Goal: Browse casually: Explore the website without a specific task or goal

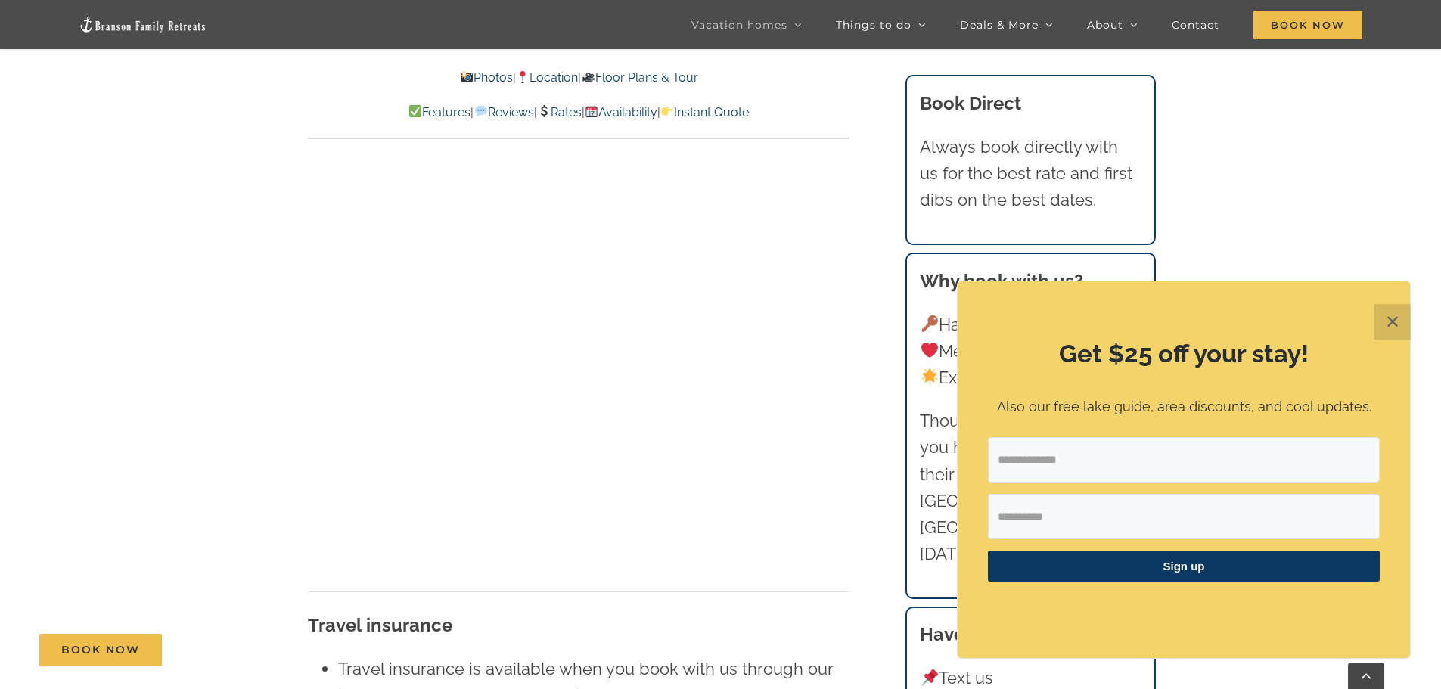
scroll to position [9665, 0]
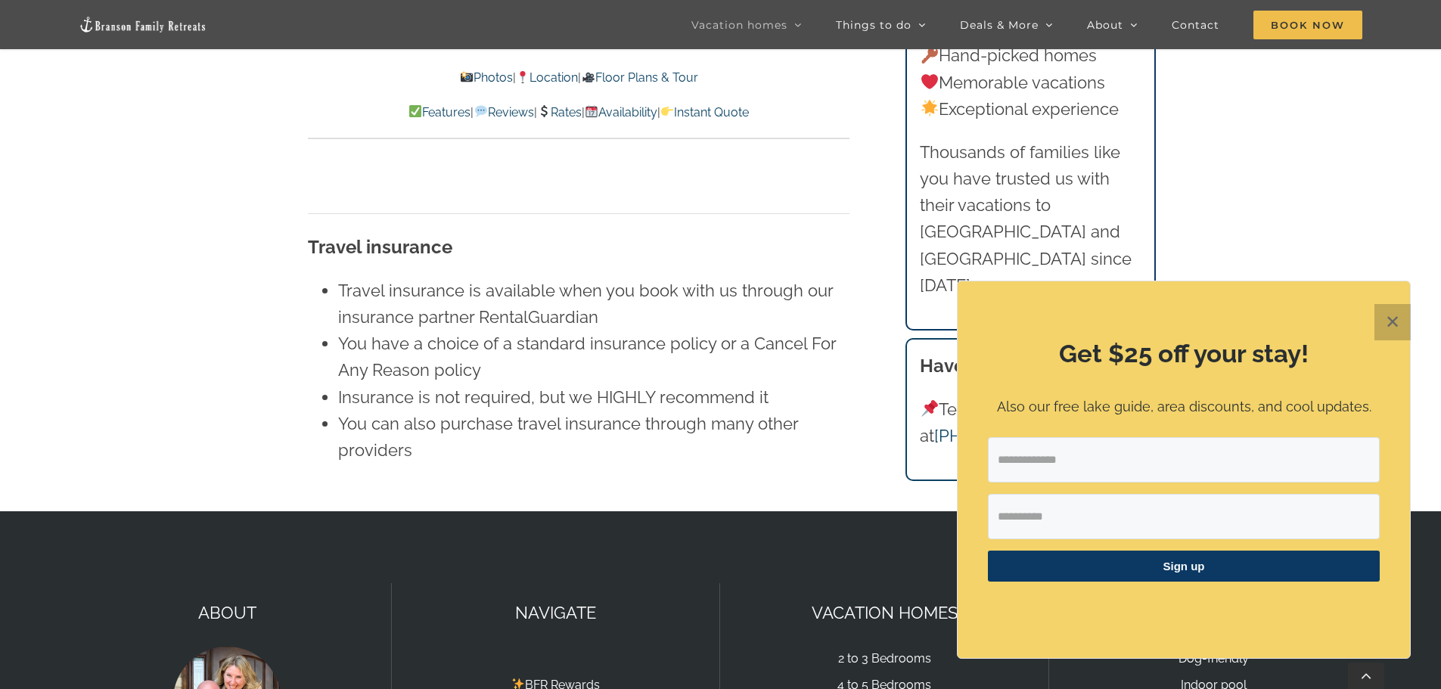
click at [1397, 324] on button "✕" at bounding box center [1393, 322] width 36 height 36
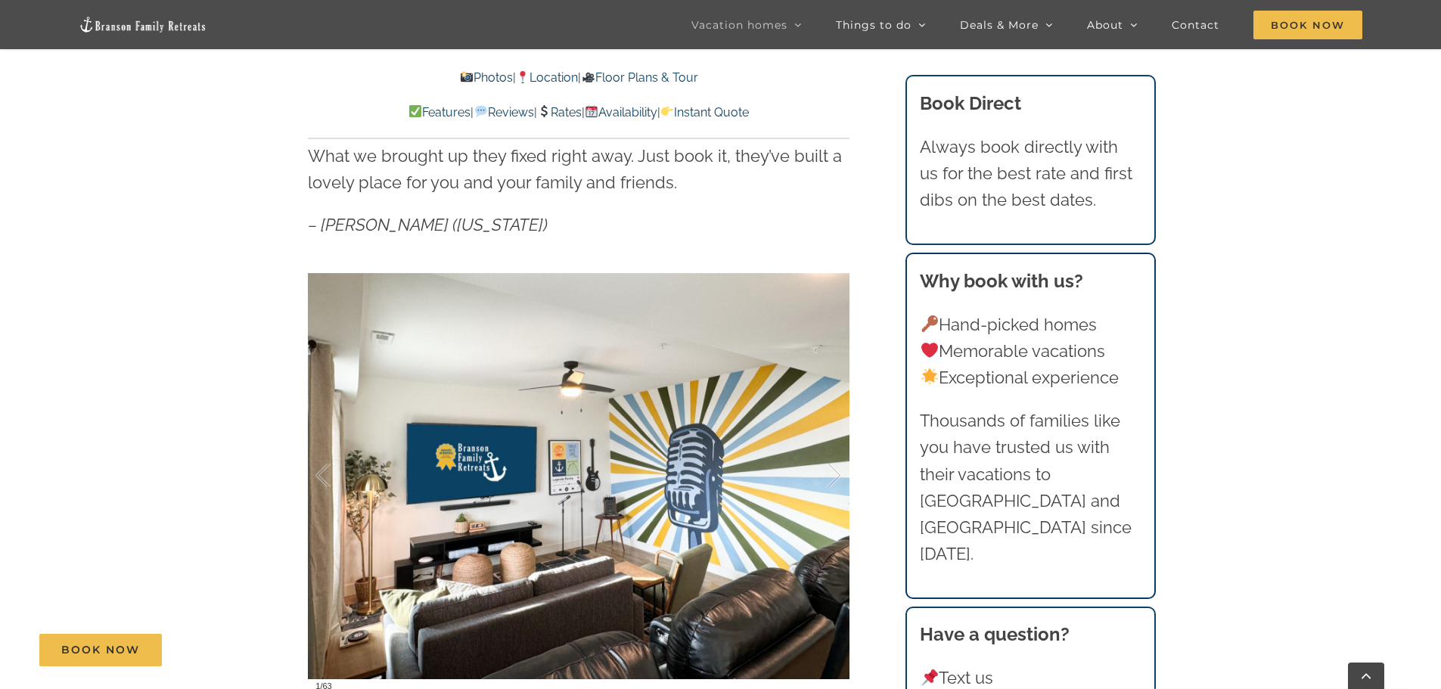
scroll to position [1075, 0]
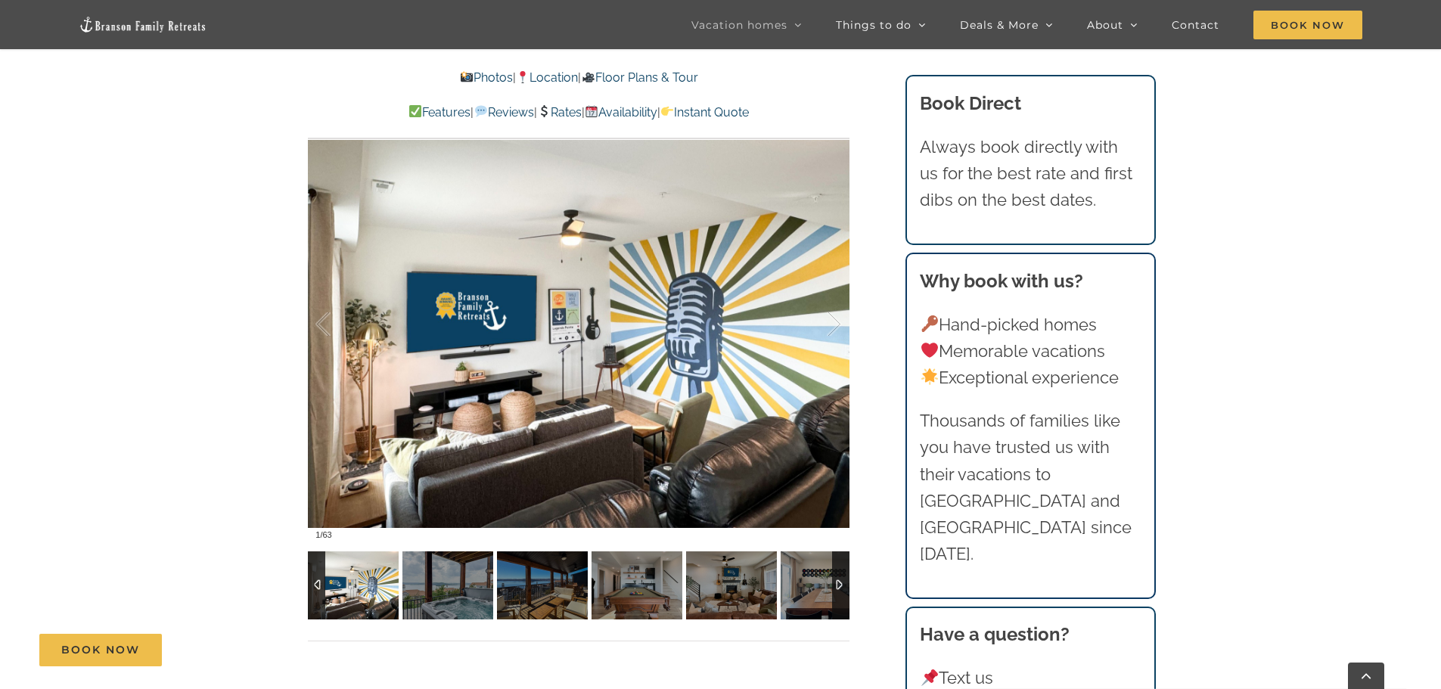
click at [842, 584] on div at bounding box center [840, 586] width 17 height 68
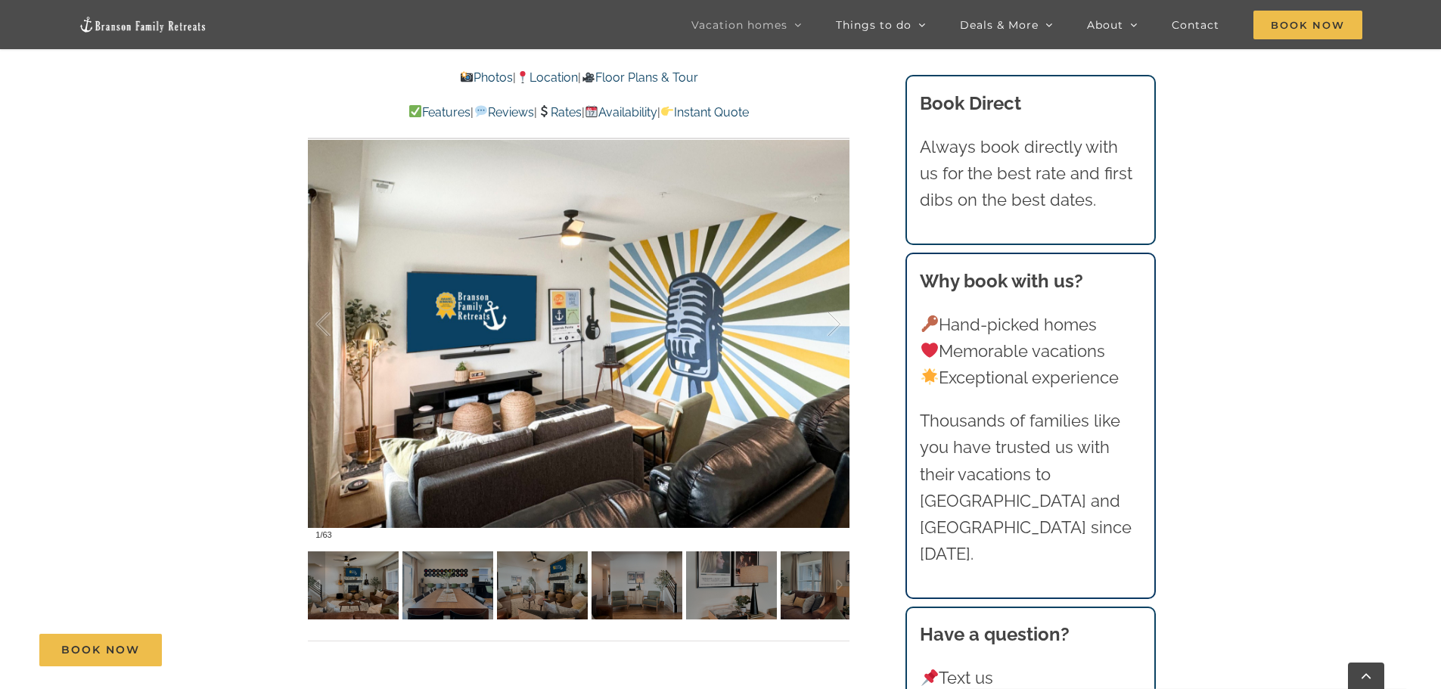
click at [309, 579] on div at bounding box center [316, 586] width 17 height 68
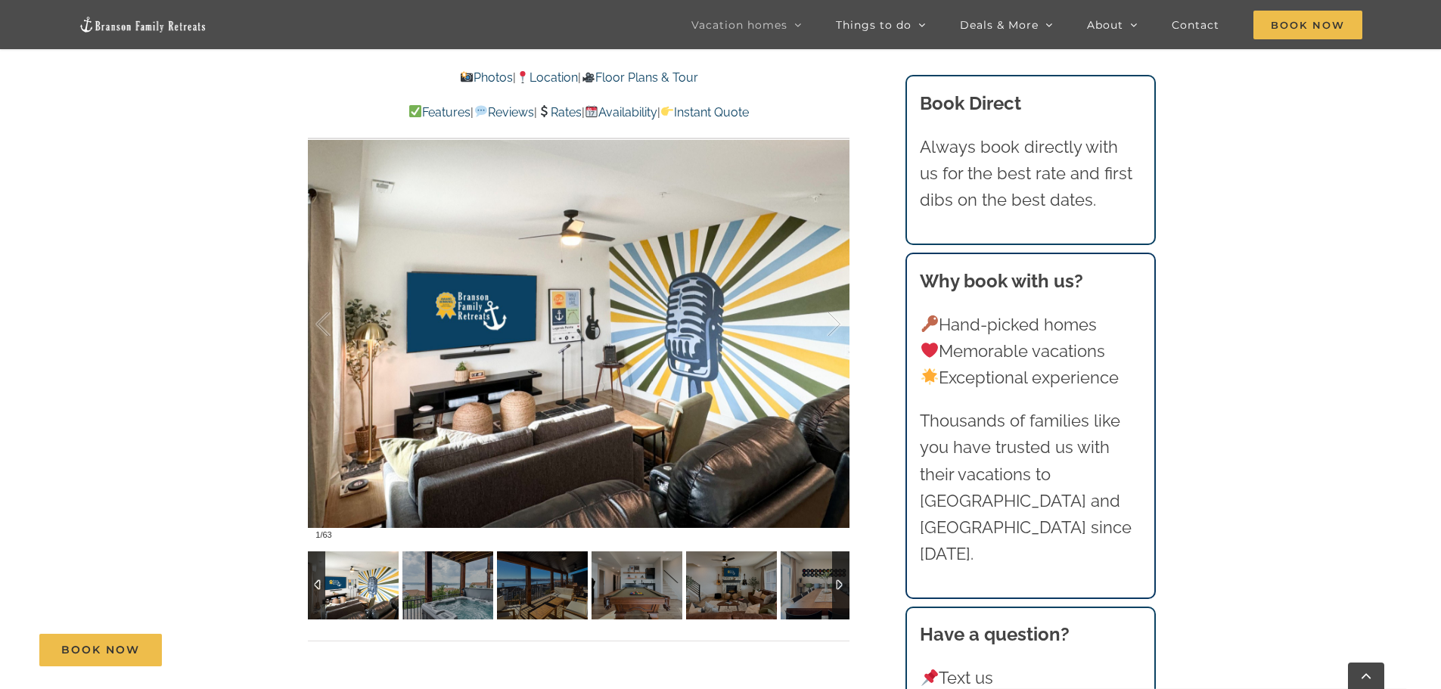
click at [365, 590] on img at bounding box center [353, 586] width 91 height 68
click at [436, 602] on img at bounding box center [447, 586] width 91 height 68
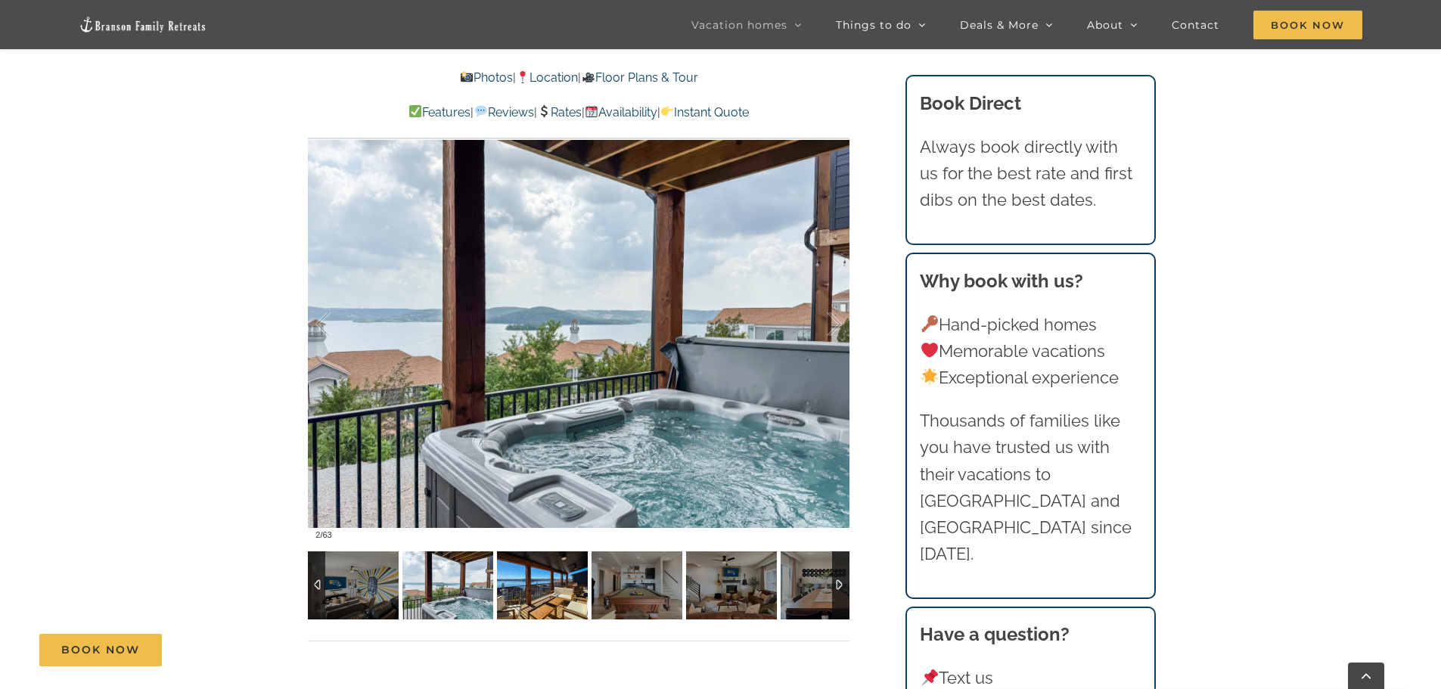
click at [502, 604] on img at bounding box center [542, 586] width 91 height 68
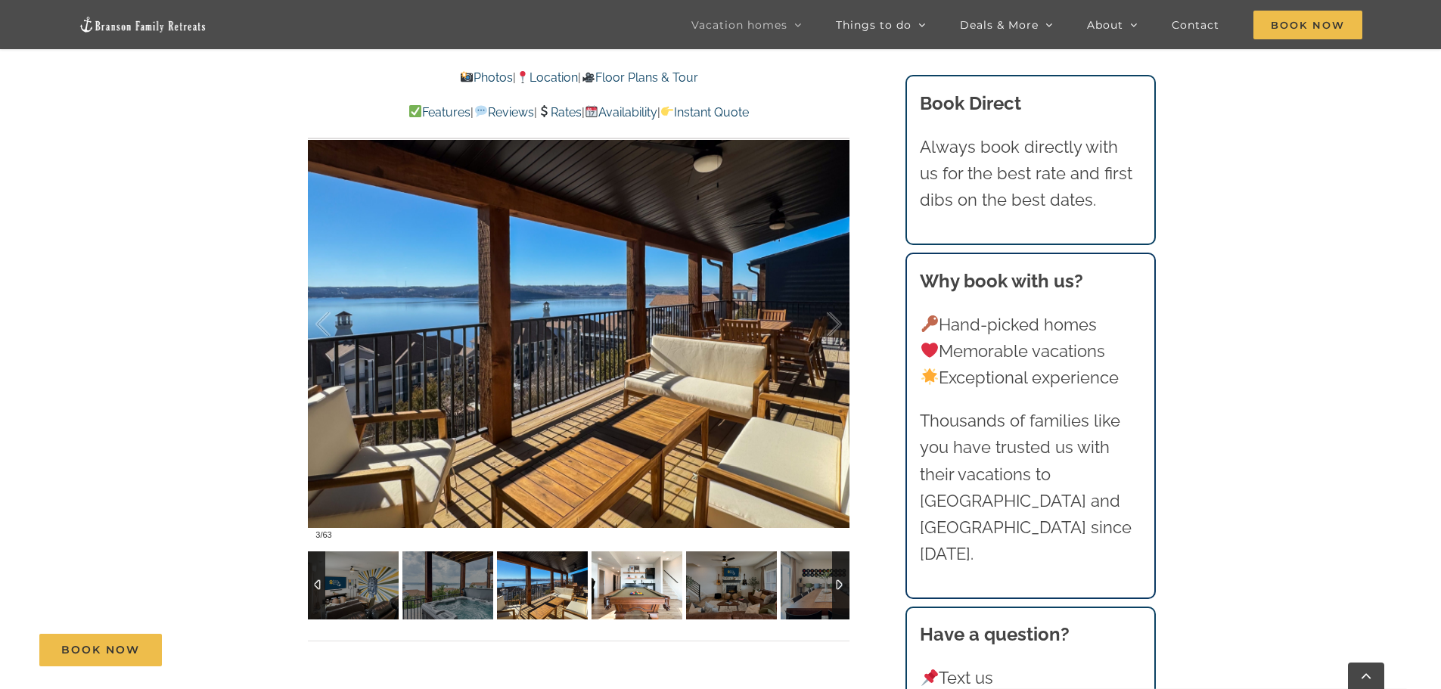
click at [626, 595] on img at bounding box center [637, 586] width 91 height 68
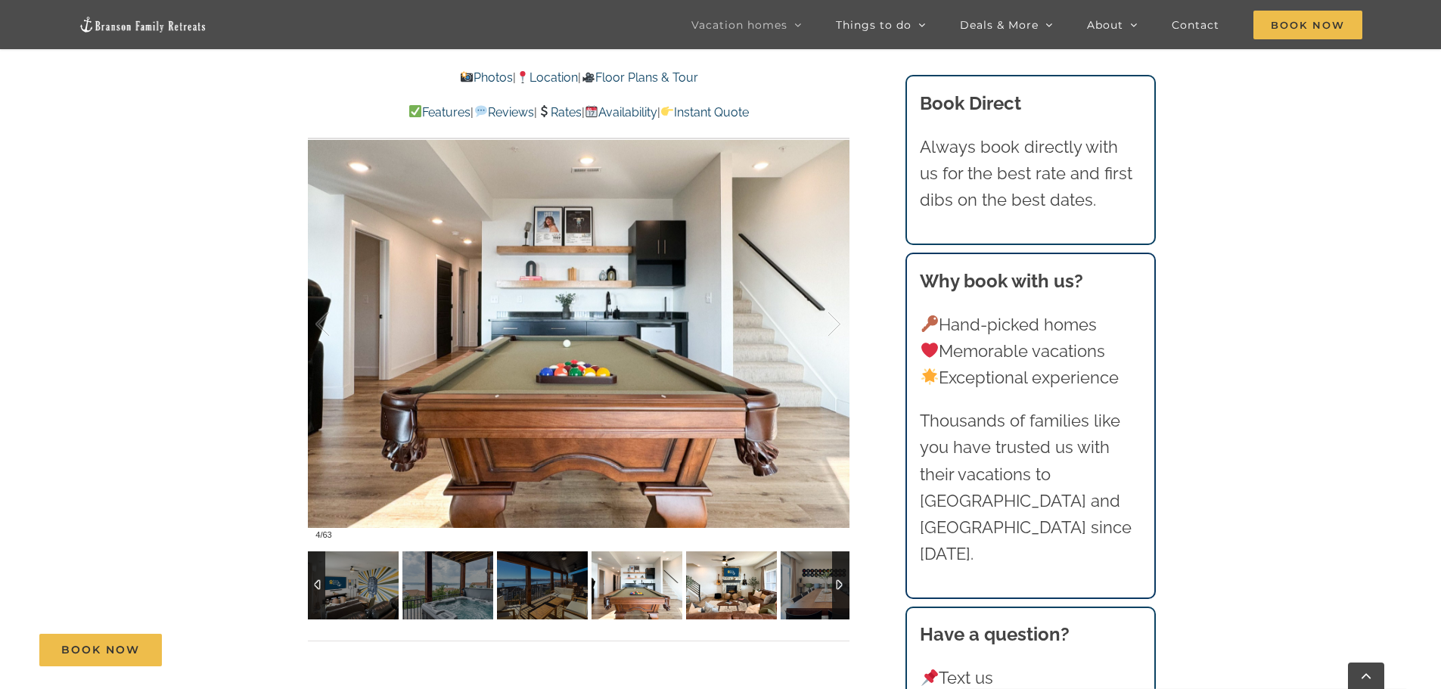
click at [710, 595] on img at bounding box center [731, 586] width 91 height 68
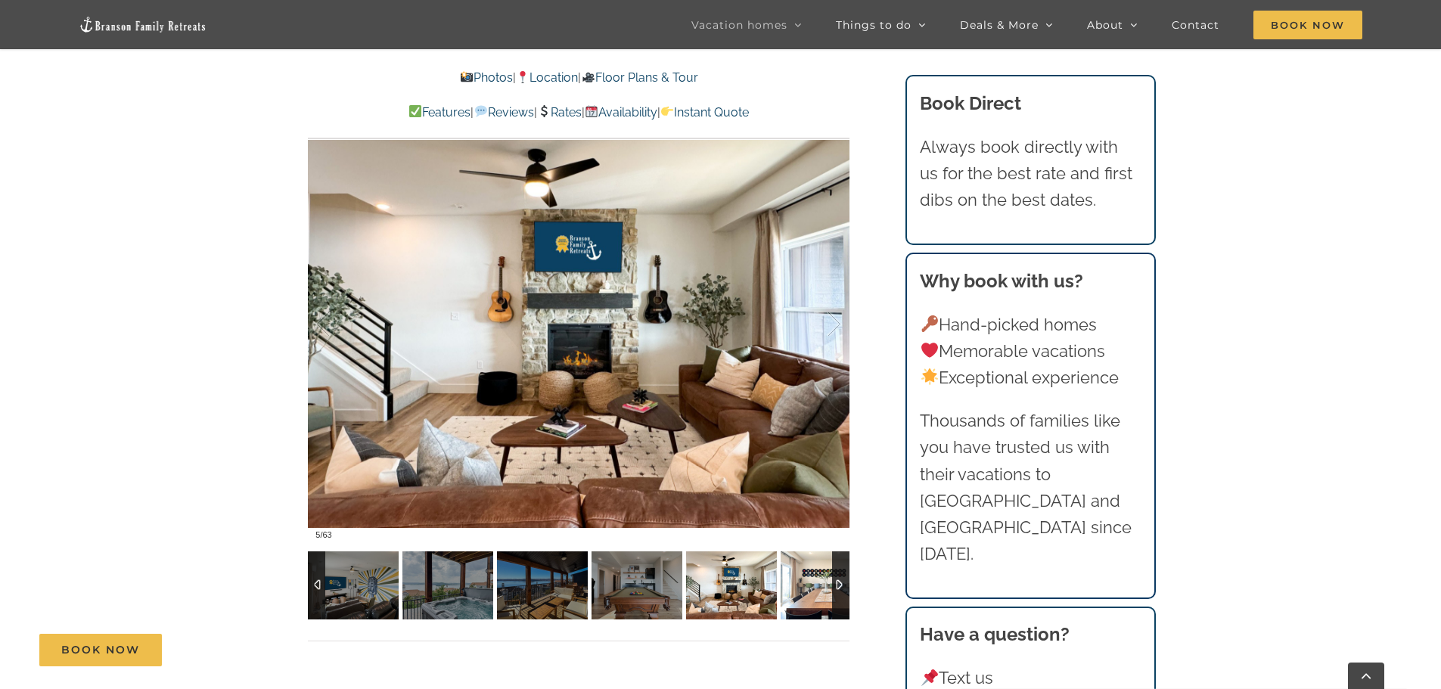
click at [807, 582] on img at bounding box center [826, 586] width 91 height 68
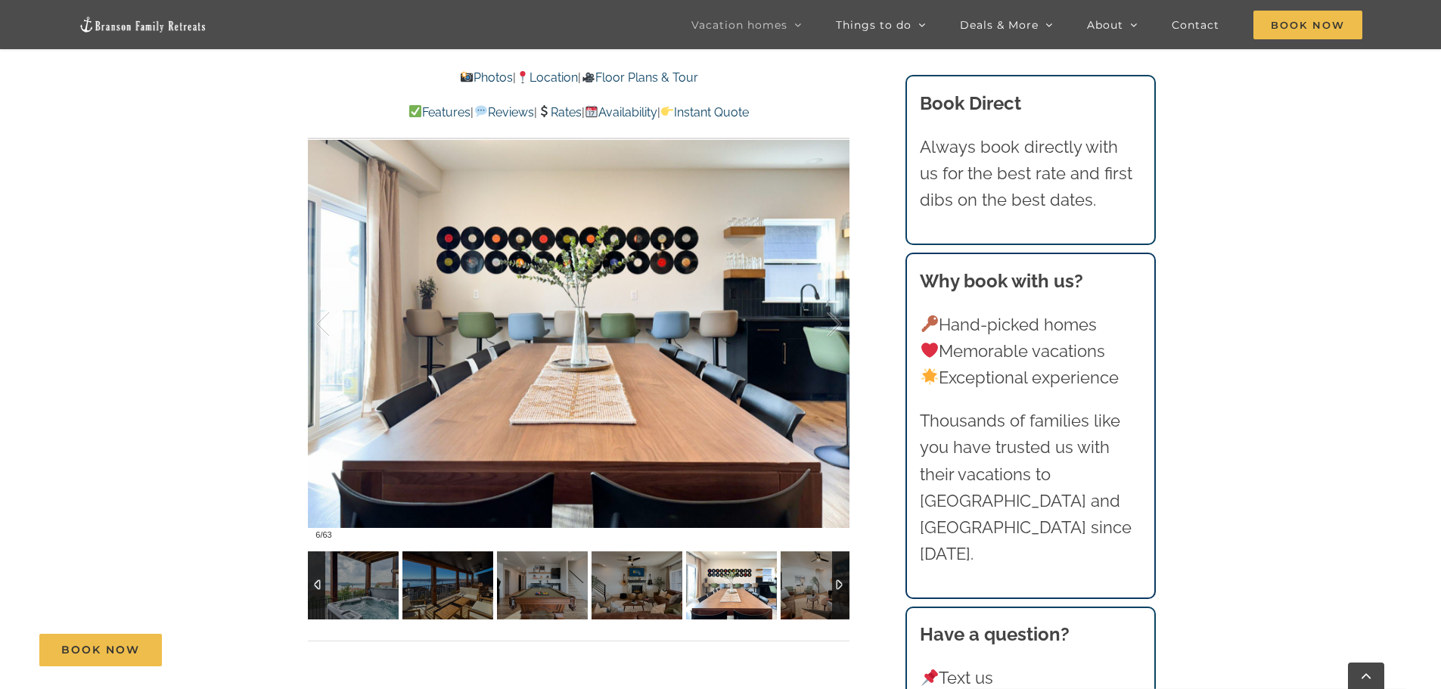
click at [835, 589] on div at bounding box center [840, 586] width 17 height 68
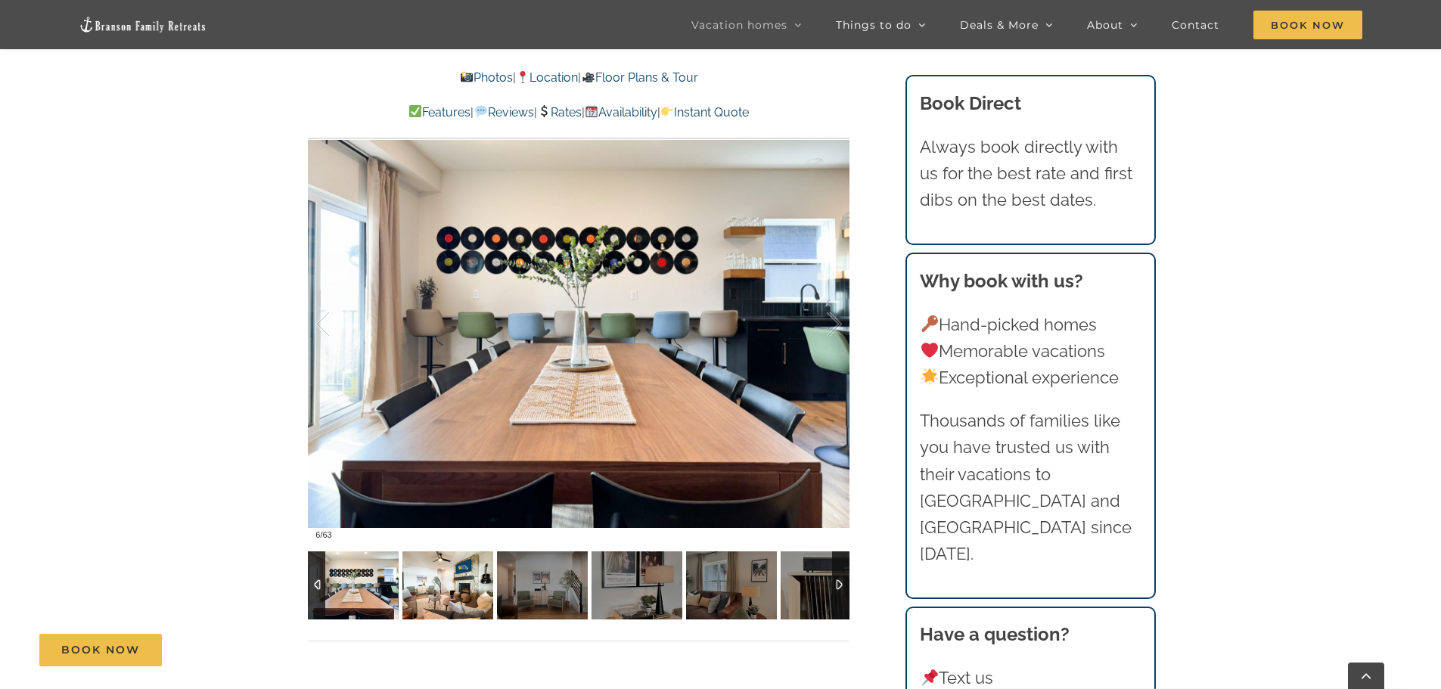
click at [433, 577] on img at bounding box center [447, 586] width 91 height 68
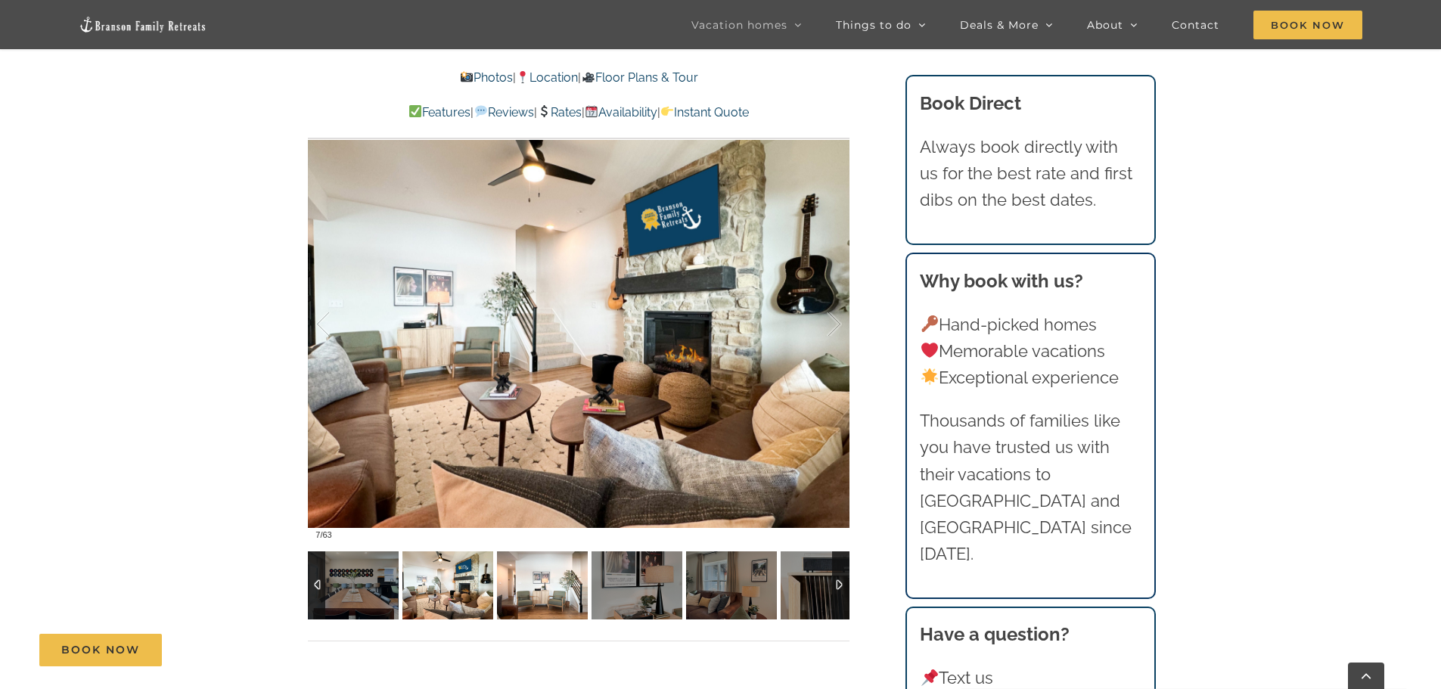
click at [548, 598] on img at bounding box center [542, 586] width 91 height 68
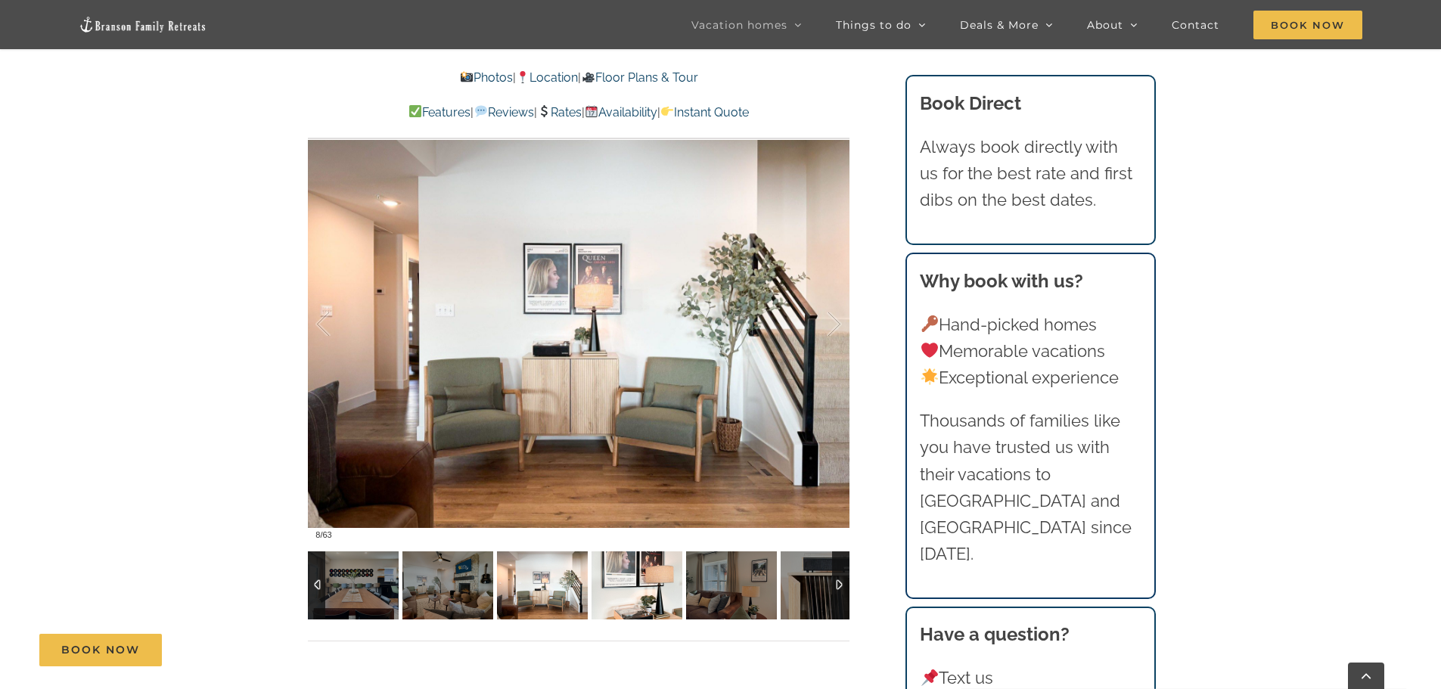
click at [633, 586] on img at bounding box center [637, 586] width 91 height 68
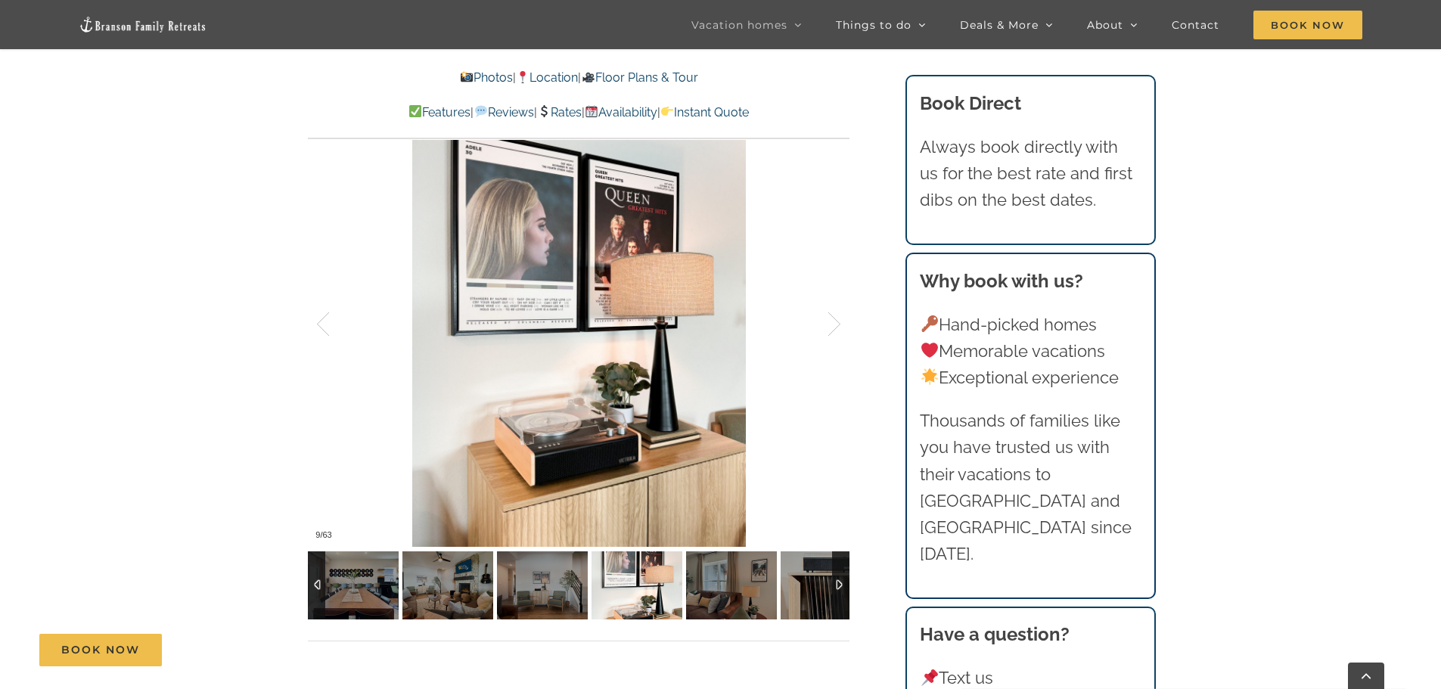
click at [839, 592] on div at bounding box center [840, 586] width 17 height 68
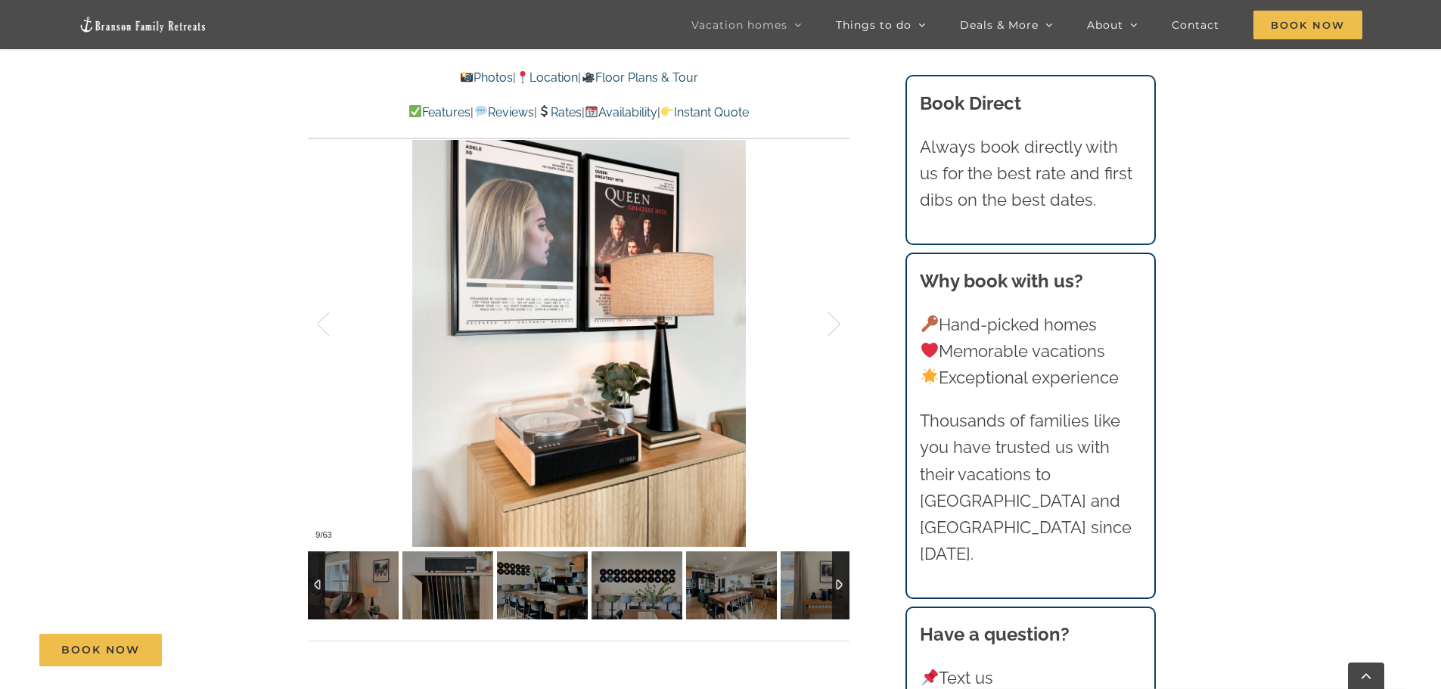
click at [839, 592] on div at bounding box center [840, 586] width 17 height 68
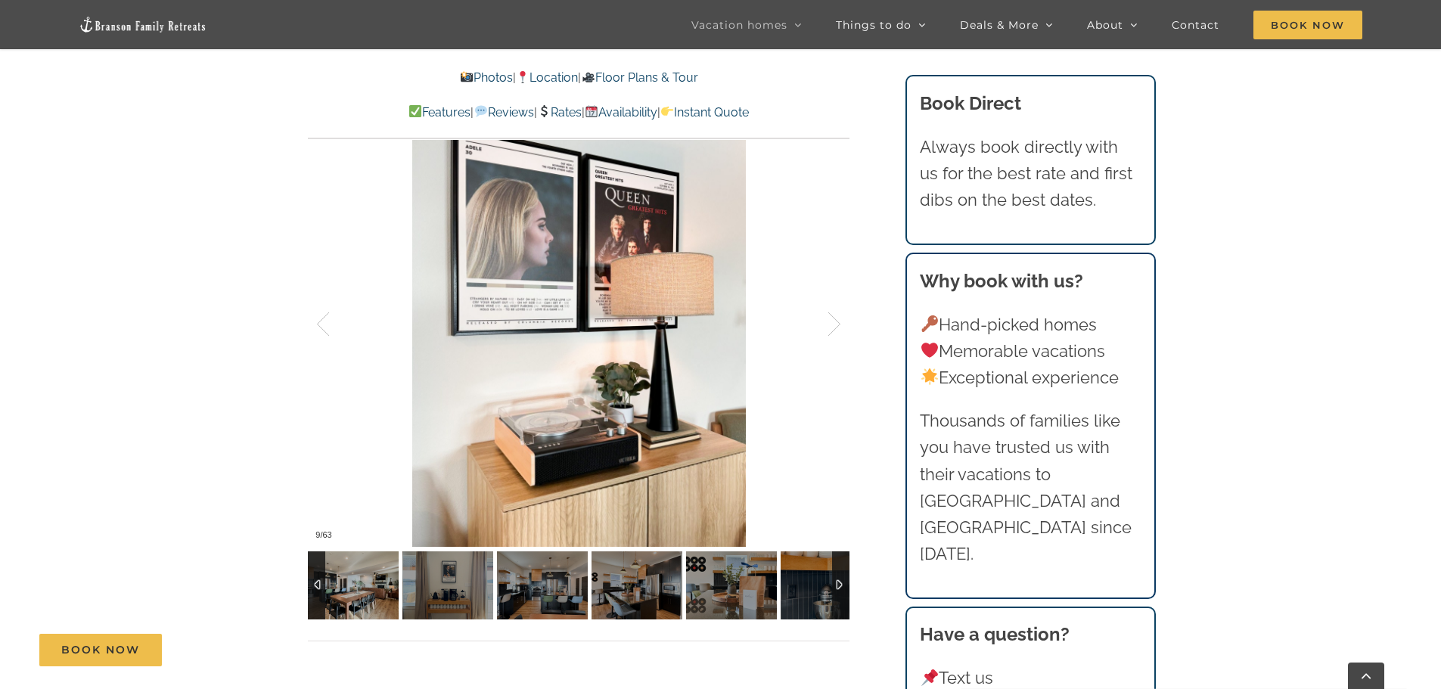
click at [314, 579] on div at bounding box center [316, 586] width 17 height 68
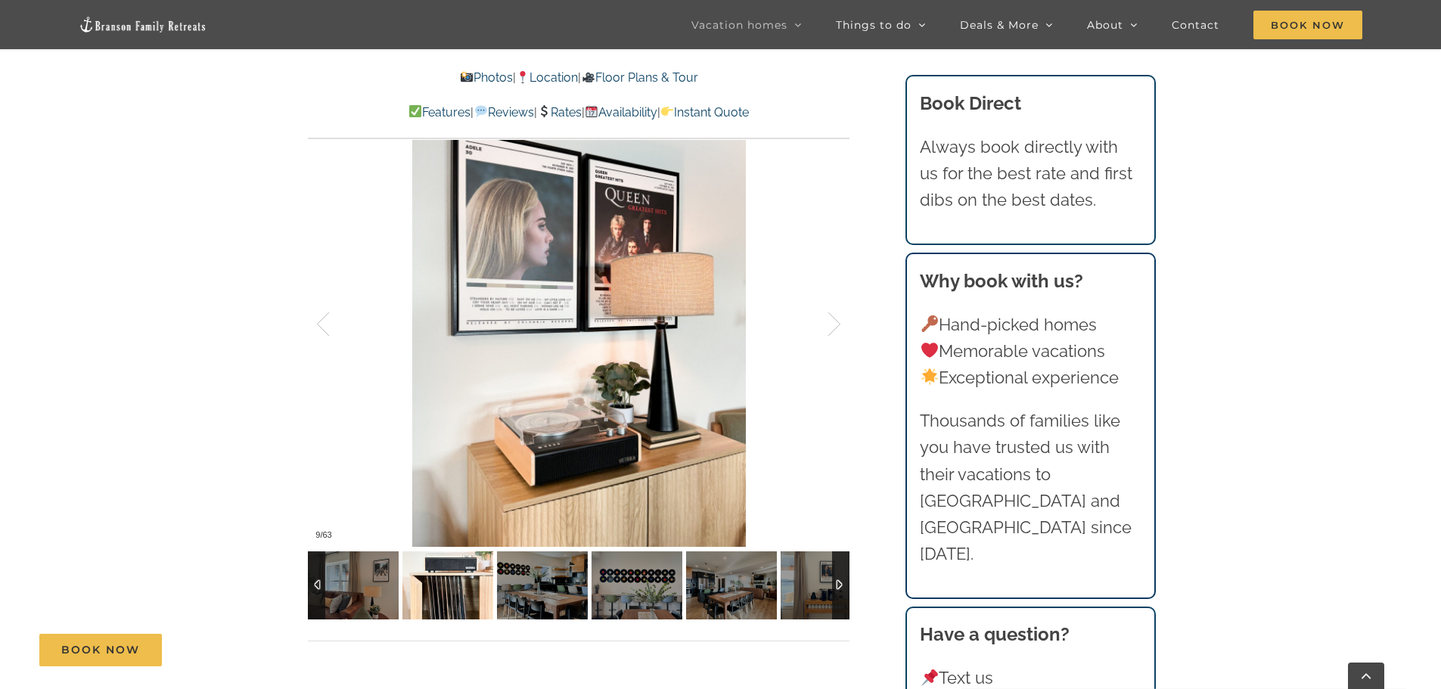
click at [435, 600] on img at bounding box center [447, 586] width 91 height 68
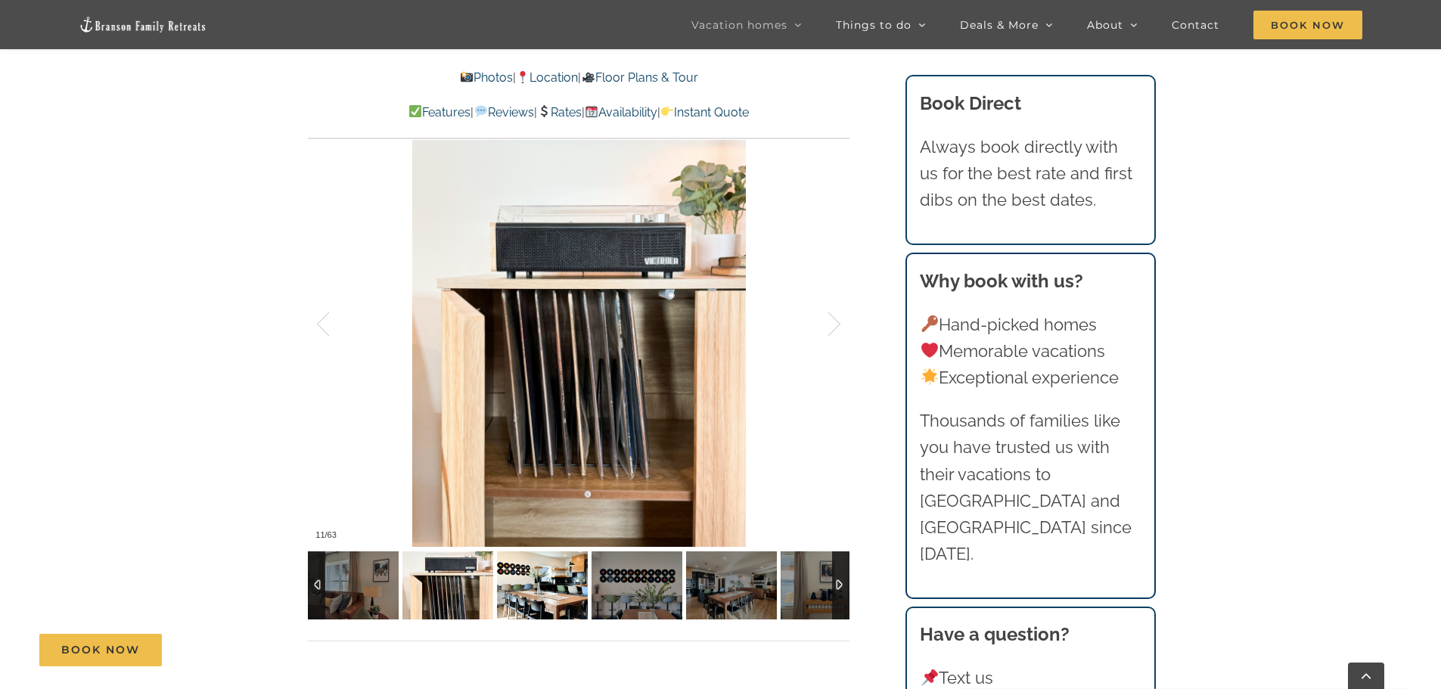
click at [514, 591] on img at bounding box center [542, 586] width 91 height 68
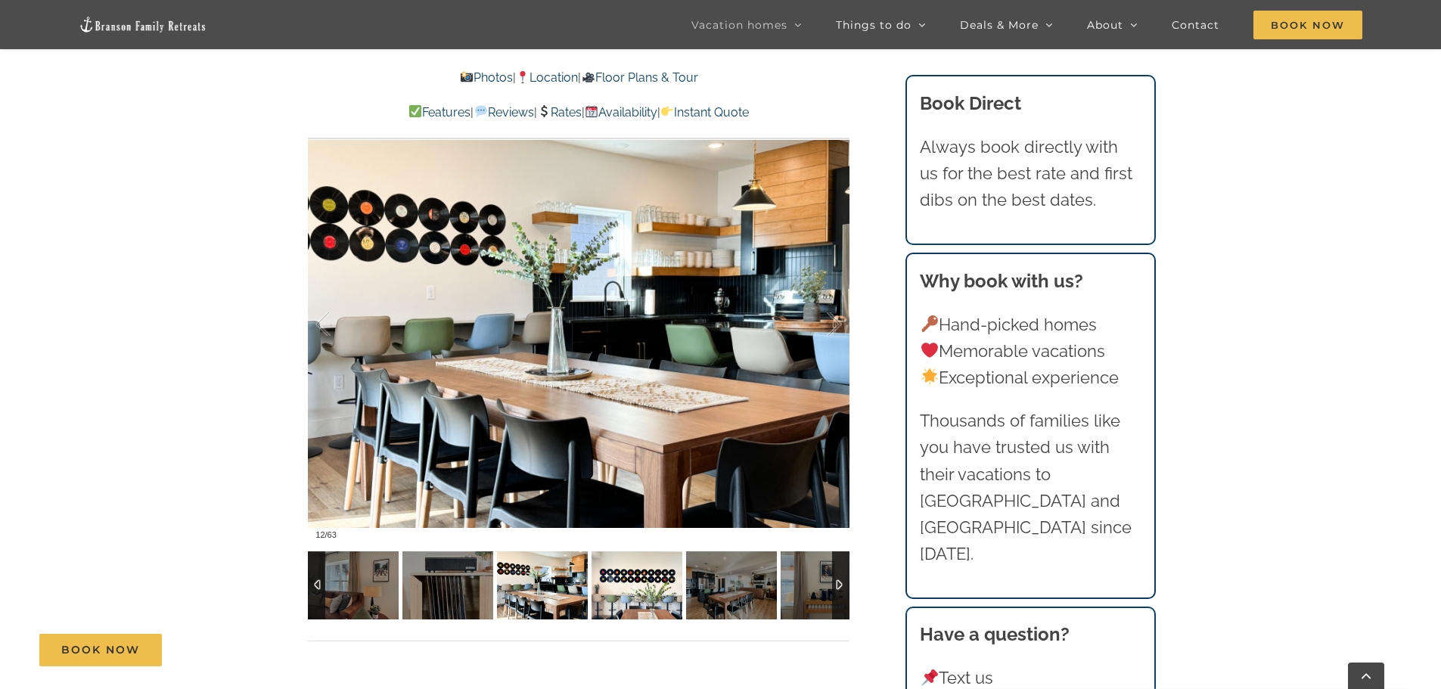
click at [599, 604] on img at bounding box center [637, 586] width 91 height 68
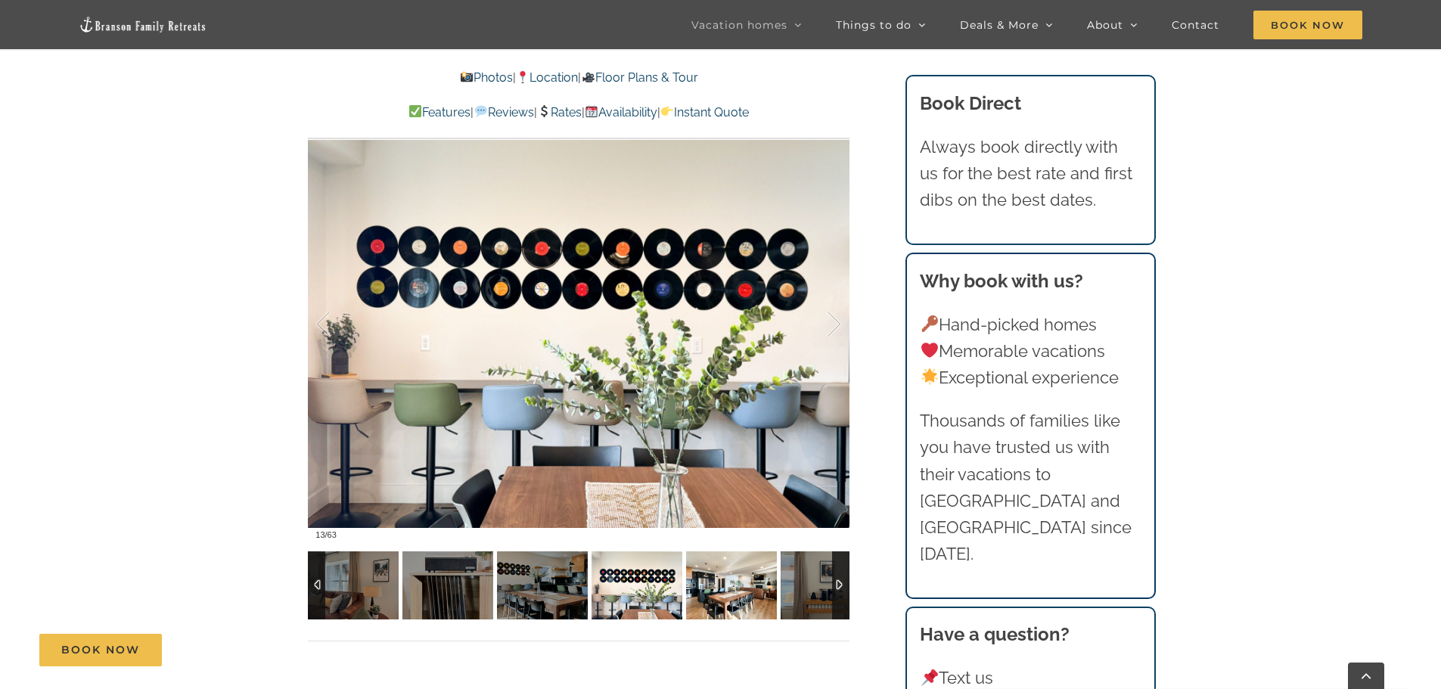
click at [728, 597] on img at bounding box center [731, 586] width 91 height 68
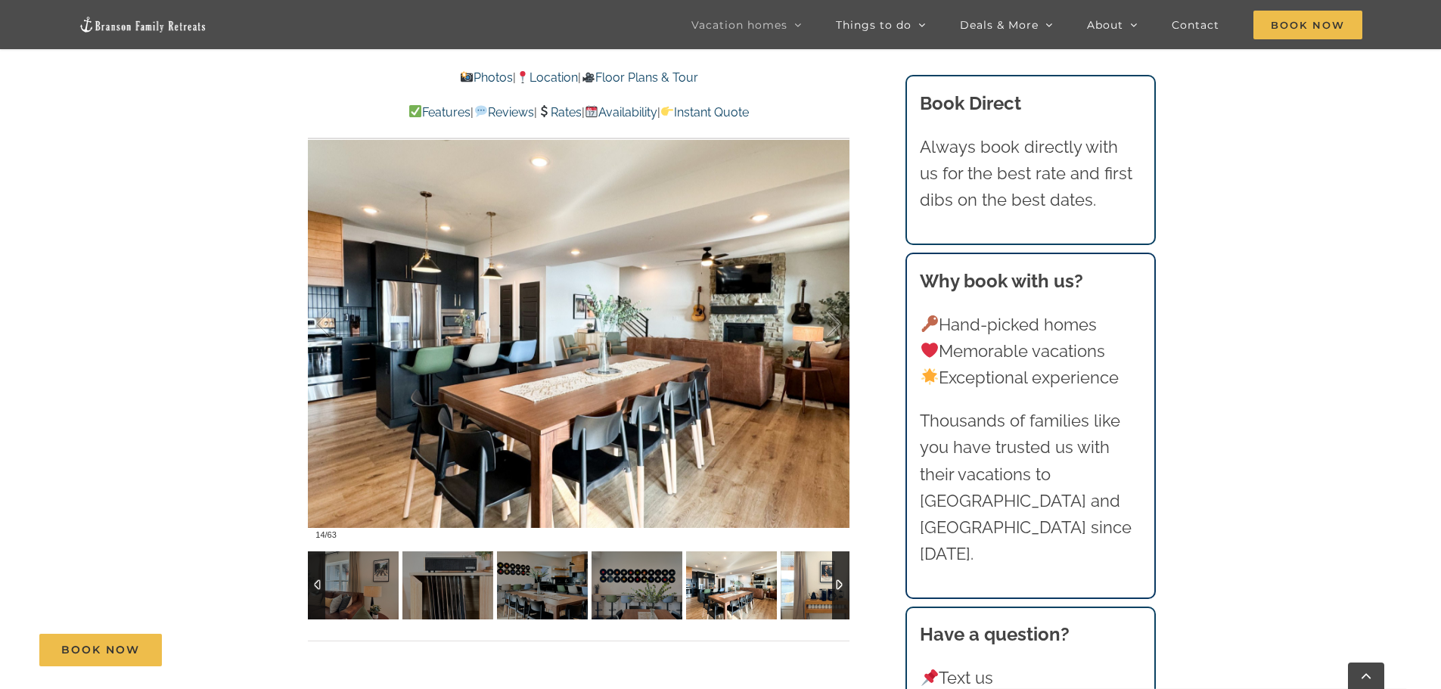
click at [802, 593] on img at bounding box center [826, 586] width 91 height 68
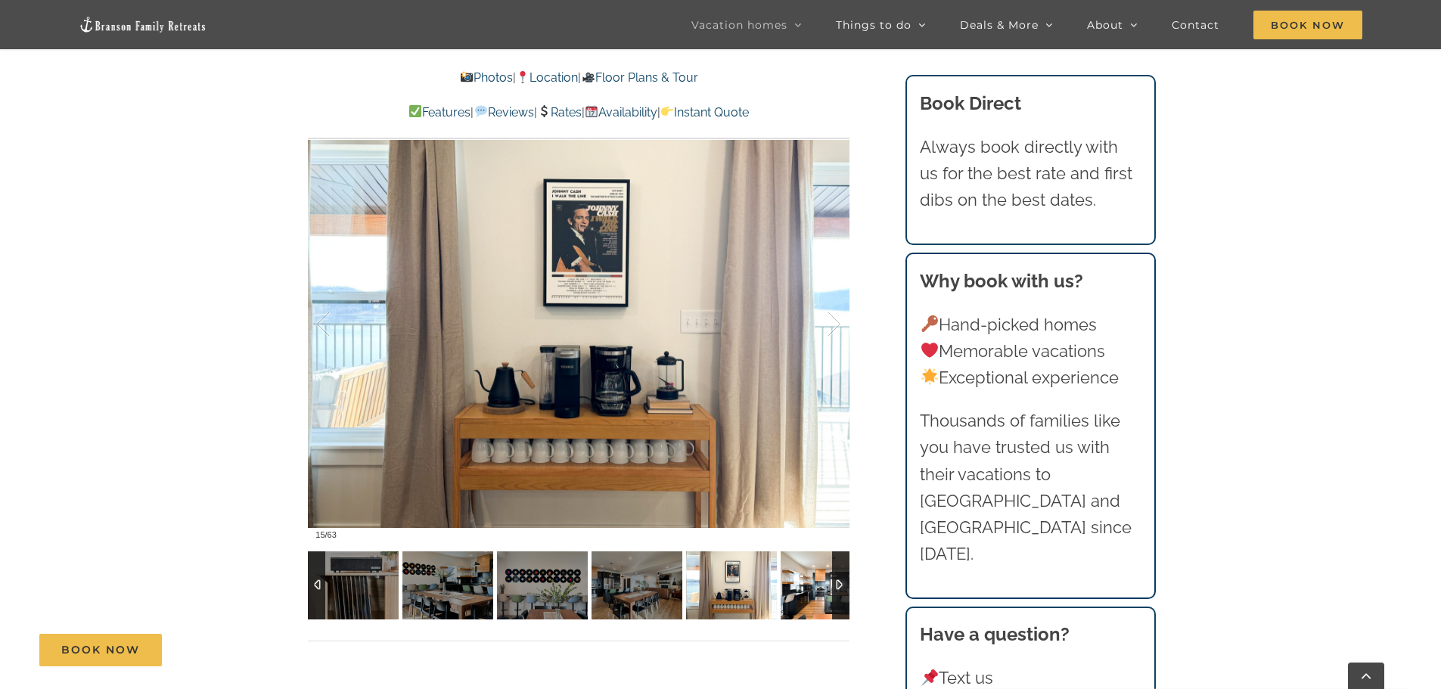
click at [800, 591] on img at bounding box center [826, 586] width 91 height 68
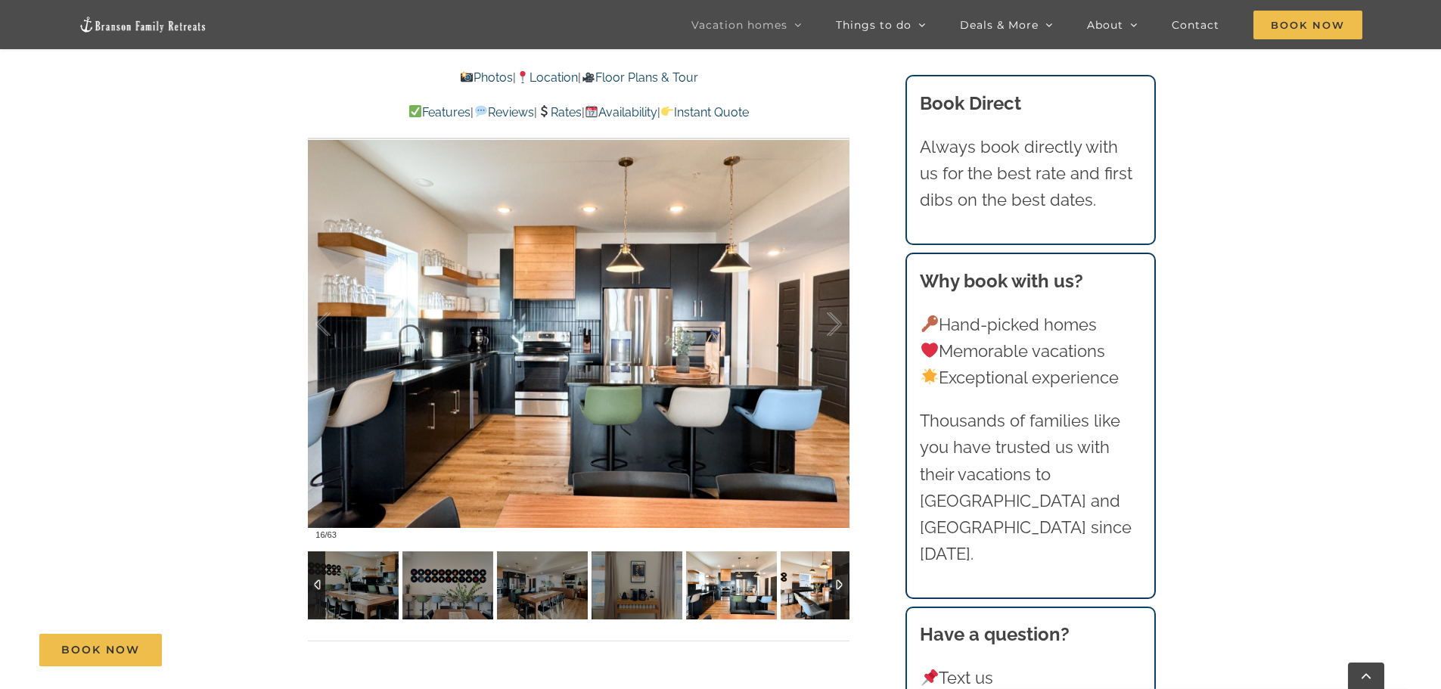
click at [800, 591] on img at bounding box center [826, 586] width 91 height 68
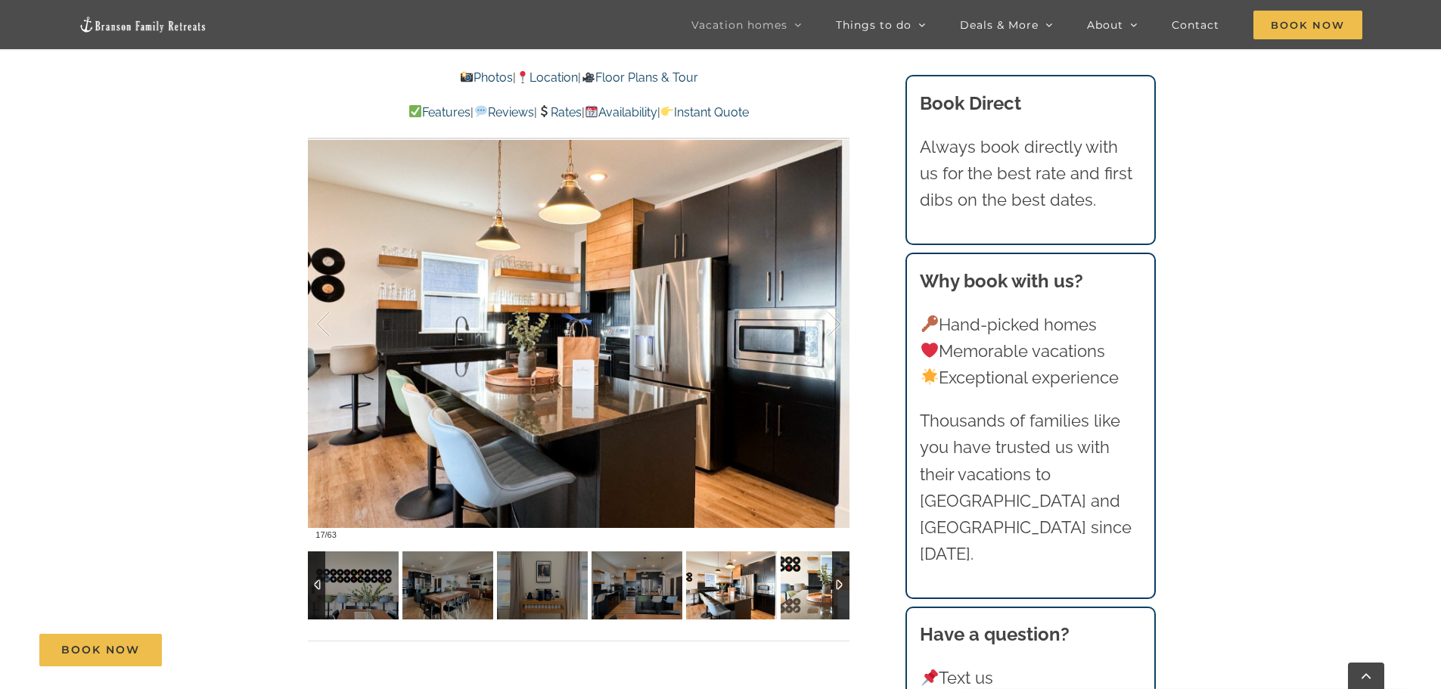
click at [800, 591] on img at bounding box center [826, 586] width 91 height 68
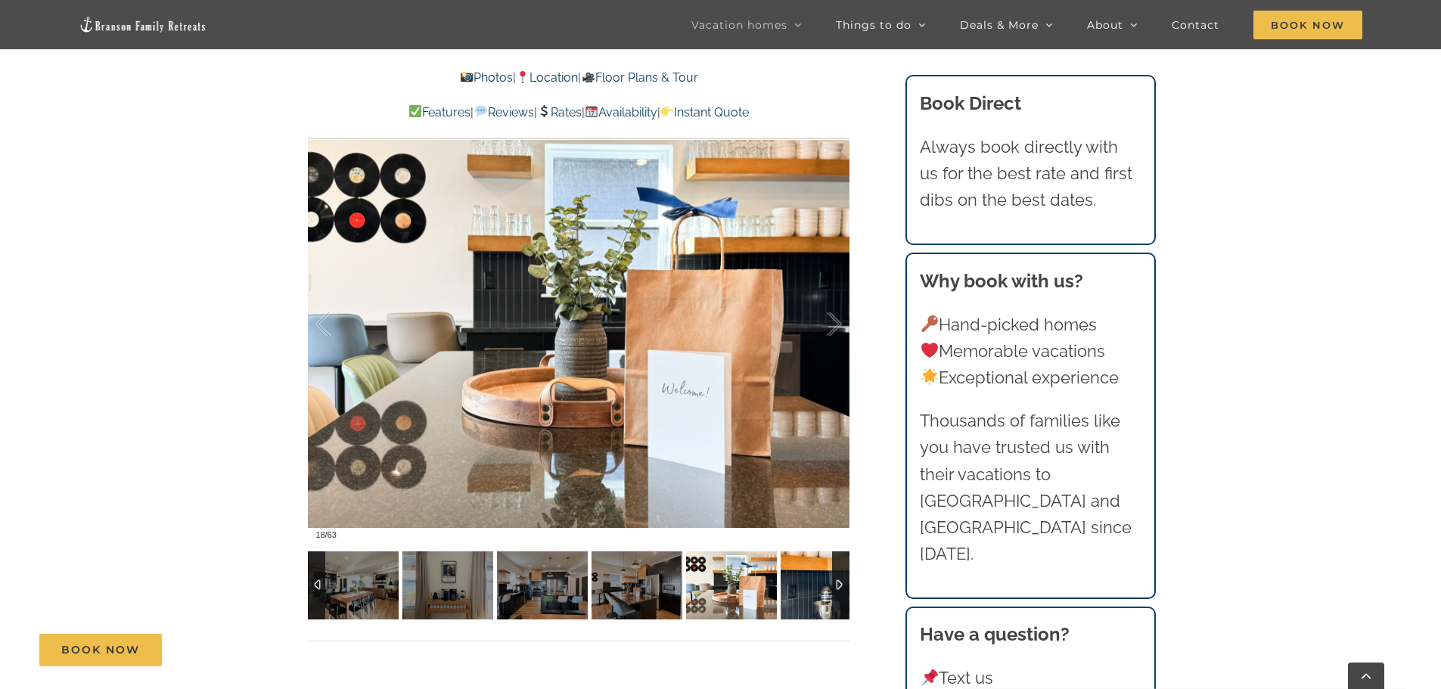
click at [800, 591] on img at bounding box center [826, 586] width 91 height 68
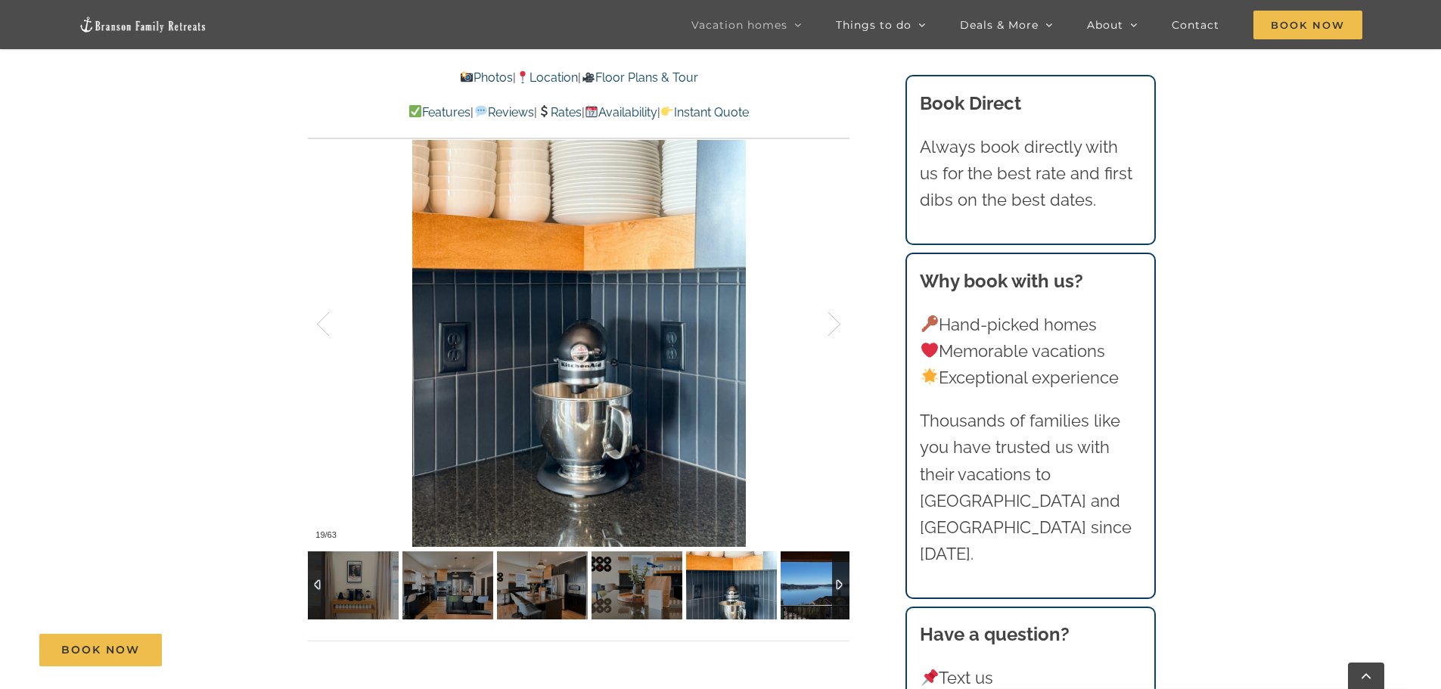
click at [800, 591] on img at bounding box center [826, 586] width 91 height 68
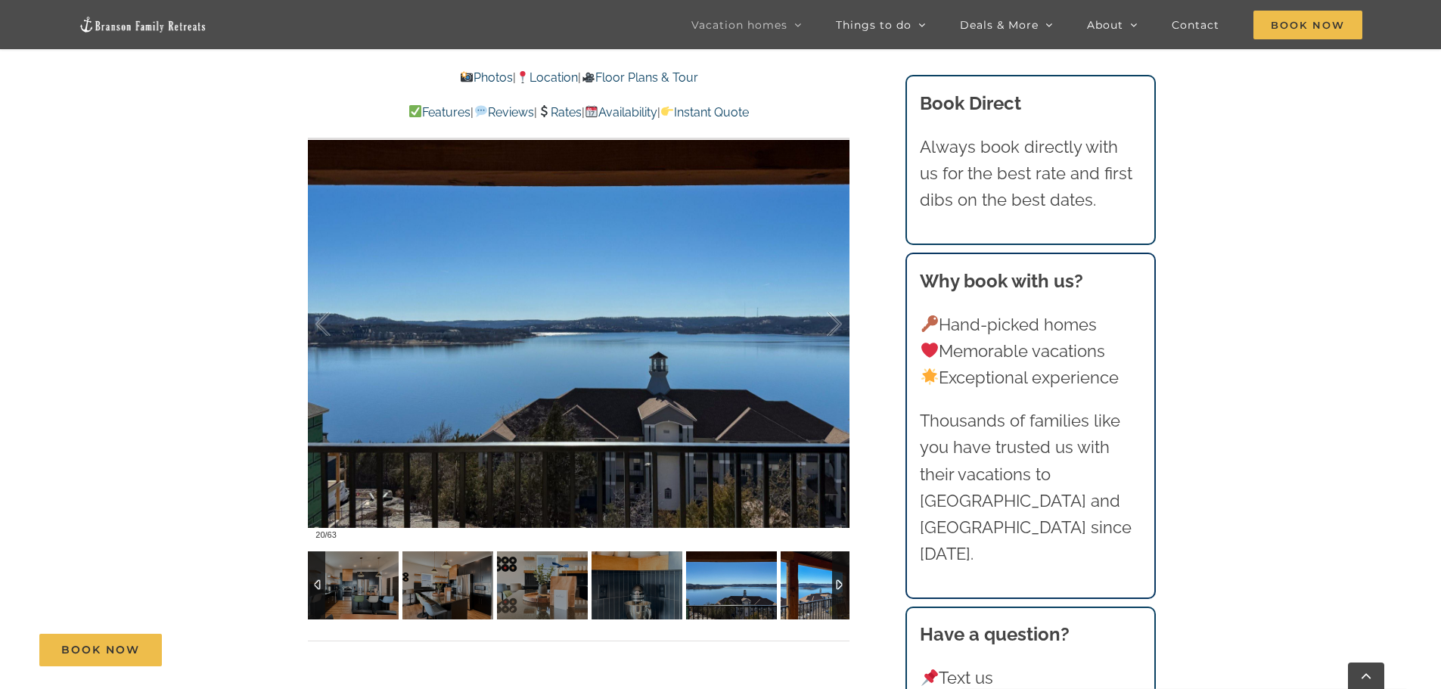
click at [800, 591] on img at bounding box center [826, 586] width 91 height 68
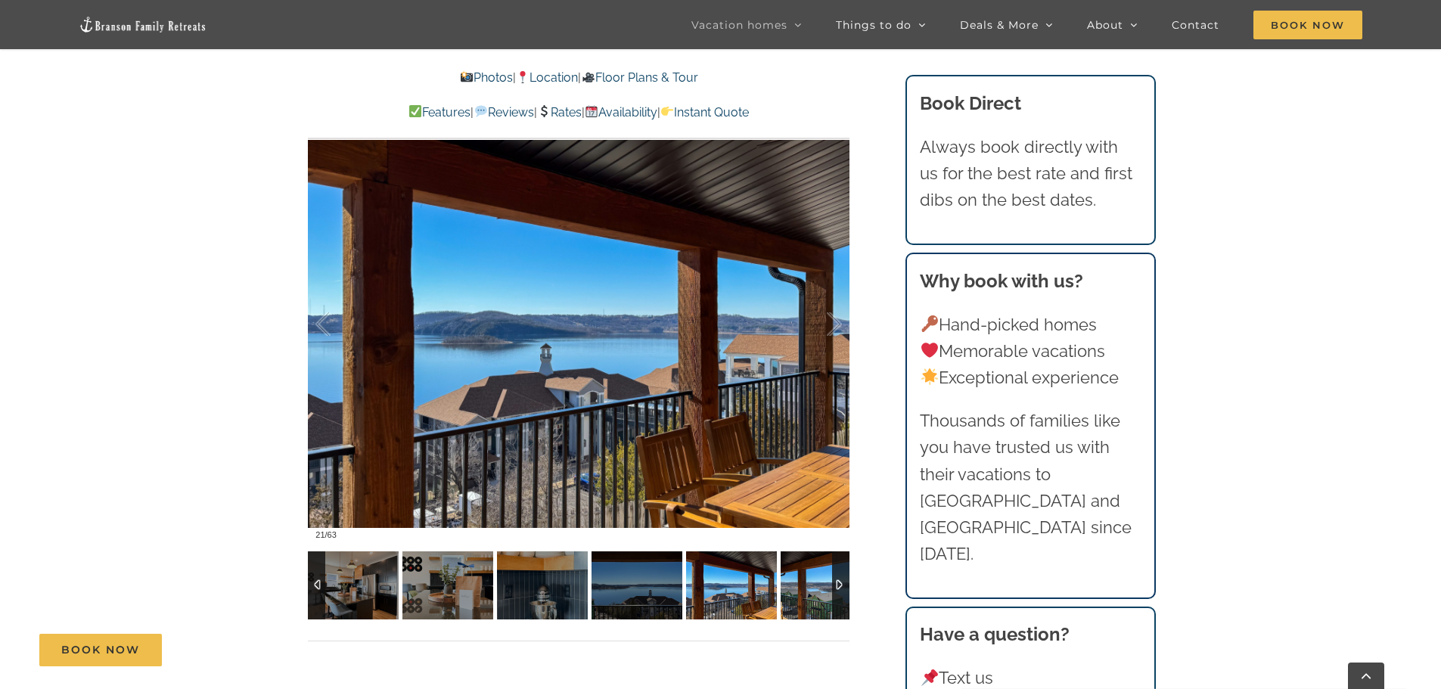
click at [800, 591] on img at bounding box center [826, 586] width 91 height 68
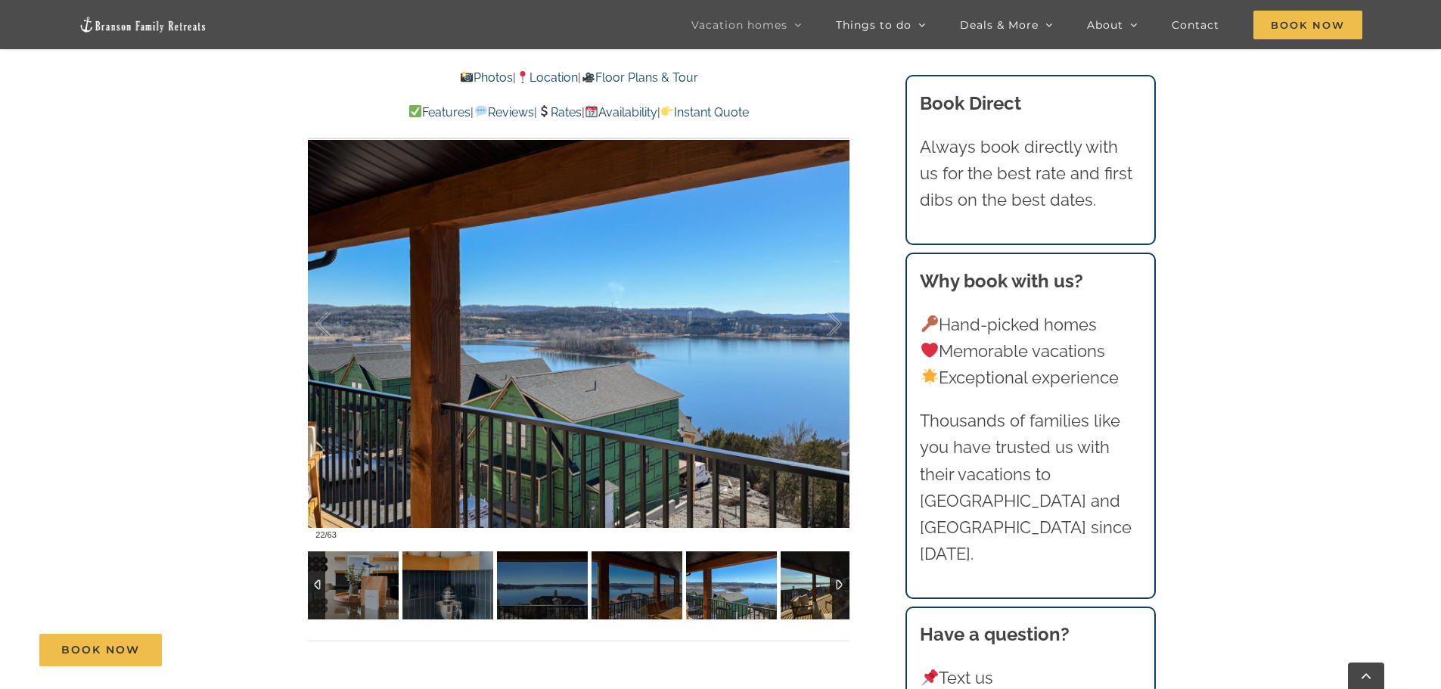
click at [800, 591] on img at bounding box center [826, 586] width 91 height 68
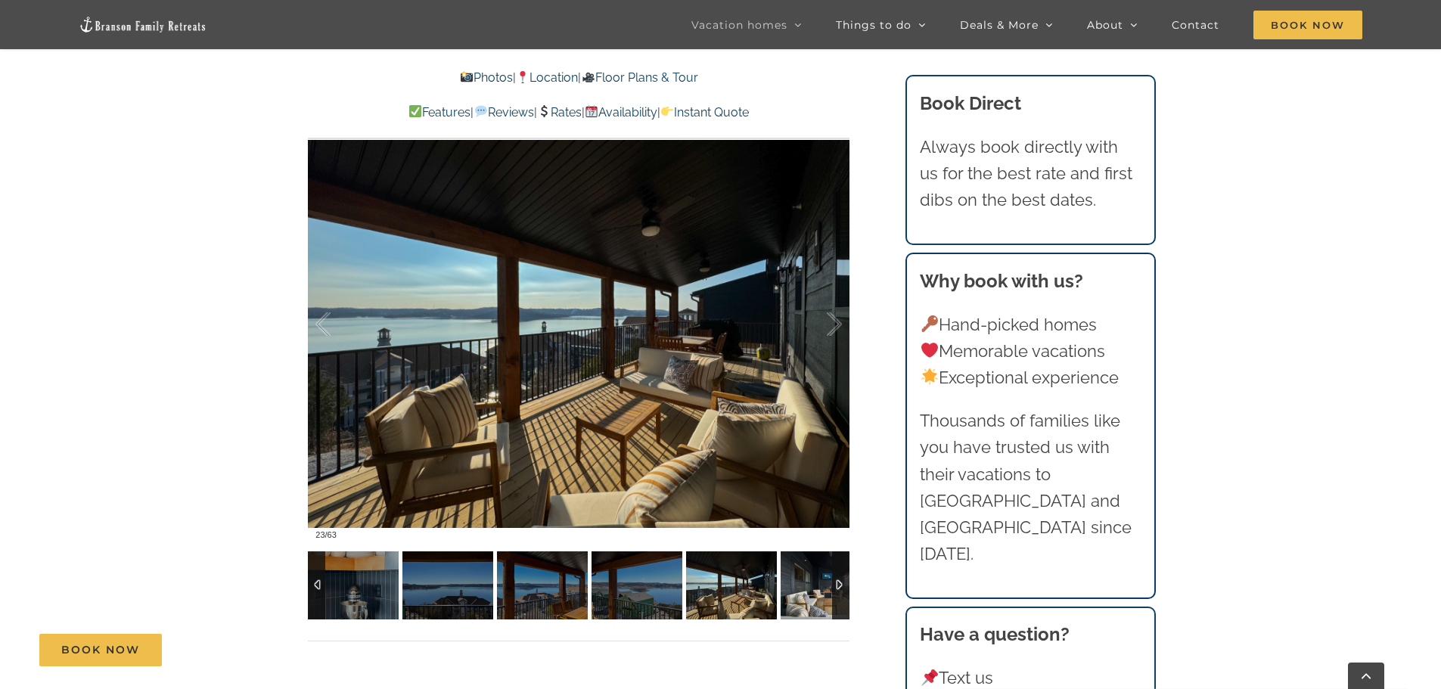
click at [800, 591] on img at bounding box center [826, 586] width 91 height 68
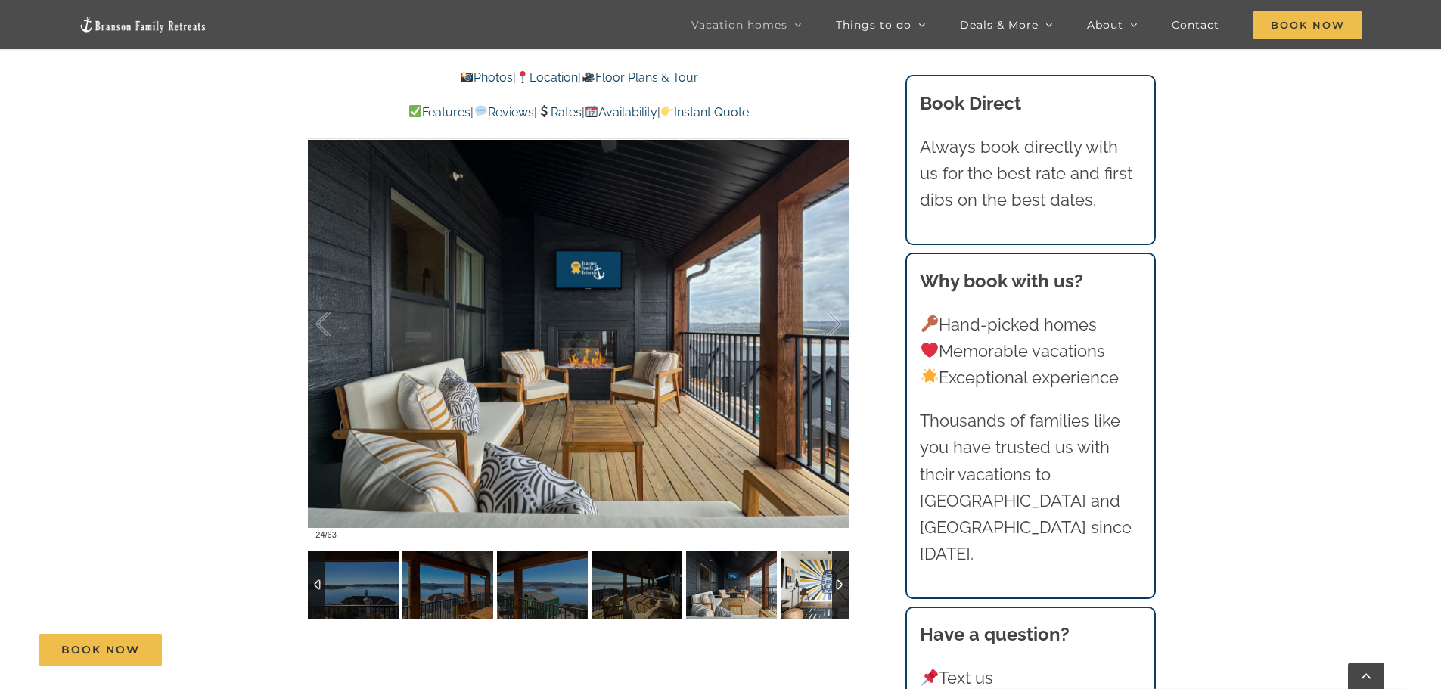
click at [800, 591] on img at bounding box center [826, 586] width 91 height 68
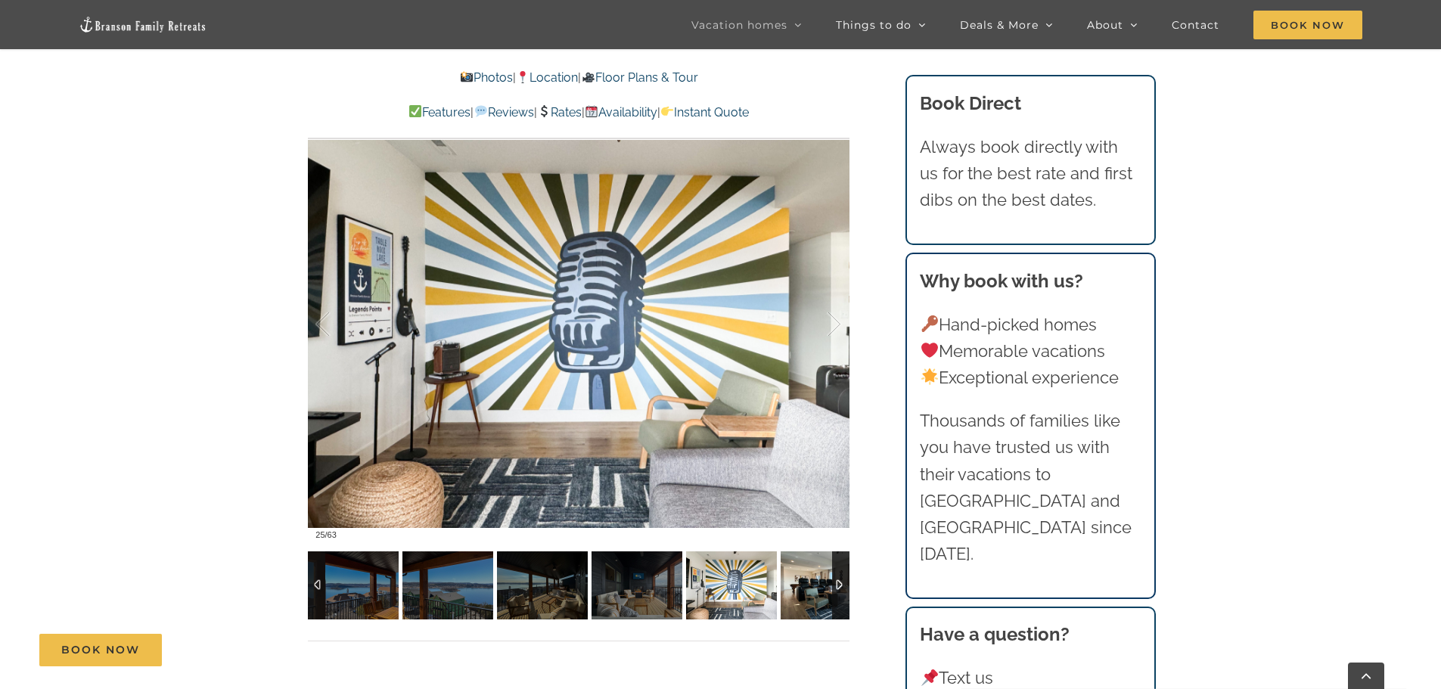
click at [800, 591] on img at bounding box center [826, 586] width 91 height 68
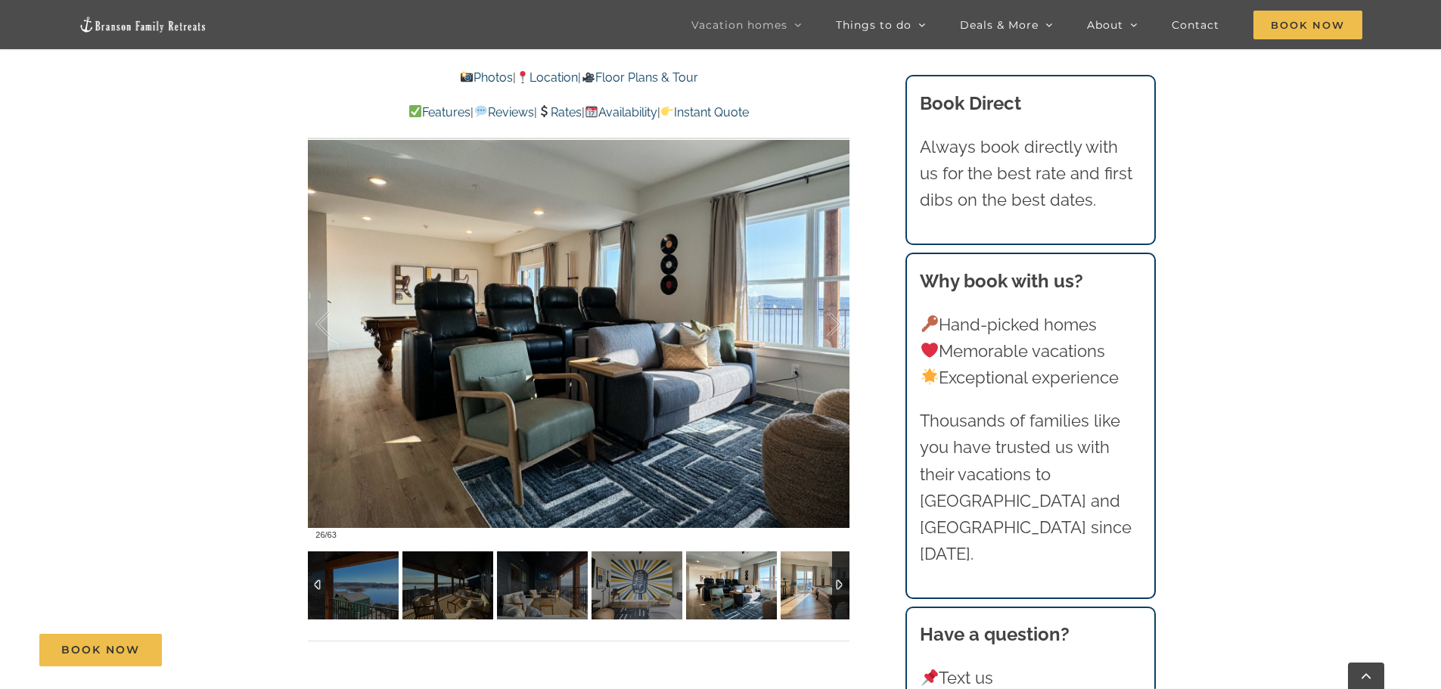
click at [800, 591] on img at bounding box center [826, 586] width 91 height 68
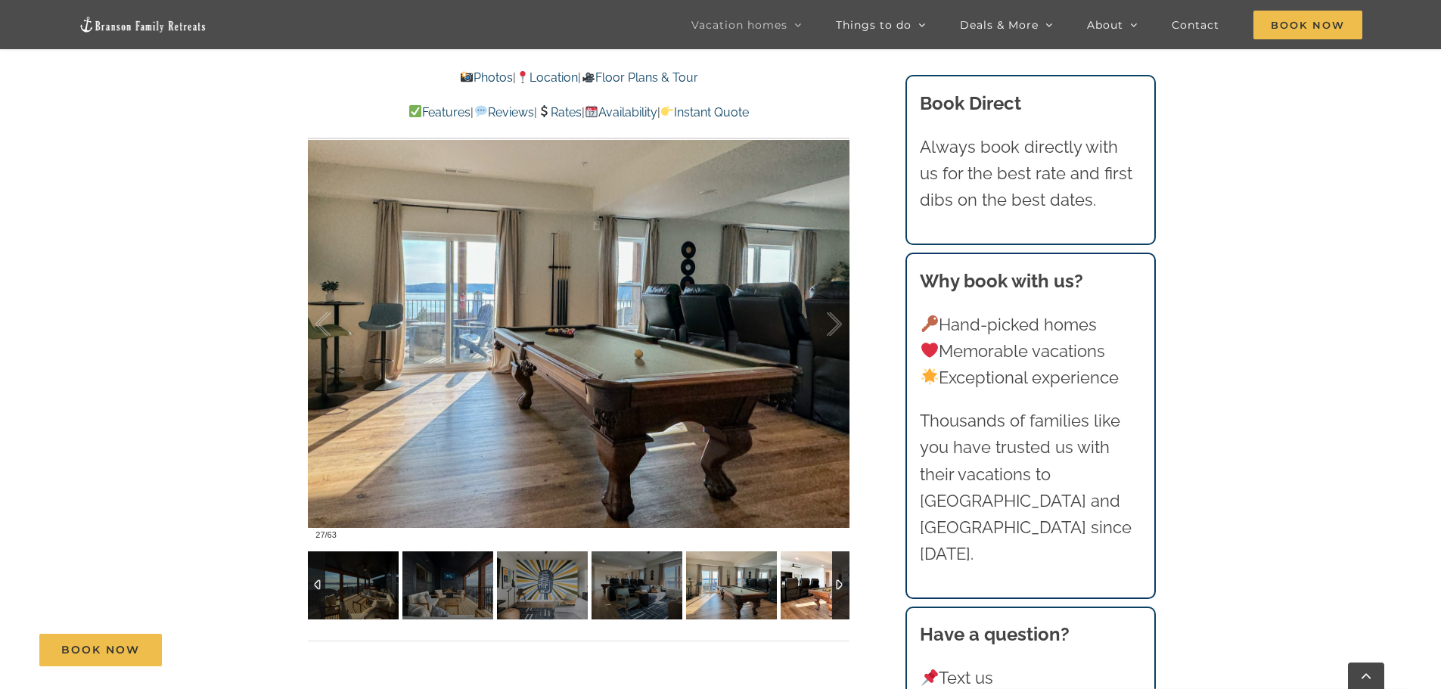
click at [800, 591] on img at bounding box center [826, 586] width 91 height 68
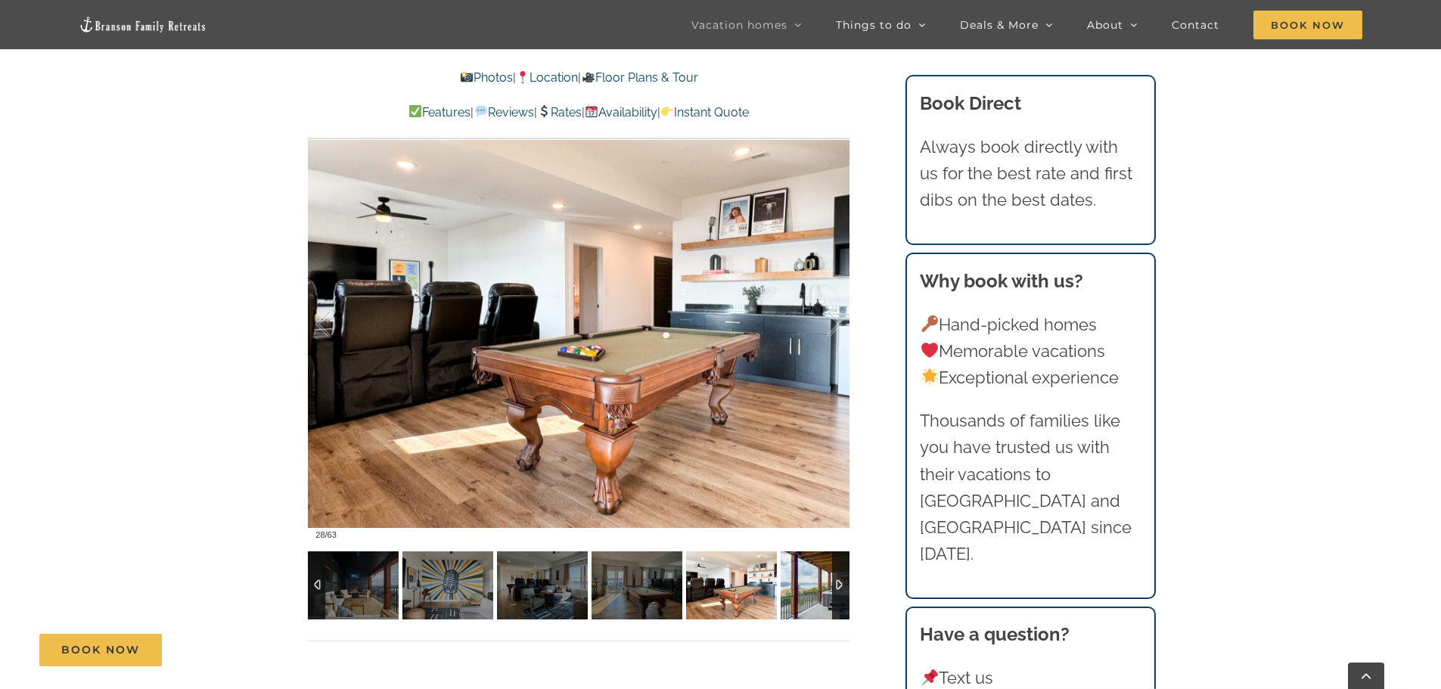
click at [800, 591] on img at bounding box center [826, 586] width 91 height 68
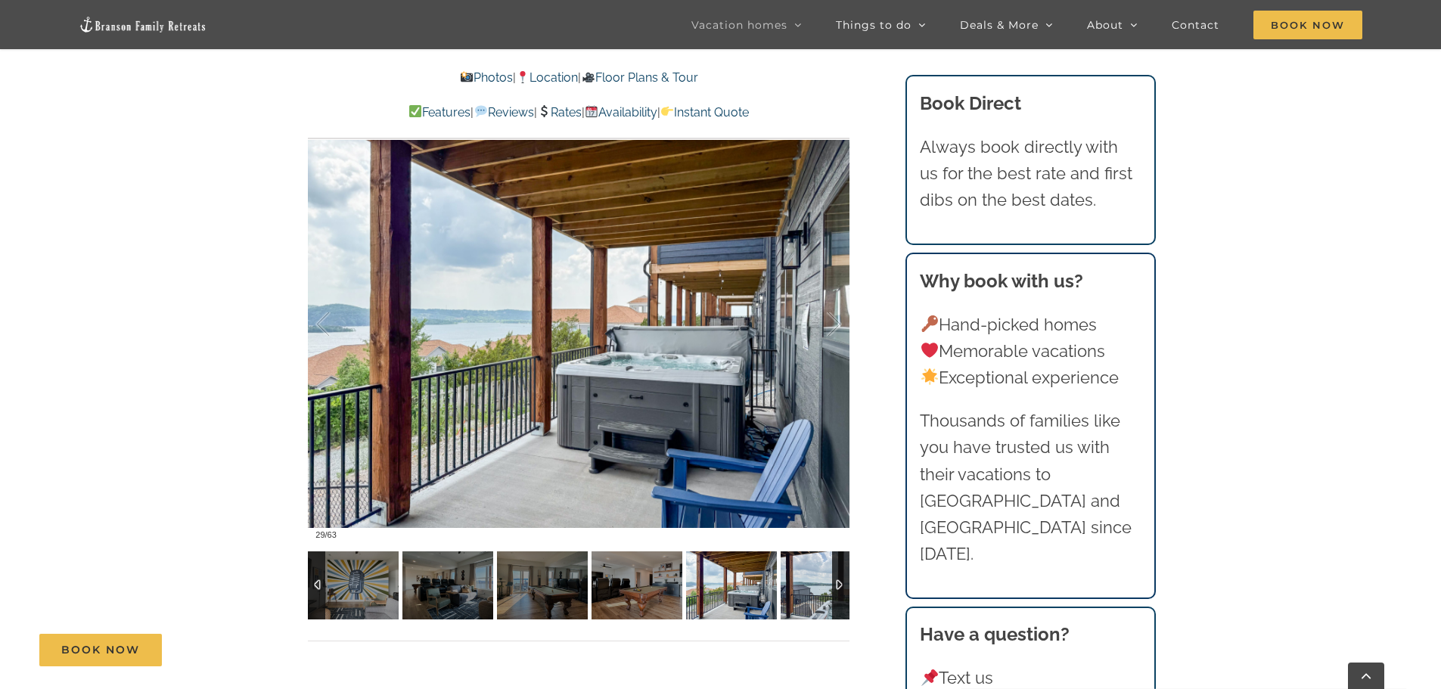
click at [800, 590] on img at bounding box center [826, 586] width 91 height 68
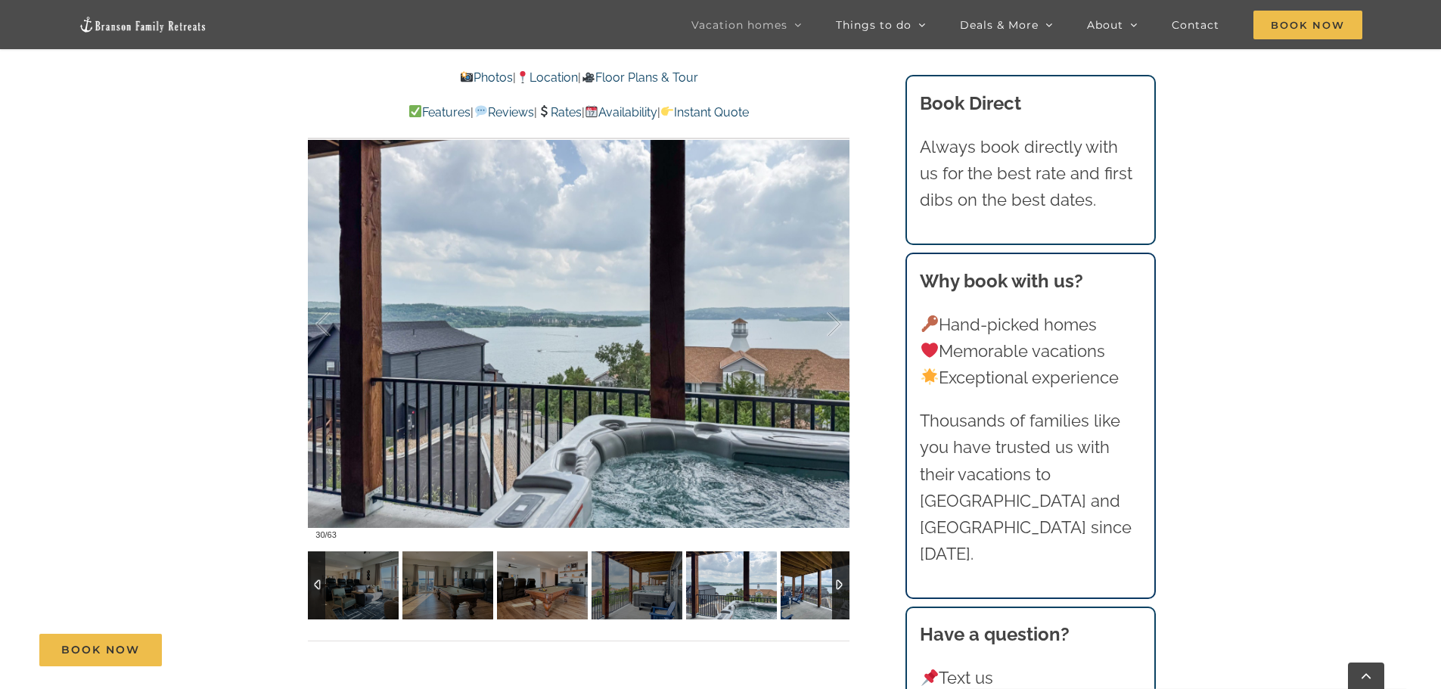
click at [800, 590] on img at bounding box center [826, 586] width 91 height 68
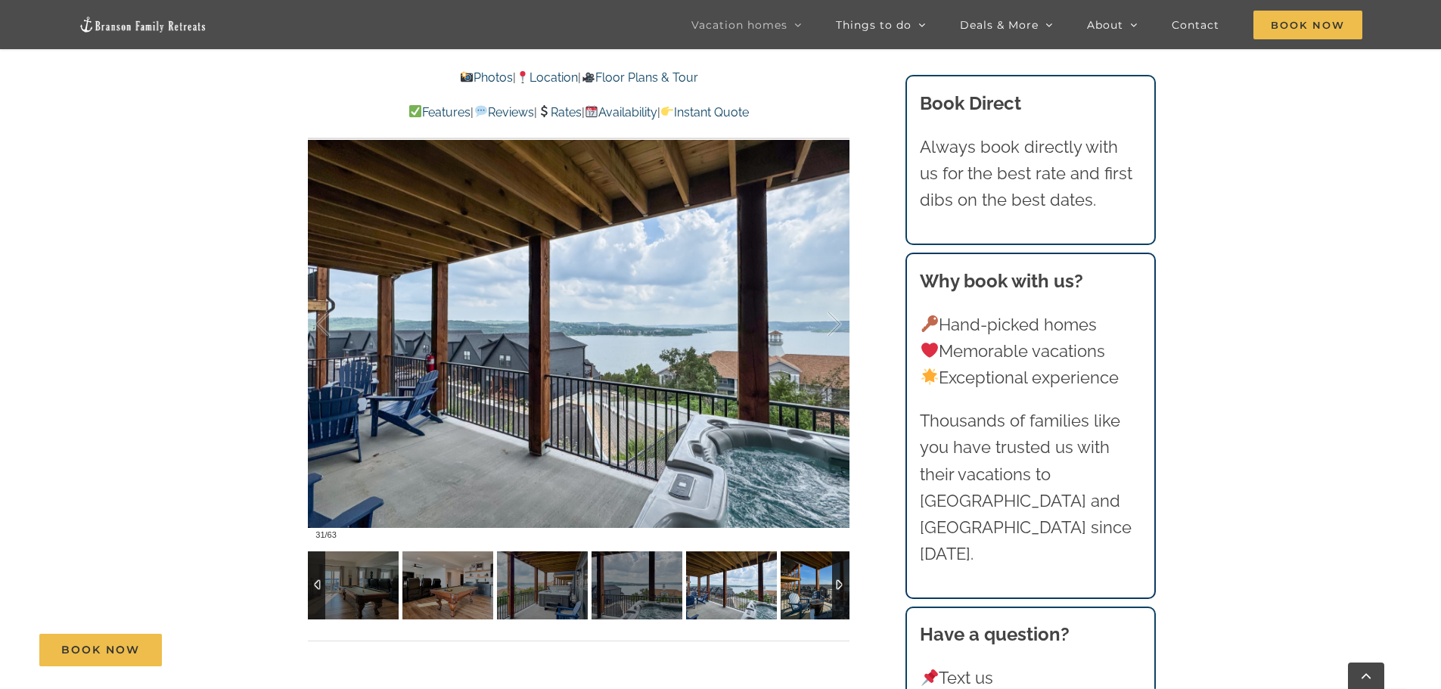
click at [800, 590] on img at bounding box center [826, 586] width 91 height 68
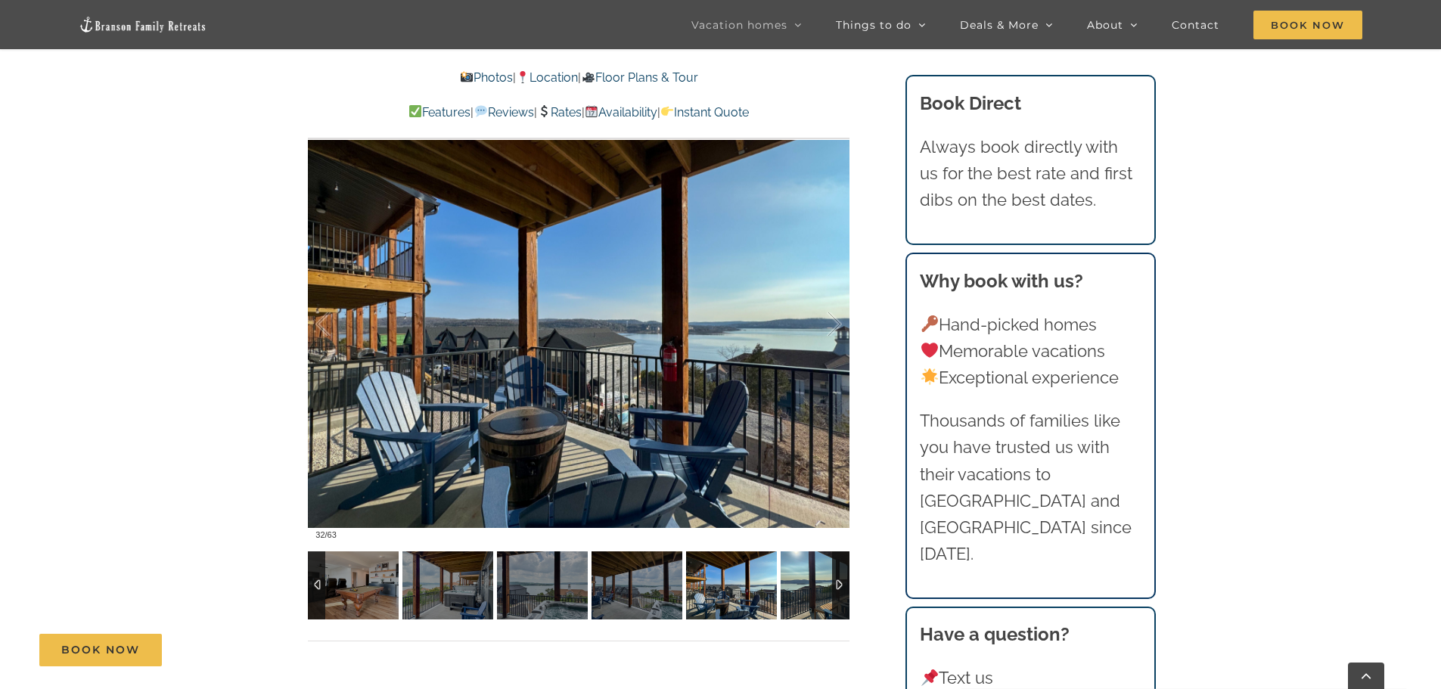
click at [800, 590] on img at bounding box center [826, 586] width 91 height 68
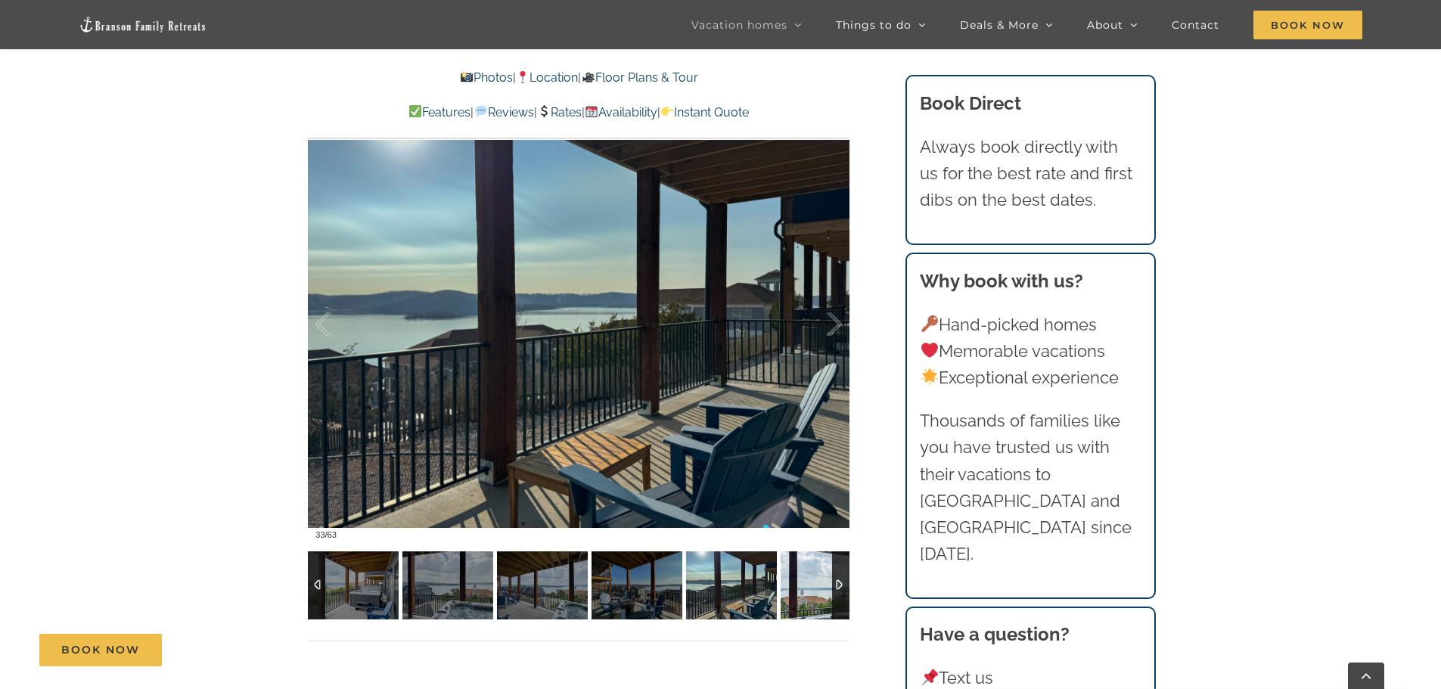
click at [800, 590] on img at bounding box center [826, 586] width 91 height 68
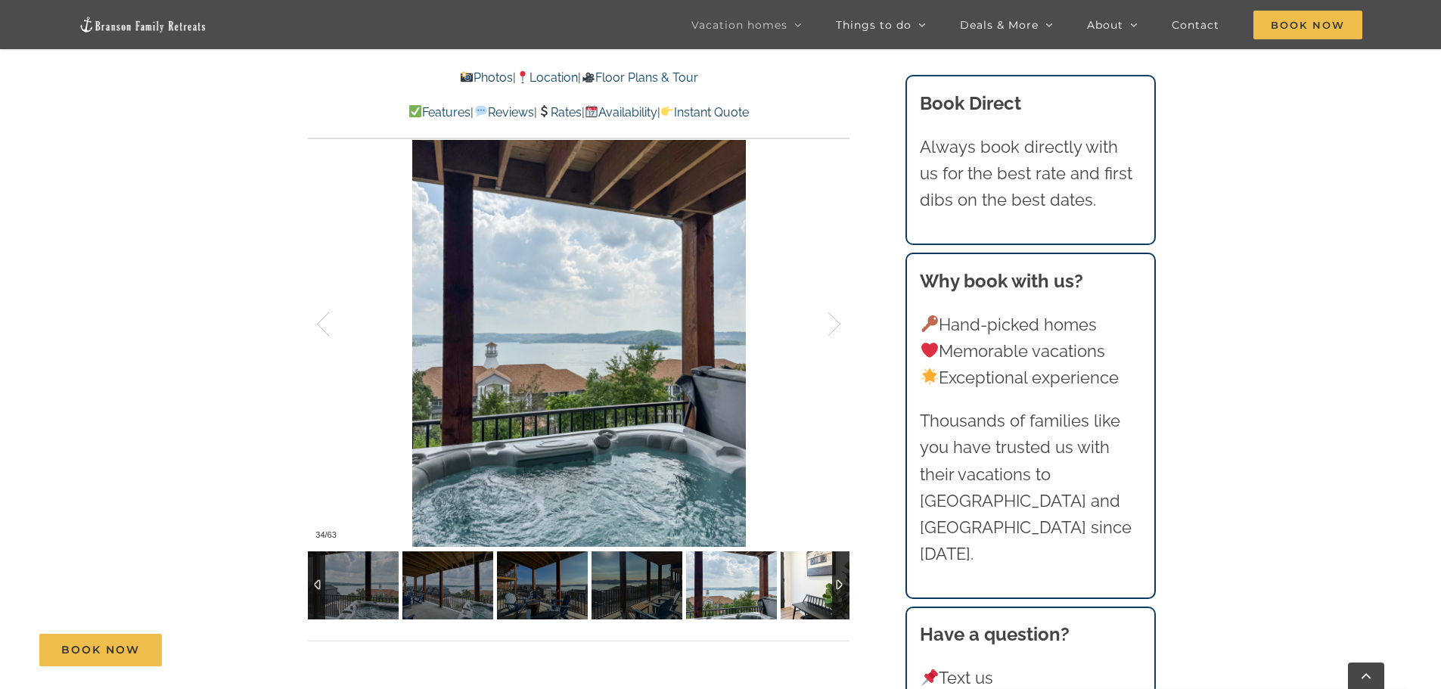
click at [800, 590] on img at bounding box center [826, 586] width 91 height 68
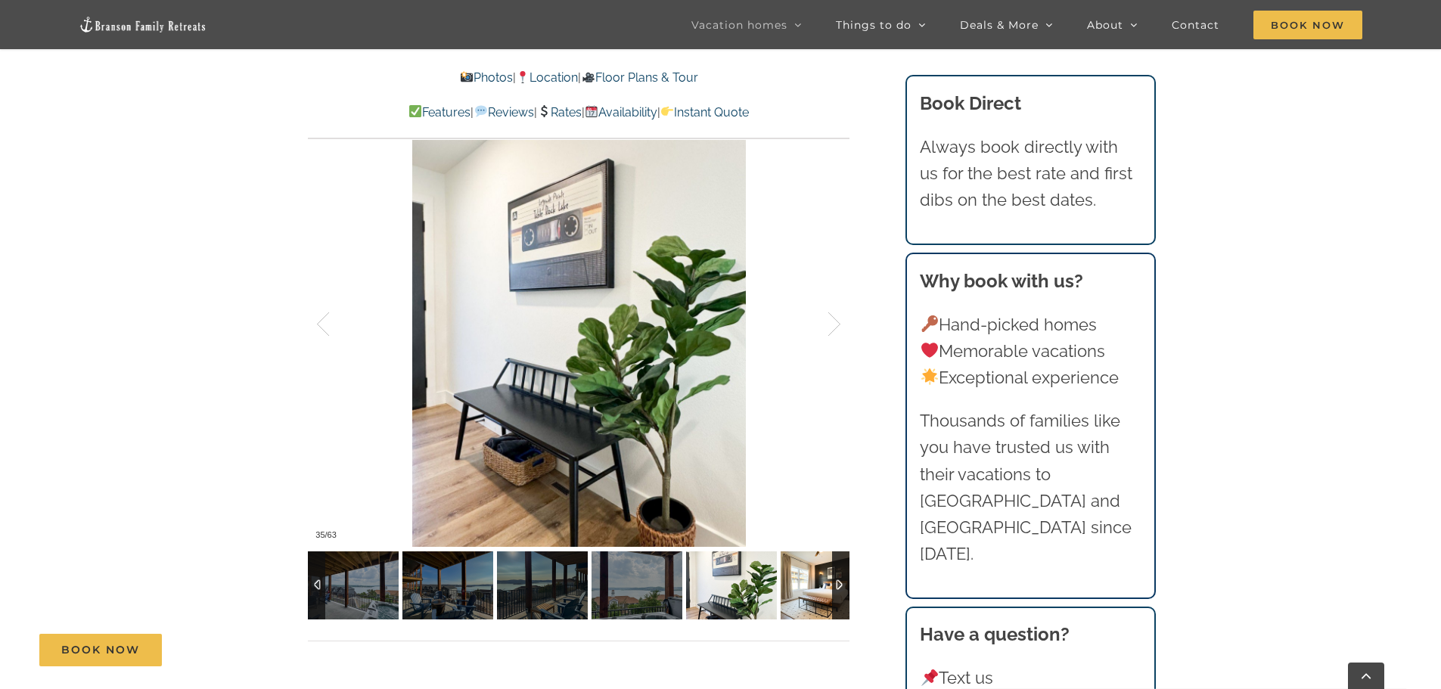
click at [786, 589] on img at bounding box center [826, 586] width 91 height 68
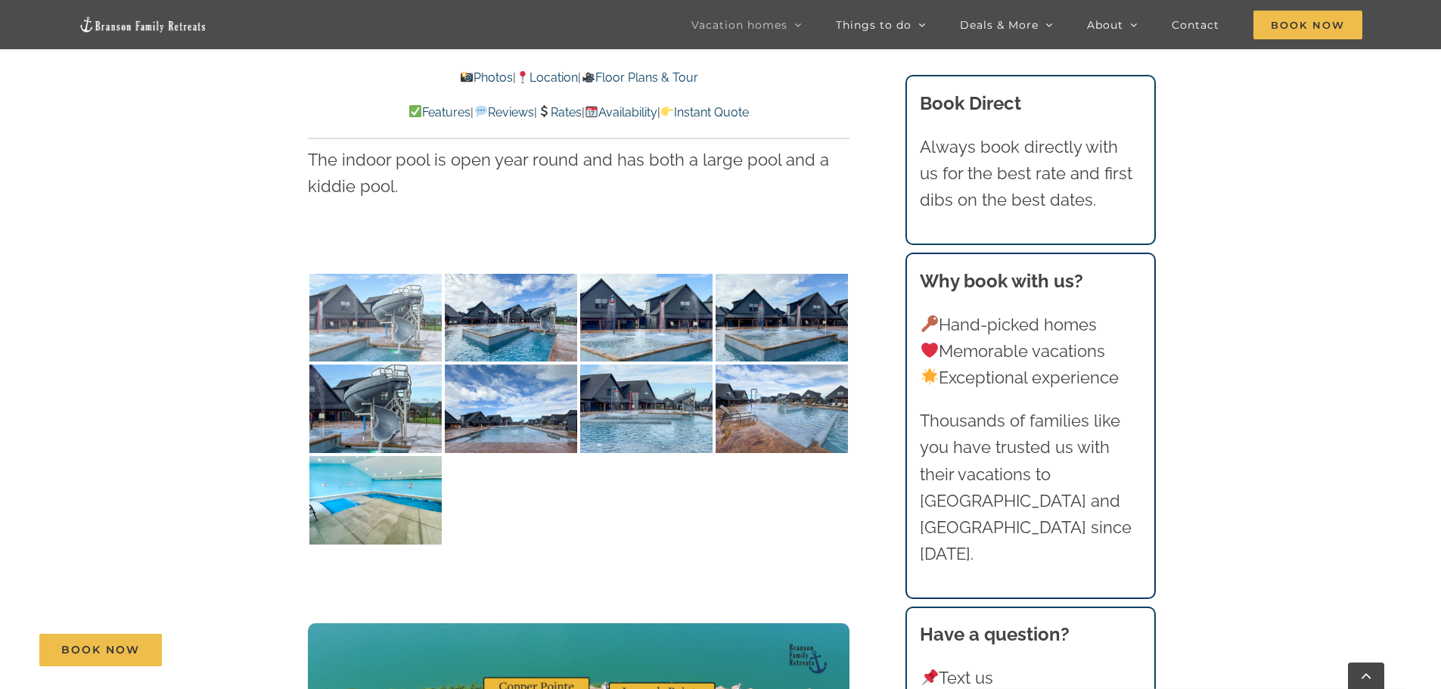
scroll to position [3345, 0]
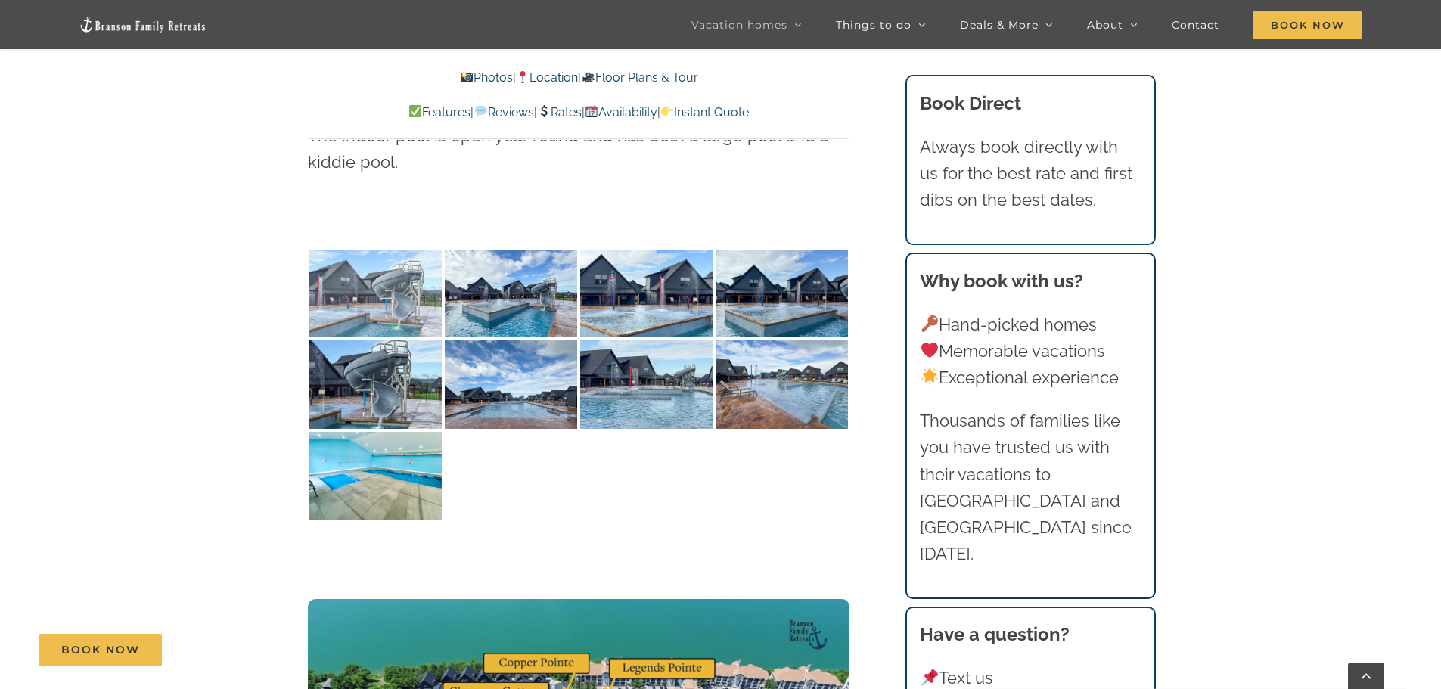
click at [386, 290] on img at bounding box center [375, 294] width 132 height 89
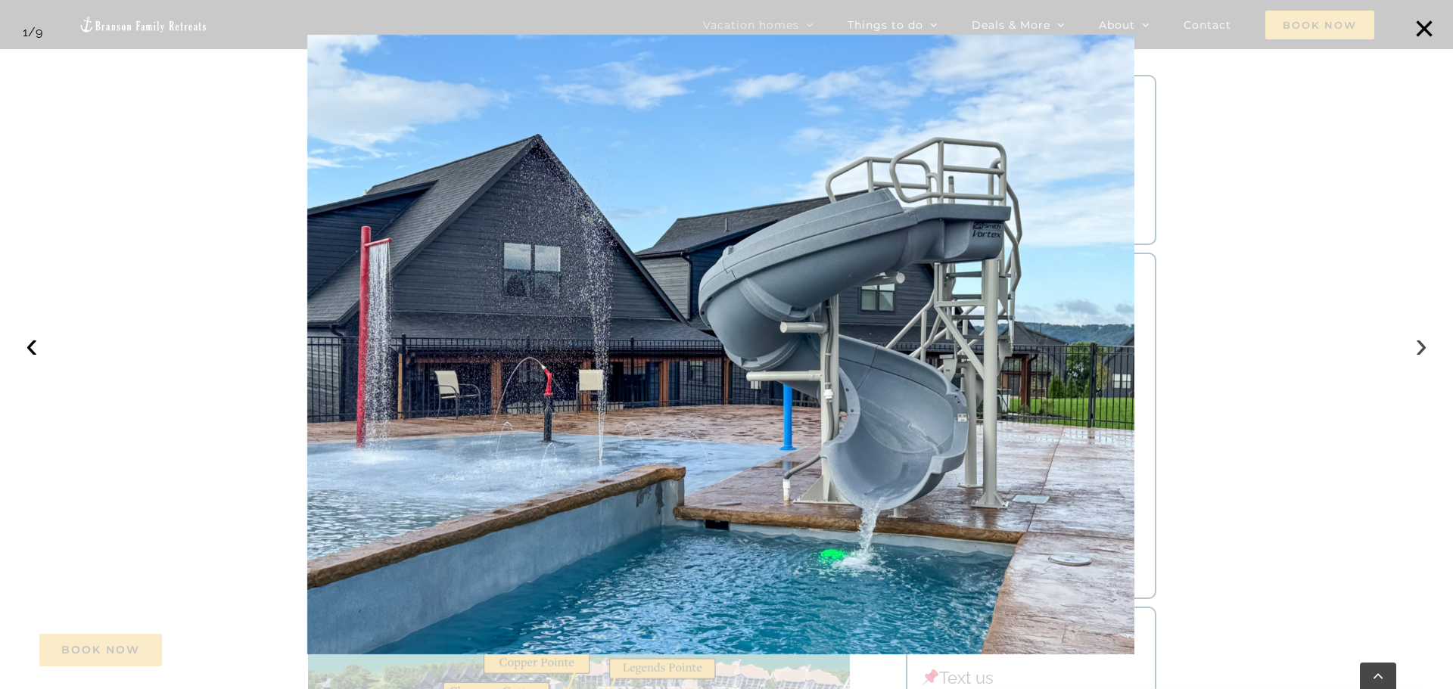
click at [1418, 346] on button "›" at bounding box center [1420, 344] width 33 height 33
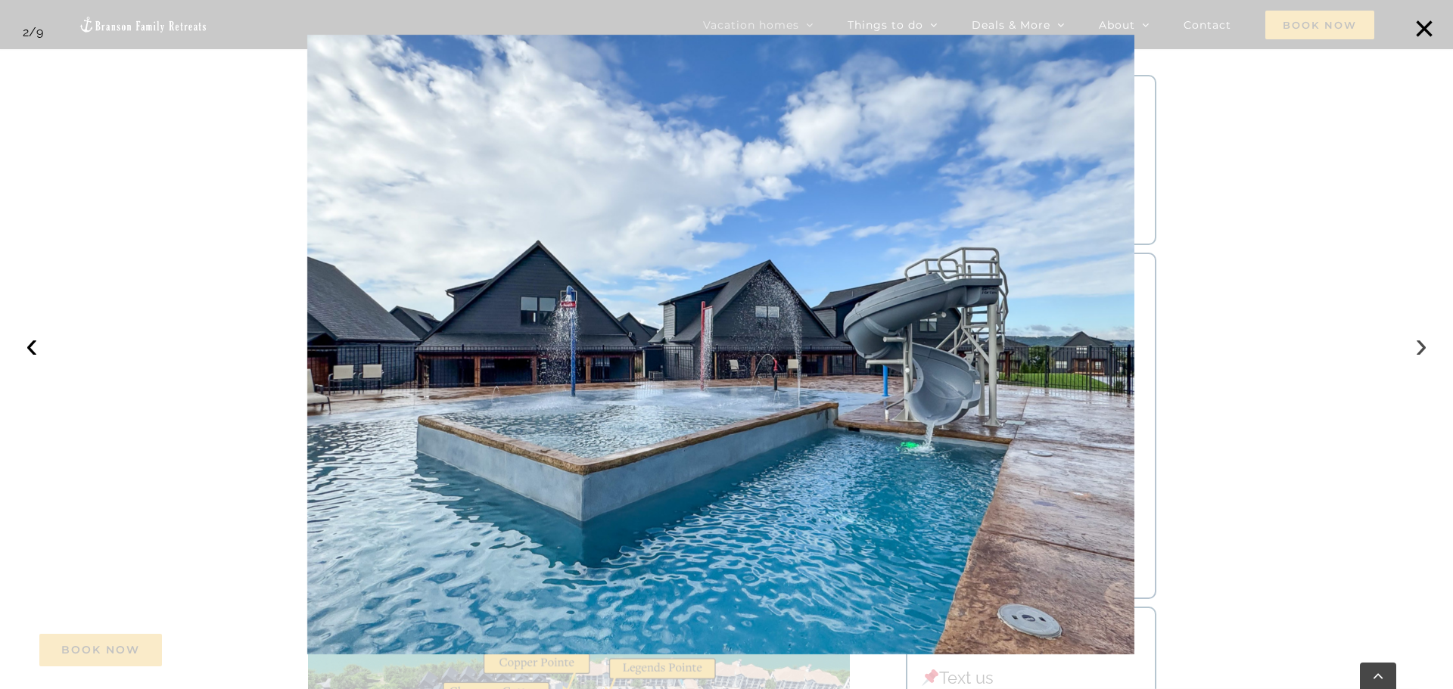
click at [1419, 344] on button "›" at bounding box center [1420, 344] width 33 height 33
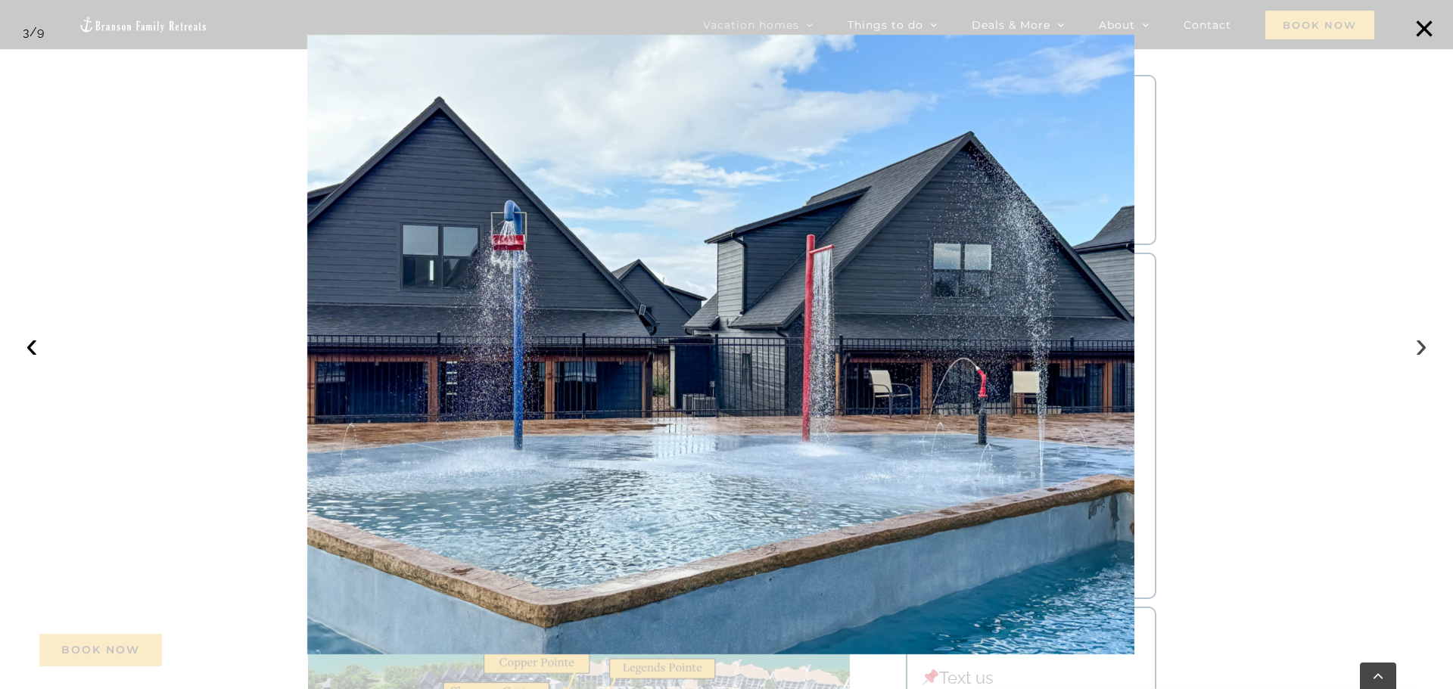
click at [1419, 344] on button "›" at bounding box center [1420, 344] width 33 height 33
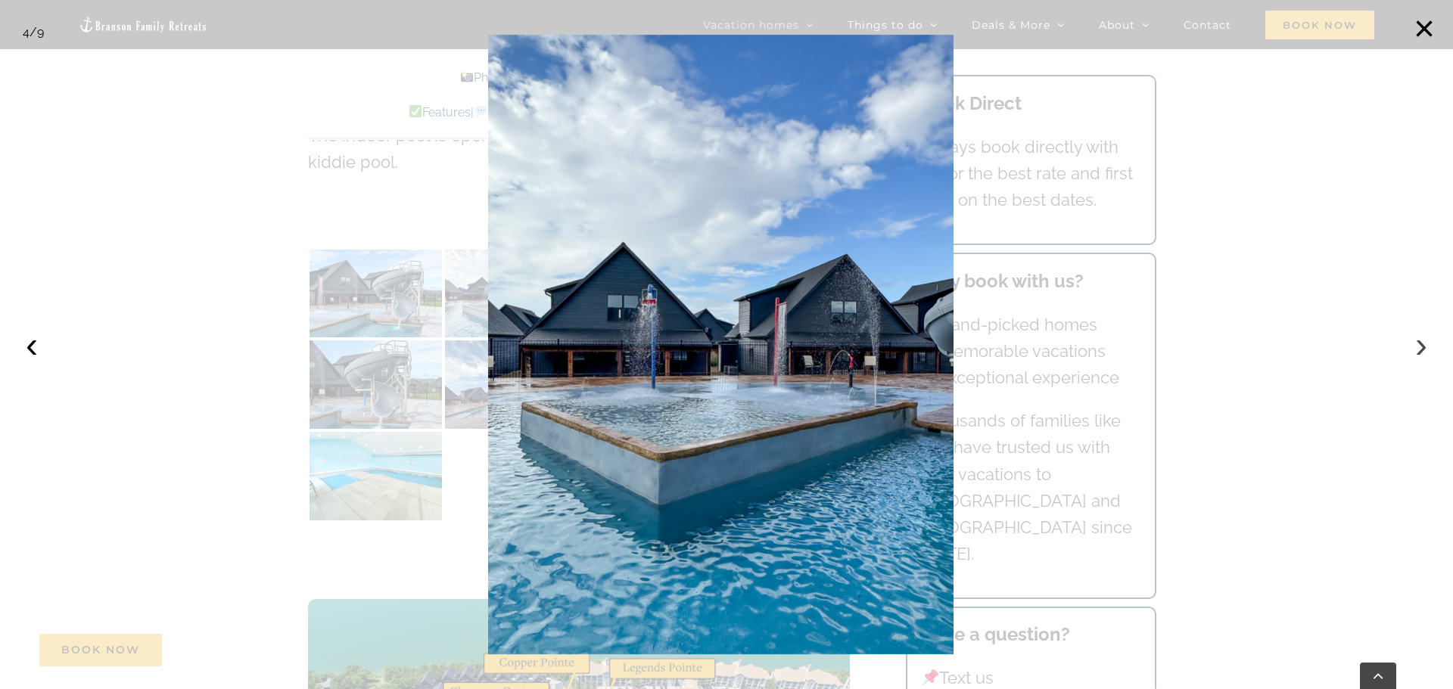
click at [1419, 344] on button "›" at bounding box center [1420, 344] width 33 height 33
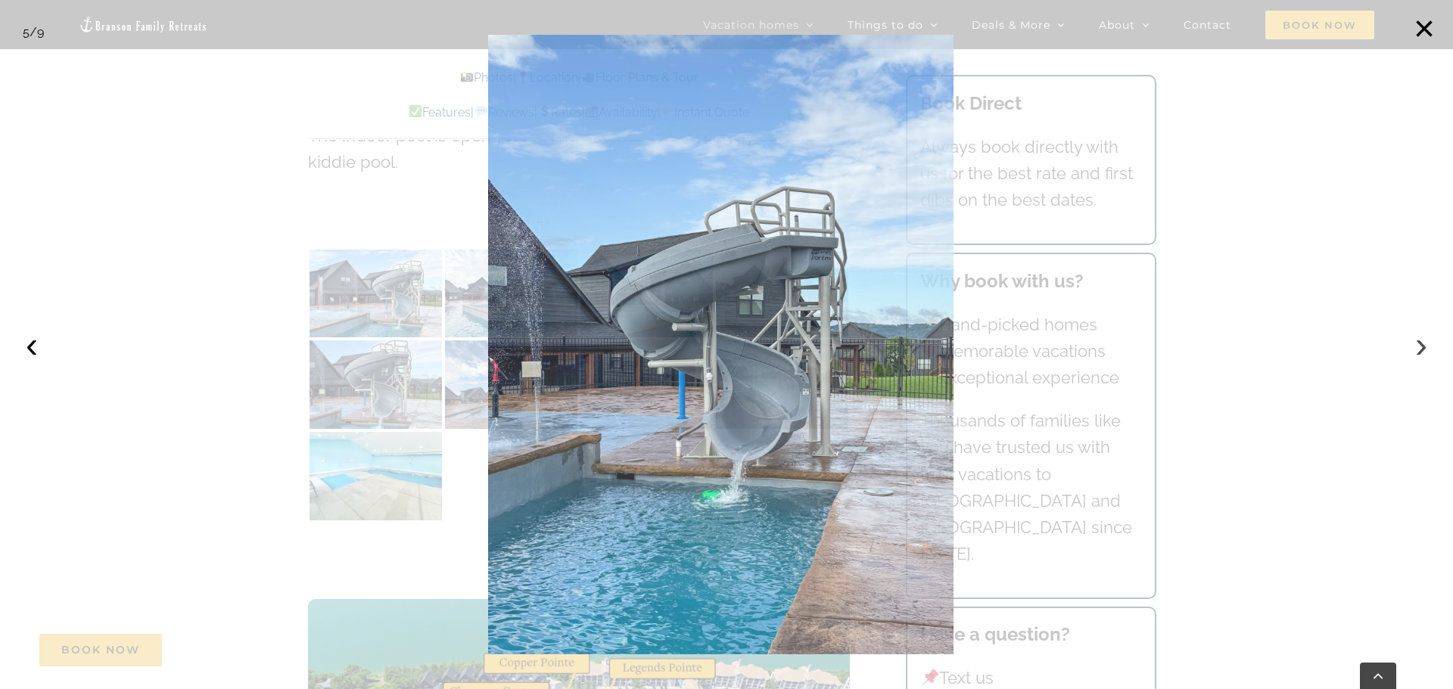
click at [1418, 343] on button "›" at bounding box center [1420, 344] width 33 height 33
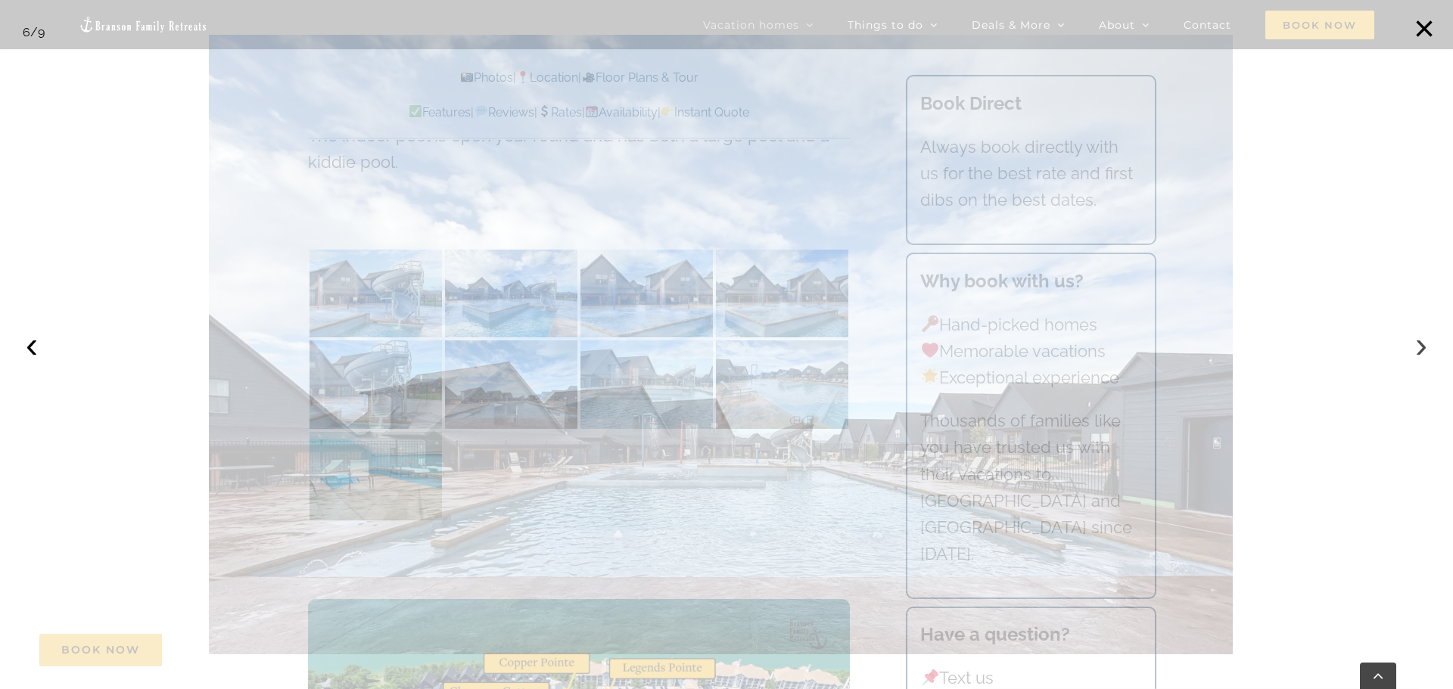
click at [1414, 341] on button "›" at bounding box center [1420, 344] width 33 height 33
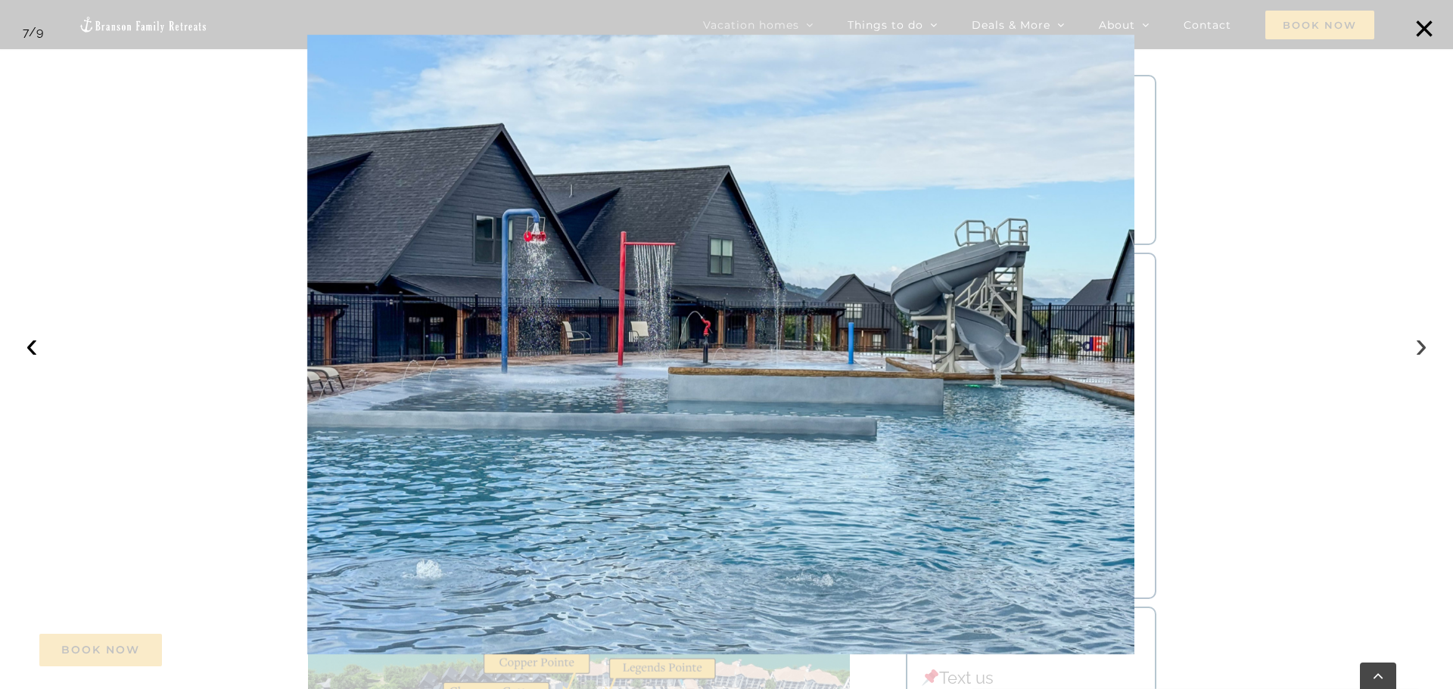
click at [1416, 349] on button "›" at bounding box center [1420, 344] width 33 height 33
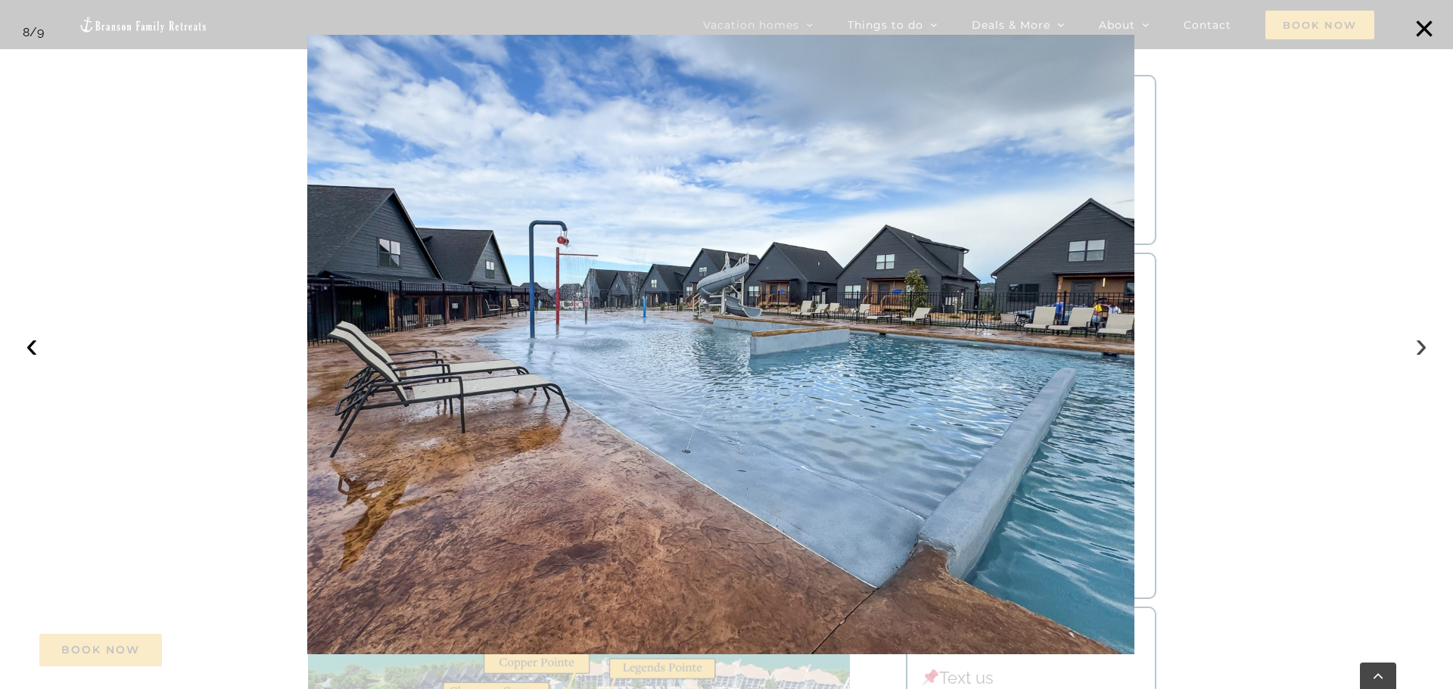
click at [1416, 349] on button "›" at bounding box center [1420, 344] width 33 height 33
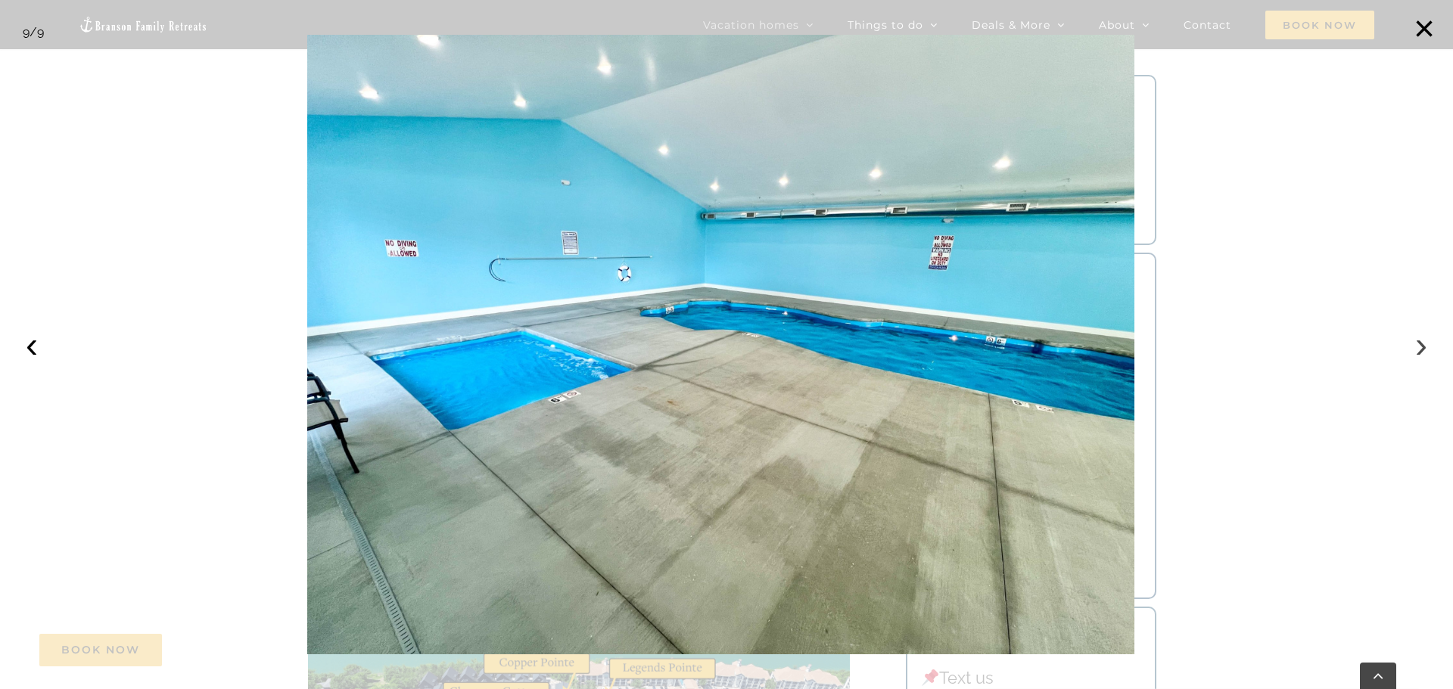
click at [1416, 349] on button "›" at bounding box center [1420, 344] width 33 height 33
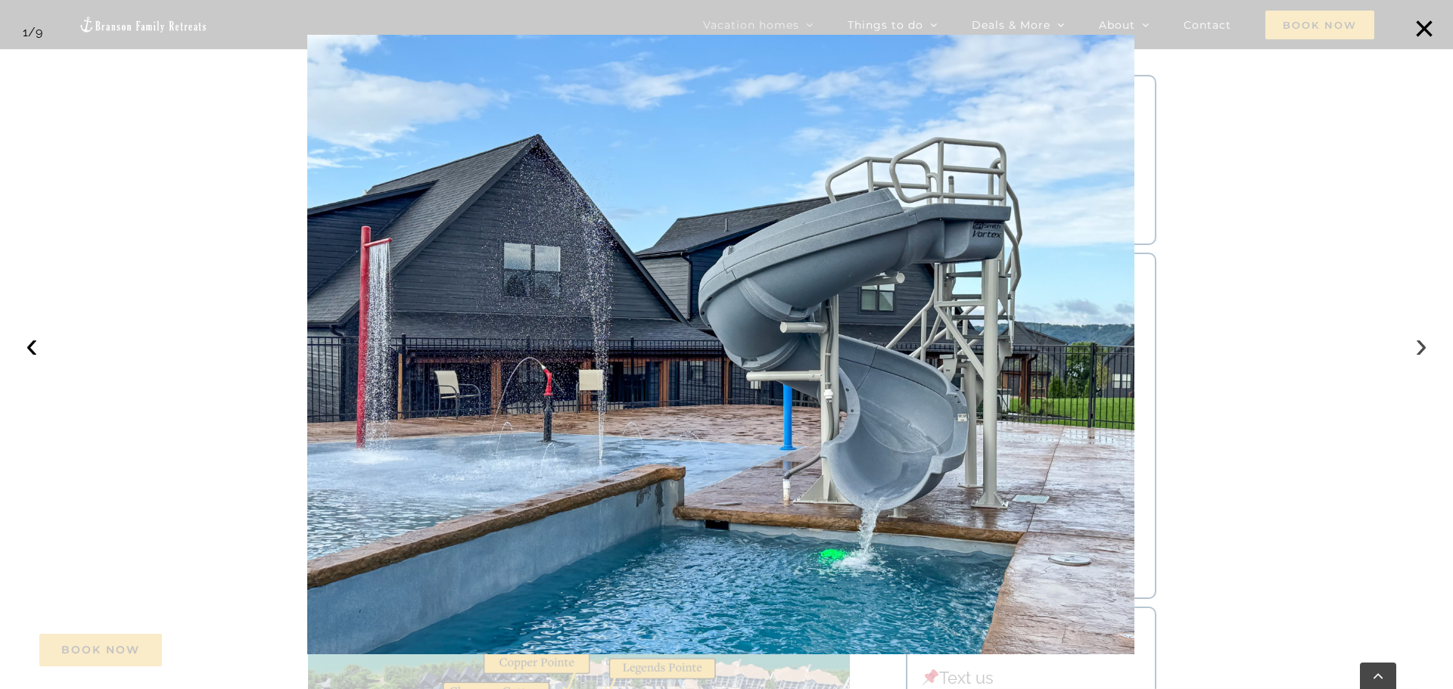
click at [1416, 349] on button "›" at bounding box center [1420, 344] width 33 height 33
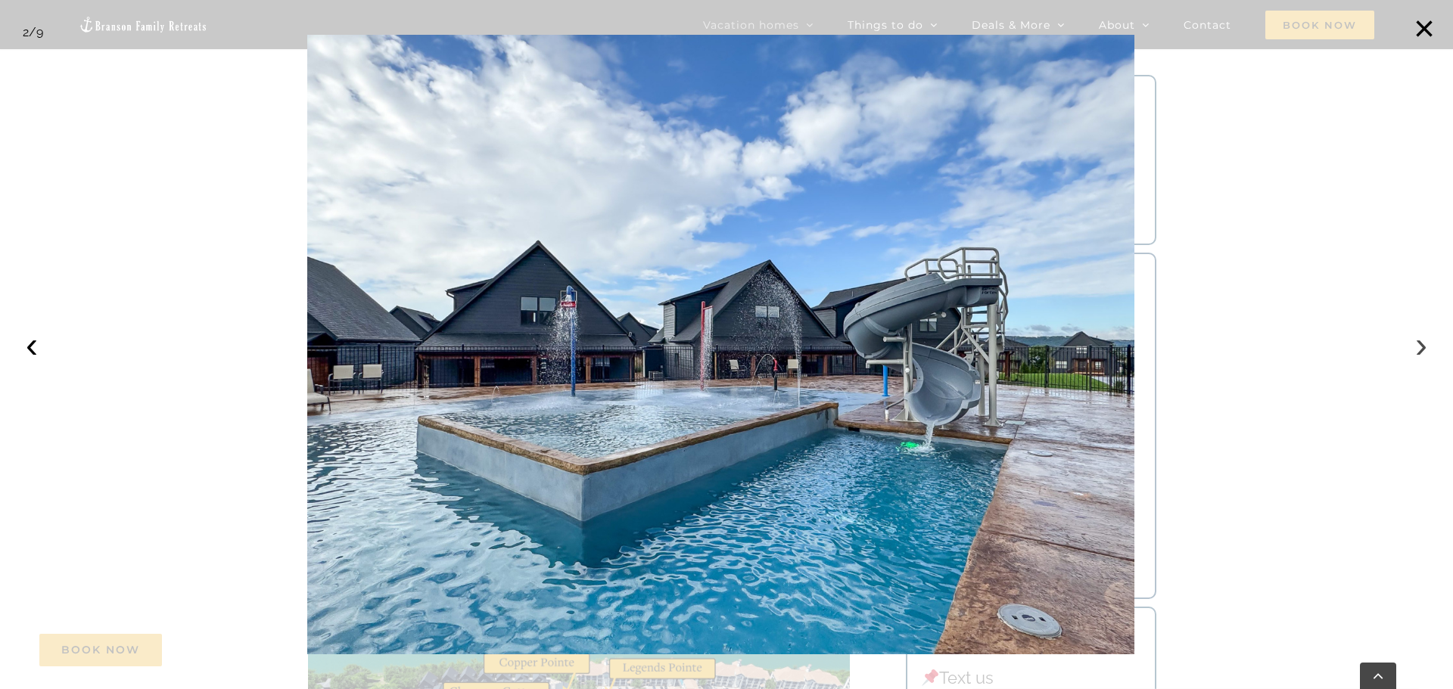
click at [1419, 349] on button "›" at bounding box center [1420, 344] width 33 height 33
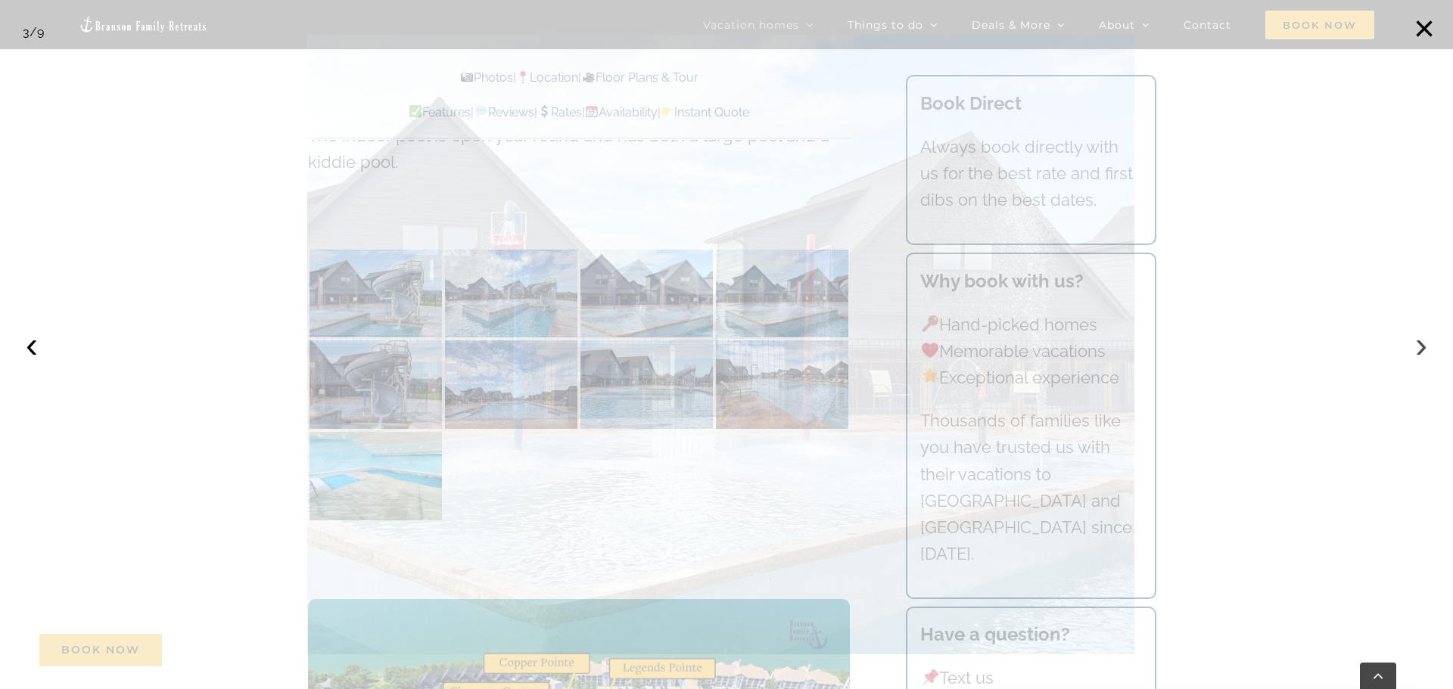
click at [1419, 349] on button "›" at bounding box center [1420, 344] width 33 height 33
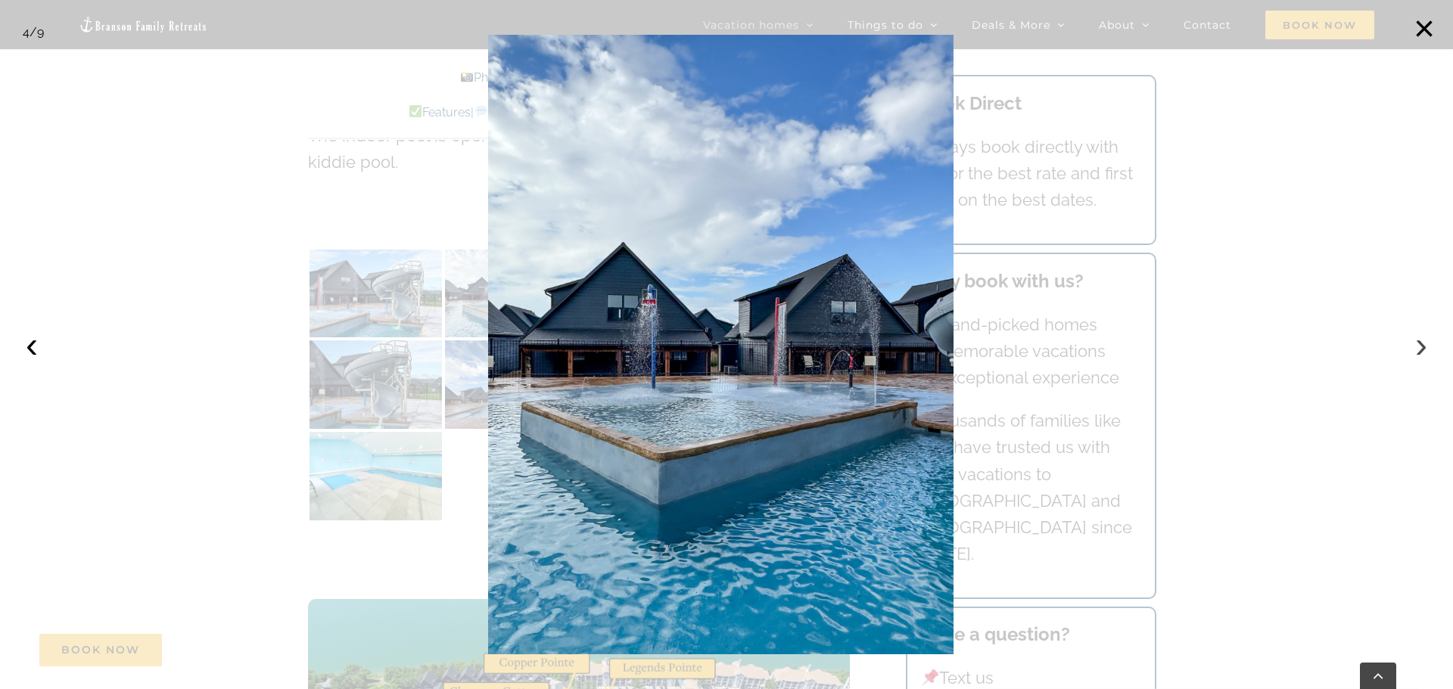
click at [1419, 349] on button "›" at bounding box center [1420, 344] width 33 height 33
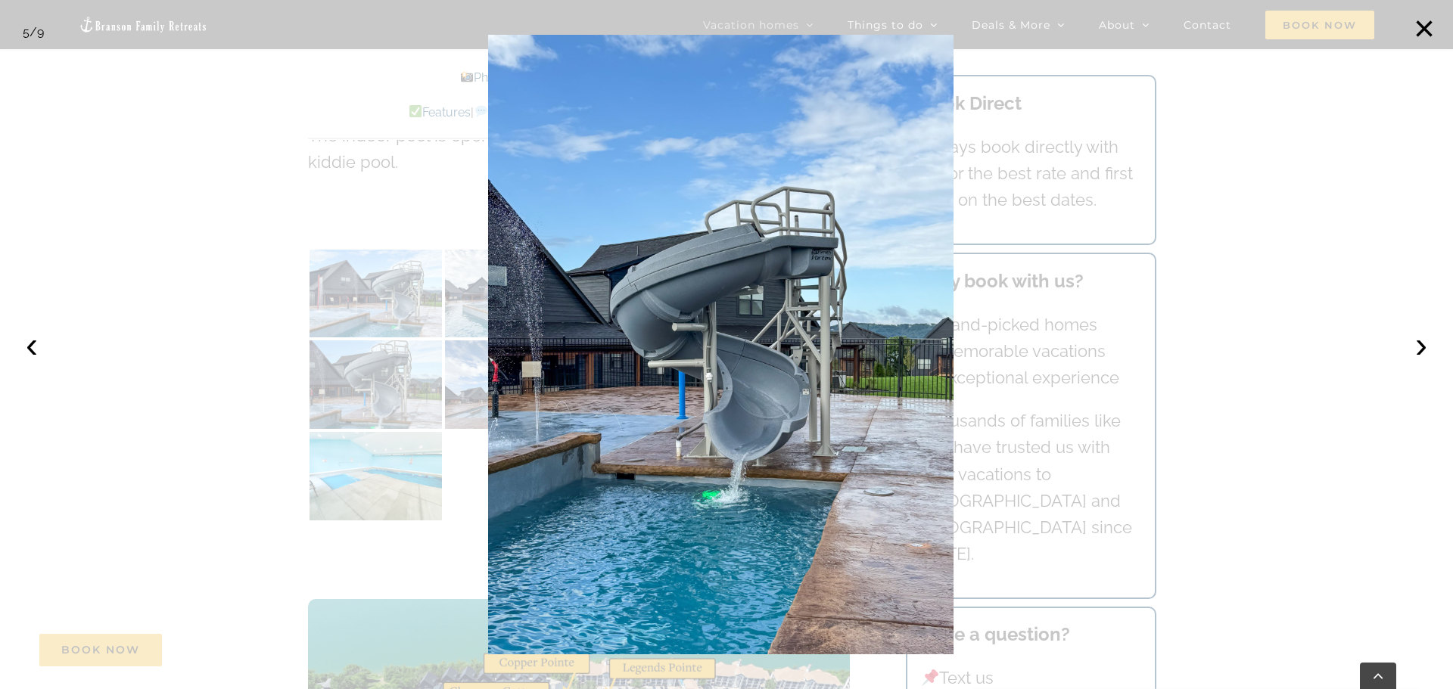
drag, startPoint x: 1419, startPoint y: 20, endPoint x: 1421, endPoint y: 54, distance: 34.1
click at [1419, 23] on button "×" at bounding box center [1423, 28] width 33 height 33
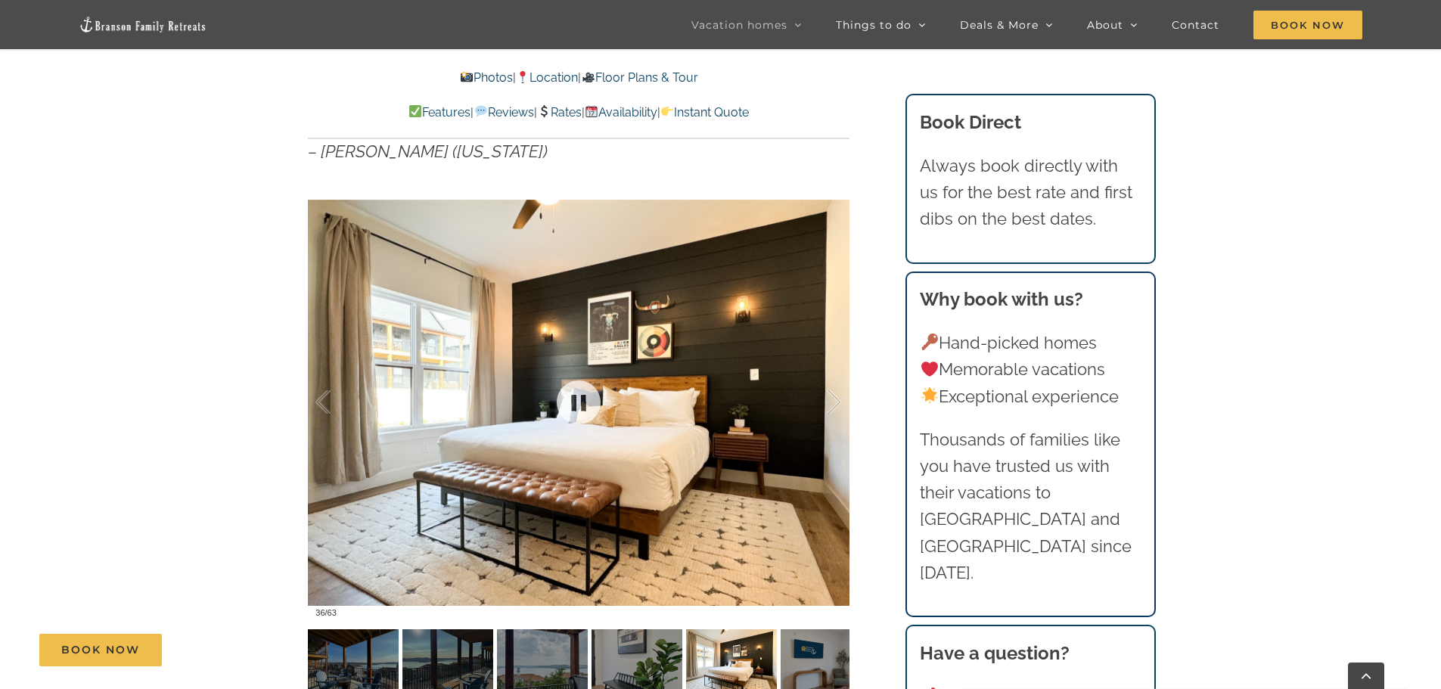
scroll to position [1059, 0]
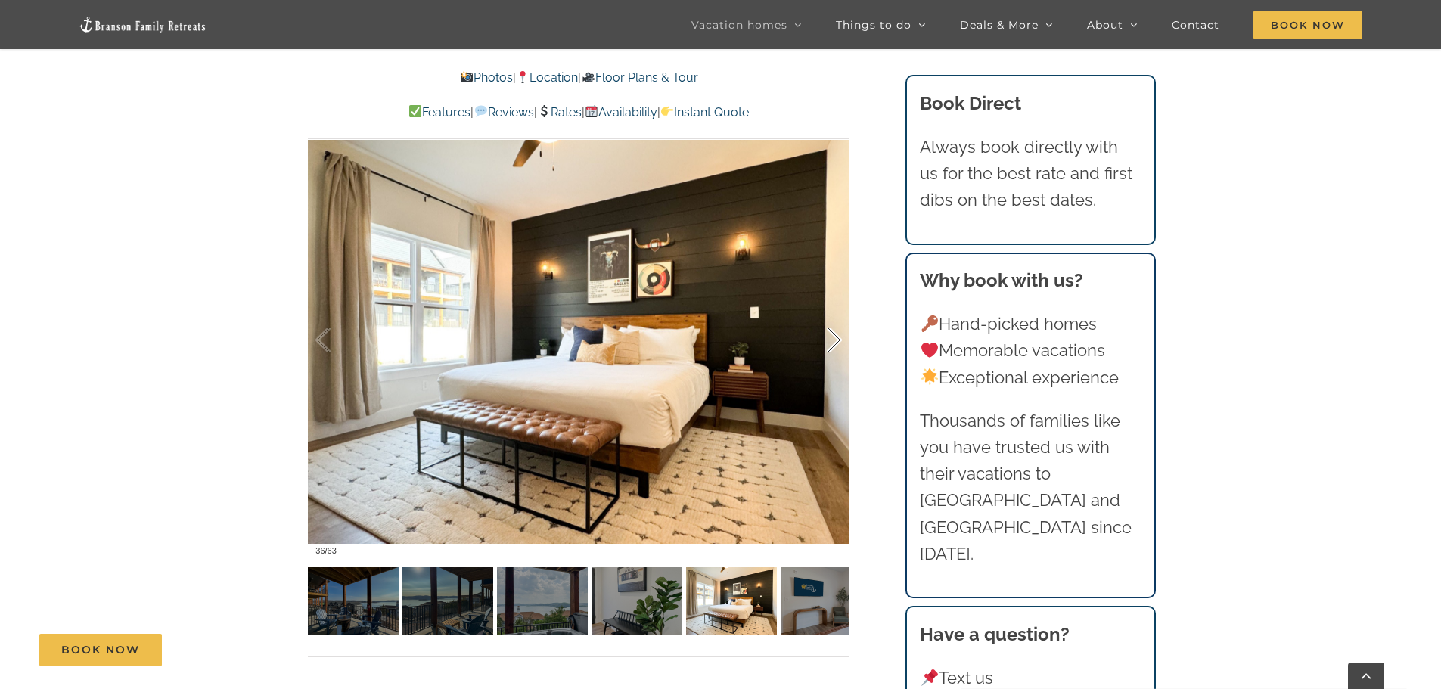
click at [831, 334] on div at bounding box center [818, 341] width 47 height 94
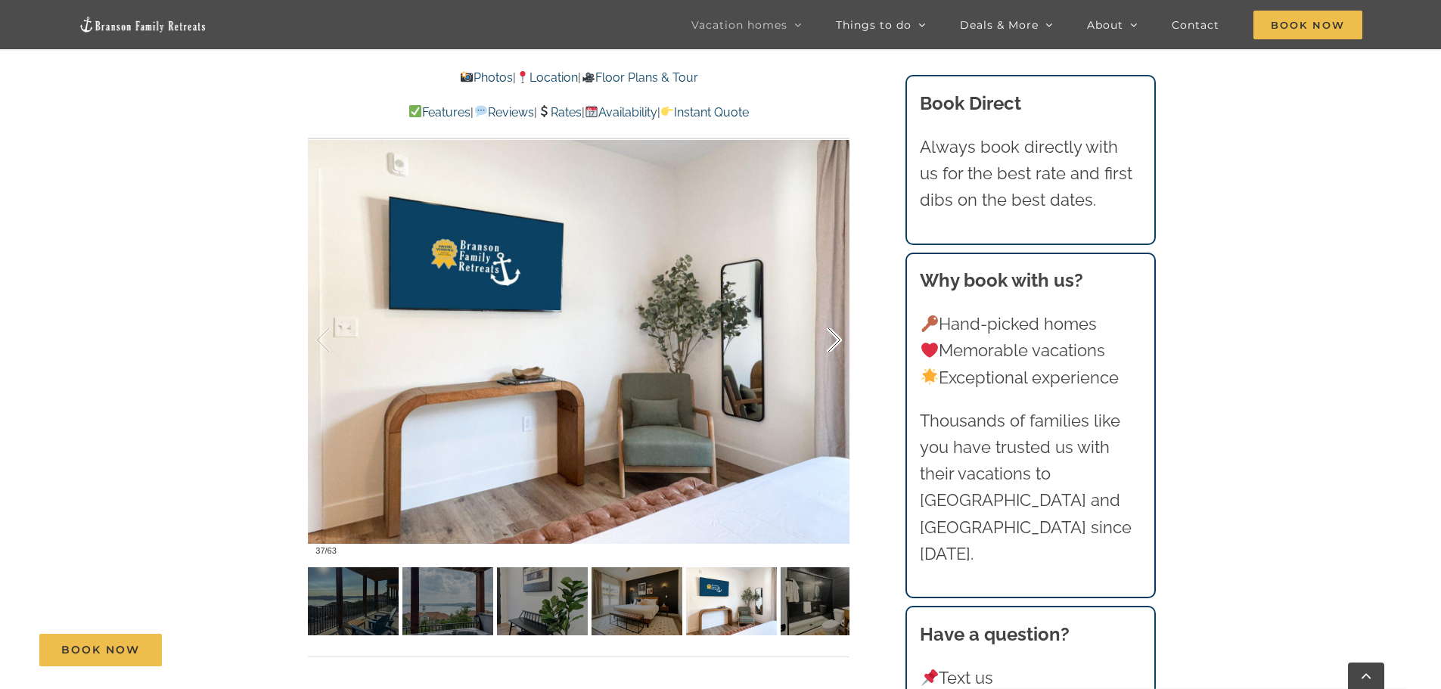
click at [831, 334] on div at bounding box center [818, 341] width 47 height 94
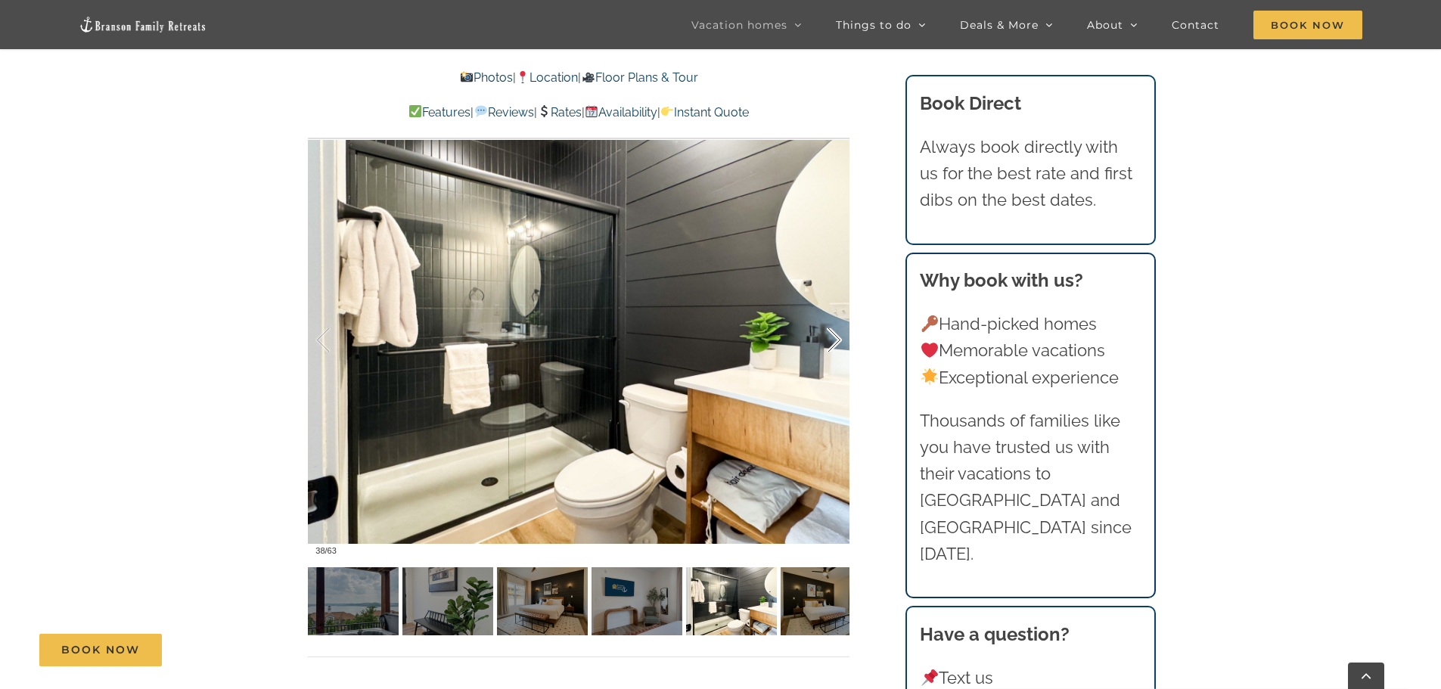
click at [831, 334] on div at bounding box center [818, 341] width 47 height 94
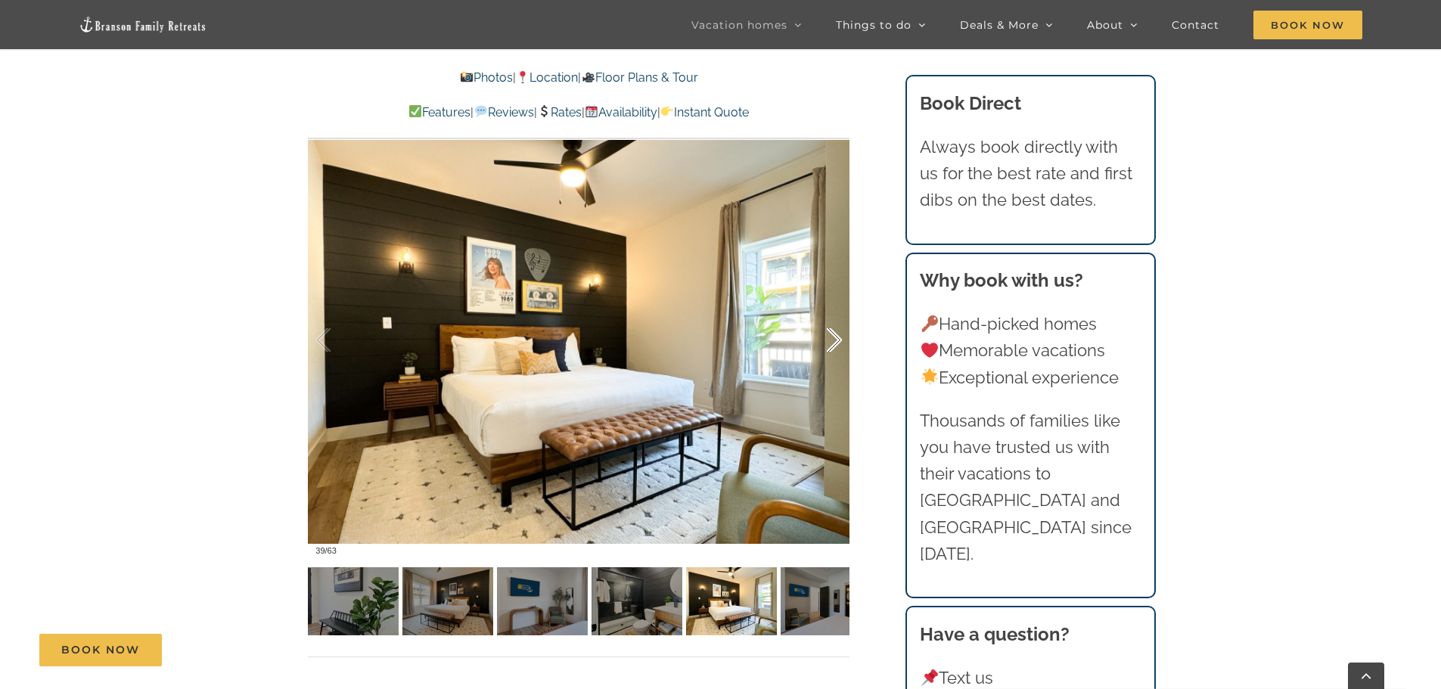
click at [831, 334] on div at bounding box center [818, 341] width 47 height 94
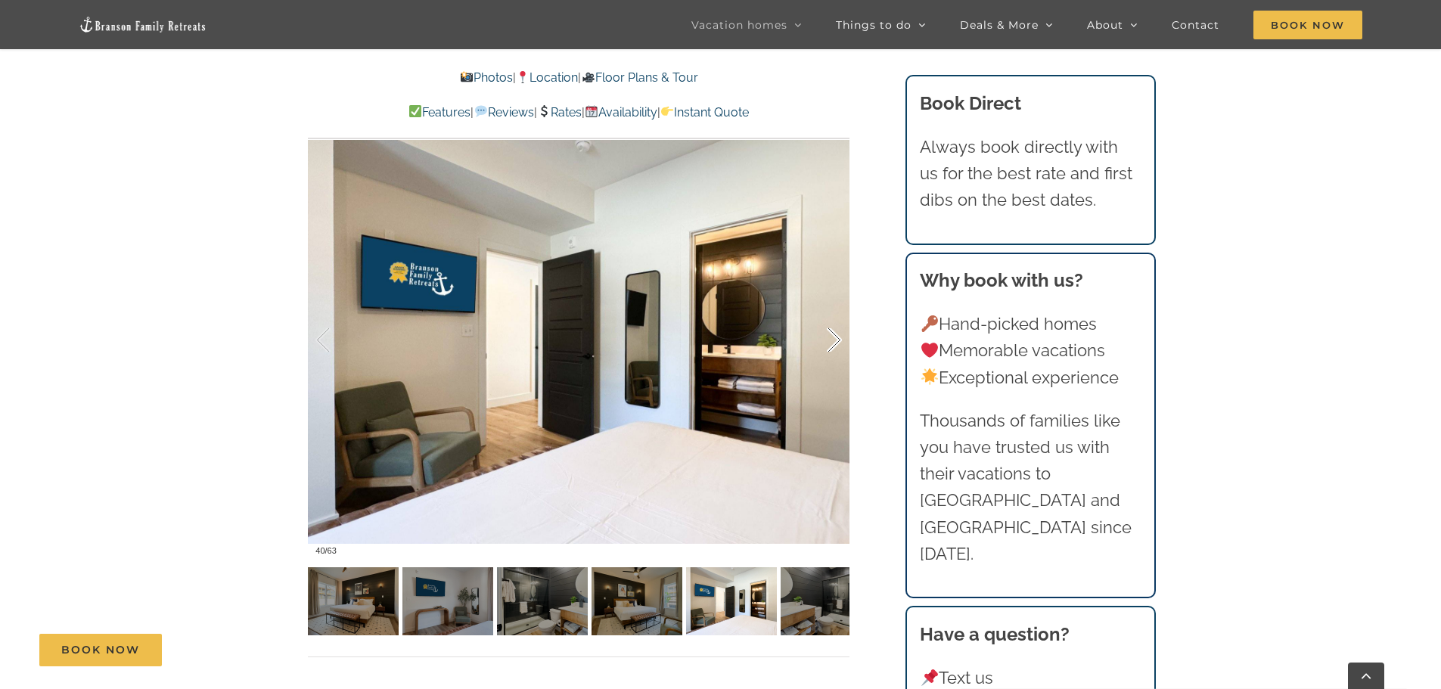
click at [831, 334] on div at bounding box center [818, 341] width 47 height 94
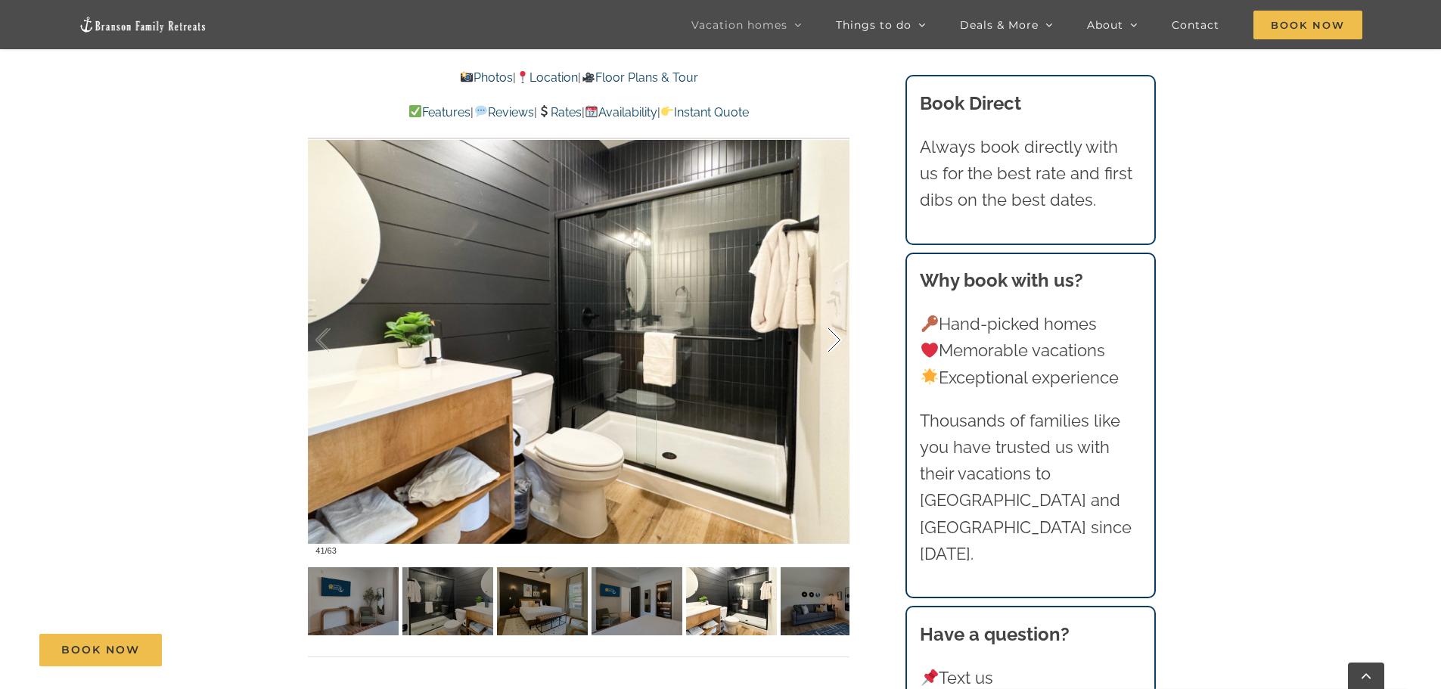
click at [831, 334] on div at bounding box center [818, 341] width 47 height 94
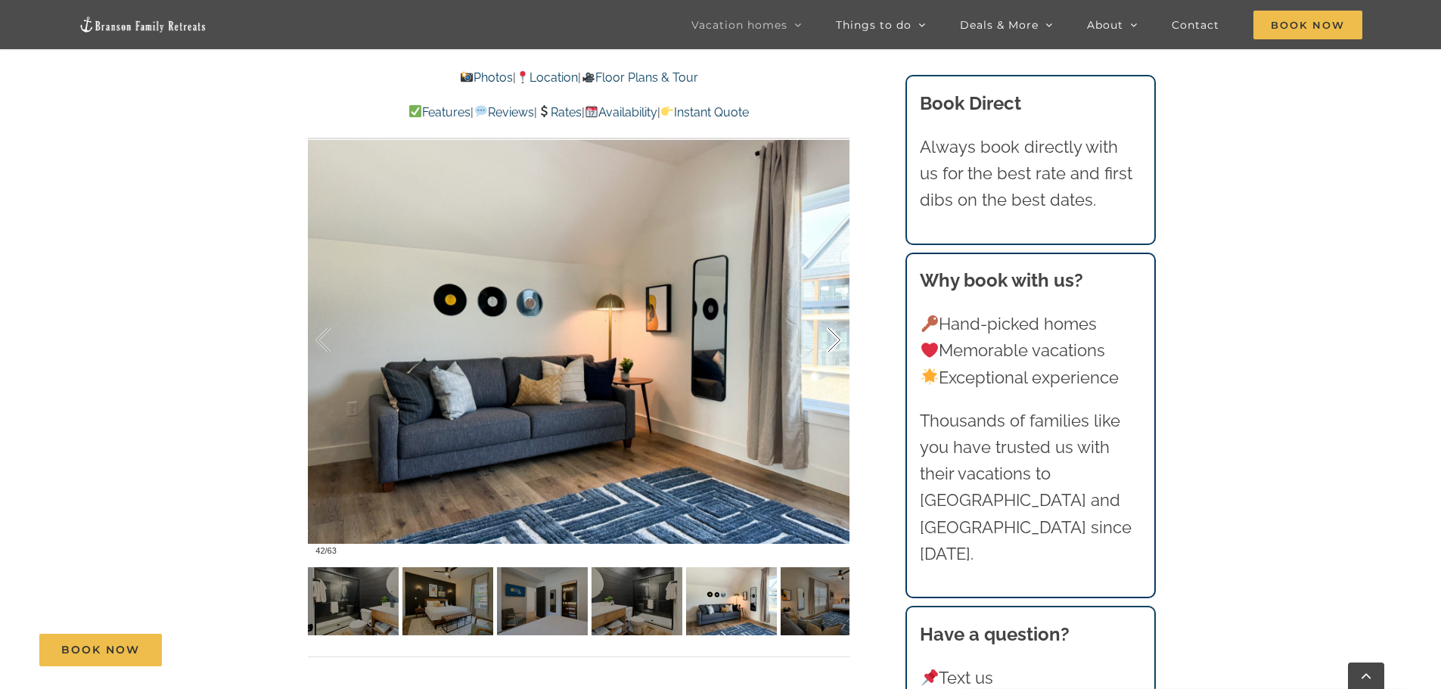
click at [831, 334] on div at bounding box center [818, 341] width 47 height 94
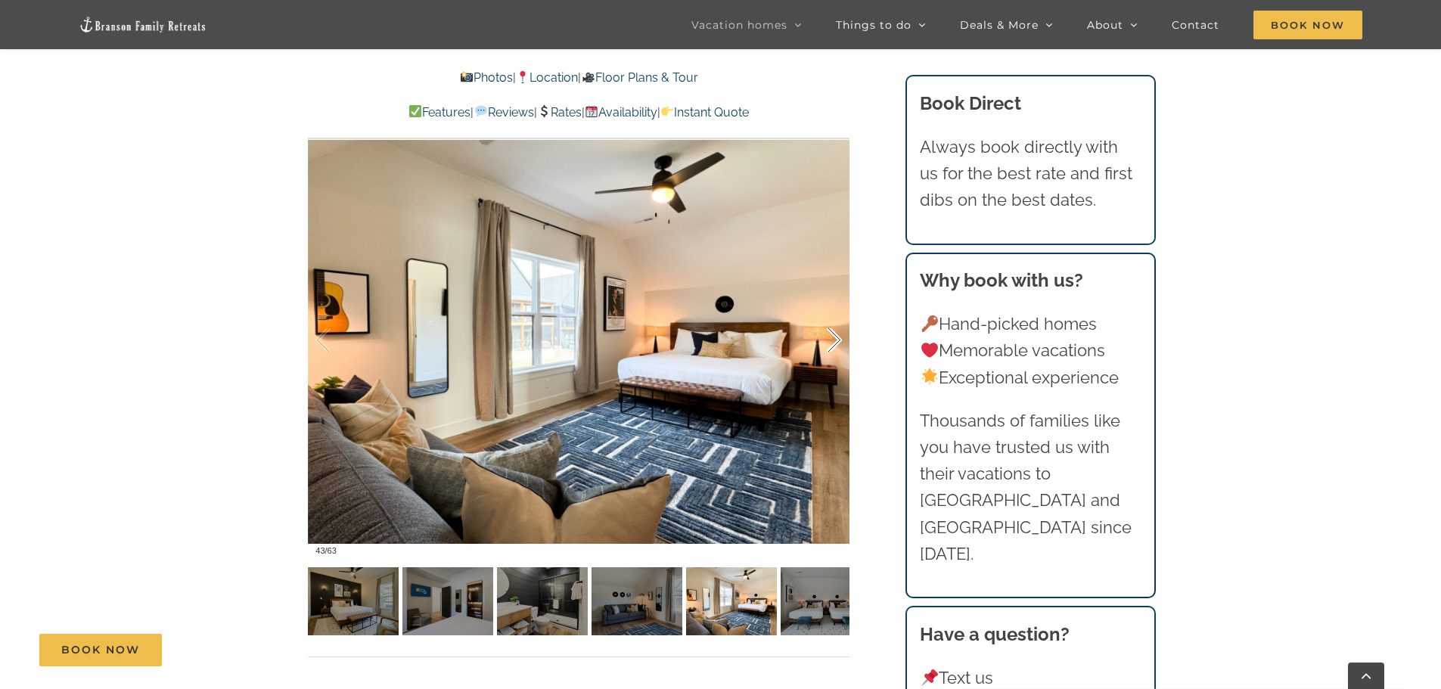
click at [831, 334] on div at bounding box center [818, 341] width 47 height 94
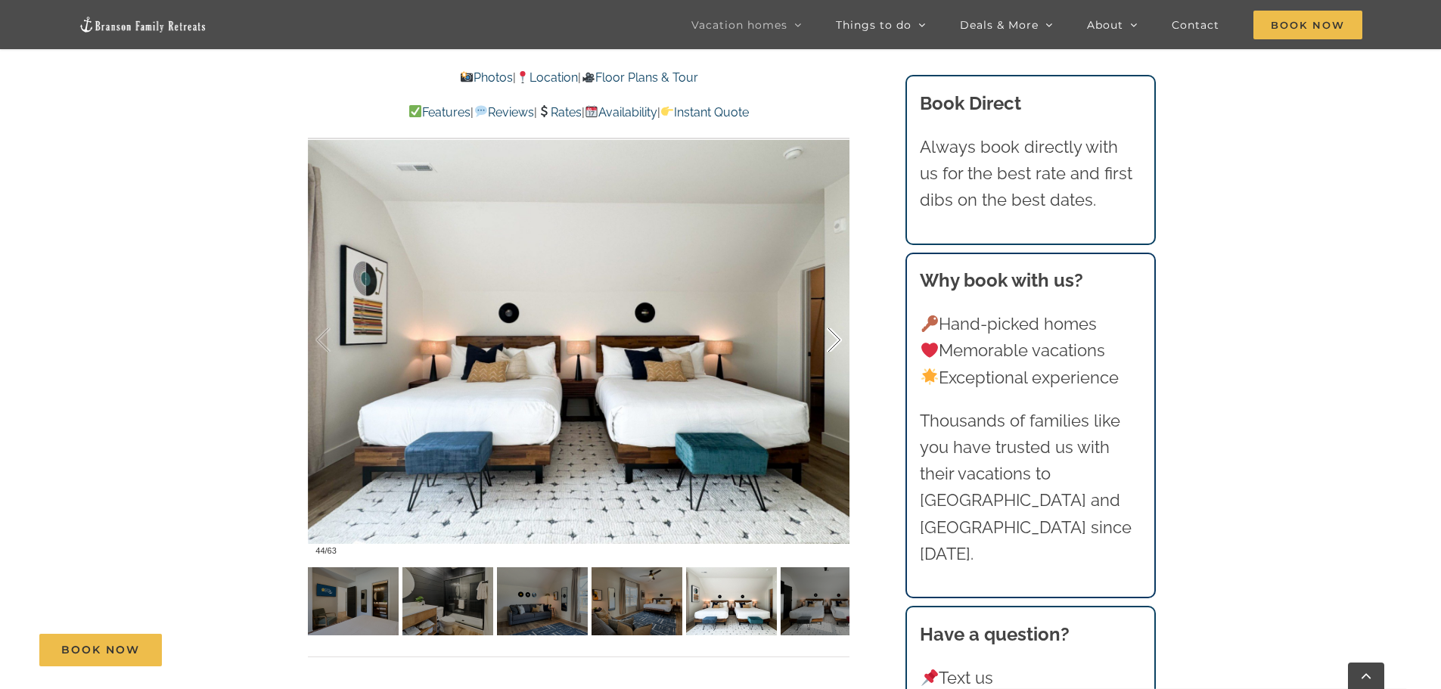
click at [831, 334] on div at bounding box center [818, 341] width 47 height 94
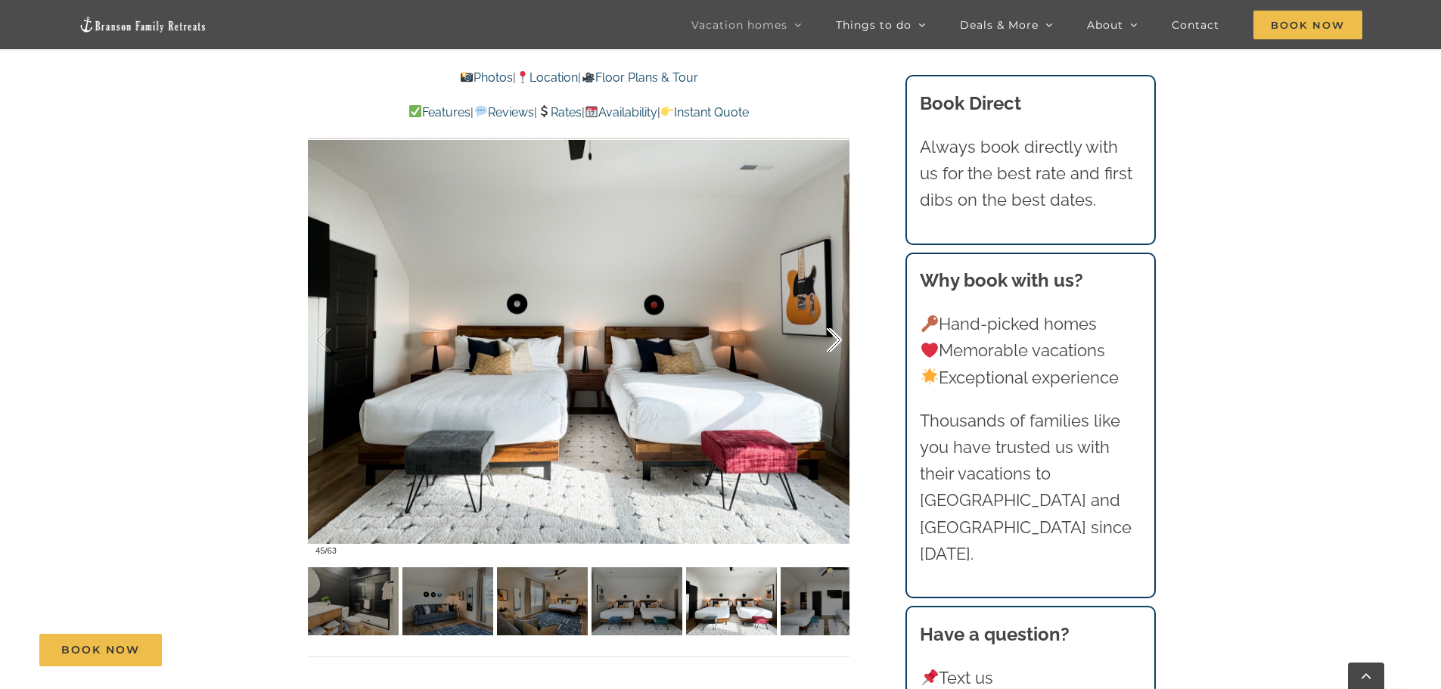
click at [831, 334] on div at bounding box center [818, 341] width 47 height 94
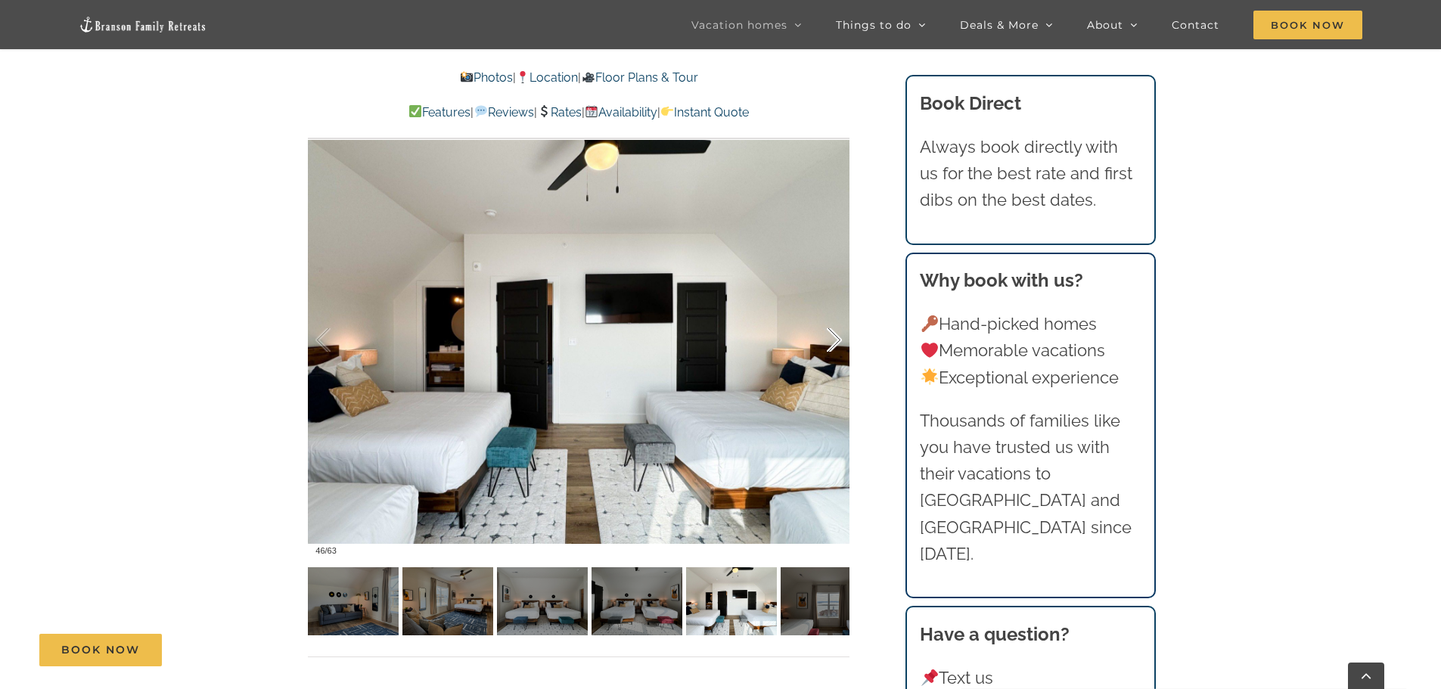
click at [831, 334] on div at bounding box center [818, 341] width 47 height 94
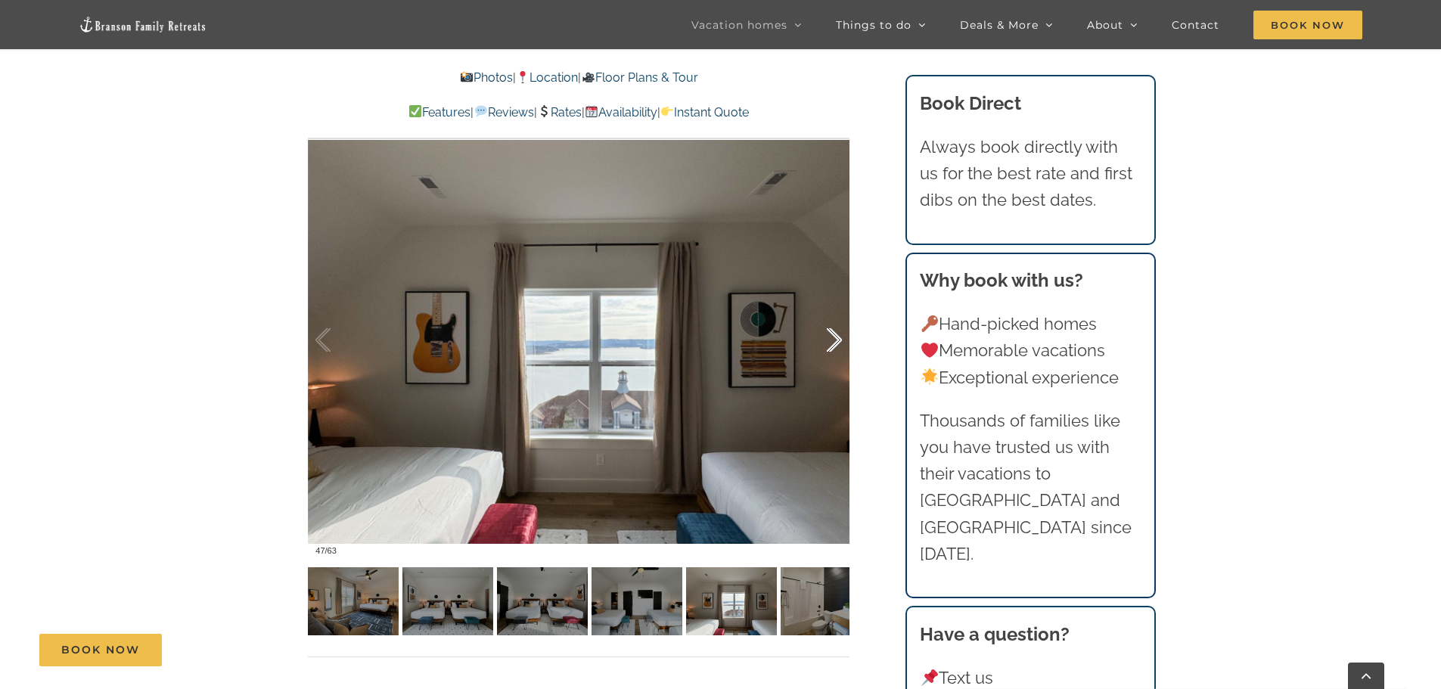
click at [831, 335] on div at bounding box center [818, 341] width 47 height 94
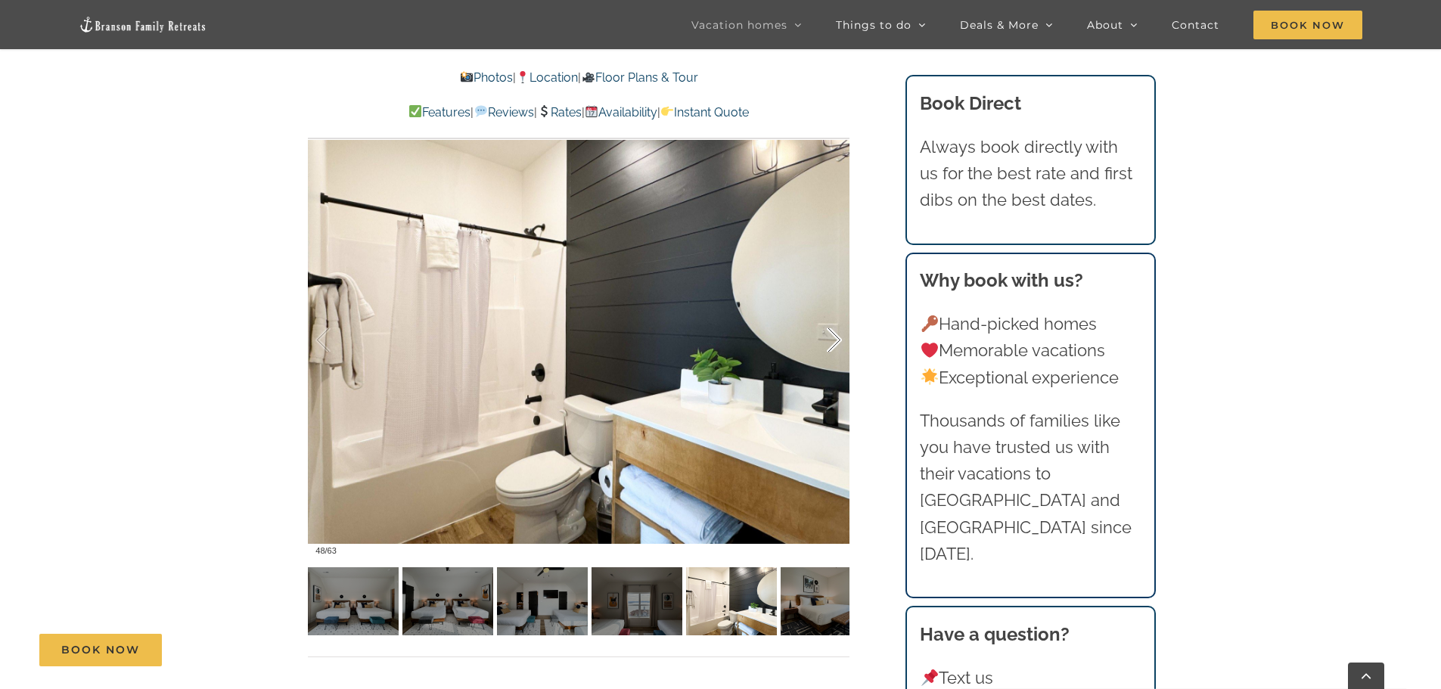
click at [831, 336] on div at bounding box center [818, 341] width 47 height 94
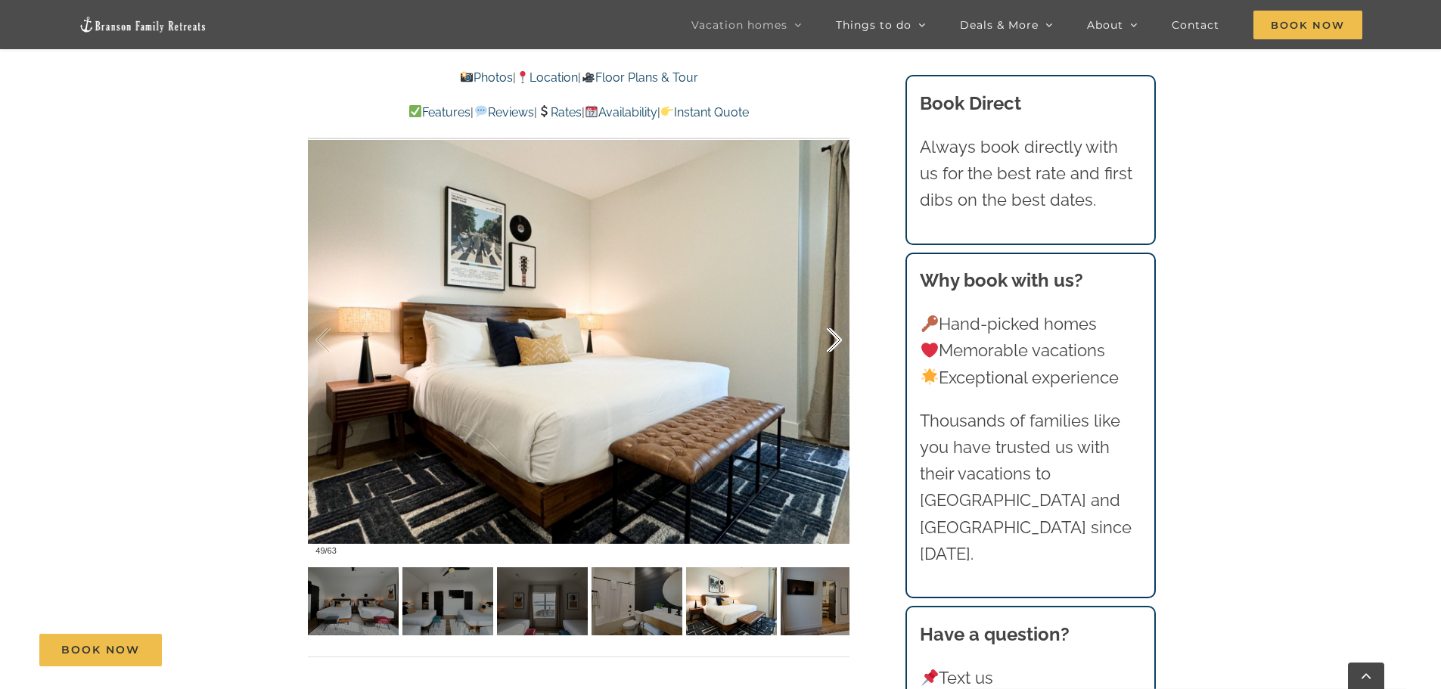
click at [831, 336] on div at bounding box center [818, 341] width 47 height 94
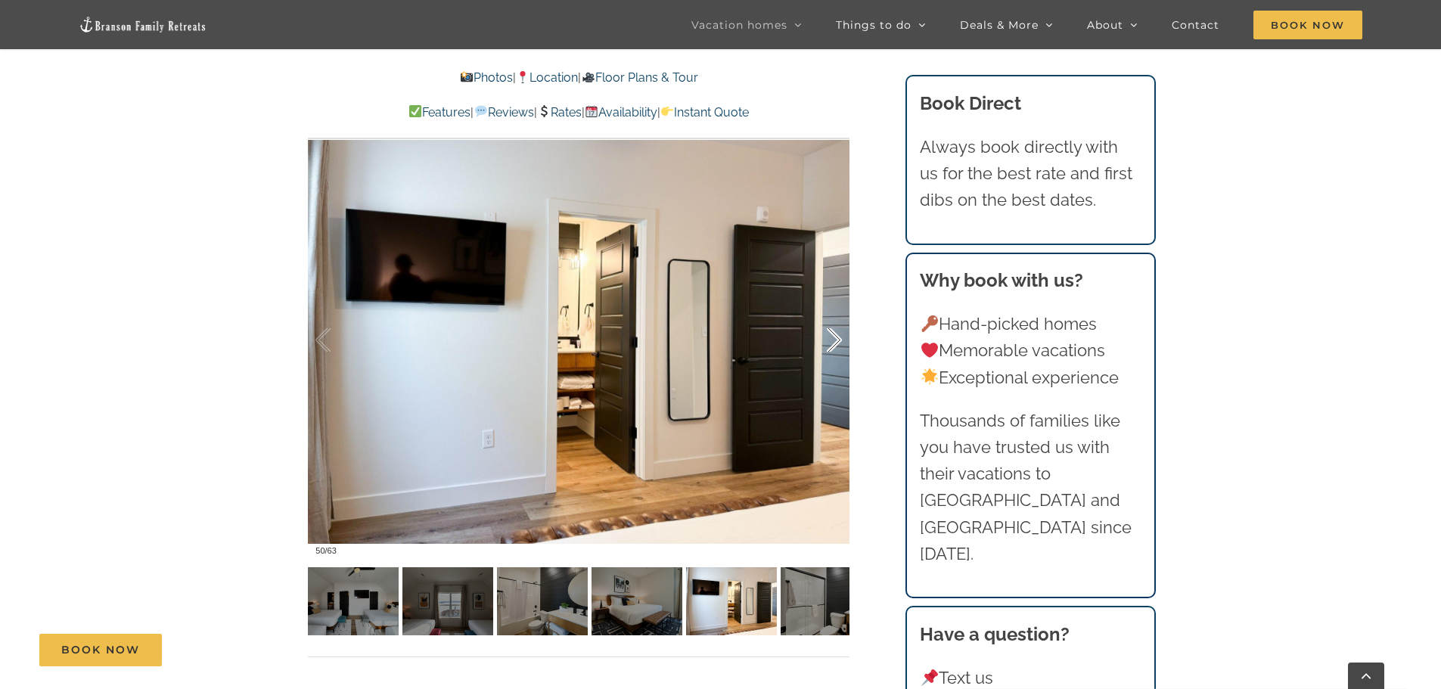
click at [832, 337] on div at bounding box center [818, 341] width 47 height 94
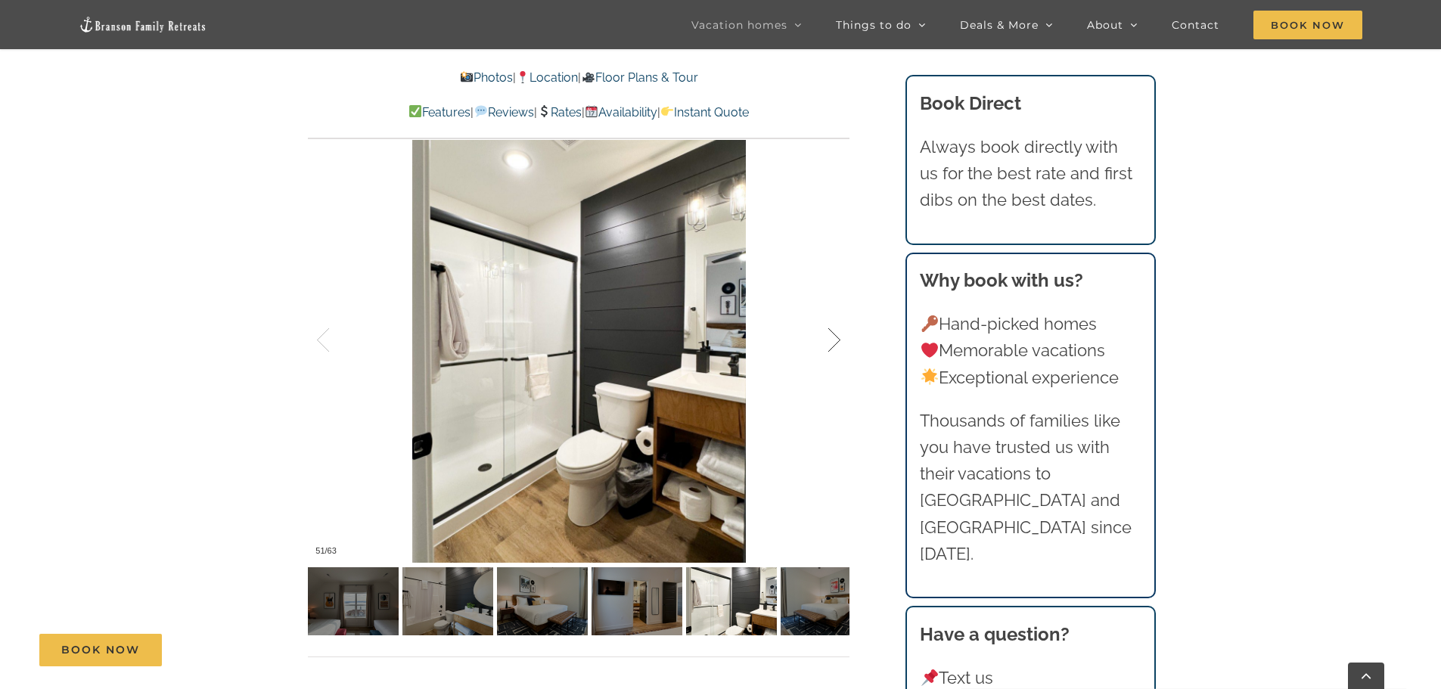
click at [832, 337] on div at bounding box center [818, 341] width 47 height 94
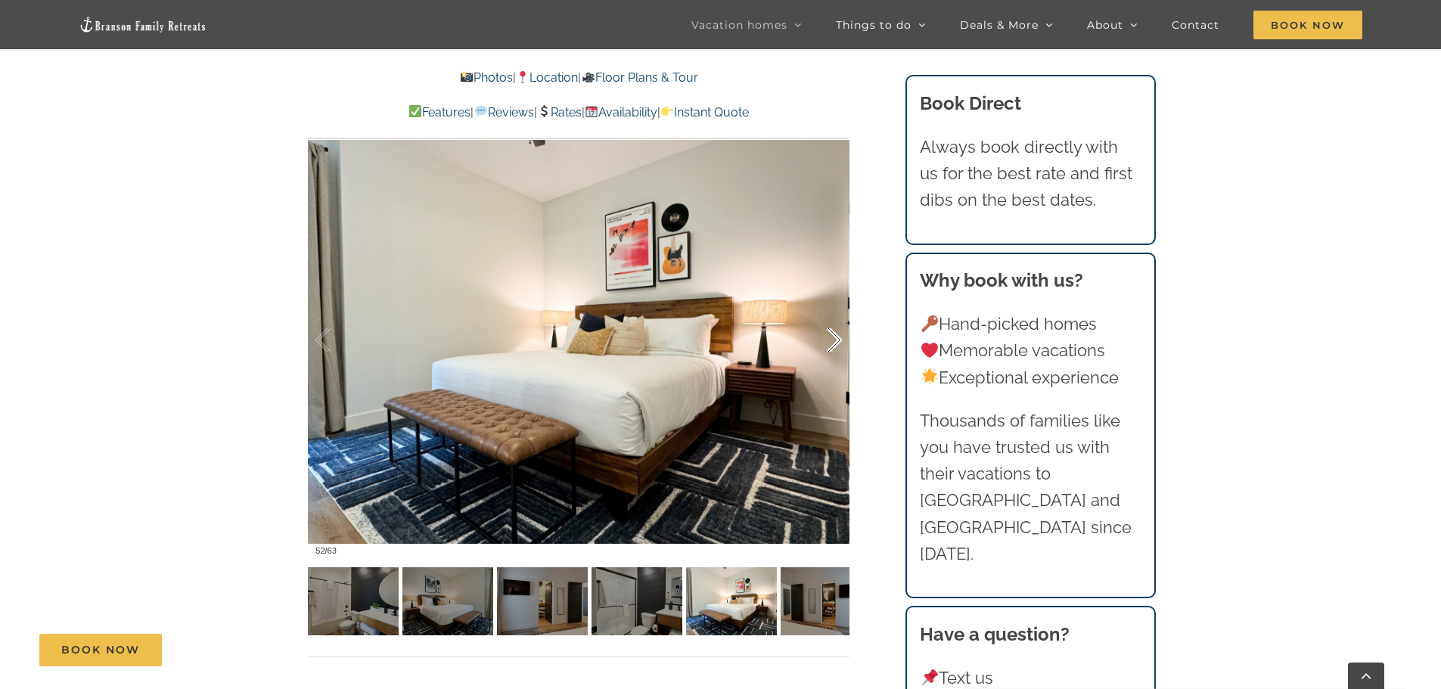
click at [832, 337] on div at bounding box center [818, 341] width 47 height 94
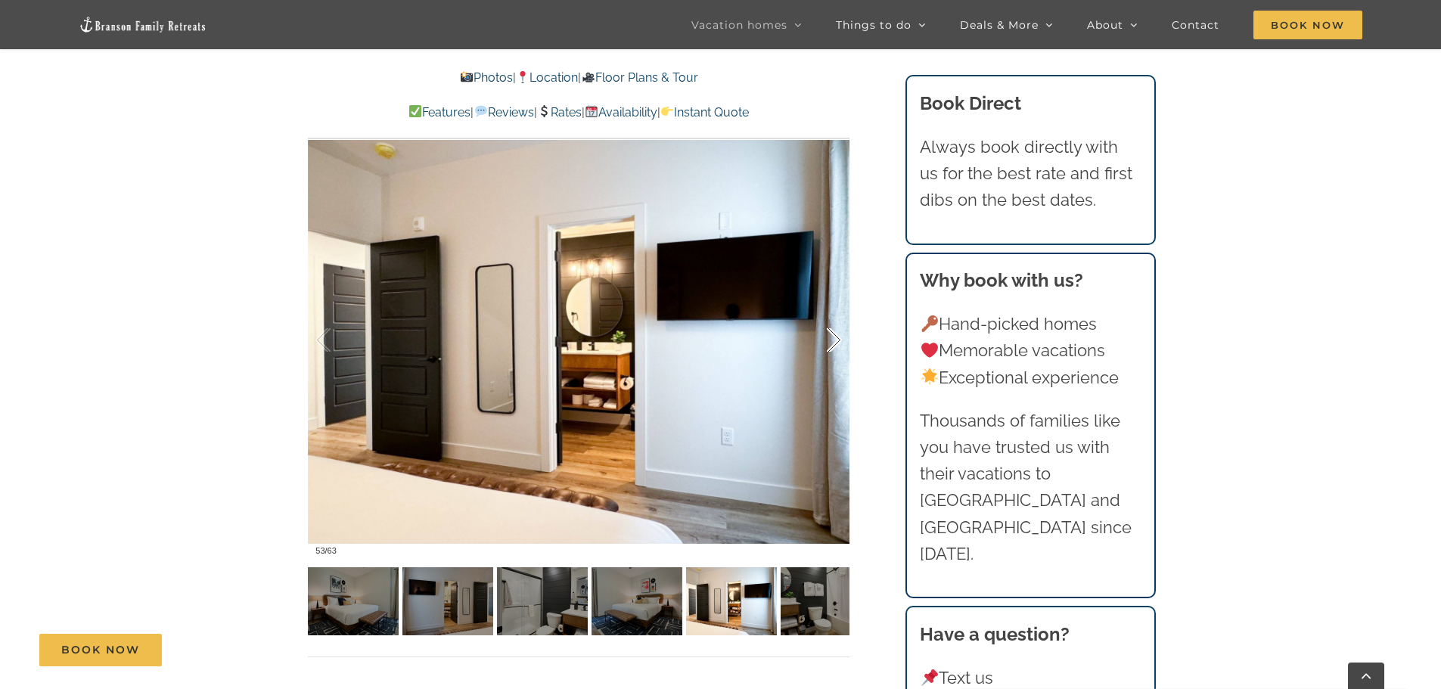
click at [832, 337] on div at bounding box center [818, 341] width 47 height 94
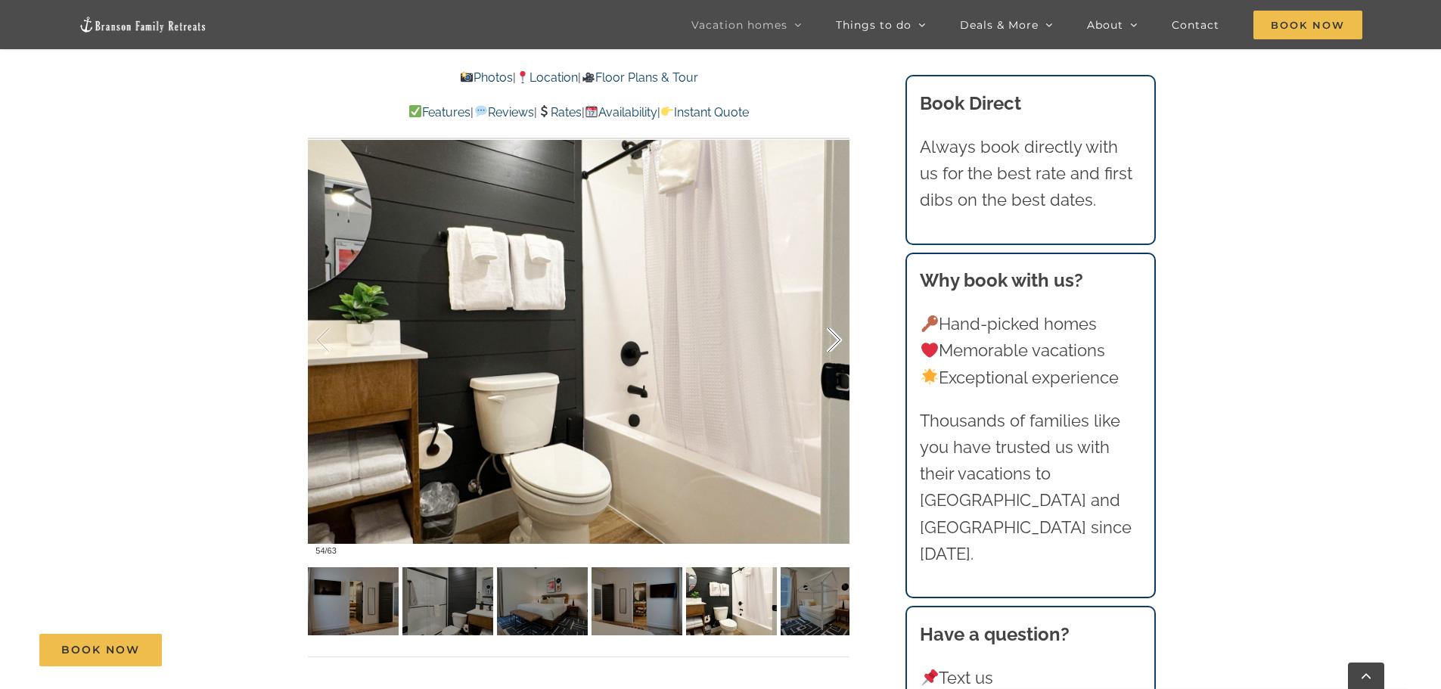
click at [832, 337] on div at bounding box center [818, 341] width 47 height 94
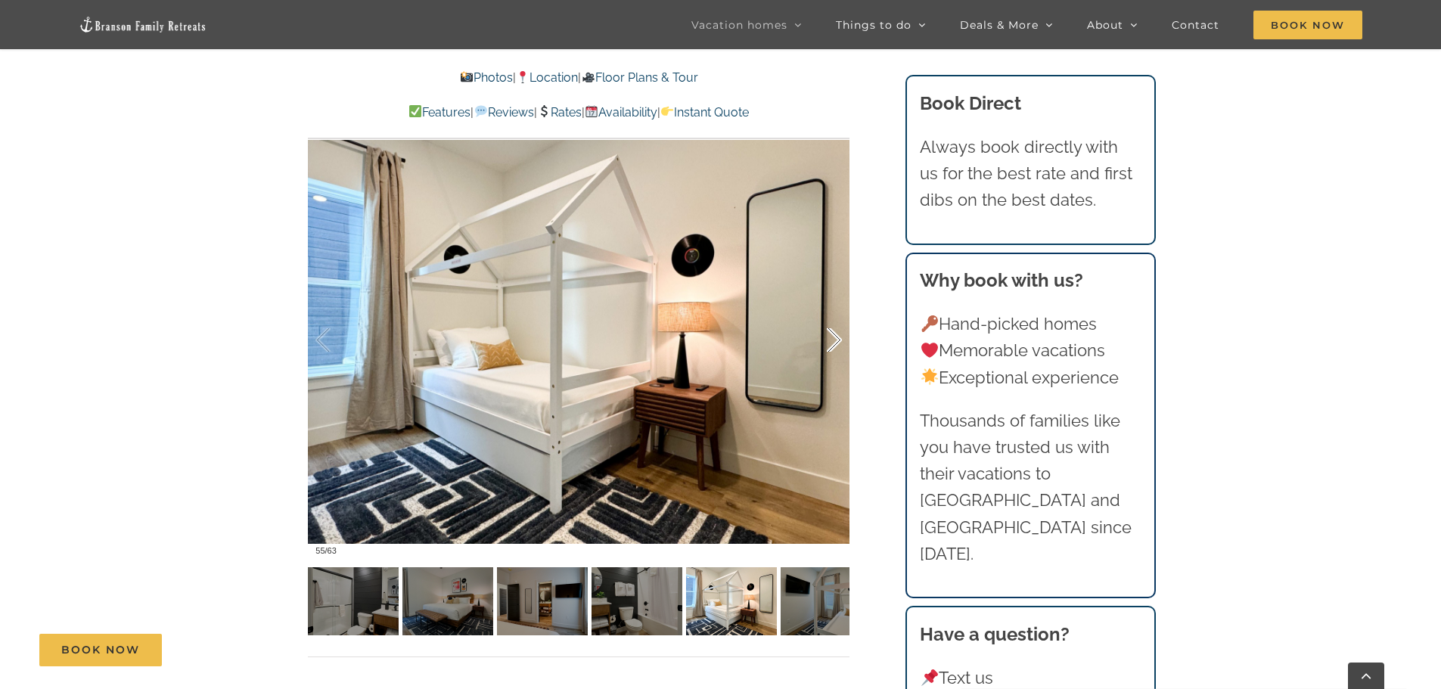
click at [832, 337] on div at bounding box center [818, 341] width 47 height 94
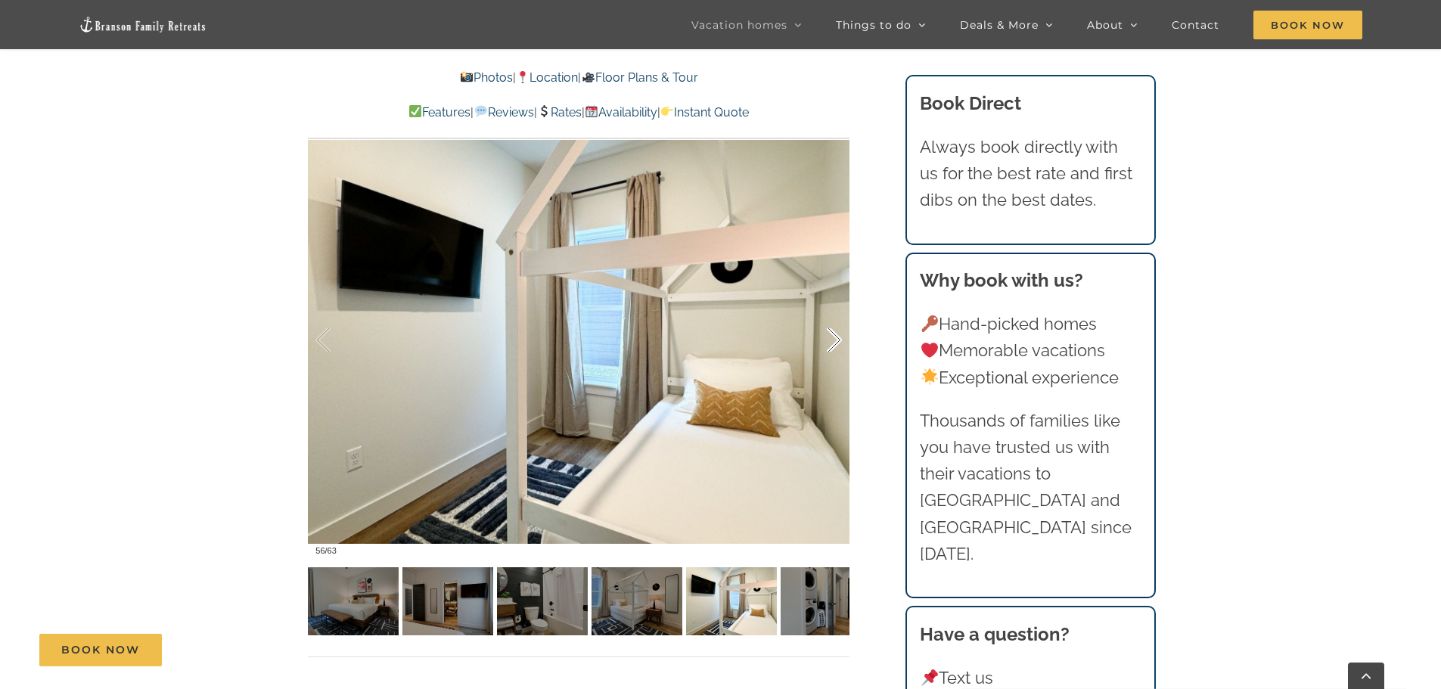
click at [832, 337] on div at bounding box center [818, 341] width 47 height 94
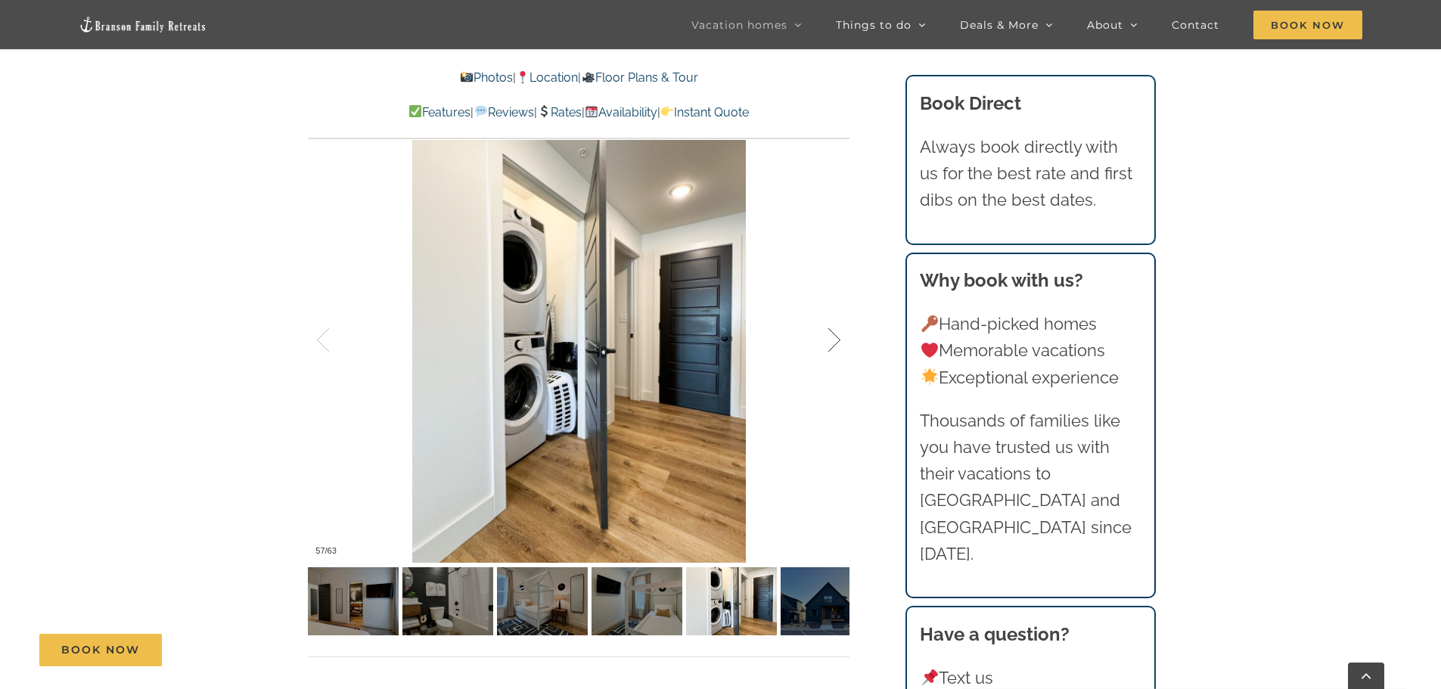
click at [832, 337] on div at bounding box center [818, 341] width 47 height 94
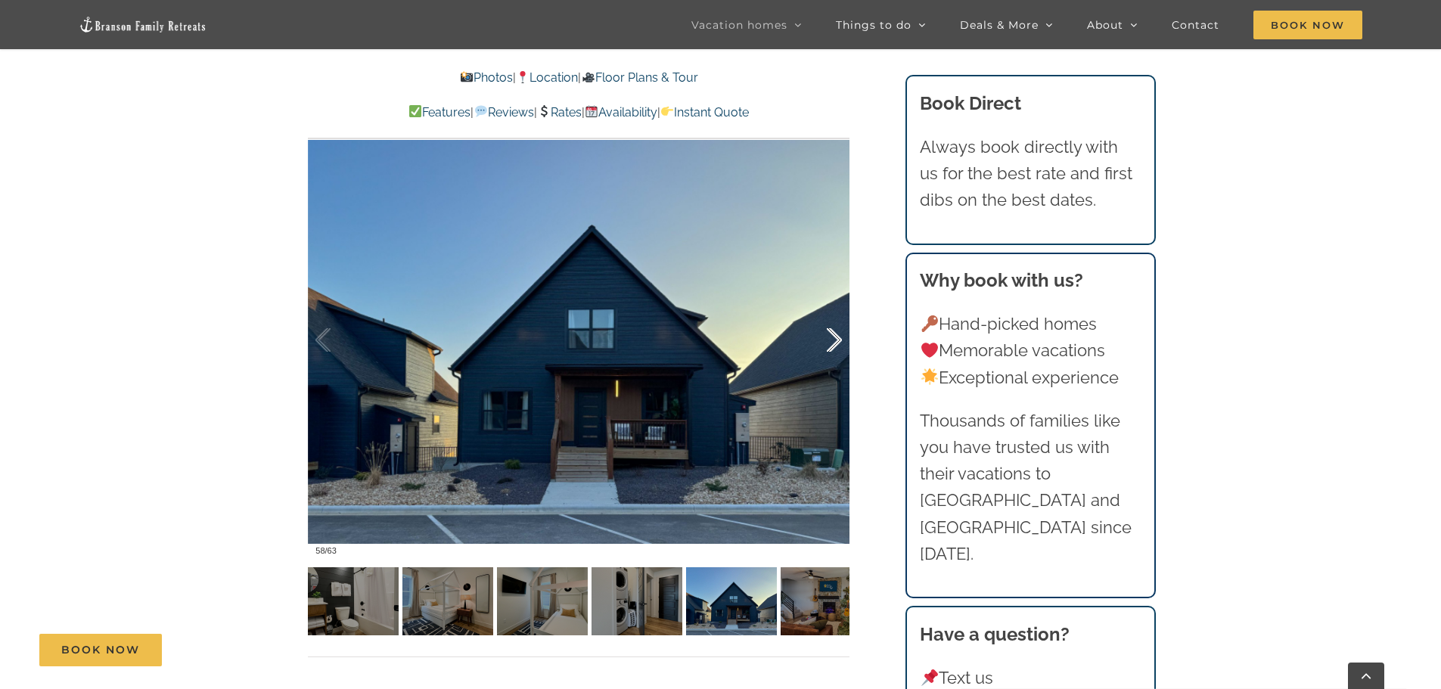
click at [832, 337] on div at bounding box center [818, 341] width 47 height 94
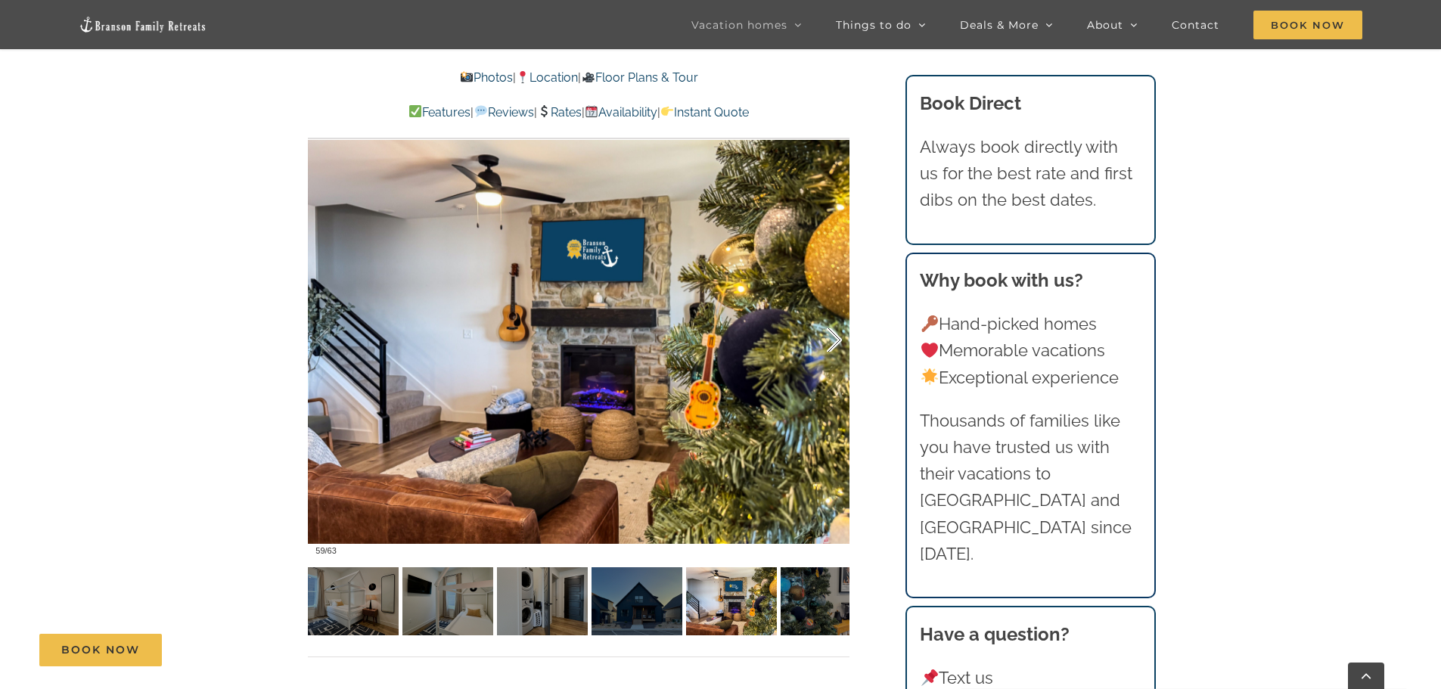
click at [832, 337] on div at bounding box center [818, 341] width 47 height 94
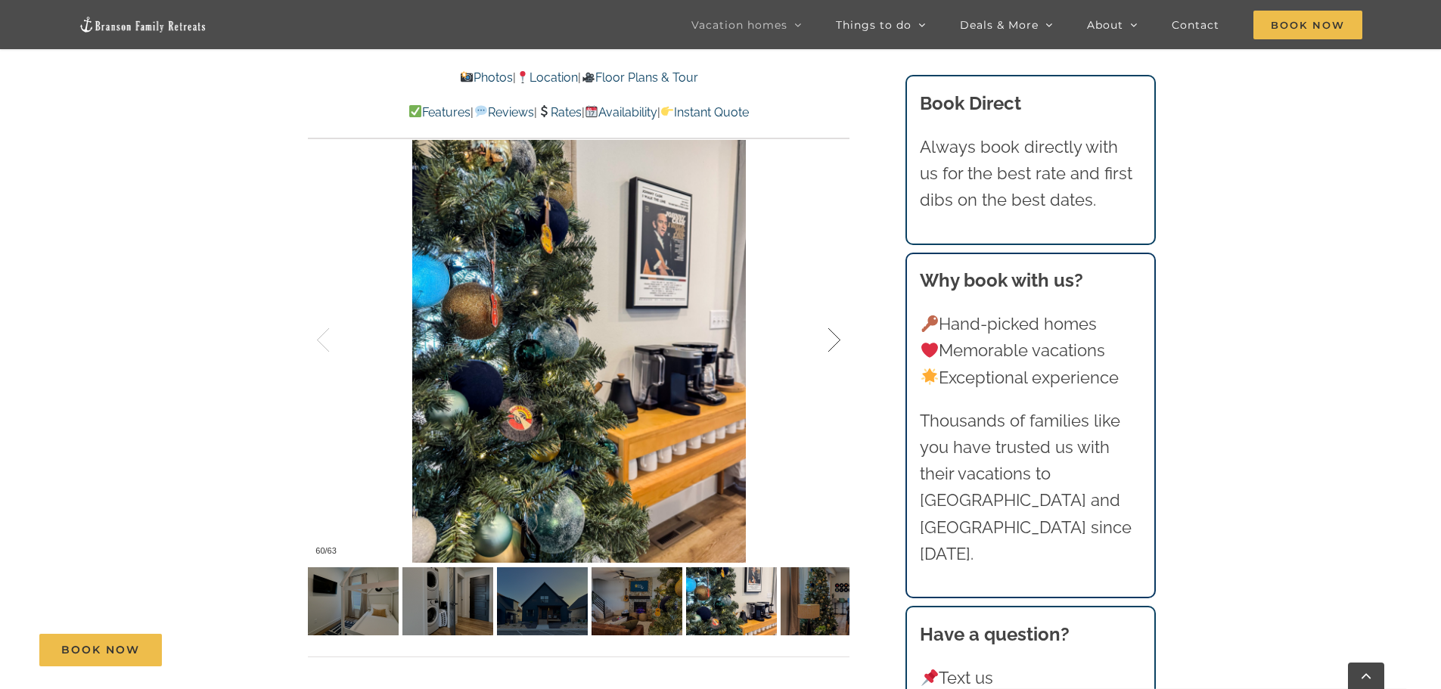
click at [832, 337] on div at bounding box center [818, 341] width 47 height 94
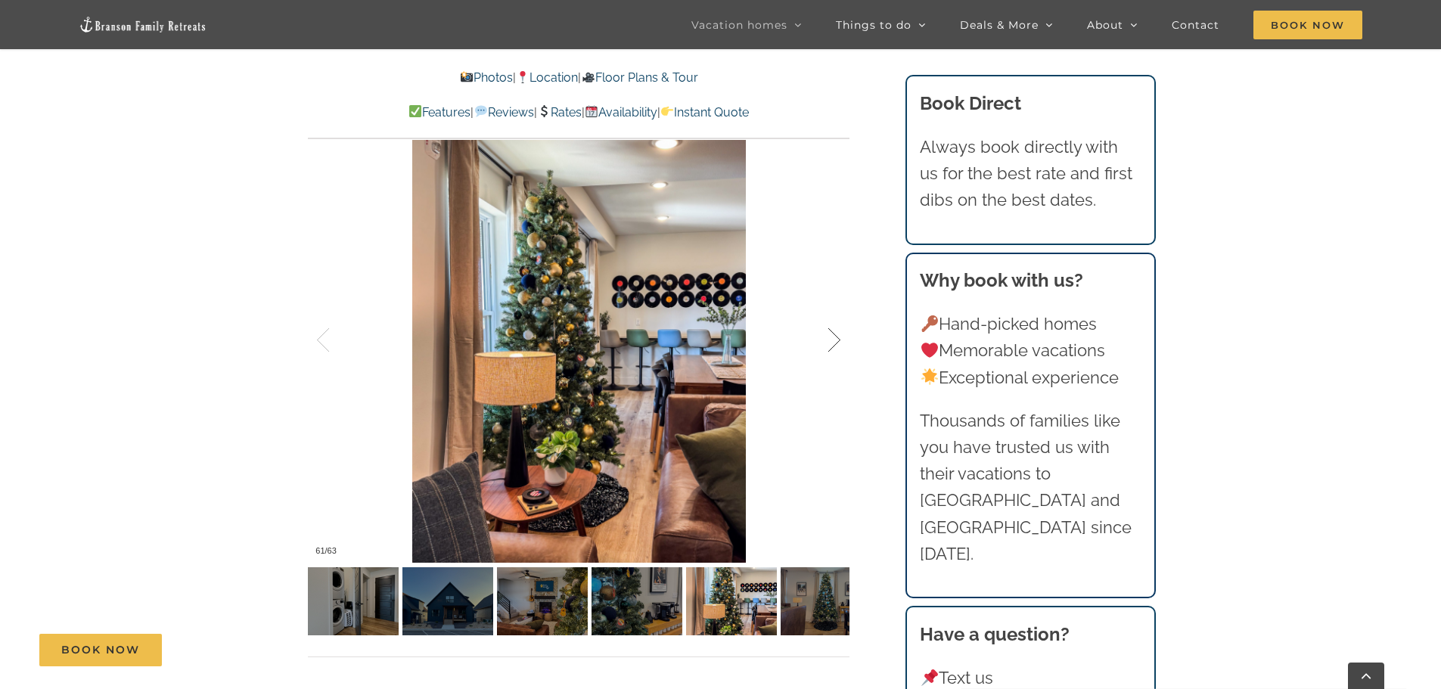
click at [832, 337] on div at bounding box center [818, 341] width 47 height 94
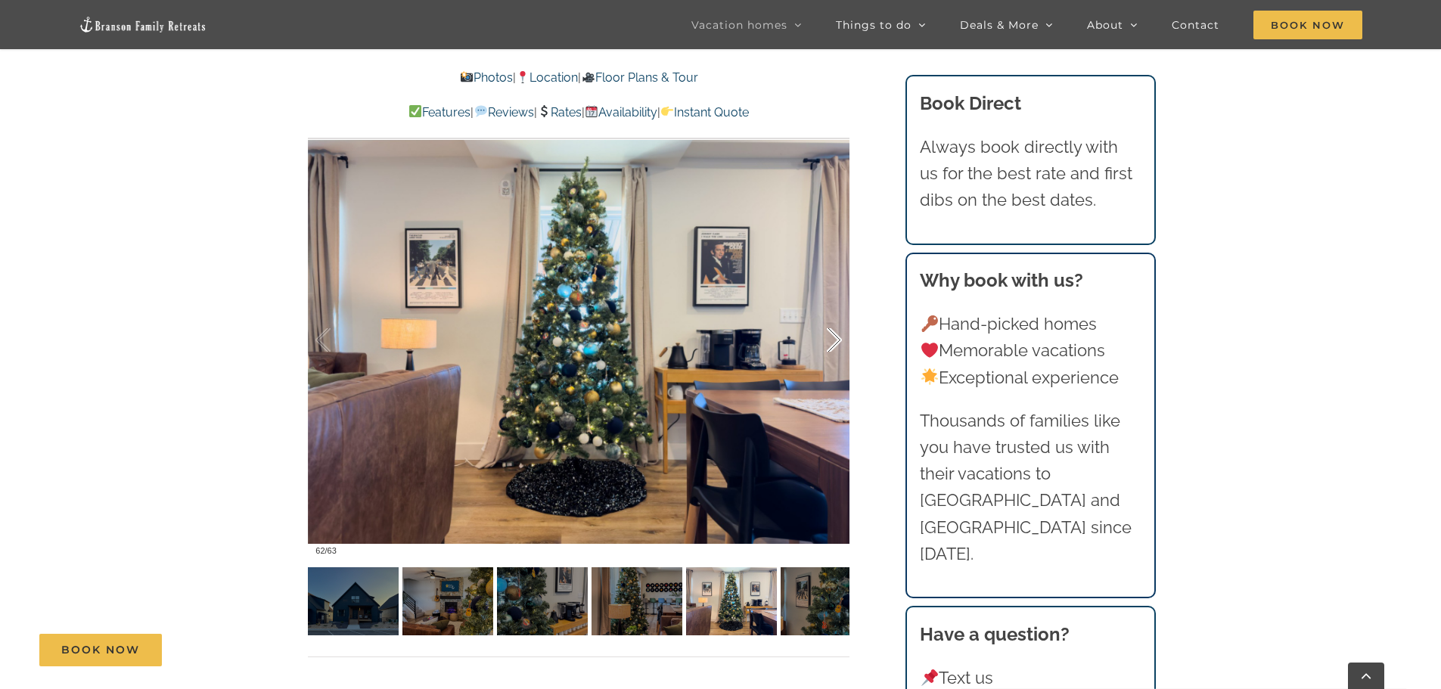
click at [832, 337] on div at bounding box center [818, 341] width 47 height 94
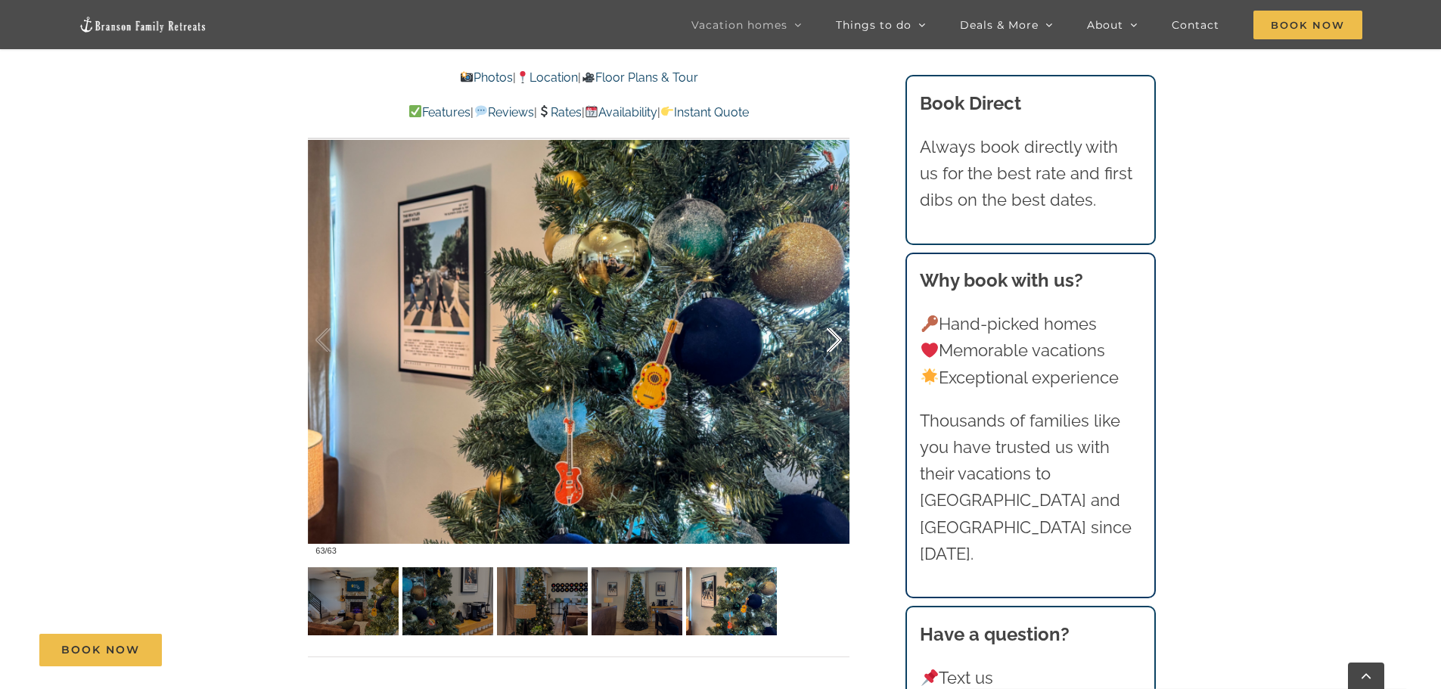
click at [832, 337] on div at bounding box center [818, 341] width 47 height 94
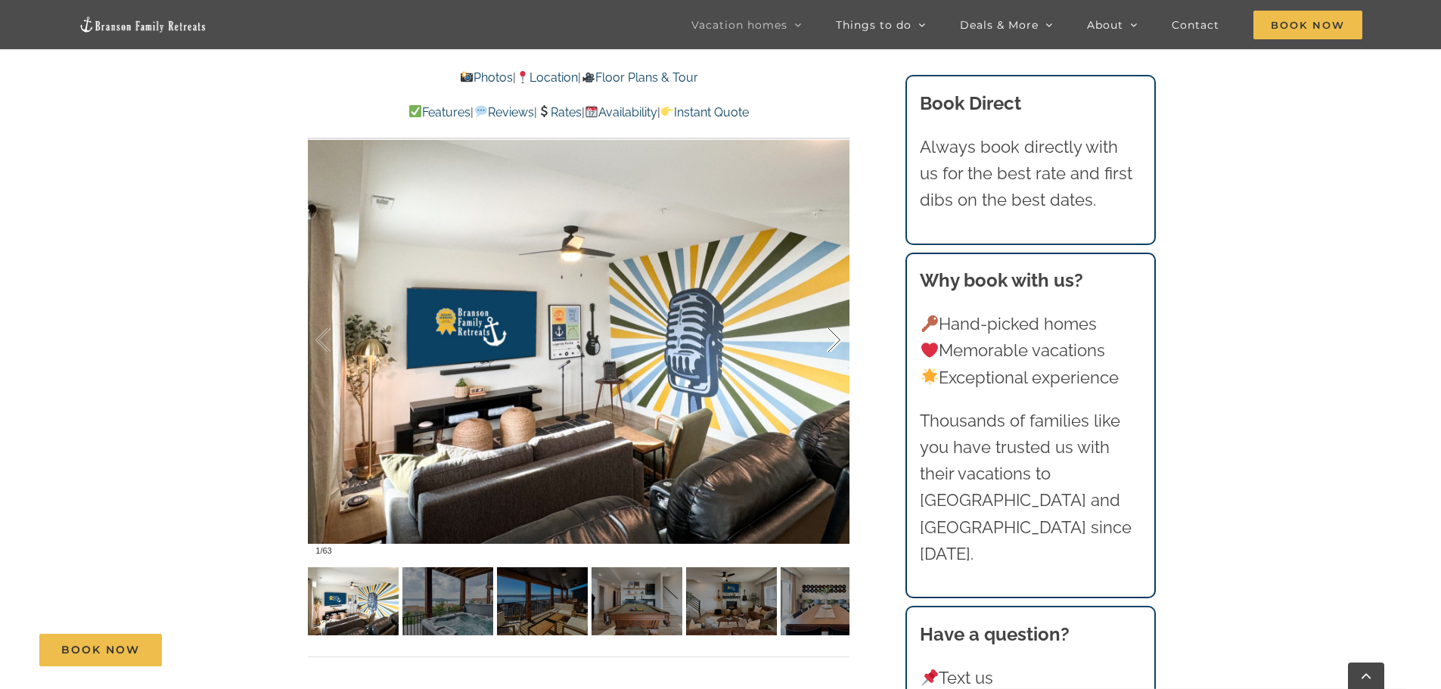
click at [832, 337] on div at bounding box center [818, 341] width 47 height 94
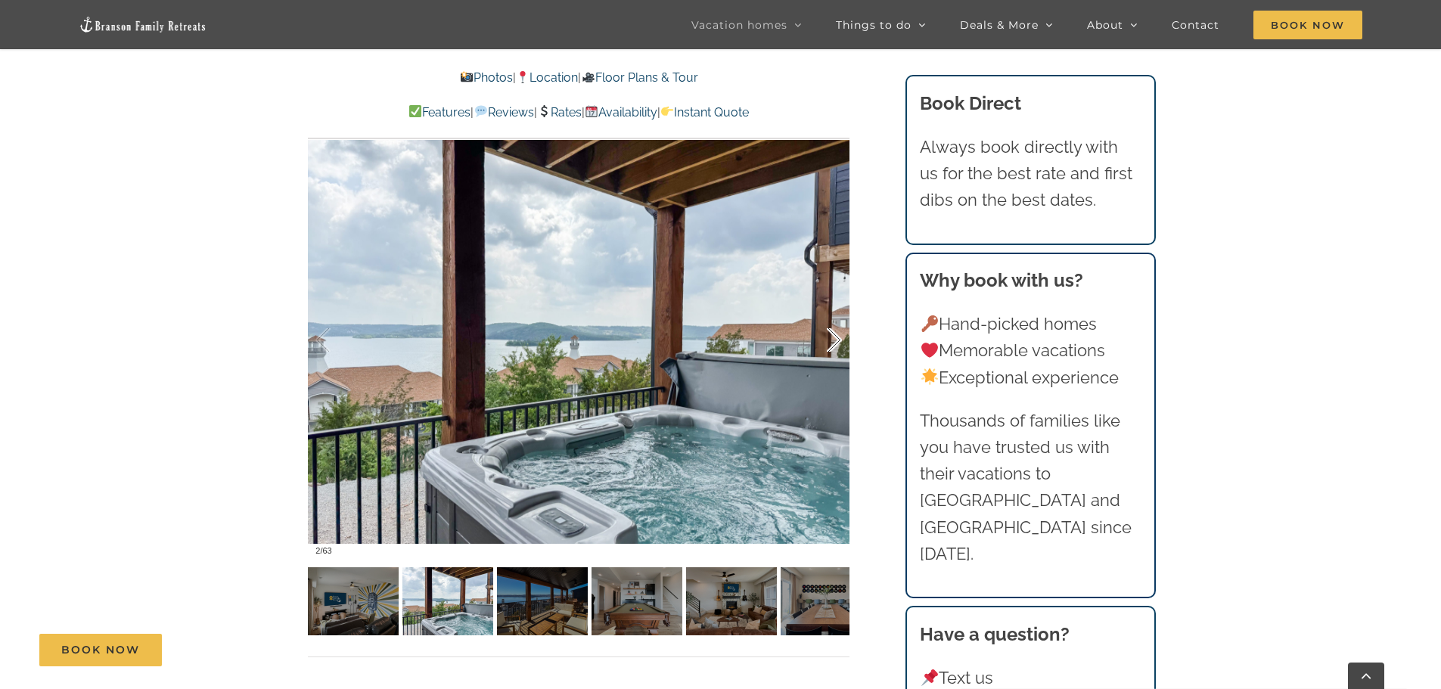
click at [832, 337] on div at bounding box center [818, 341] width 47 height 94
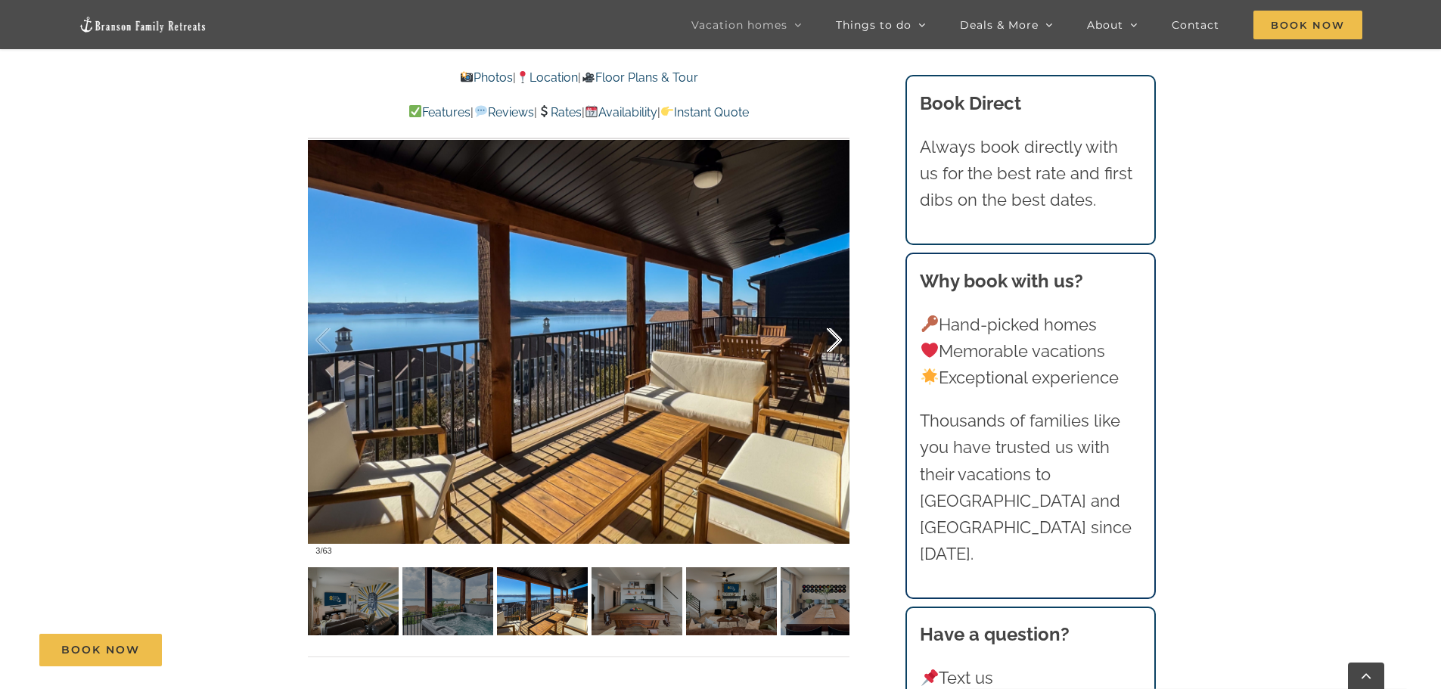
click at [832, 337] on div at bounding box center [818, 341] width 47 height 94
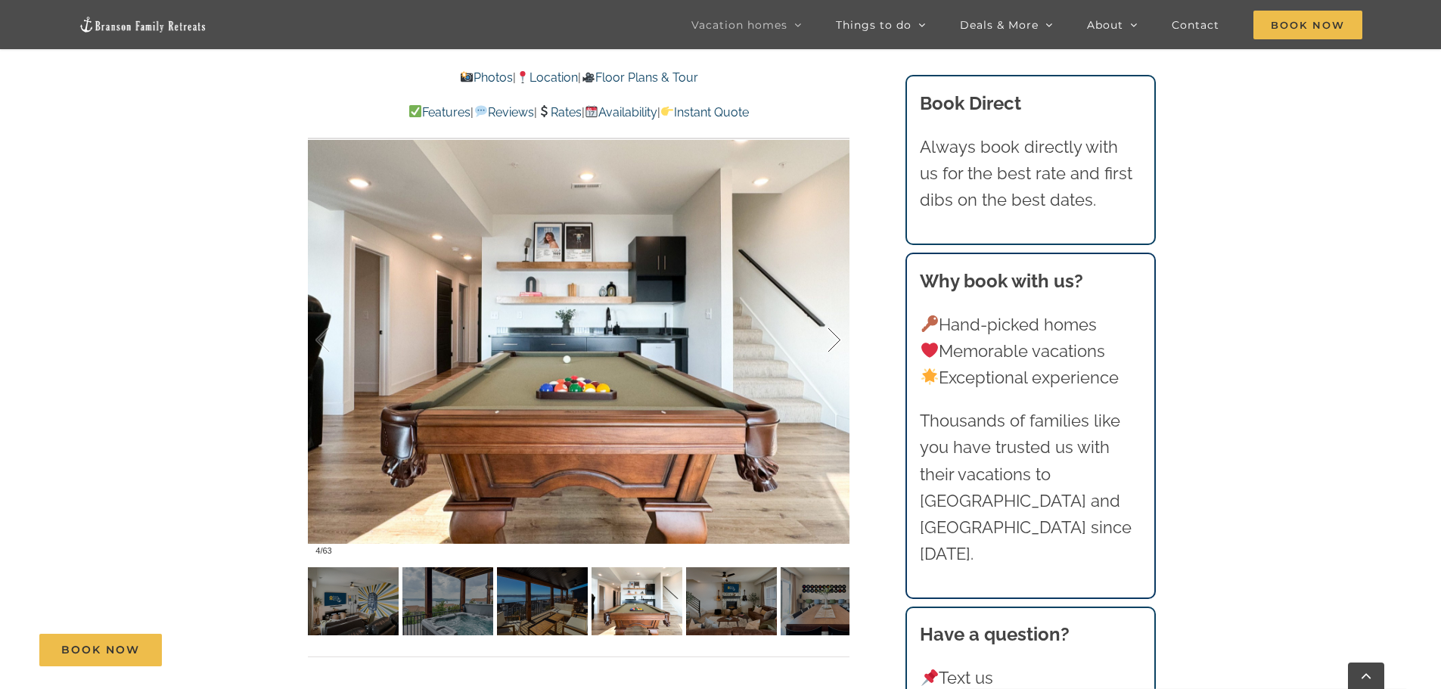
click at [832, 337] on div at bounding box center [818, 341] width 47 height 94
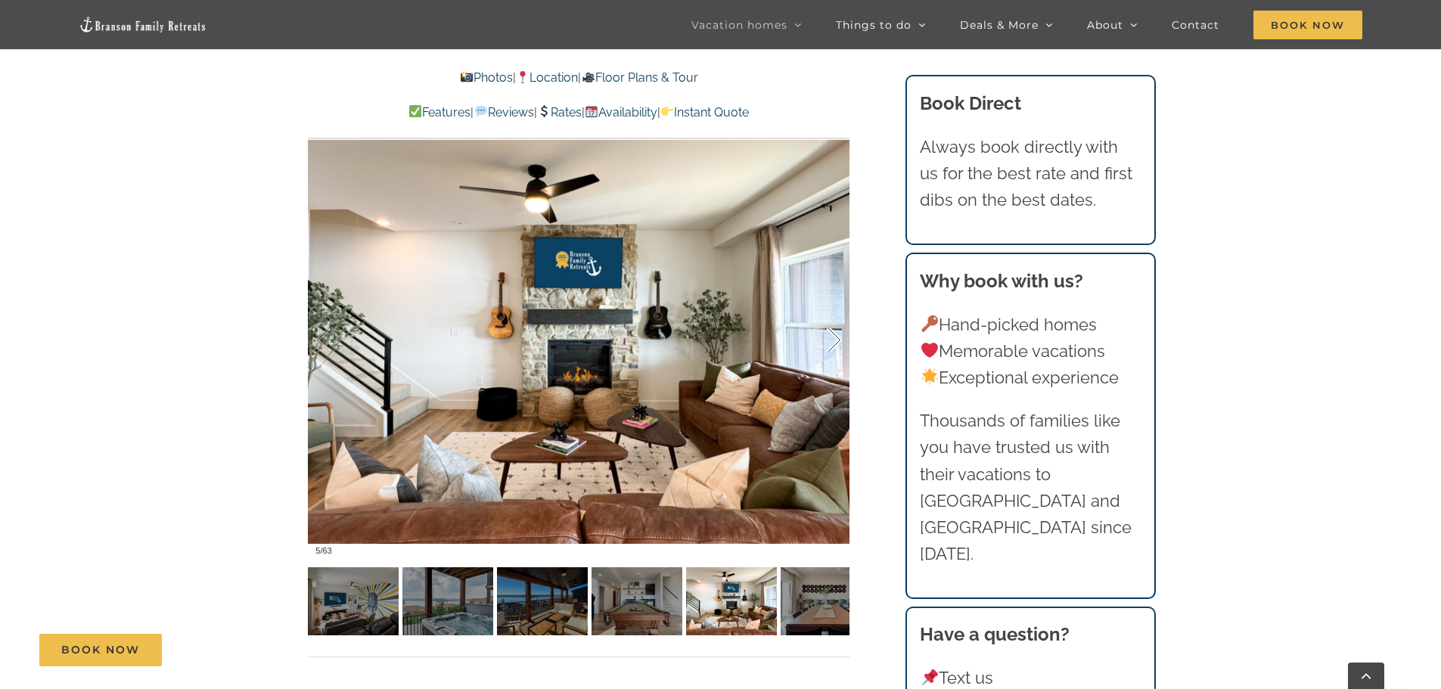
click at [832, 337] on div at bounding box center [818, 341] width 47 height 94
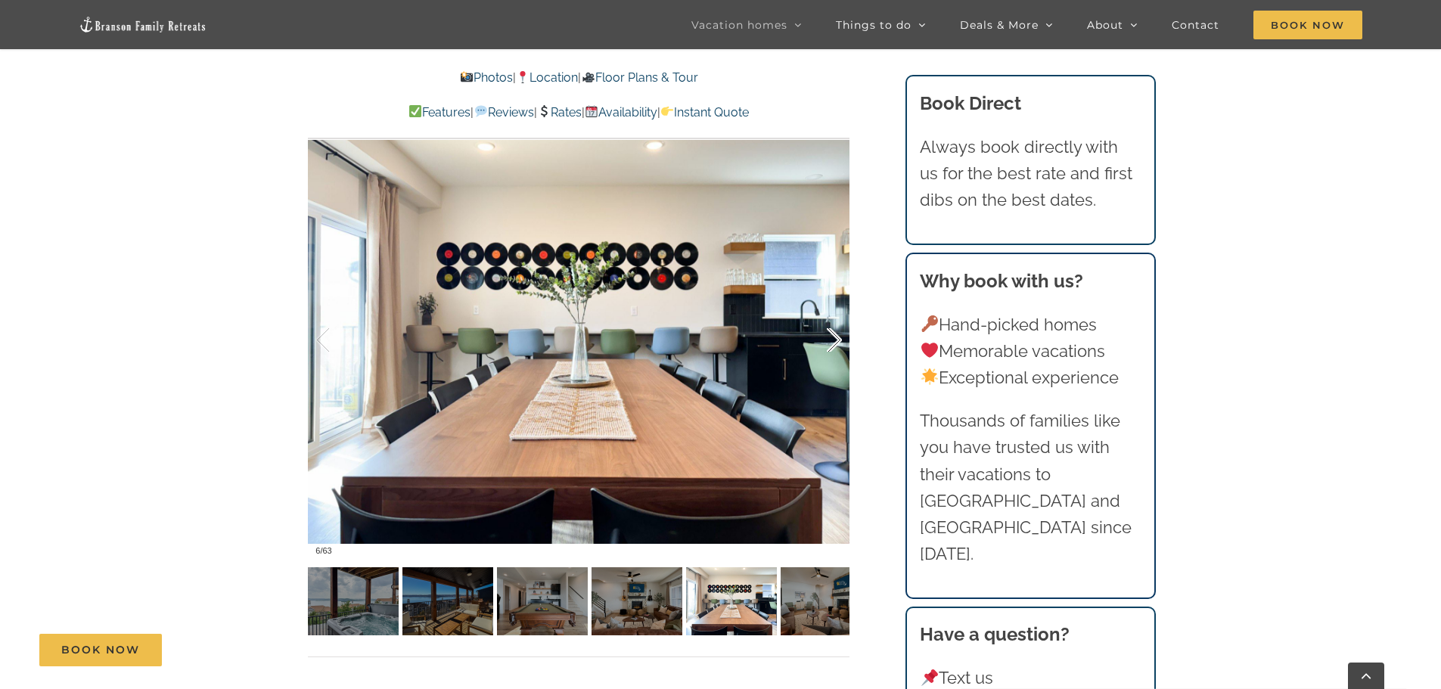
click at [832, 337] on div at bounding box center [818, 341] width 47 height 94
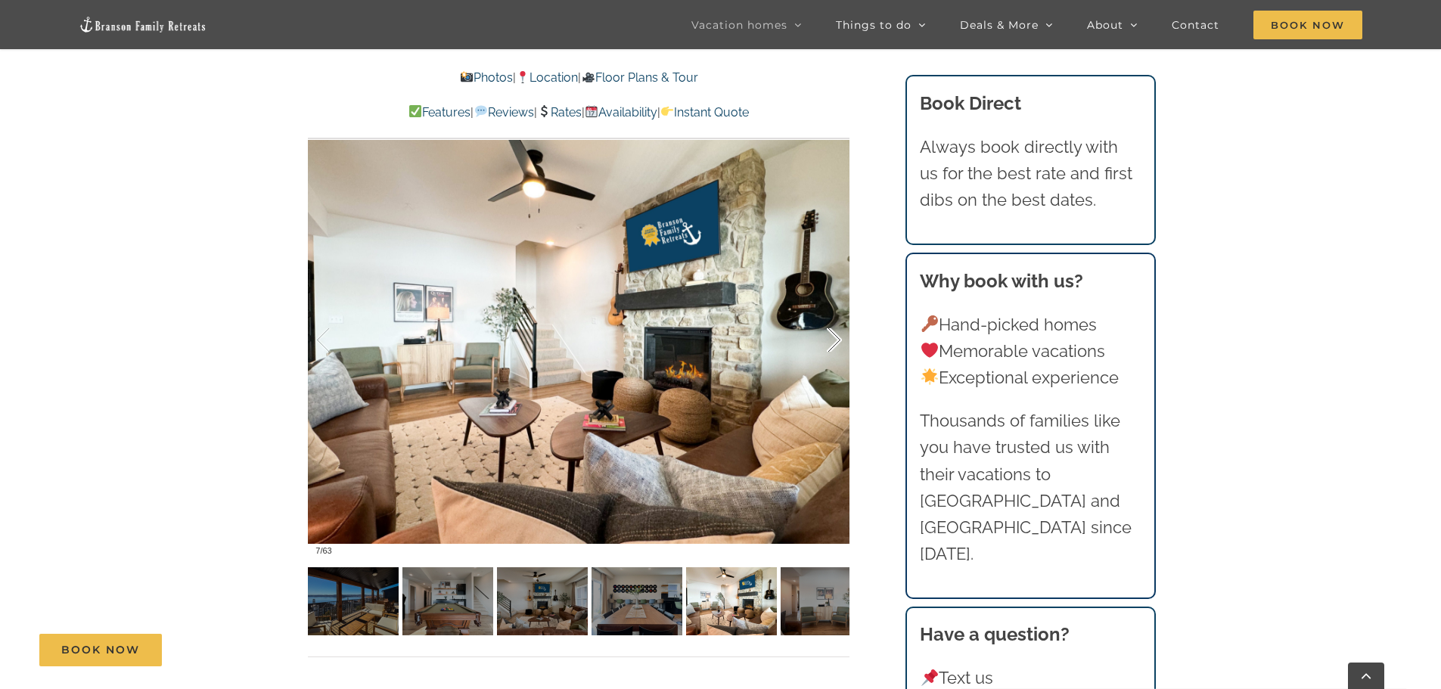
click at [832, 337] on div at bounding box center [818, 341] width 47 height 94
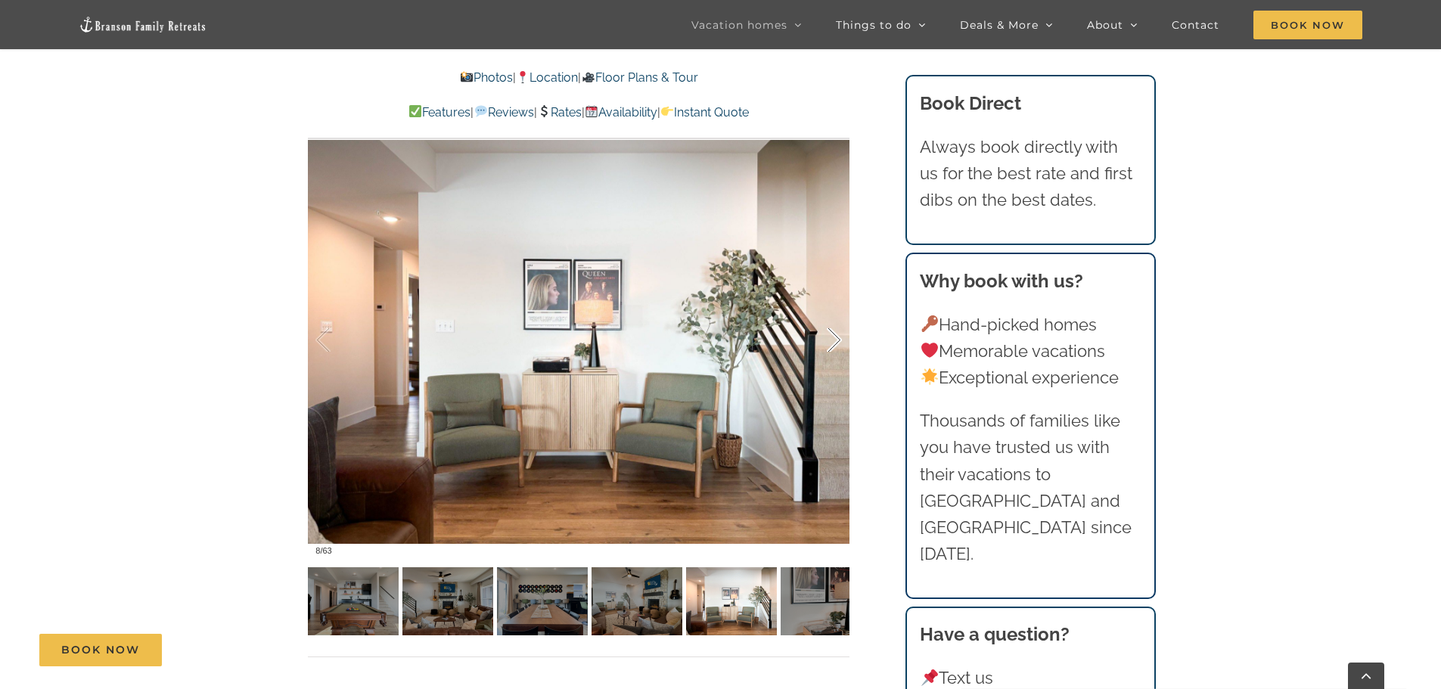
click at [832, 337] on div at bounding box center [818, 341] width 47 height 94
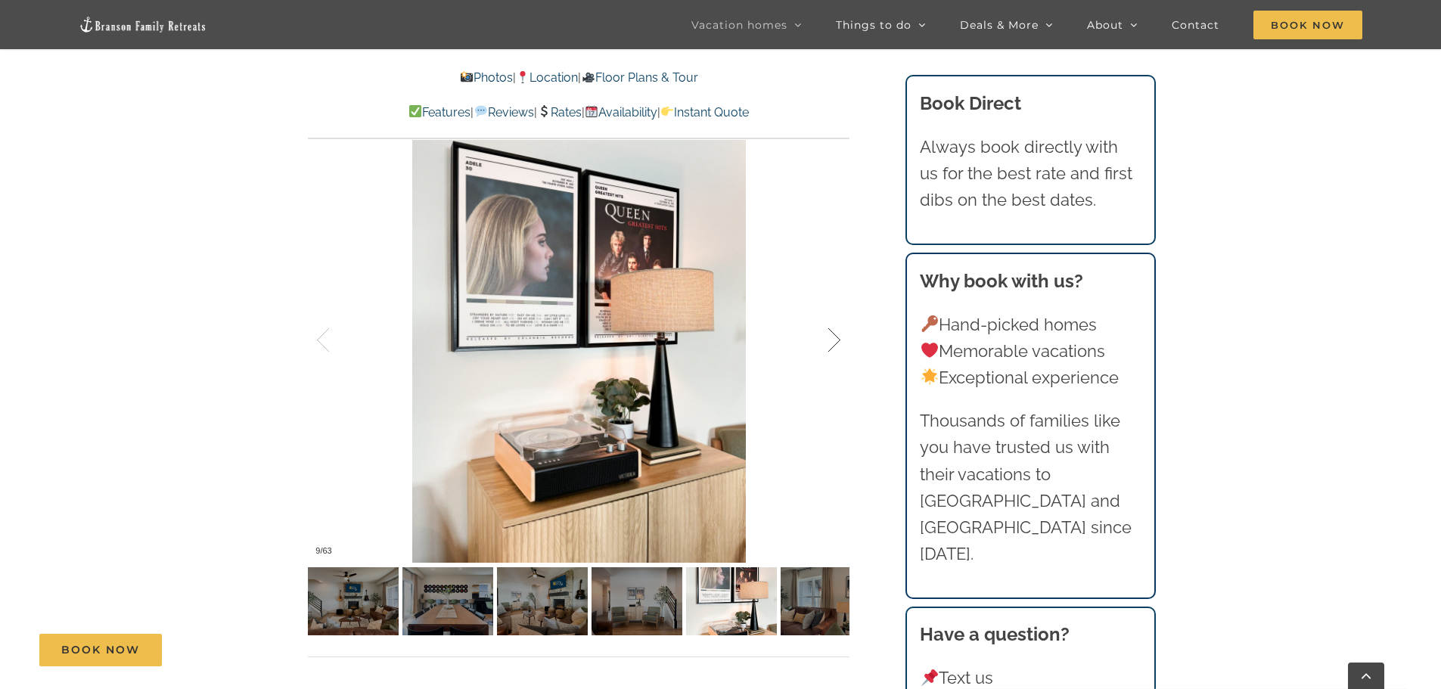
click at [832, 337] on div at bounding box center [818, 341] width 47 height 94
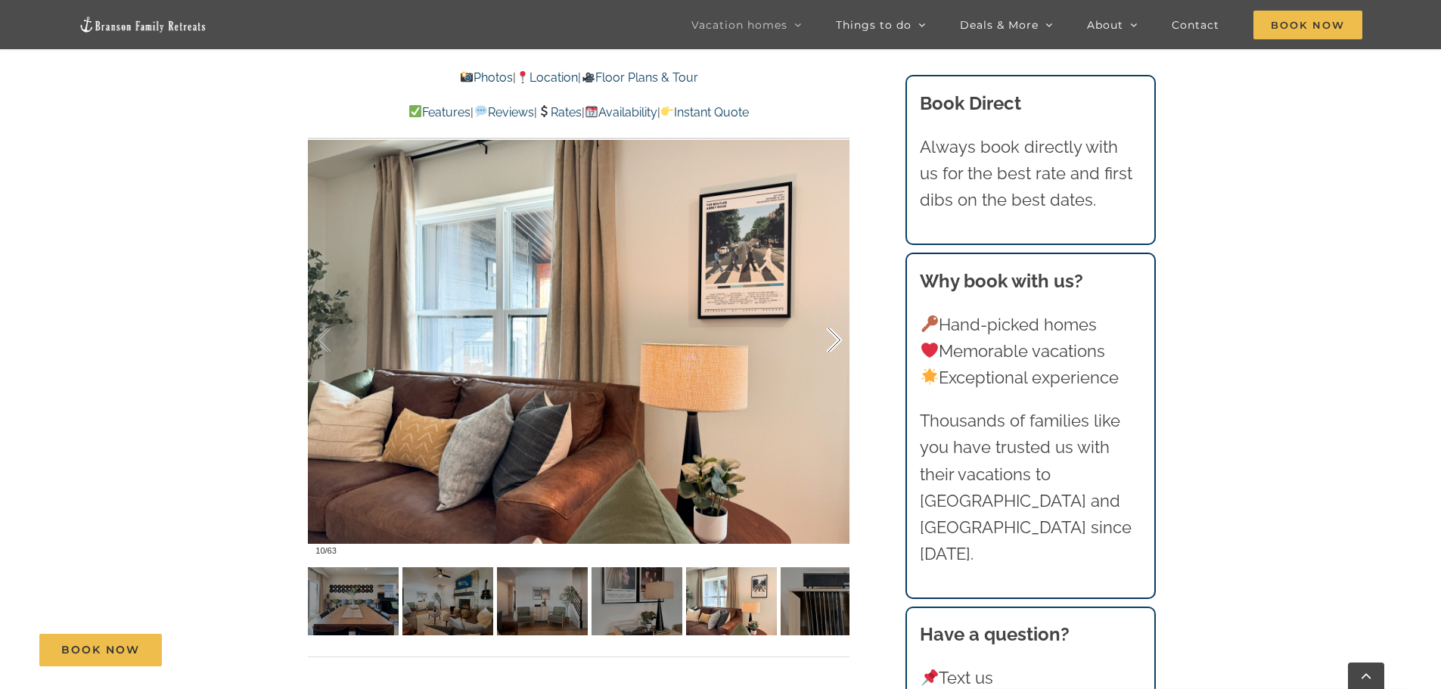
click at [832, 337] on div at bounding box center [818, 341] width 47 height 94
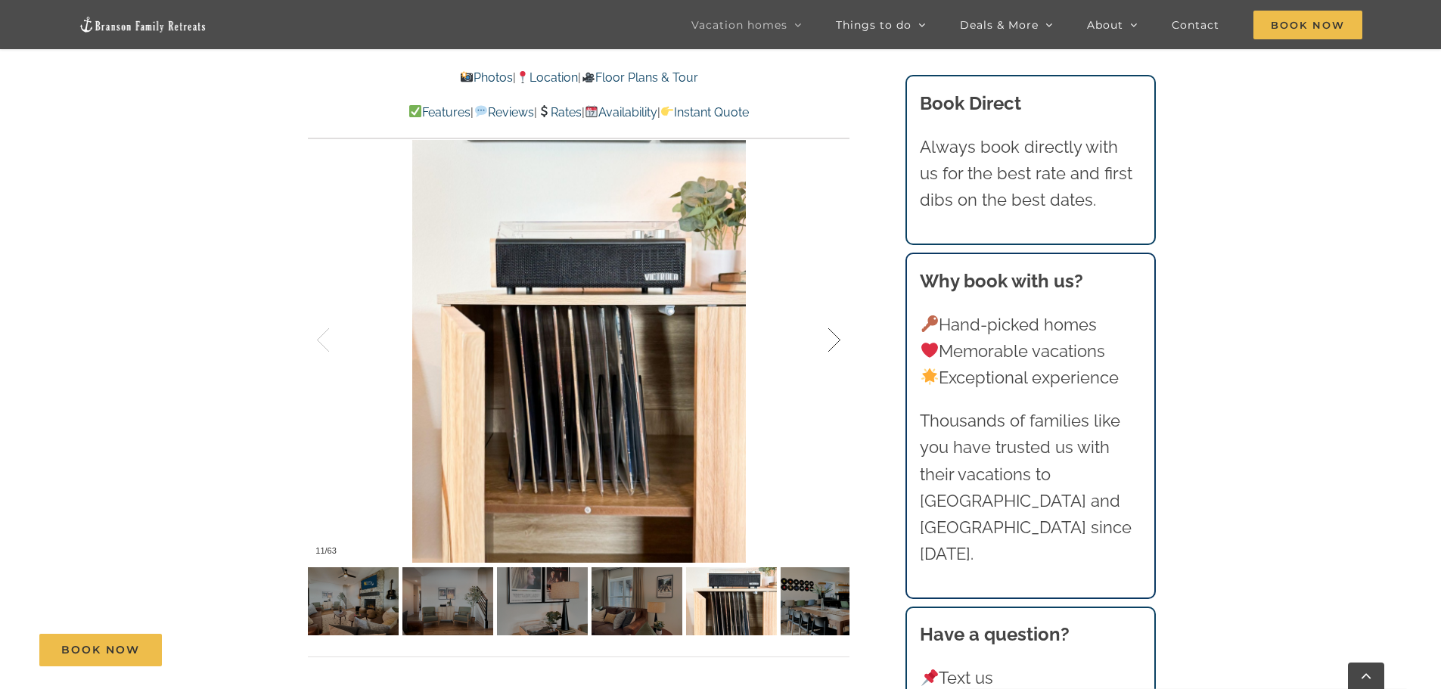
click at [832, 337] on div at bounding box center [818, 341] width 47 height 94
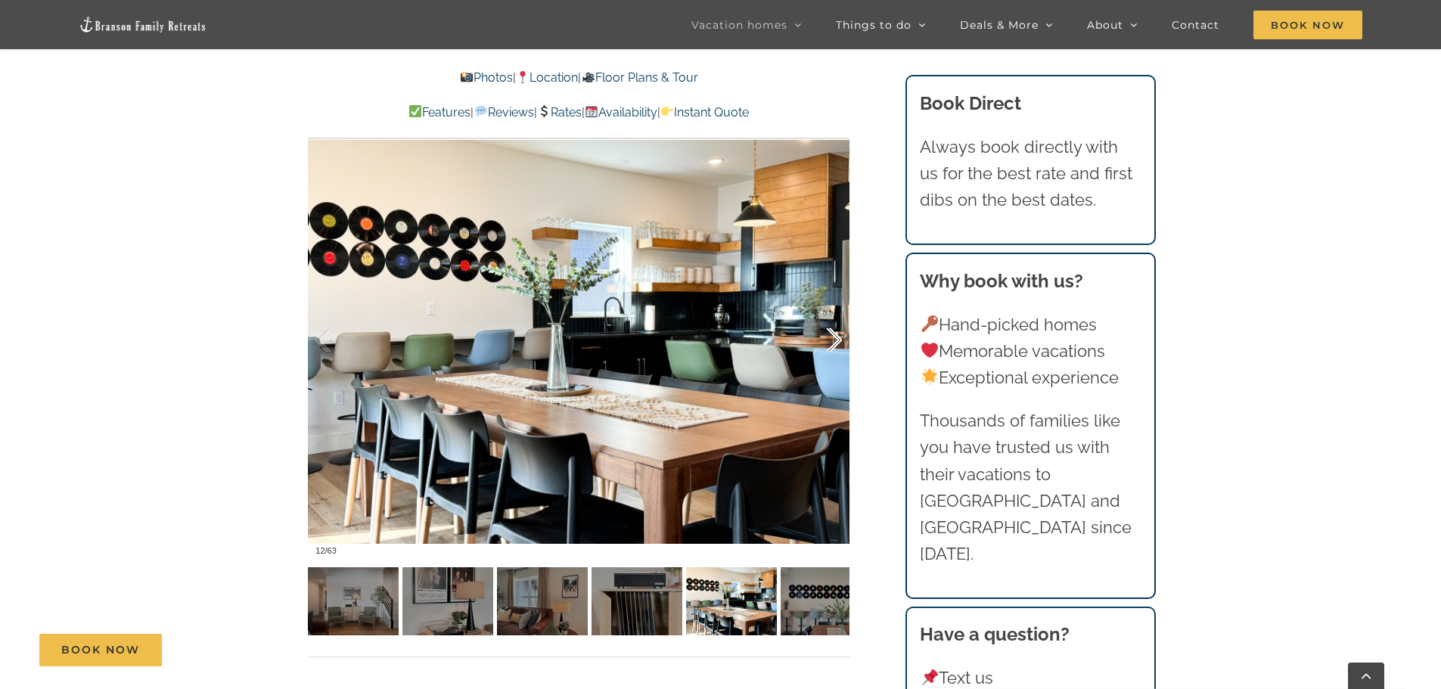
click at [832, 337] on div at bounding box center [818, 341] width 47 height 94
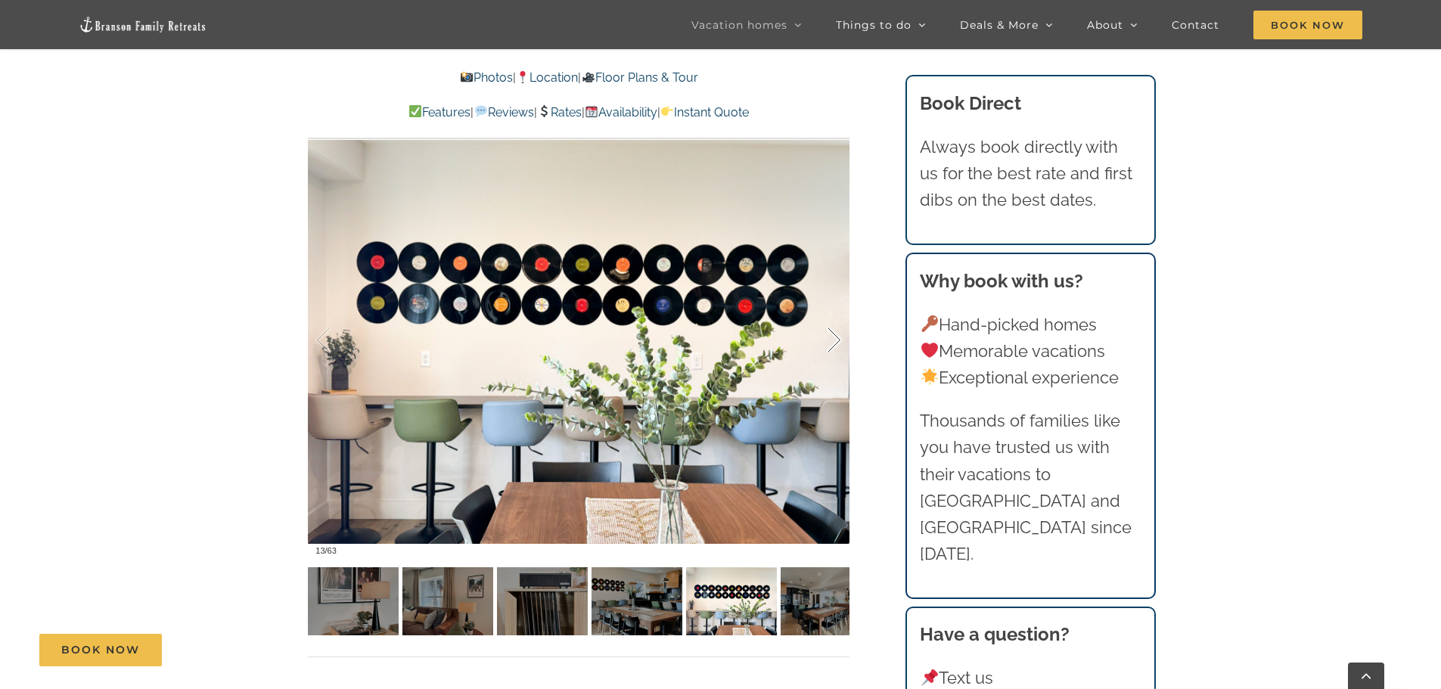
click at [832, 337] on div at bounding box center [818, 341] width 47 height 94
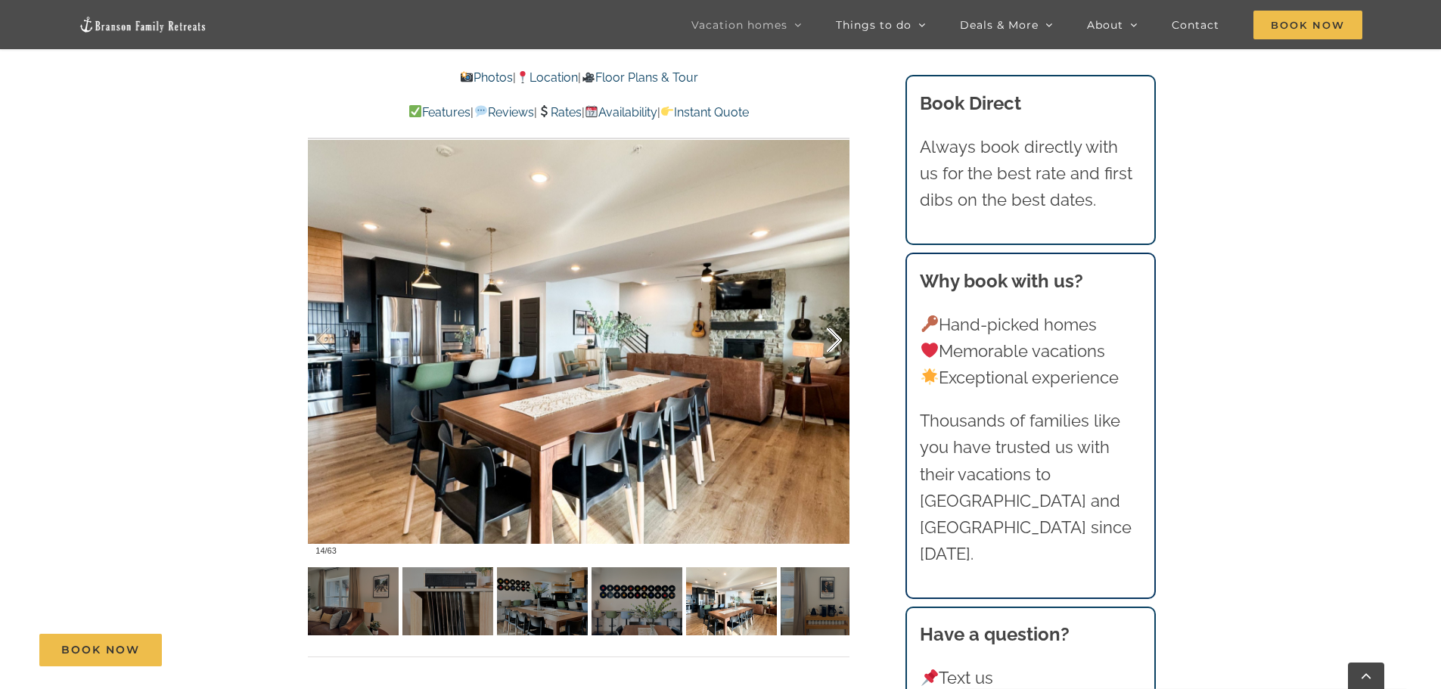
click at [832, 337] on div at bounding box center [818, 341] width 47 height 94
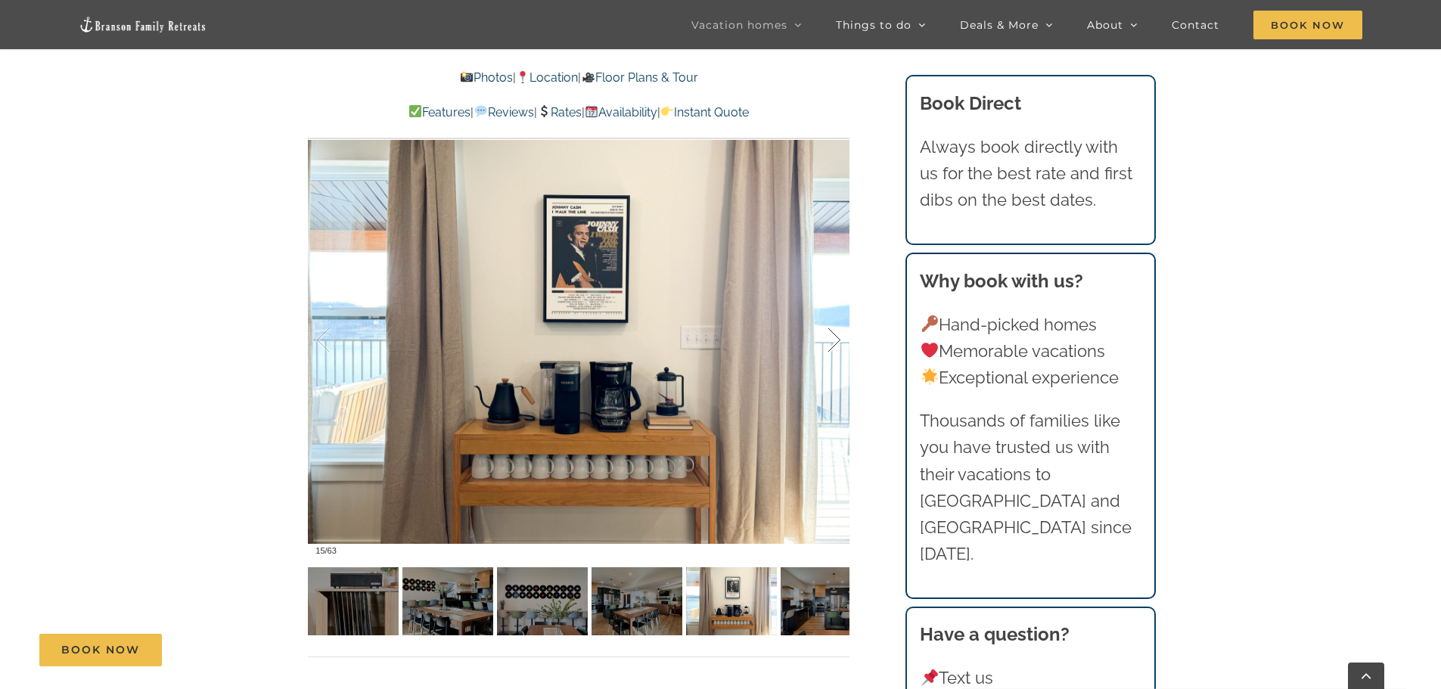
click at [832, 337] on div at bounding box center [818, 341] width 47 height 94
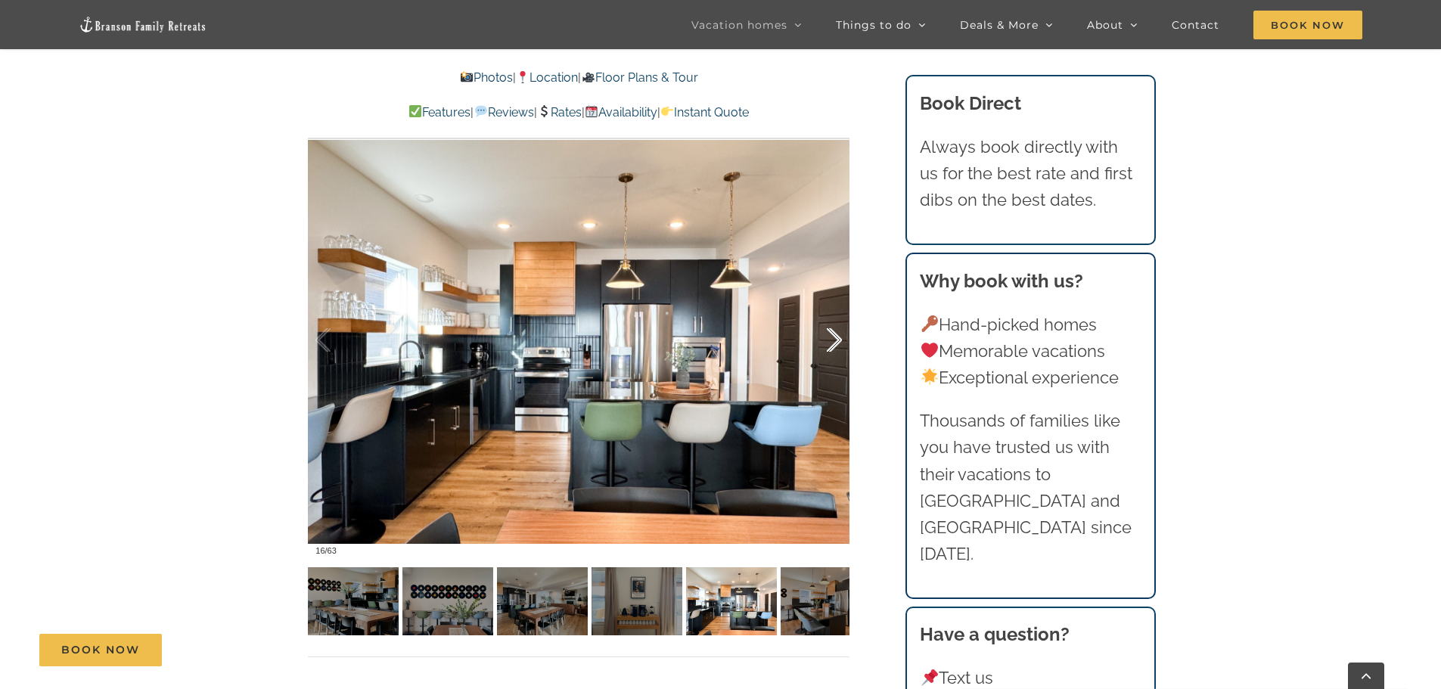
click at [832, 337] on div at bounding box center [818, 341] width 47 height 94
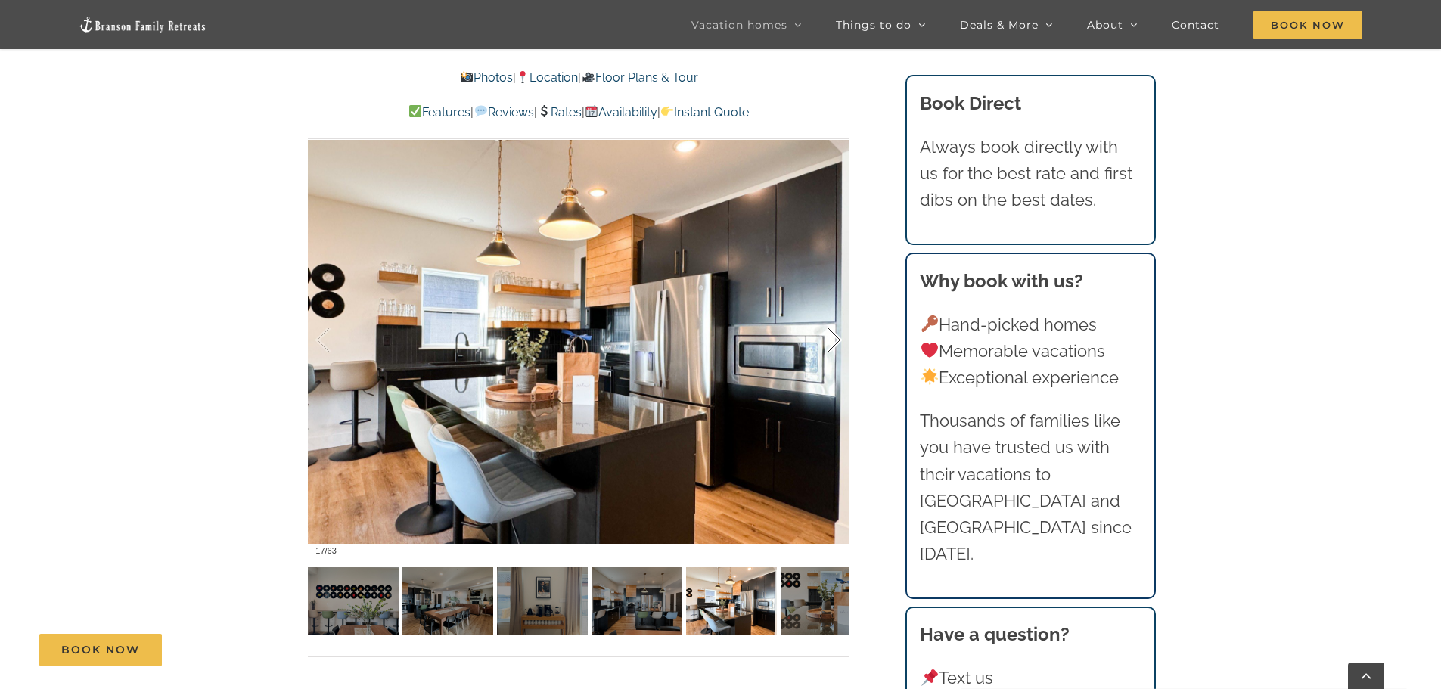
click at [832, 337] on div at bounding box center [818, 341] width 47 height 94
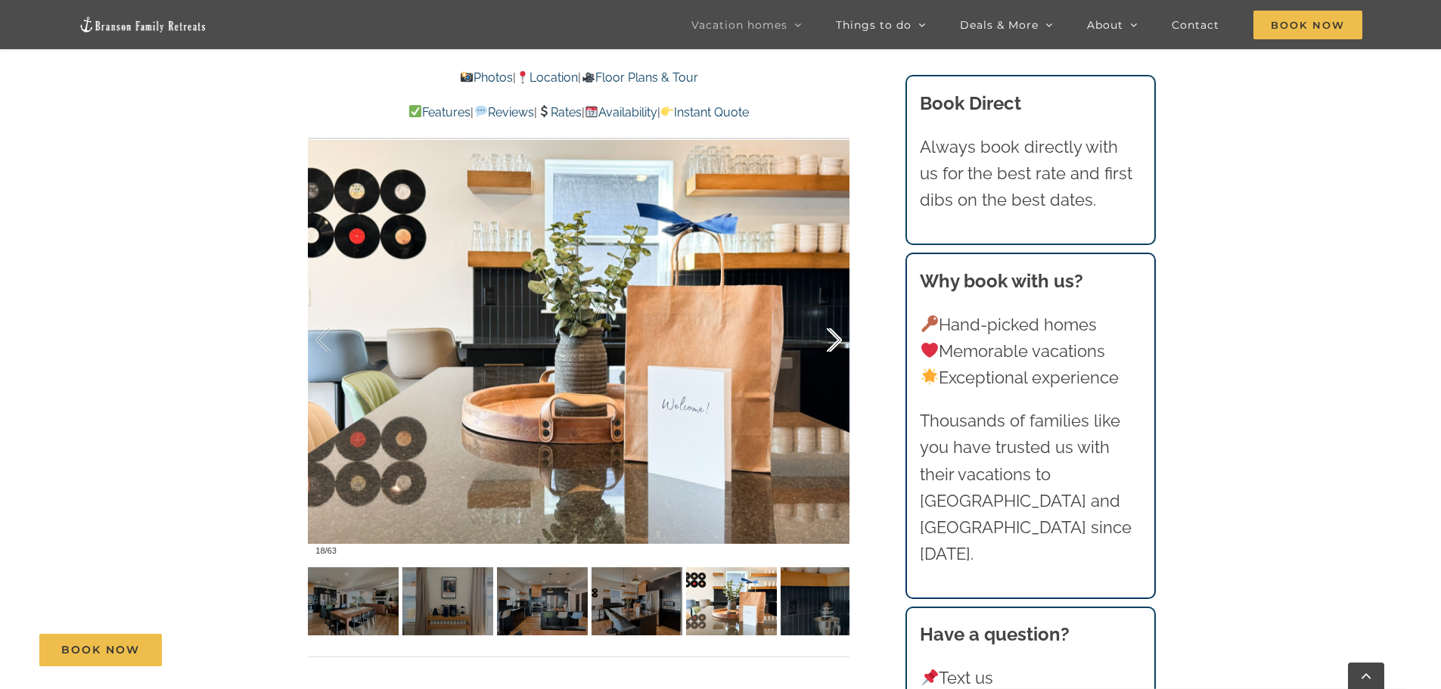
click at [832, 337] on div at bounding box center [818, 341] width 47 height 94
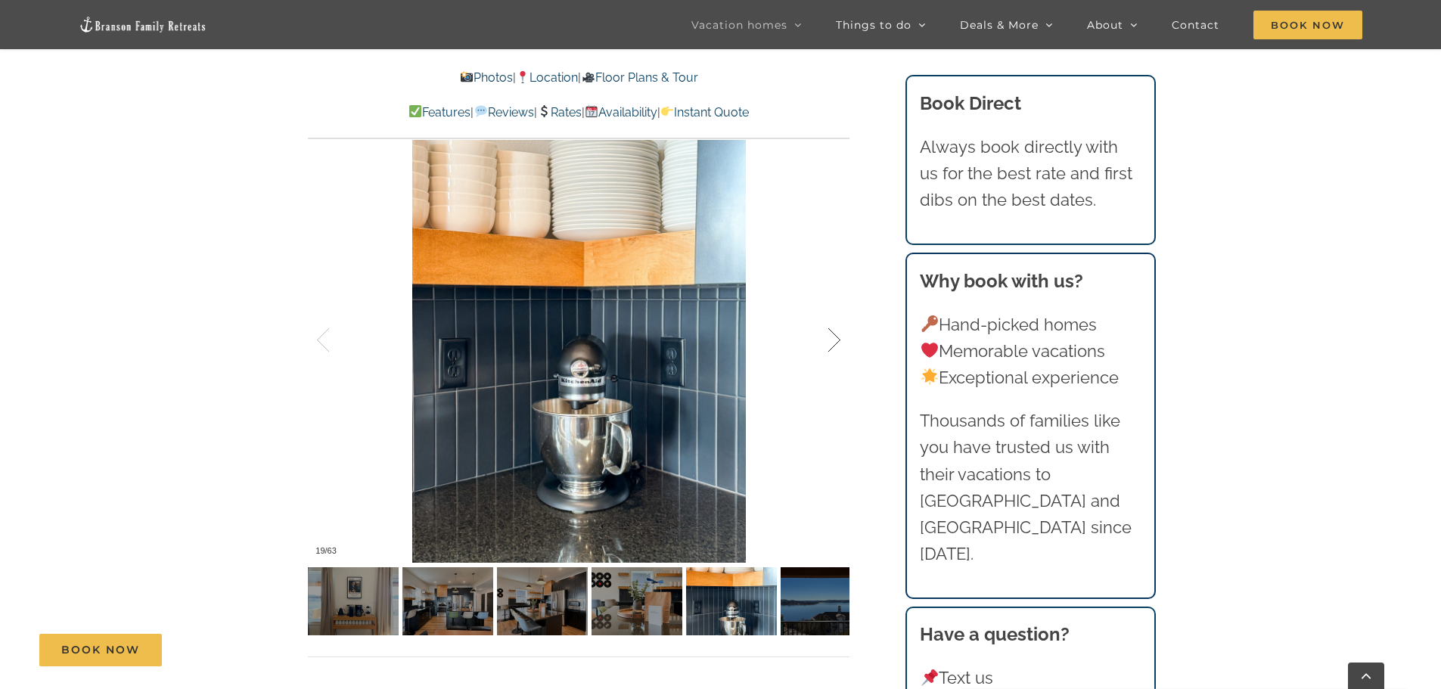
click at [832, 337] on div at bounding box center [818, 341] width 47 height 94
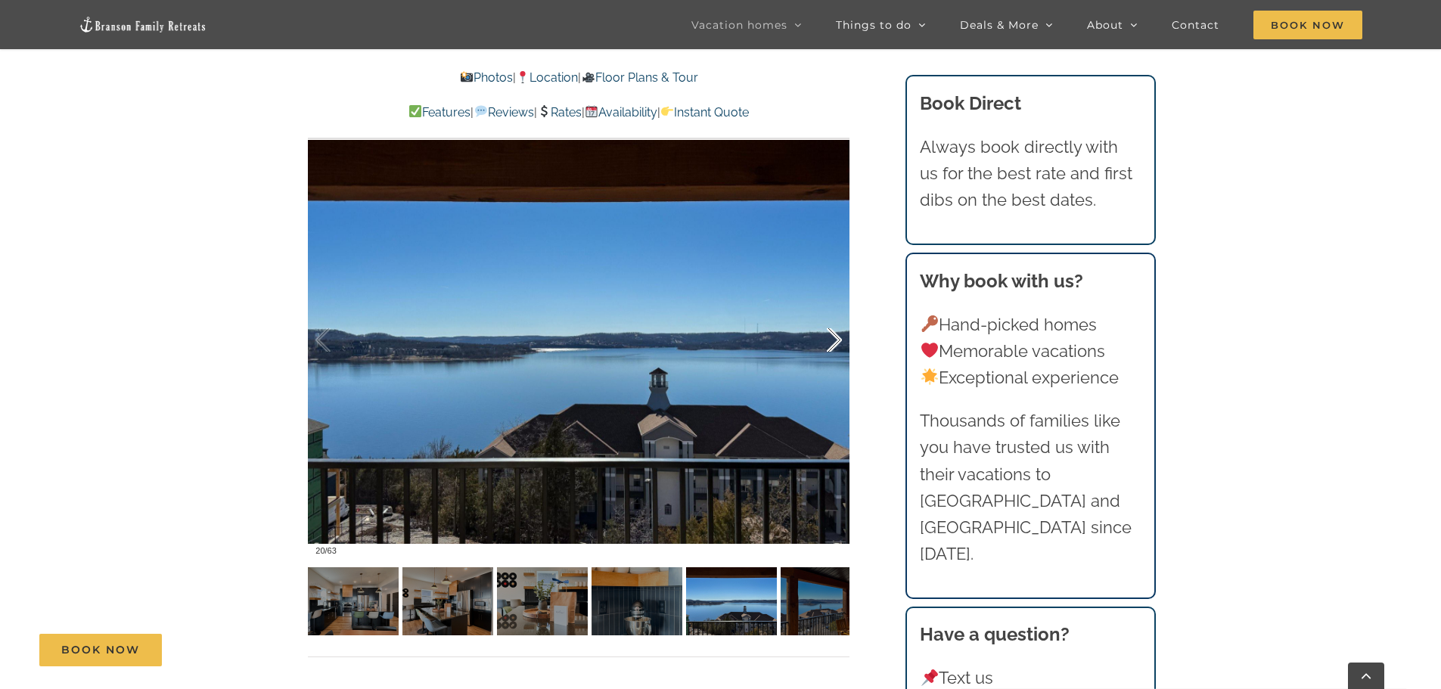
click at [832, 337] on div at bounding box center [818, 341] width 47 height 94
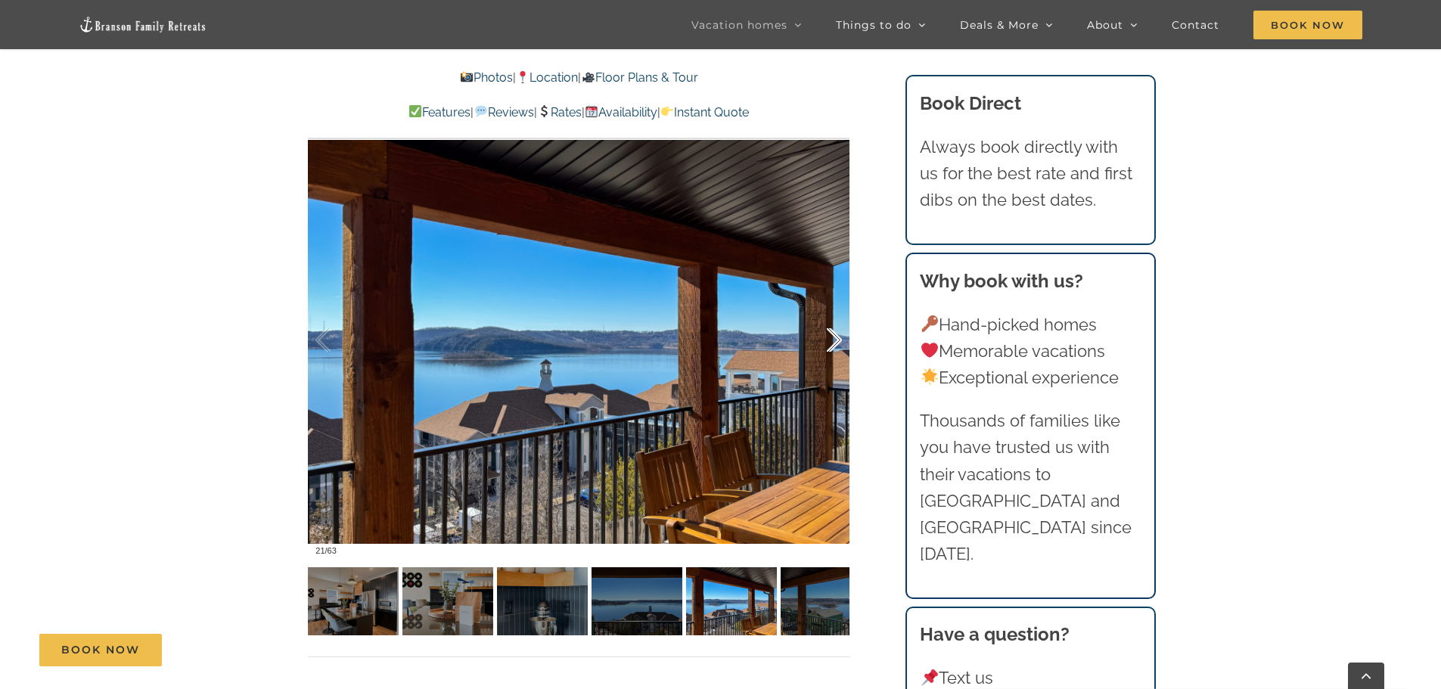
click at [832, 337] on div at bounding box center [818, 341] width 47 height 94
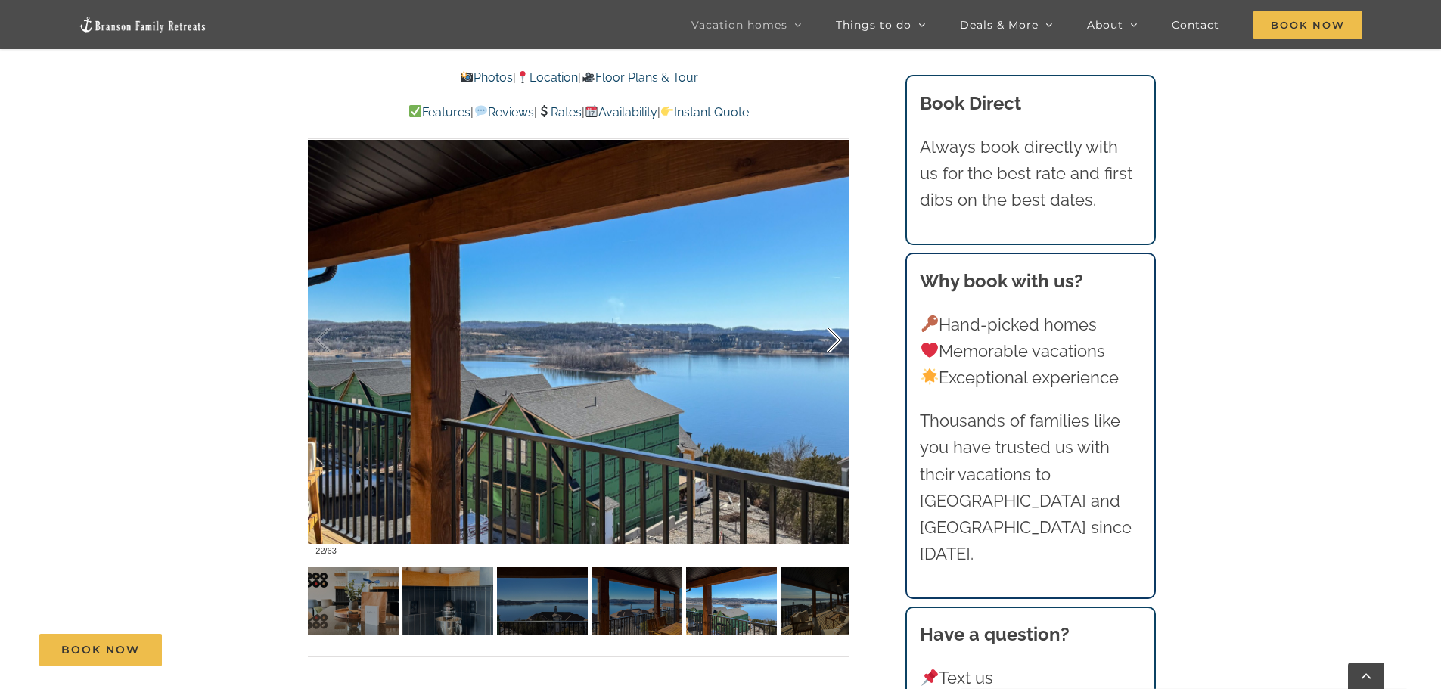
click at [832, 337] on div at bounding box center [818, 341] width 47 height 94
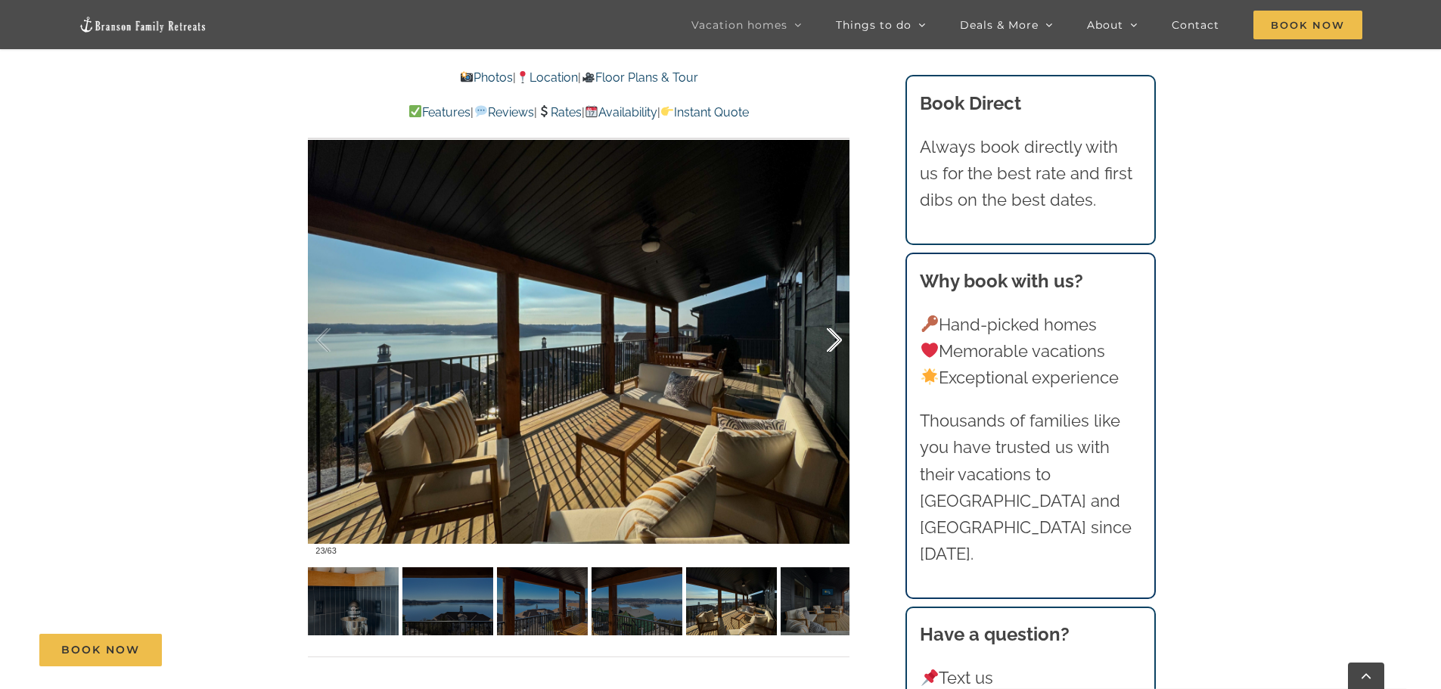
click at [832, 337] on div at bounding box center [818, 341] width 47 height 94
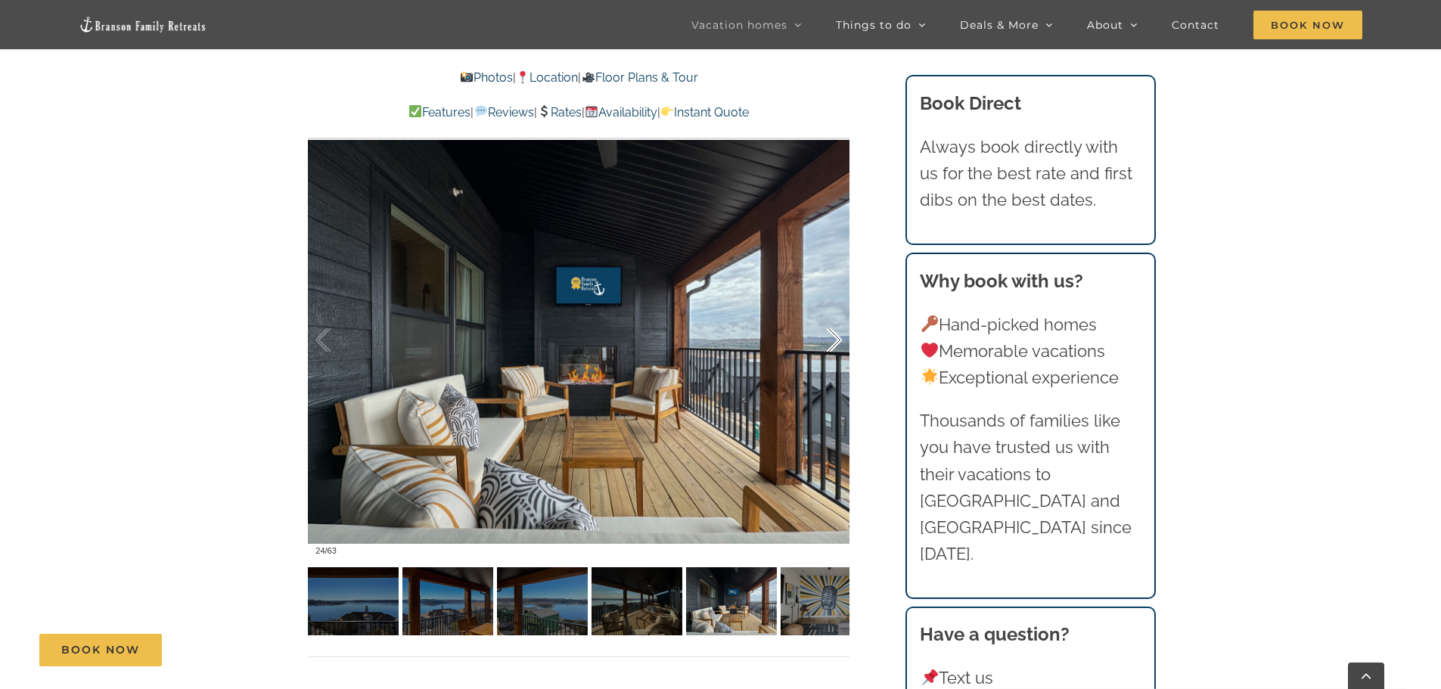
click at [832, 337] on div at bounding box center [818, 341] width 47 height 94
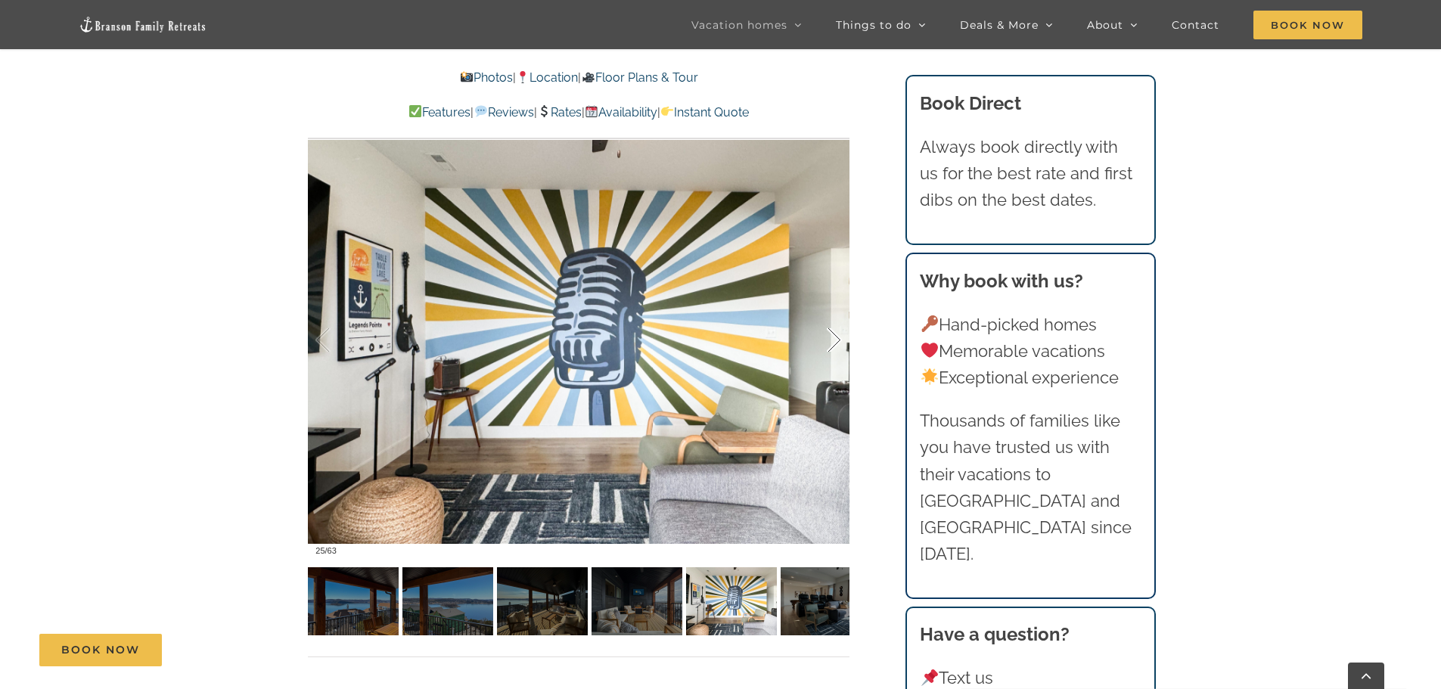
click at [832, 337] on div at bounding box center [818, 341] width 47 height 94
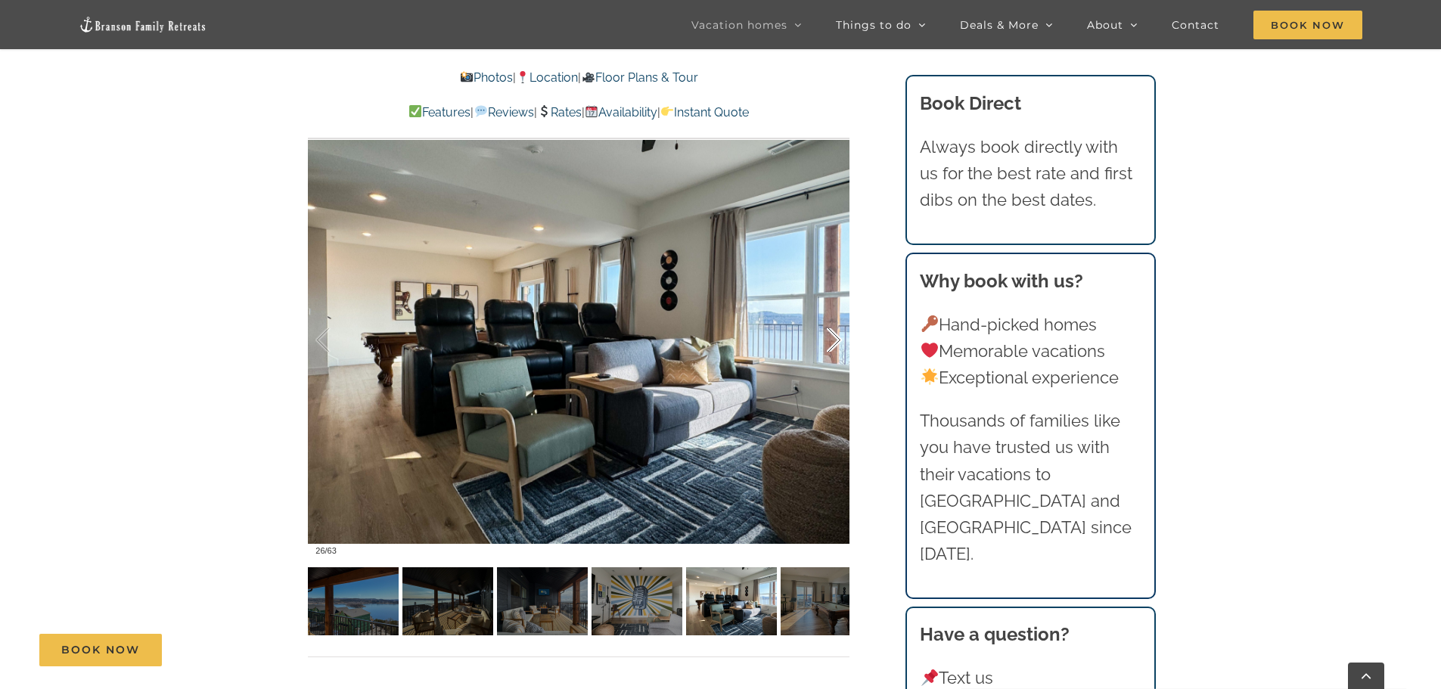
click at [832, 337] on div at bounding box center [818, 341] width 47 height 94
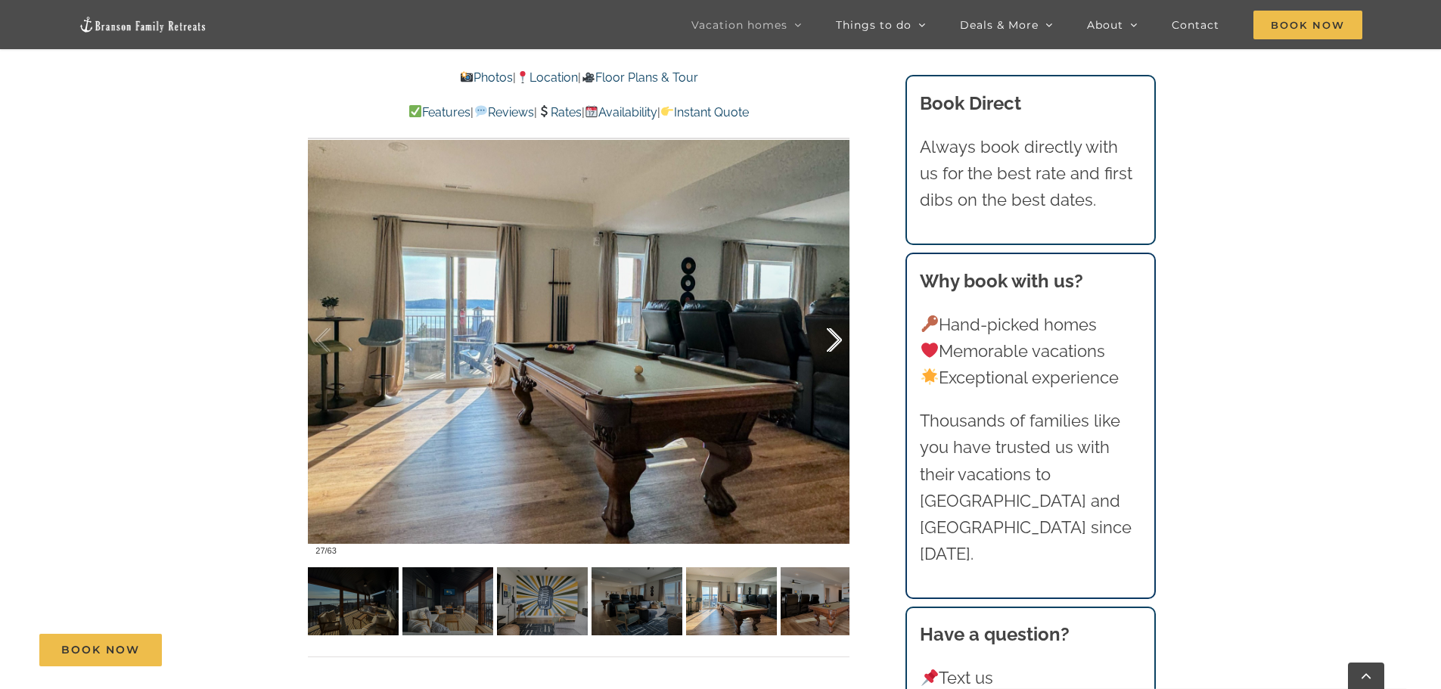
click at [832, 337] on div at bounding box center [818, 341] width 47 height 94
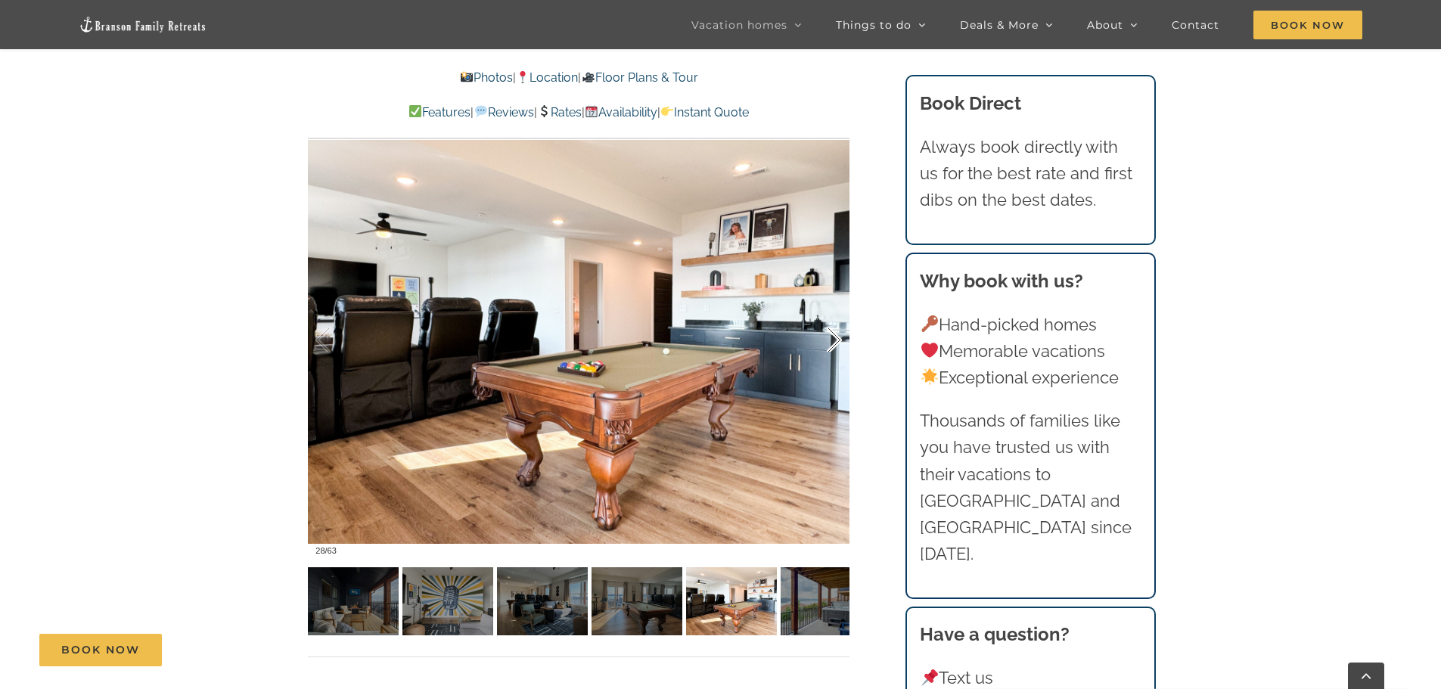
click at [832, 337] on div at bounding box center [818, 341] width 47 height 94
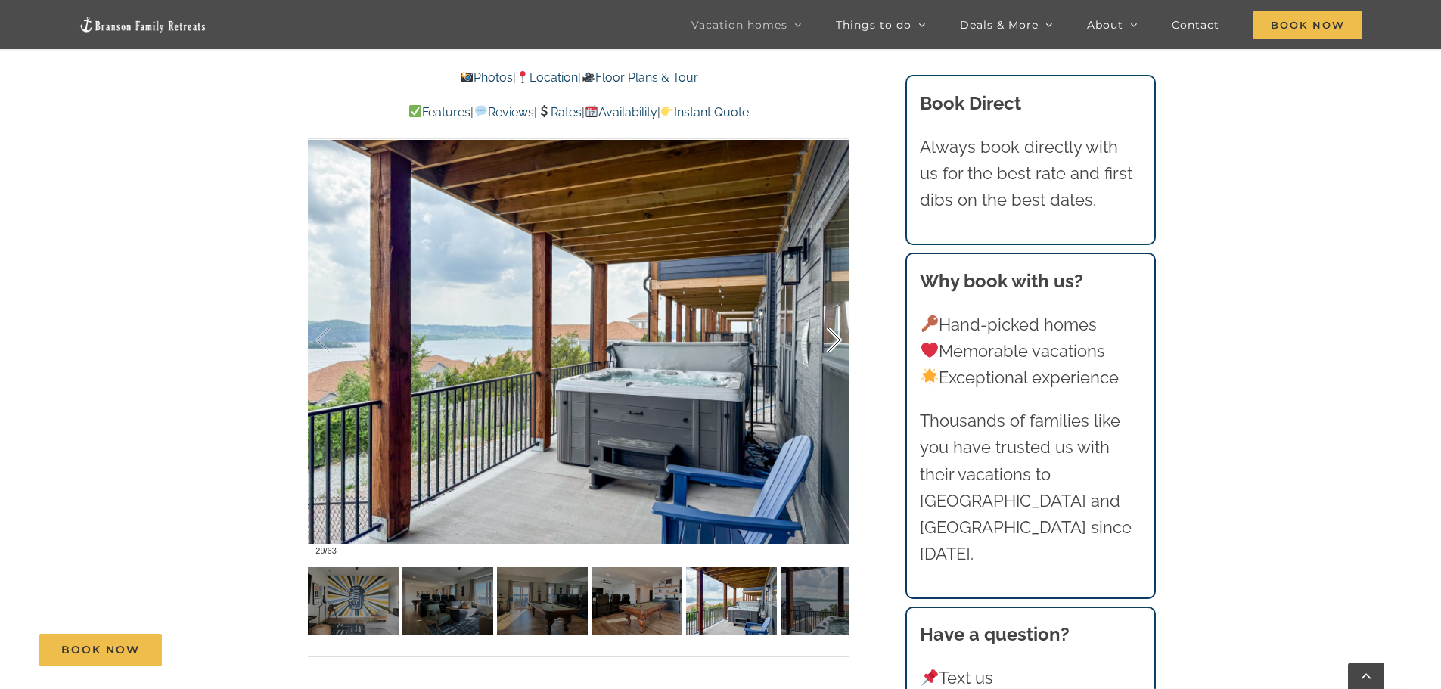
click at [832, 337] on div at bounding box center [818, 341] width 47 height 94
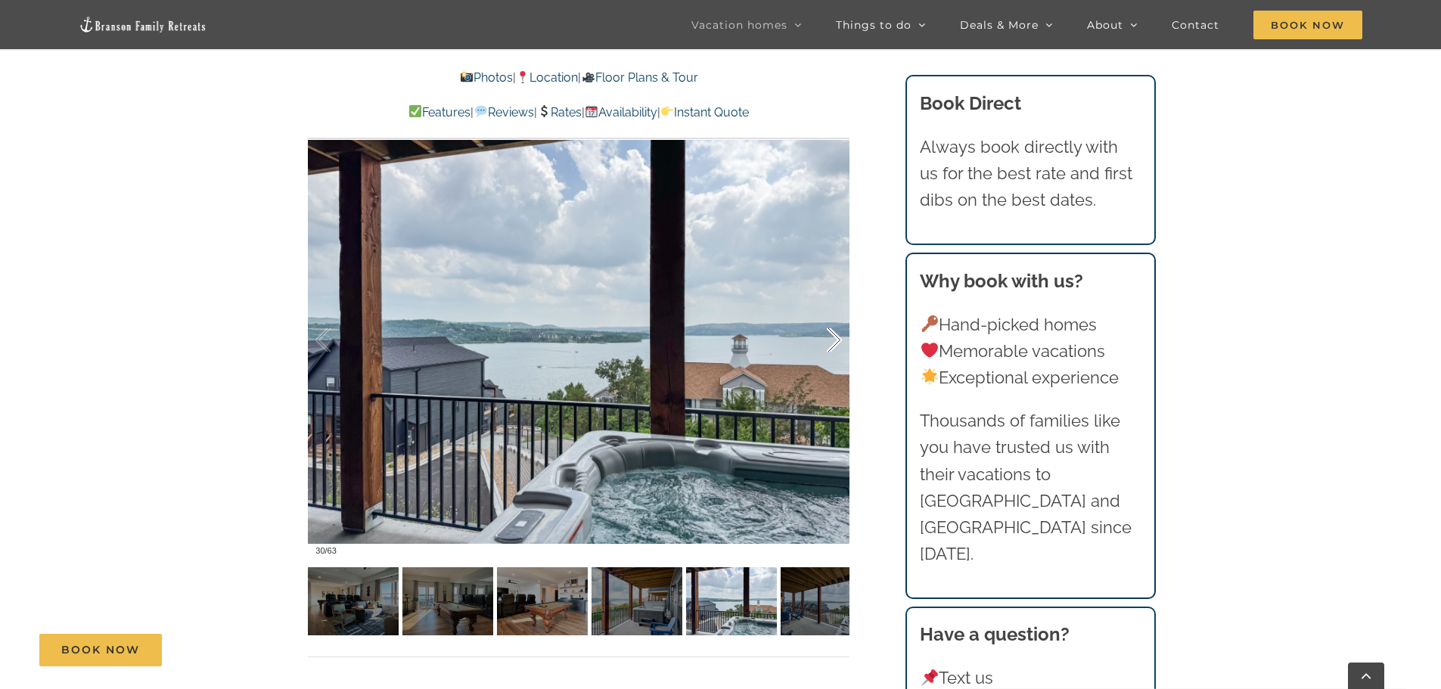
click at [832, 337] on div at bounding box center [818, 341] width 47 height 94
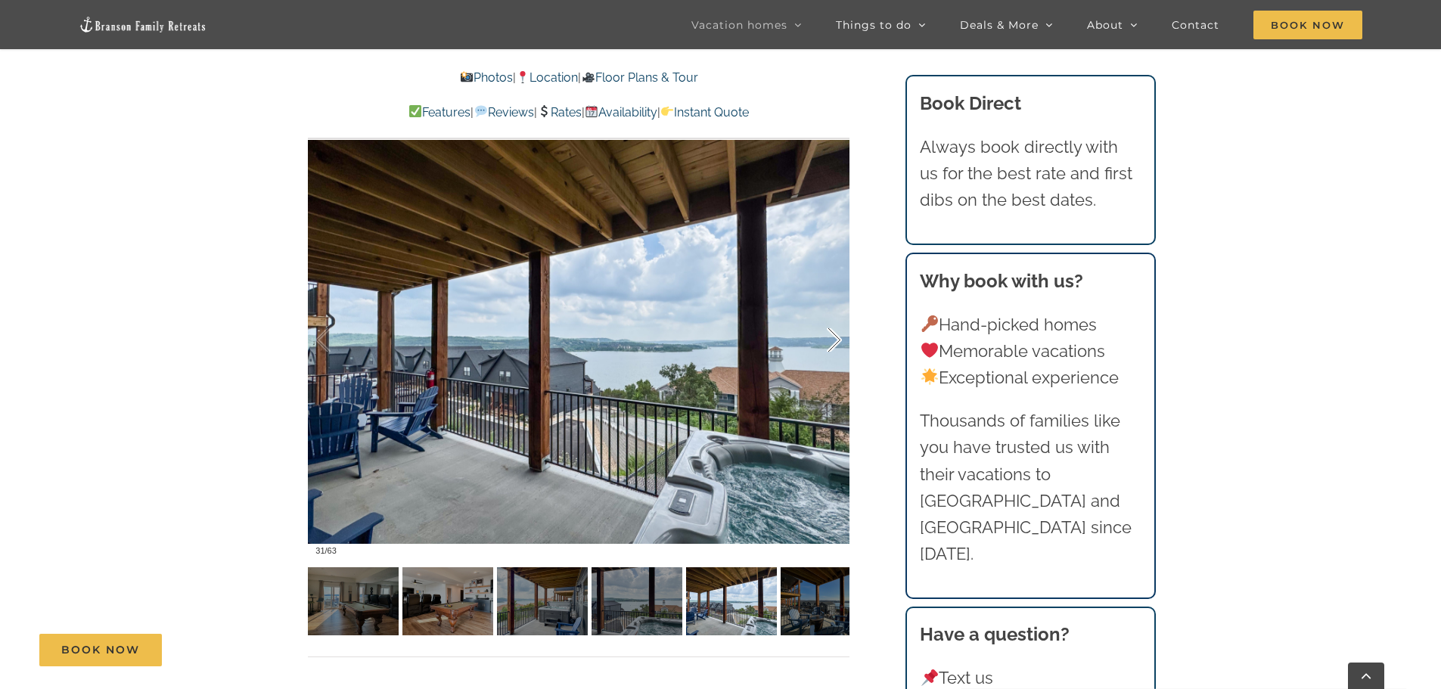
click at [832, 337] on div at bounding box center [818, 341] width 47 height 94
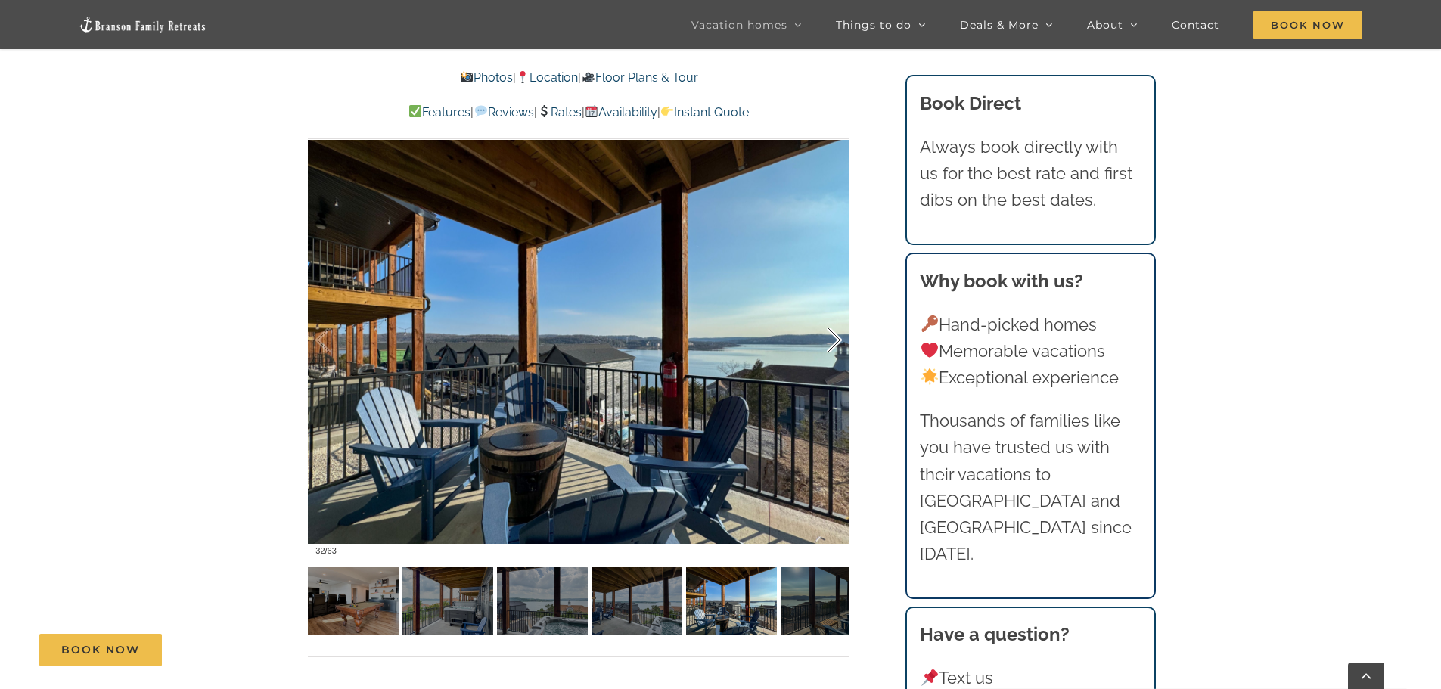
click at [832, 337] on div at bounding box center [818, 341] width 47 height 94
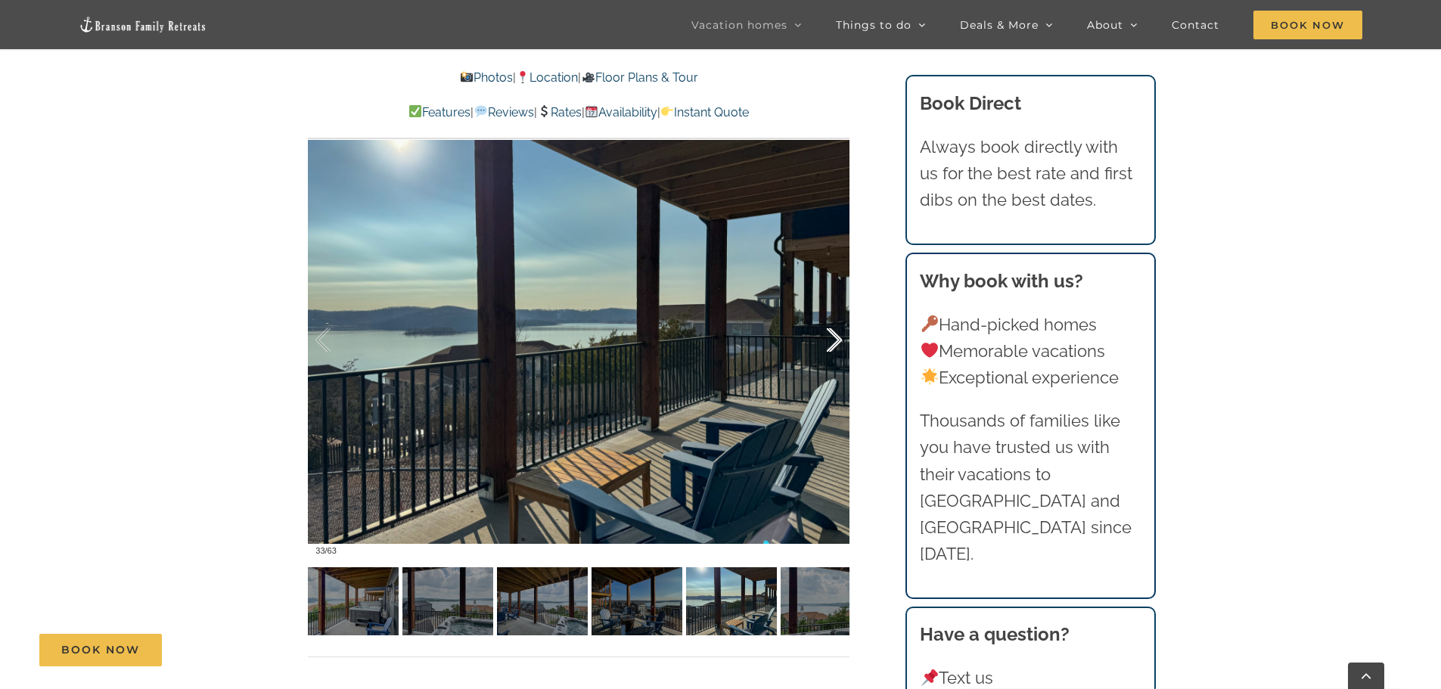
click at [832, 337] on div at bounding box center [818, 341] width 47 height 94
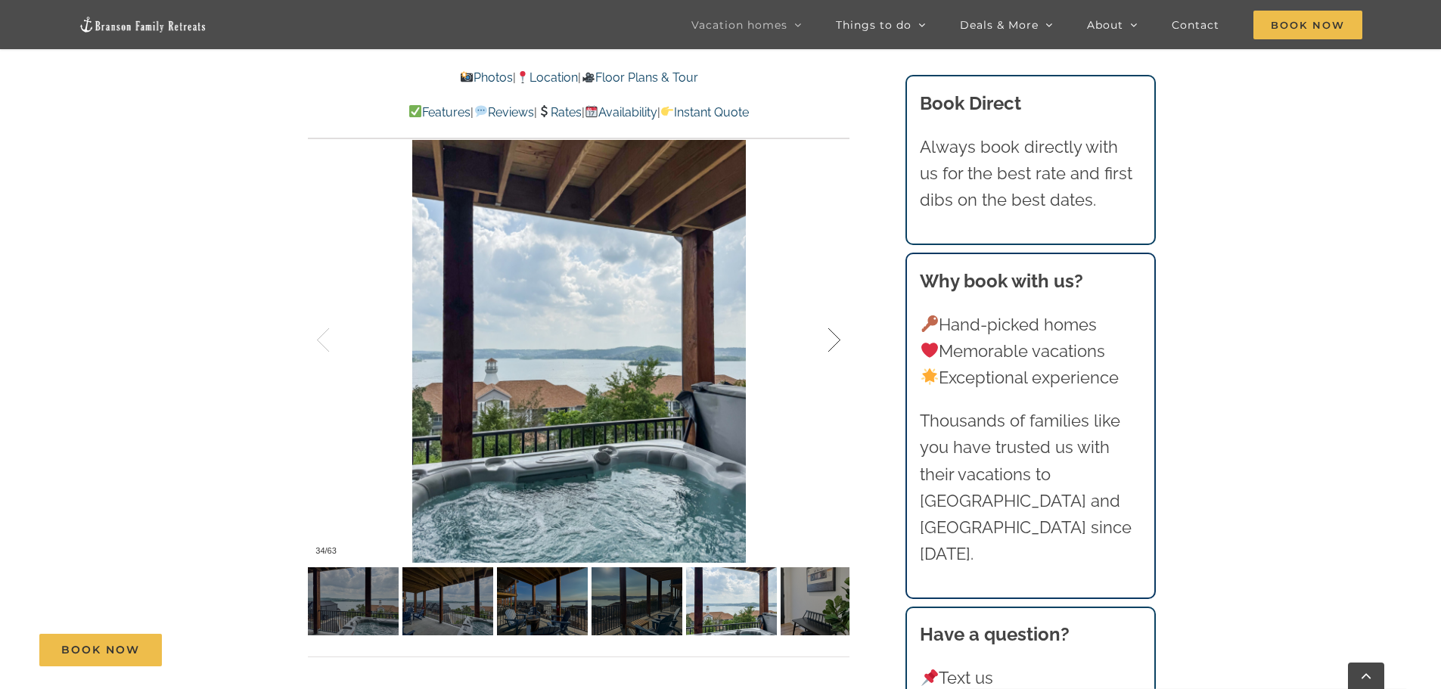
click at [832, 337] on div at bounding box center [818, 341] width 47 height 94
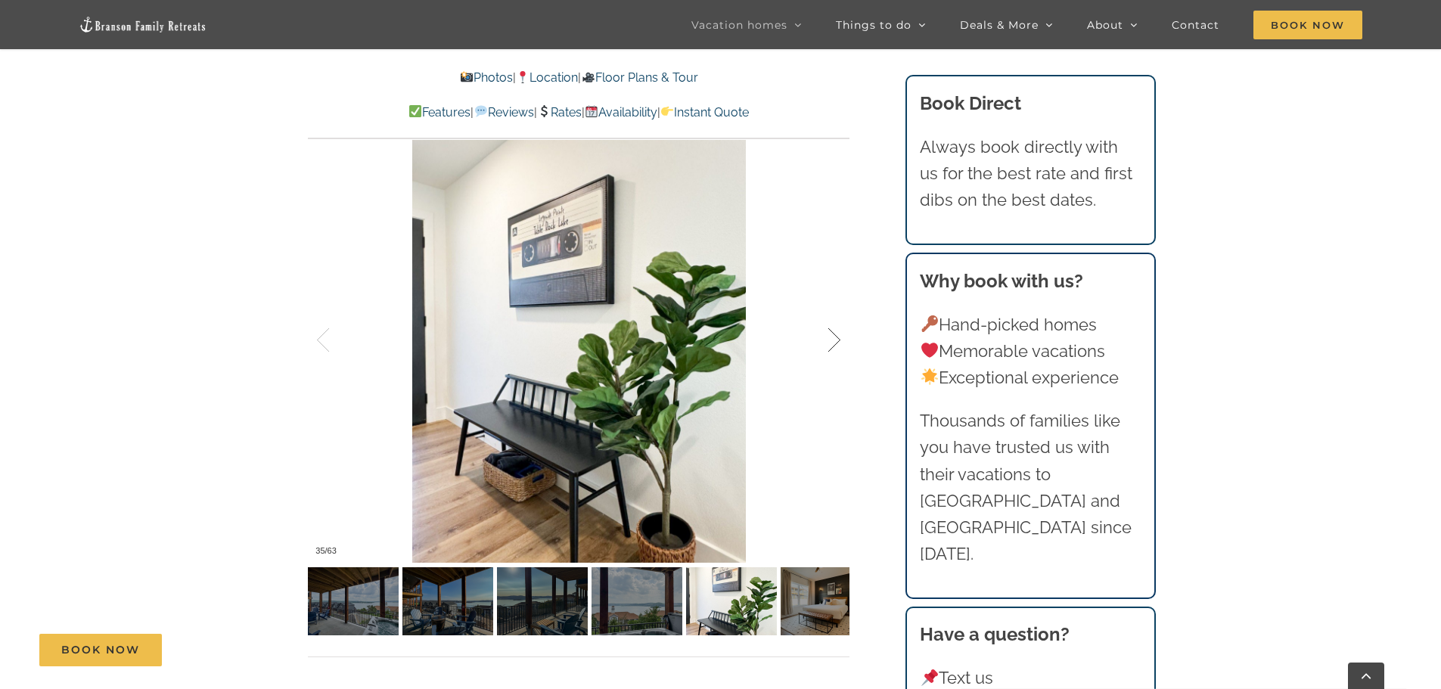
click at [832, 337] on div at bounding box center [818, 341] width 47 height 94
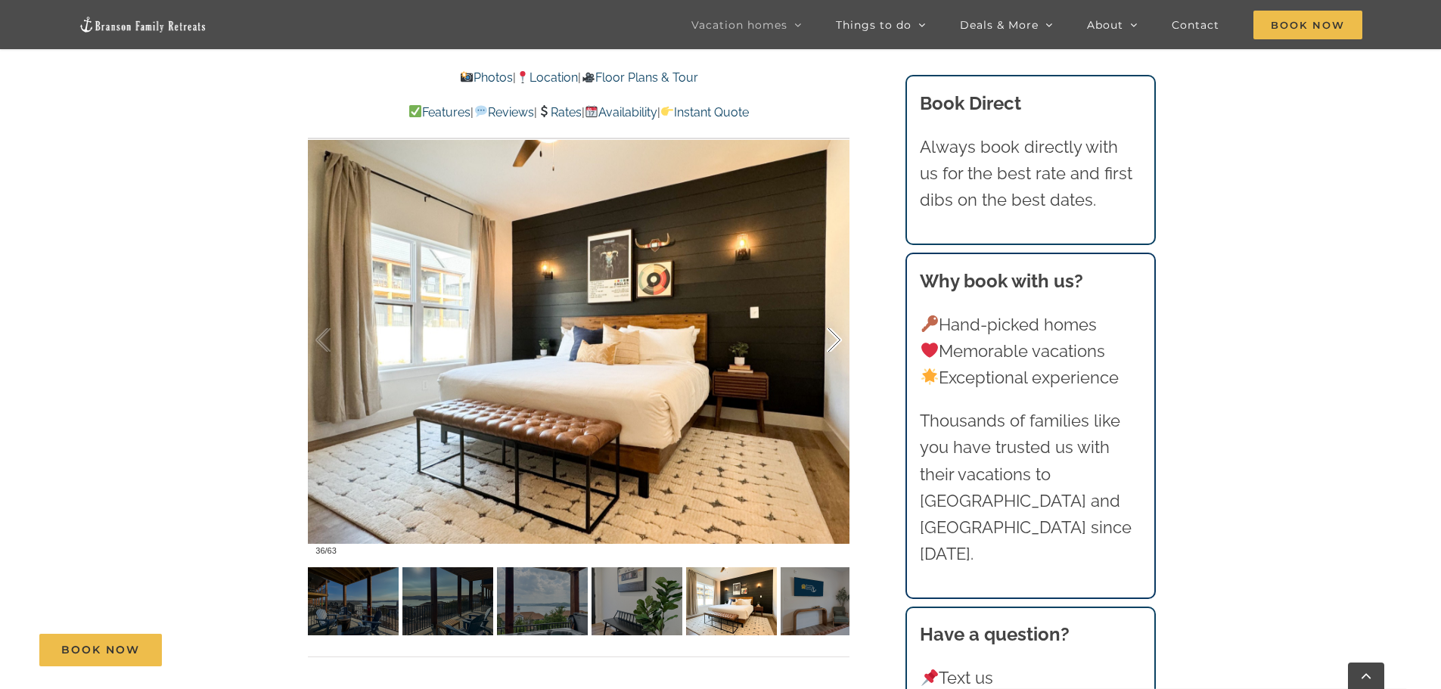
click at [832, 337] on div at bounding box center [818, 341] width 47 height 94
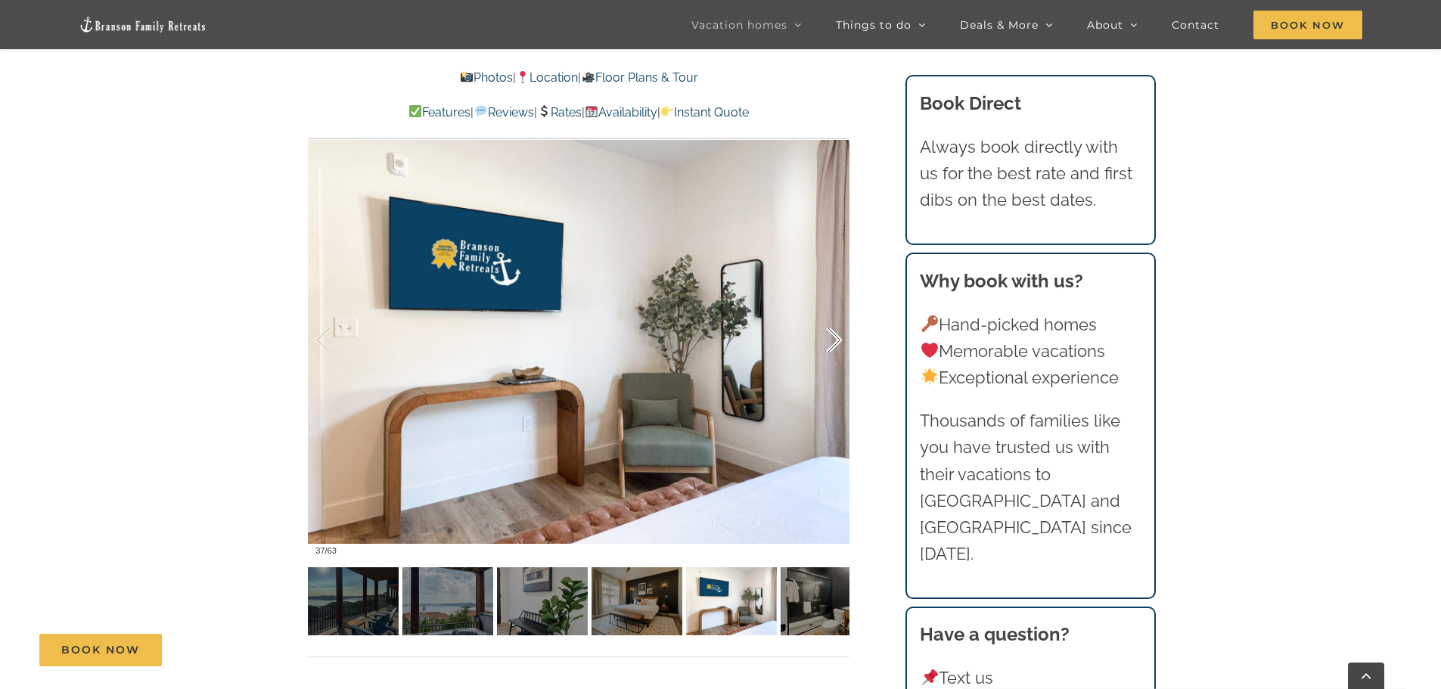
click at [832, 337] on div at bounding box center [818, 341] width 47 height 94
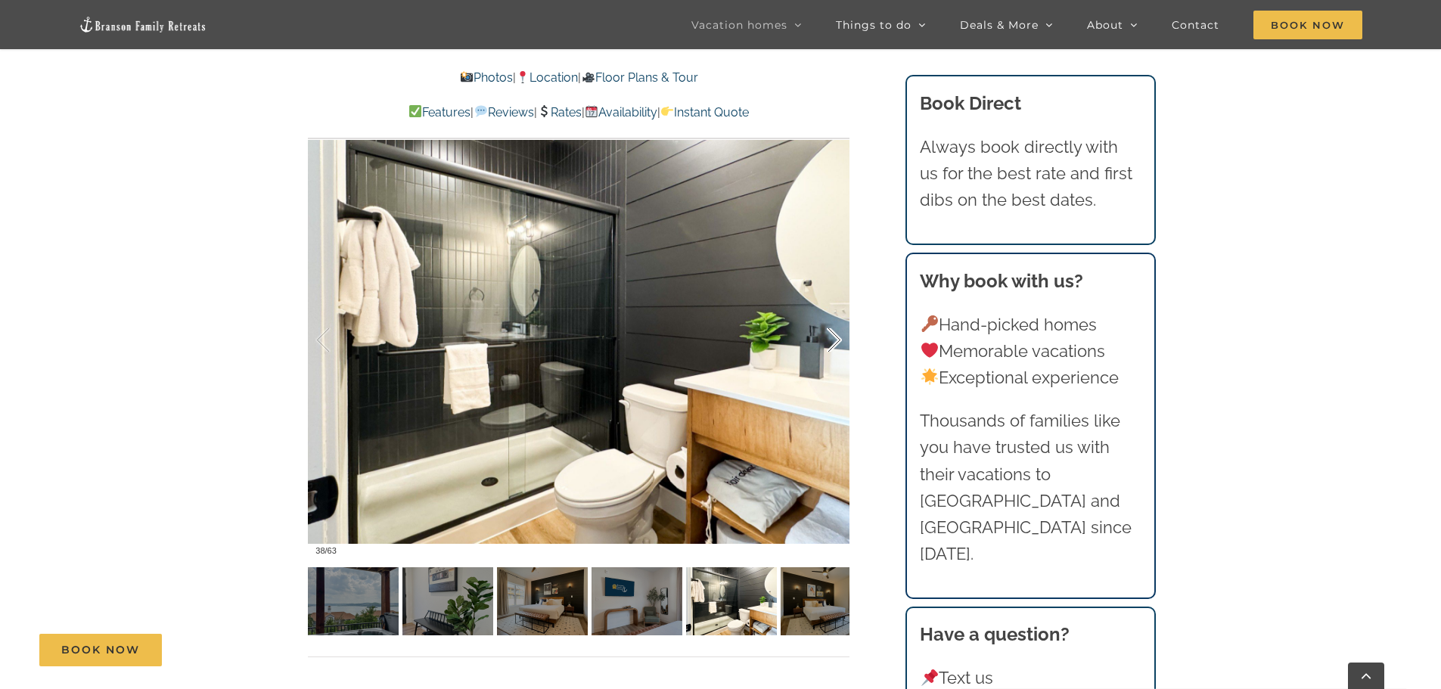
click at [832, 337] on div at bounding box center [818, 341] width 47 height 94
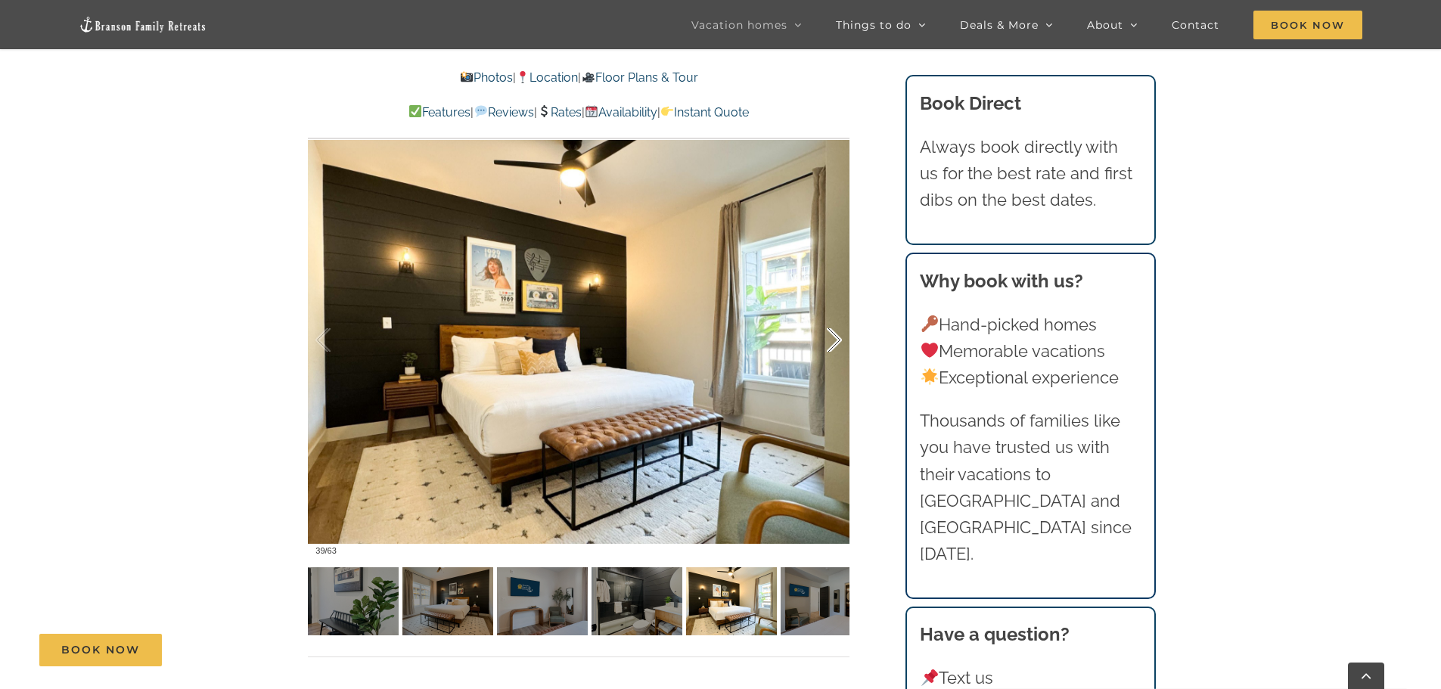
click at [832, 337] on div at bounding box center [818, 341] width 47 height 94
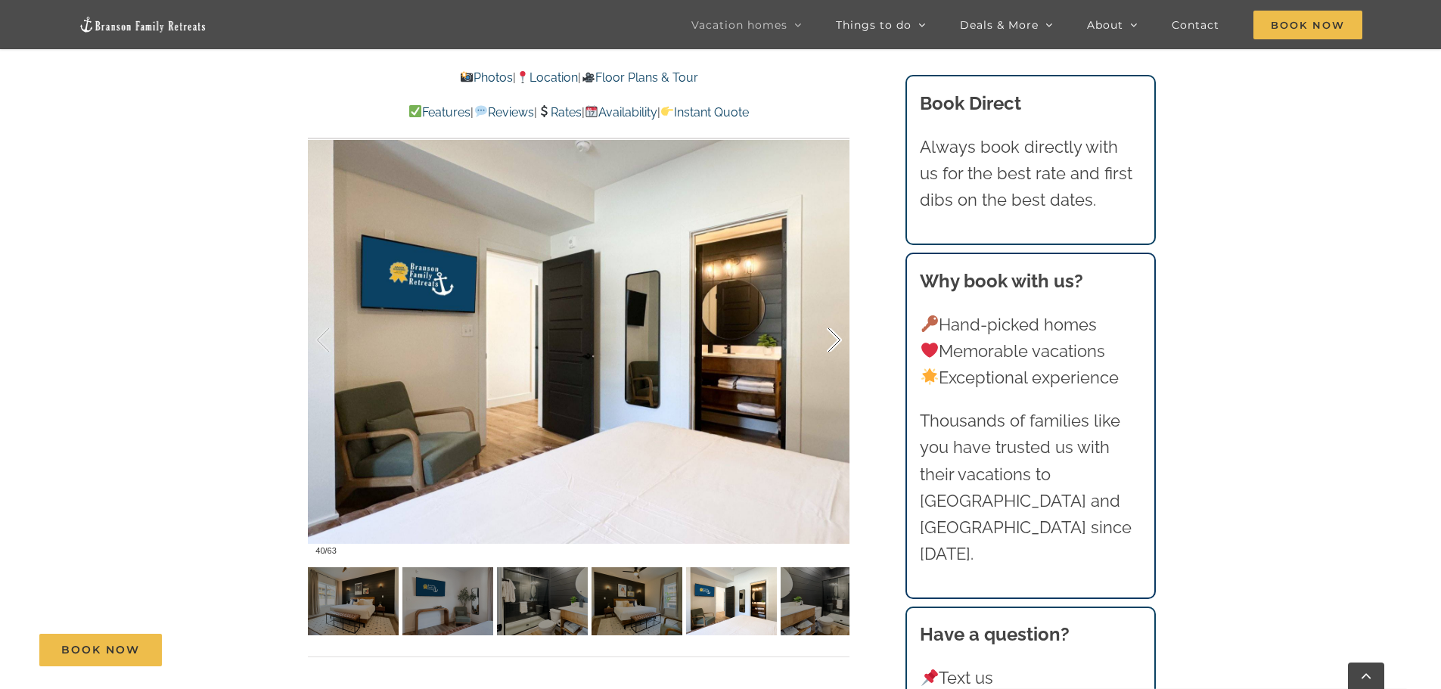
click at [832, 337] on div at bounding box center [818, 341] width 47 height 94
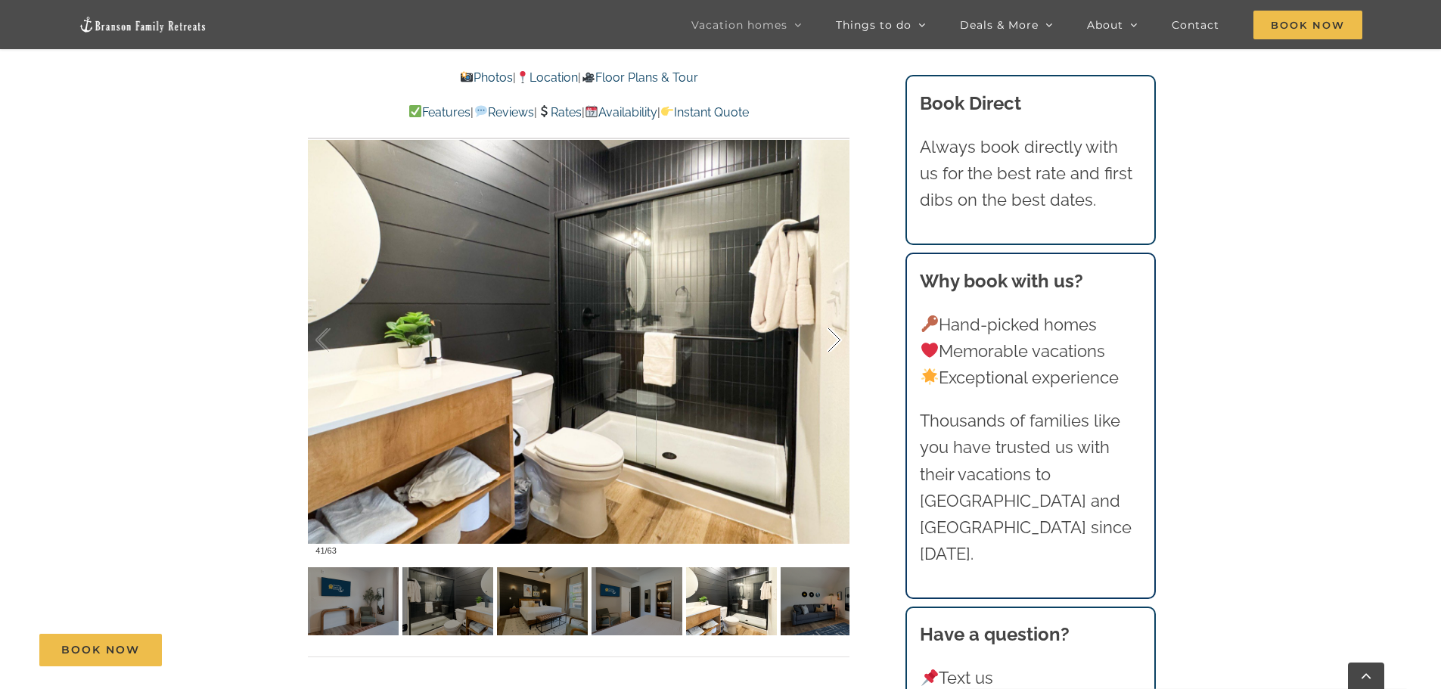
click at [832, 337] on div at bounding box center [818, 341] width 47 height 94
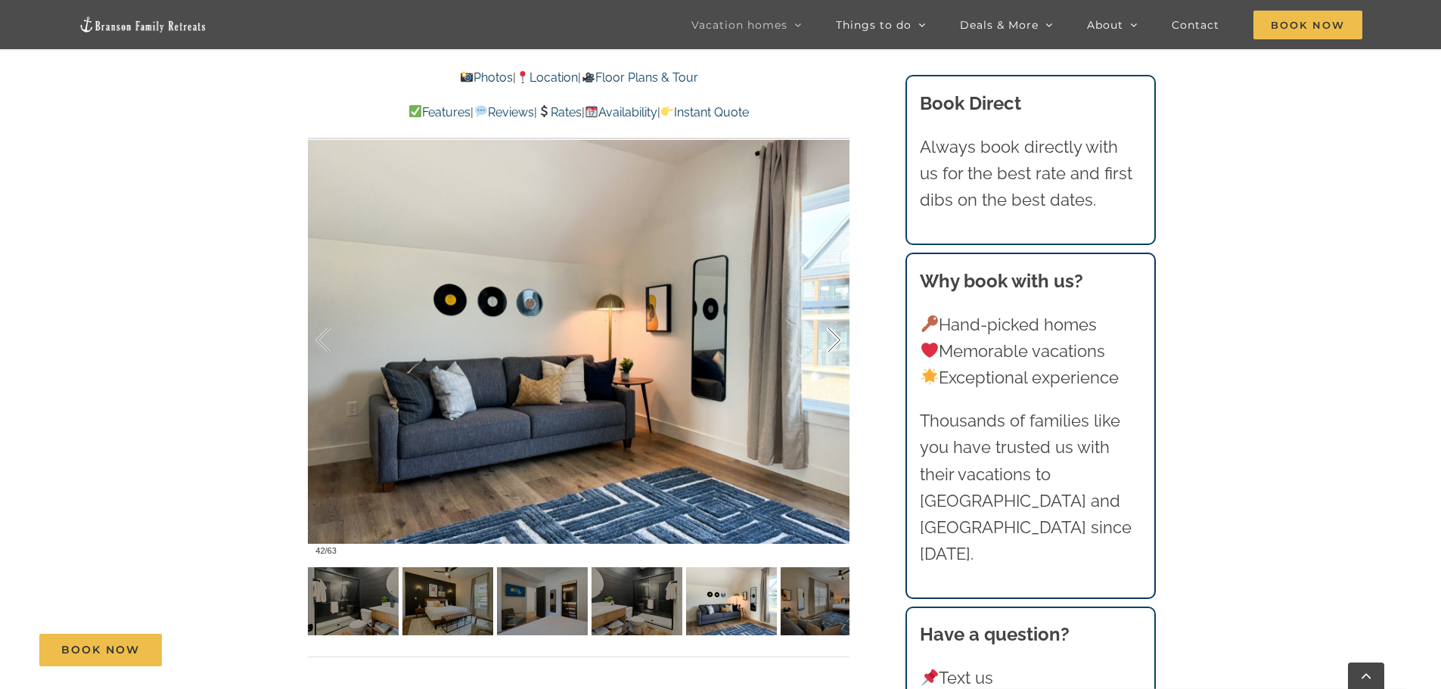
click at [832, 337] on div at bounding box center [818, 341] width 47 height 94
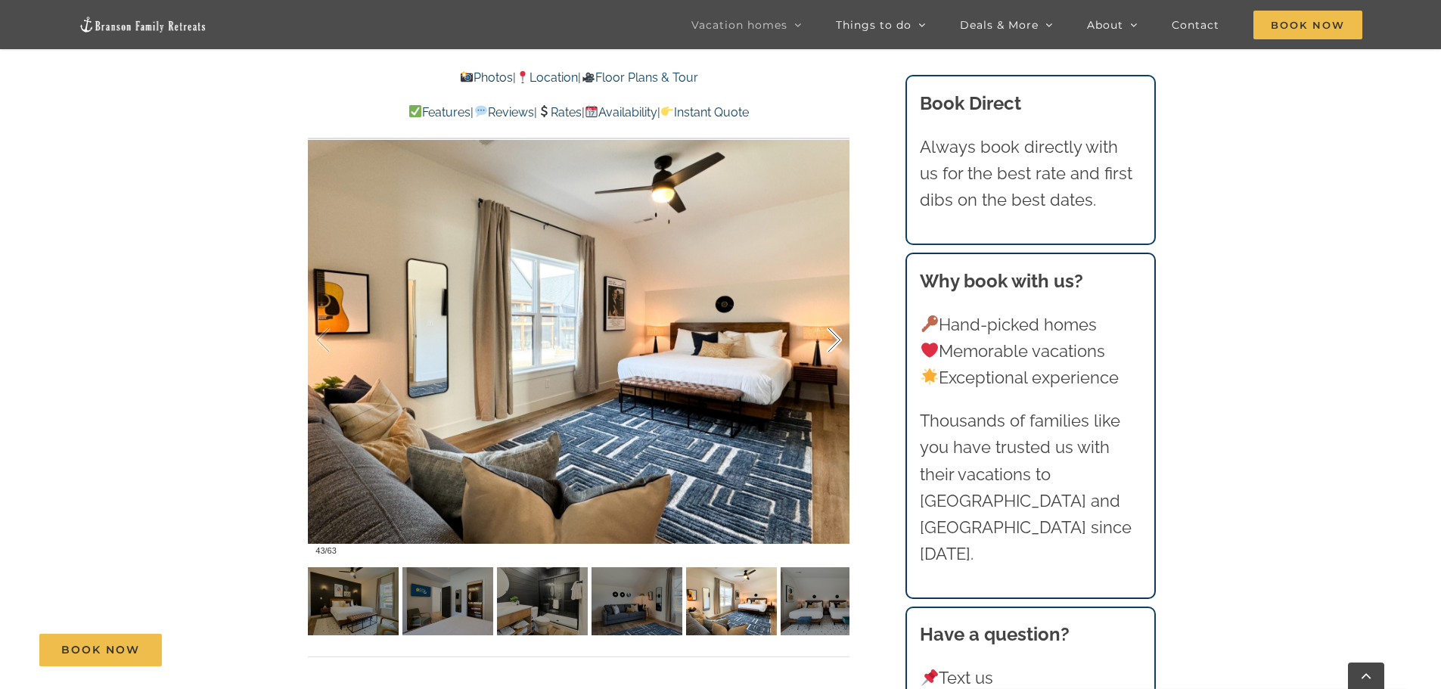
click at [832, 337] on div at bounding box center [818, 341] width 47 height 94
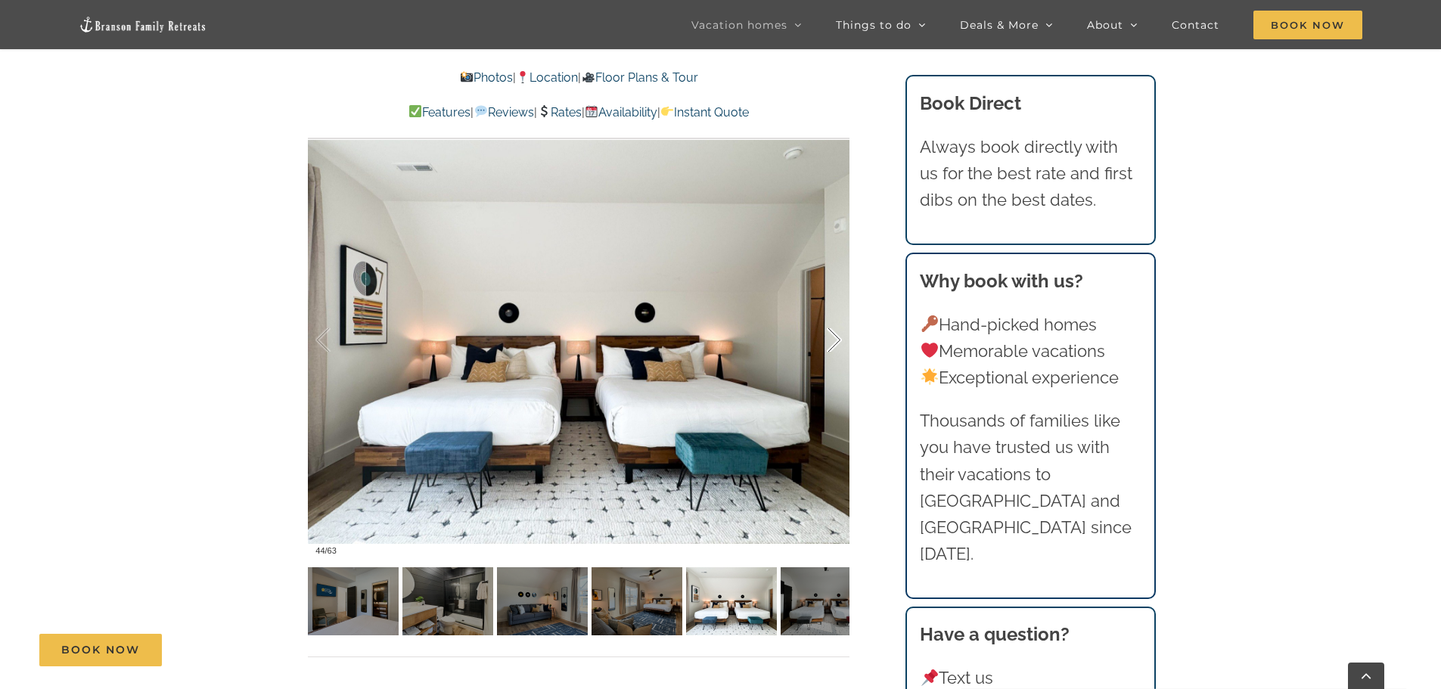
click at [832, 337] on div at bounding box center [818, 341] width 47 height 94
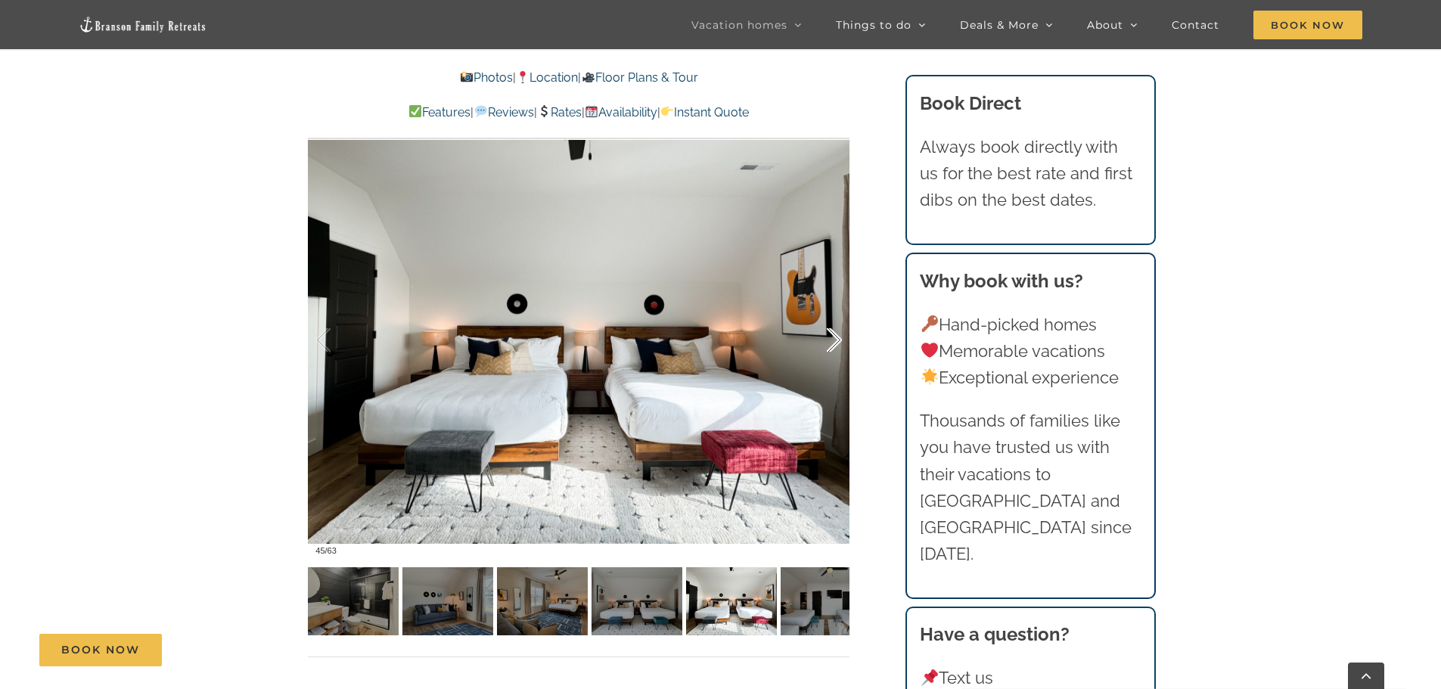
click at [832, 337] on div at bounding box center [818, 341] width 47 height 94
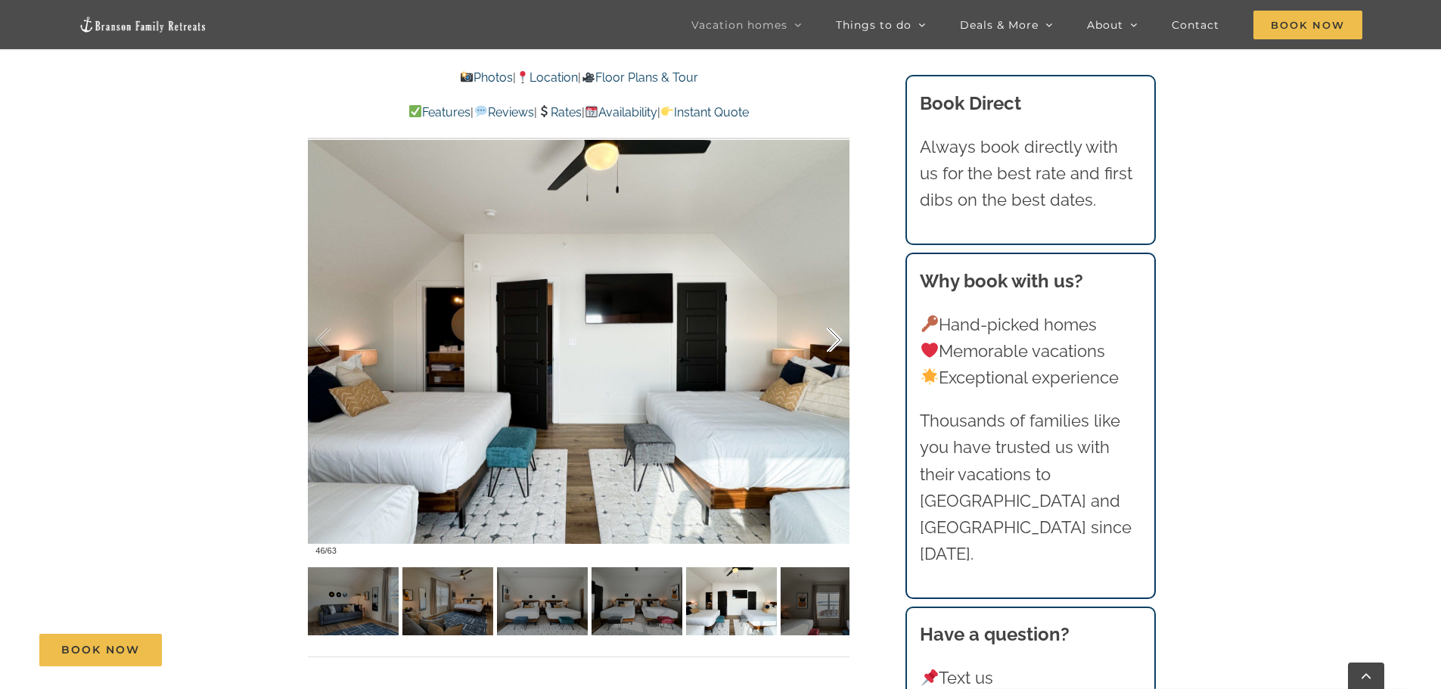
click at [832, 337] on div at bounding box center [818, 341] width 47 height 94
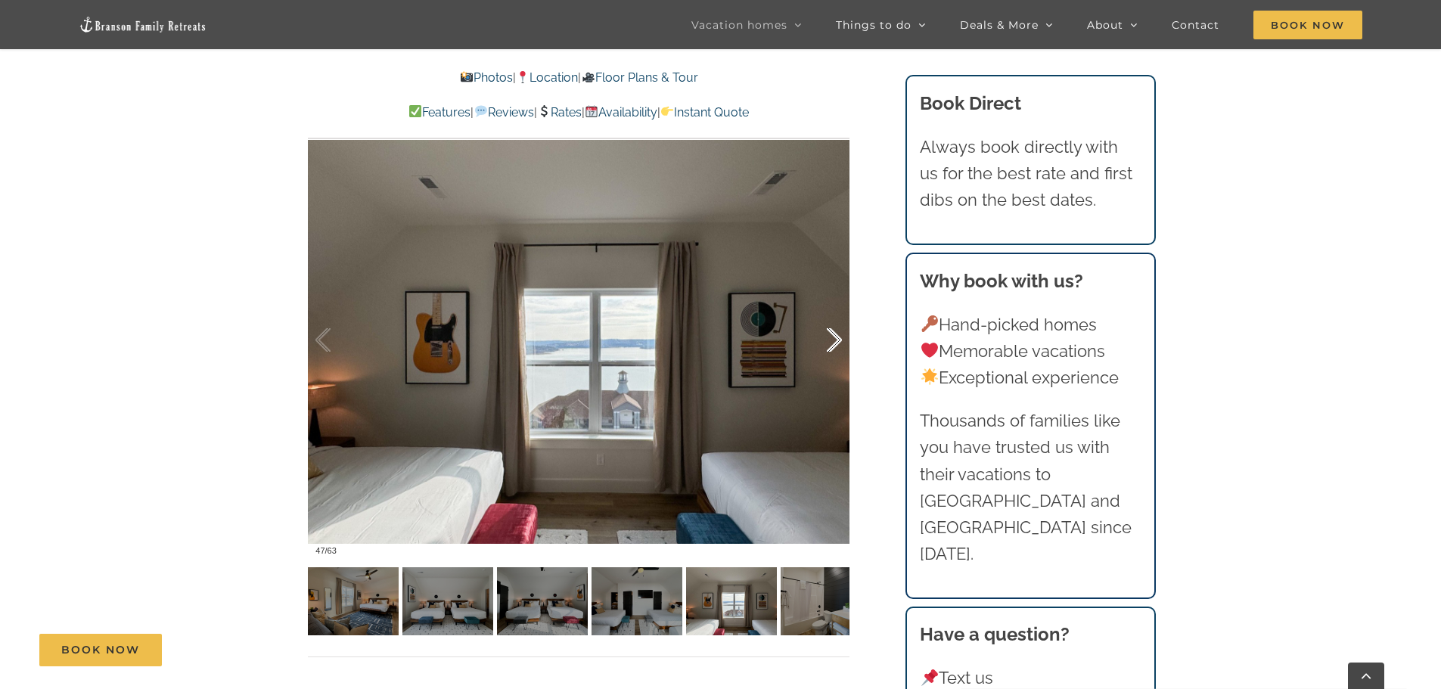
click at [832, 337] on div at bounding box center [818, 341] width 47 height 94
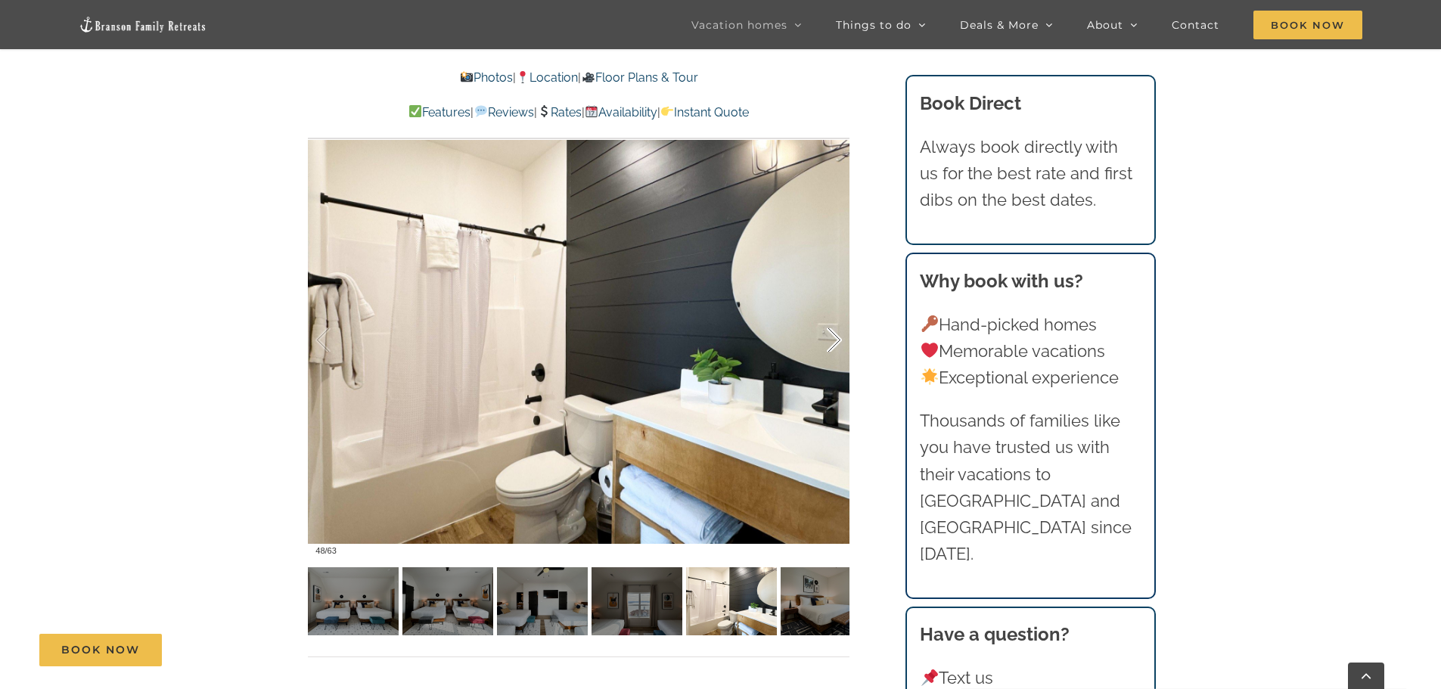
click at [833, 337] on div at bounding box center [818, 341] width 47 height 94
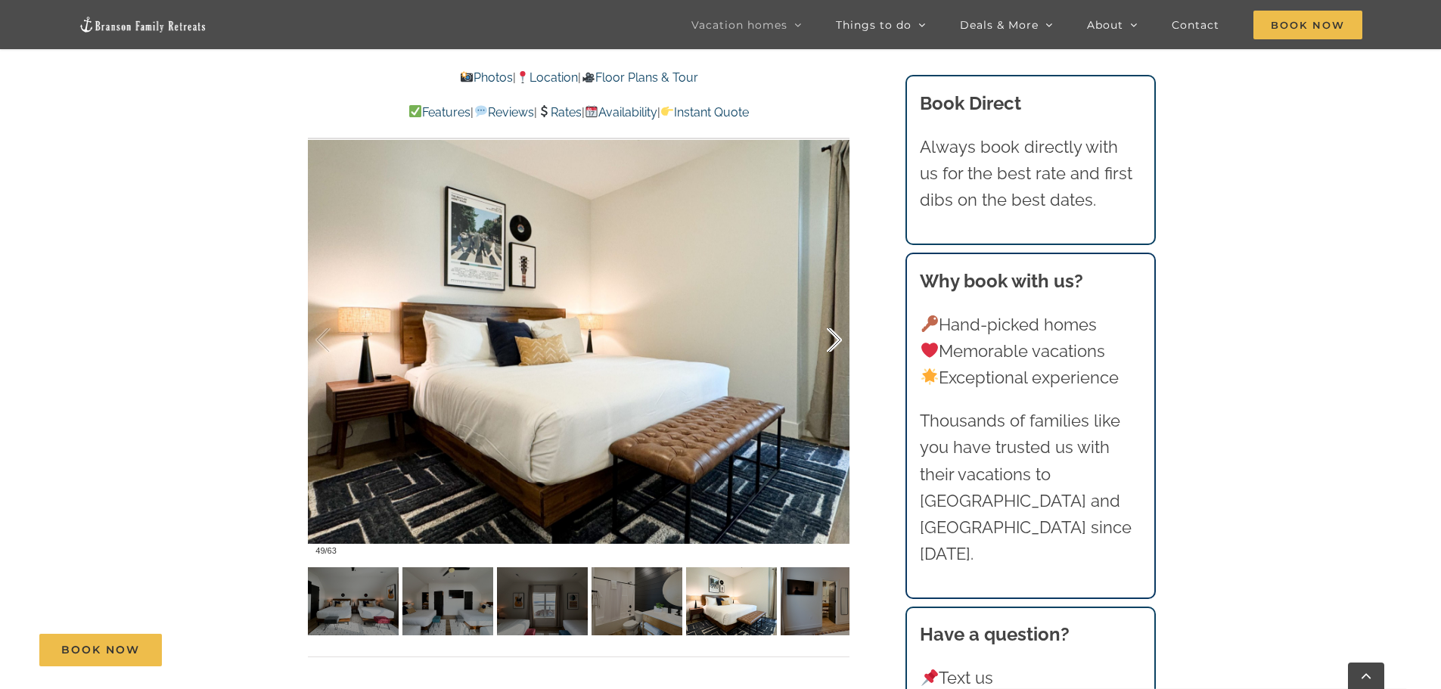
click at [833, 337] on div at bounding box center [818, 341] width 47 height 94
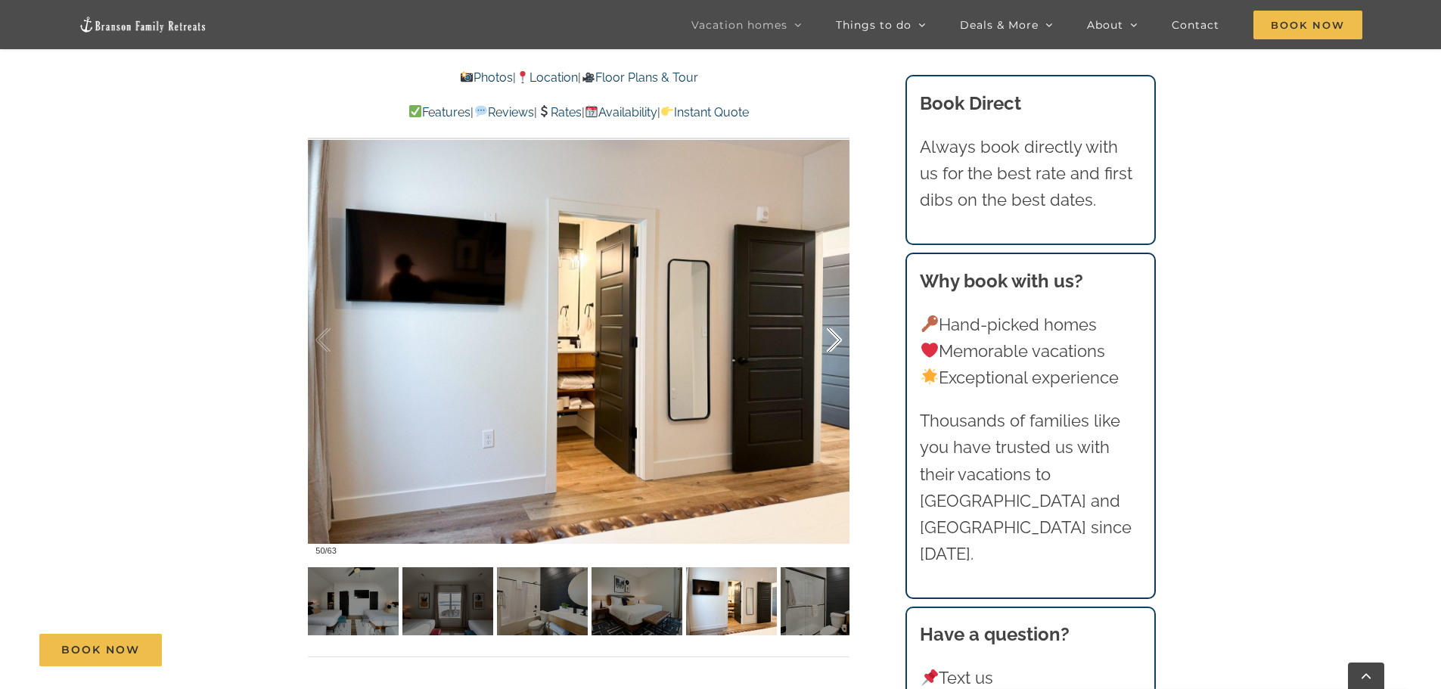
click at [833, 337] on div at bounding box center [818, 341] width 47 height 94
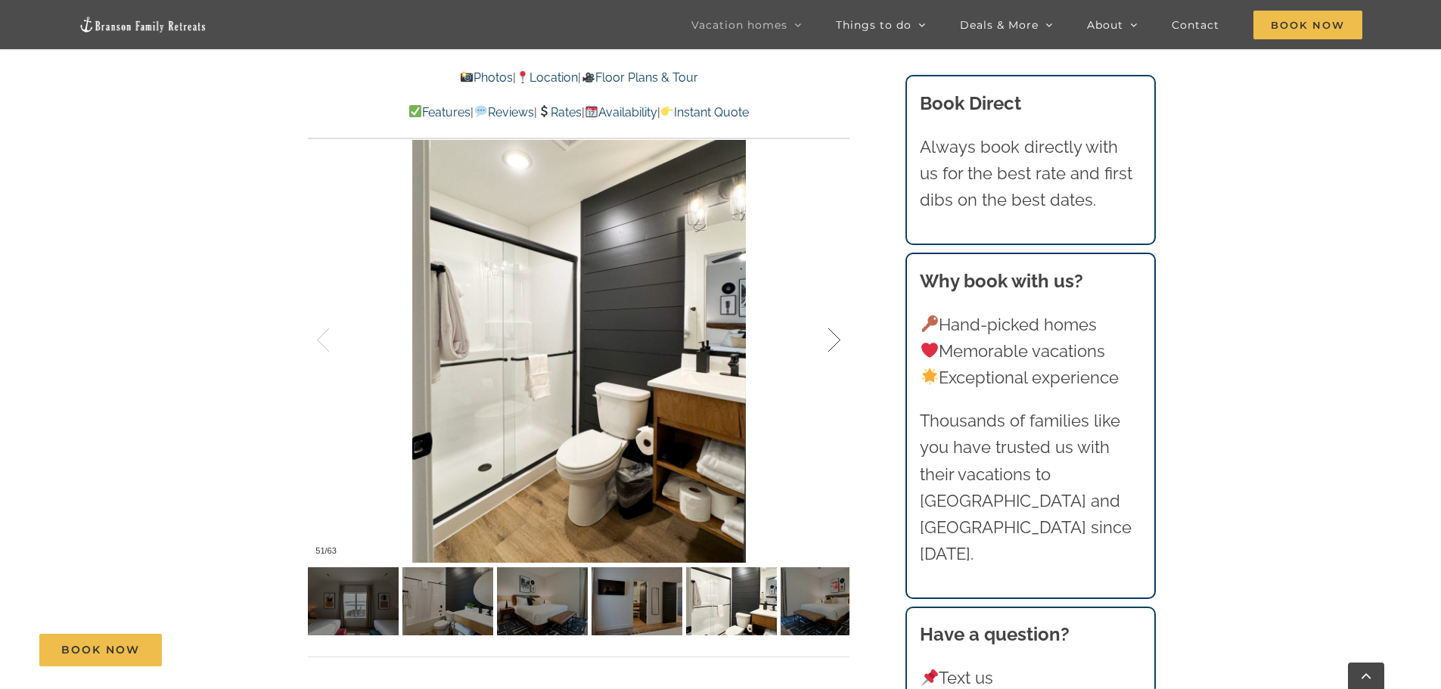
click at [833, 337] on div at bounding box center [818, 341] width 47 height 94
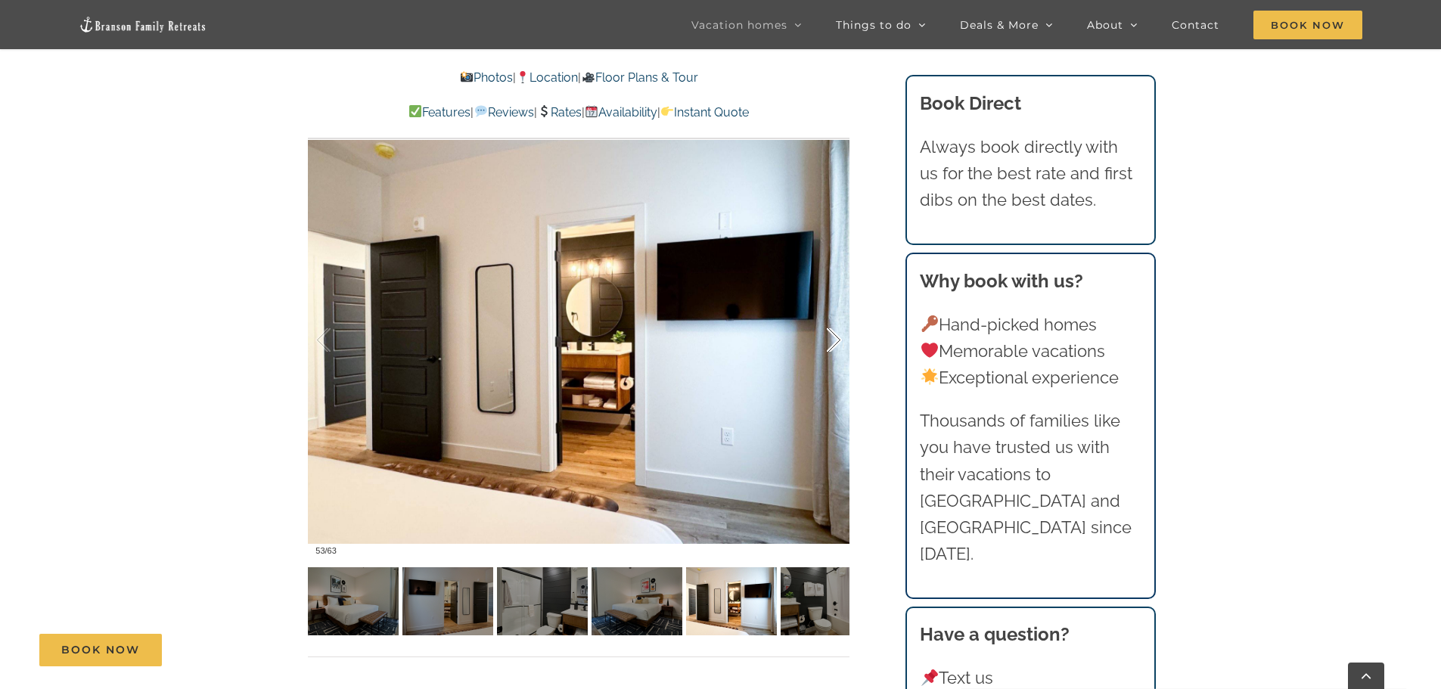
click at [833, 337] on div at bounding box center [818, 341] width 47 height 94
